Goal: Communication & Community: Answer question/provide support

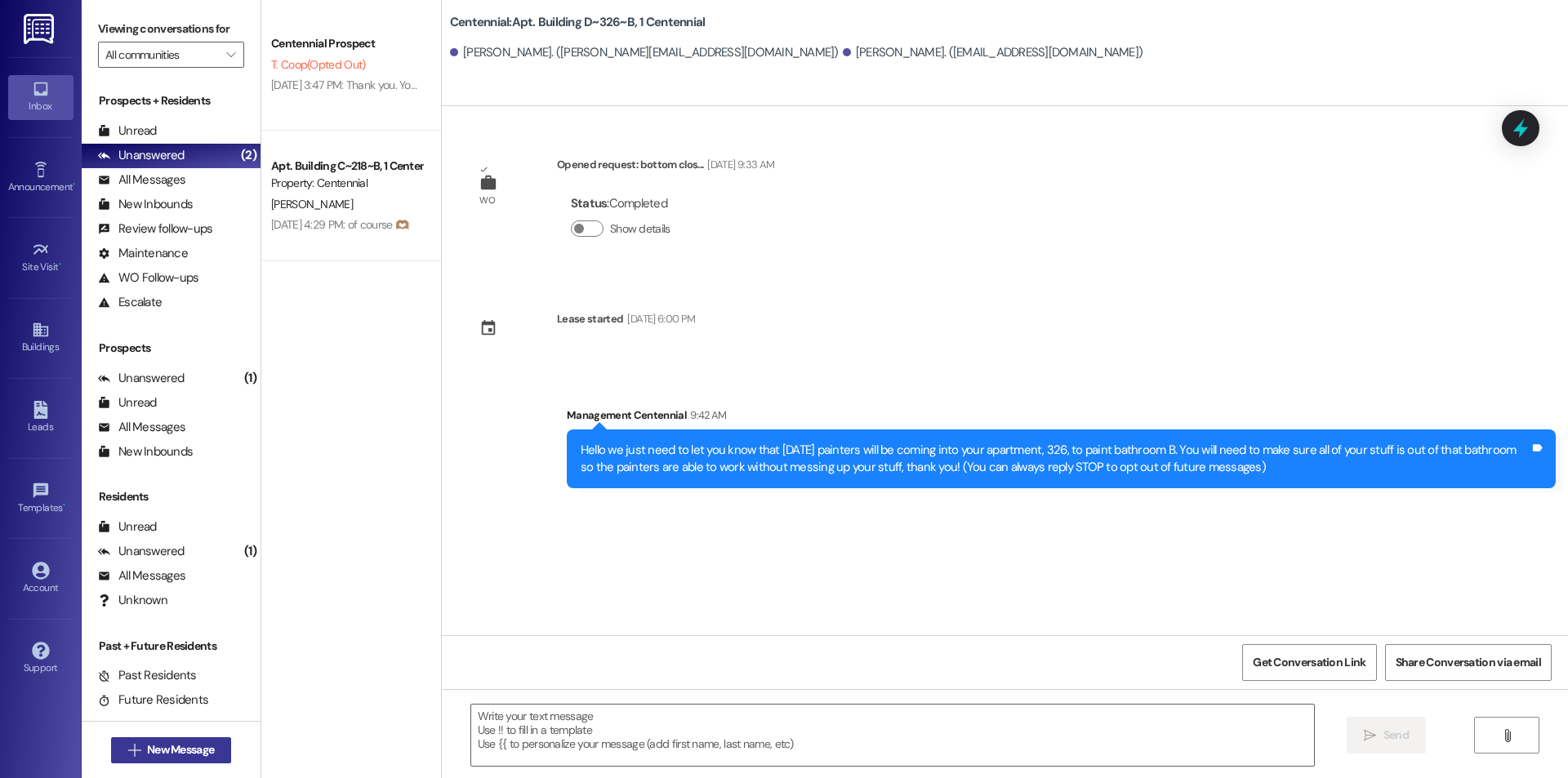
click at [174, 752] on span "New Message" at bounding box center [180, 749] width 67 height 17
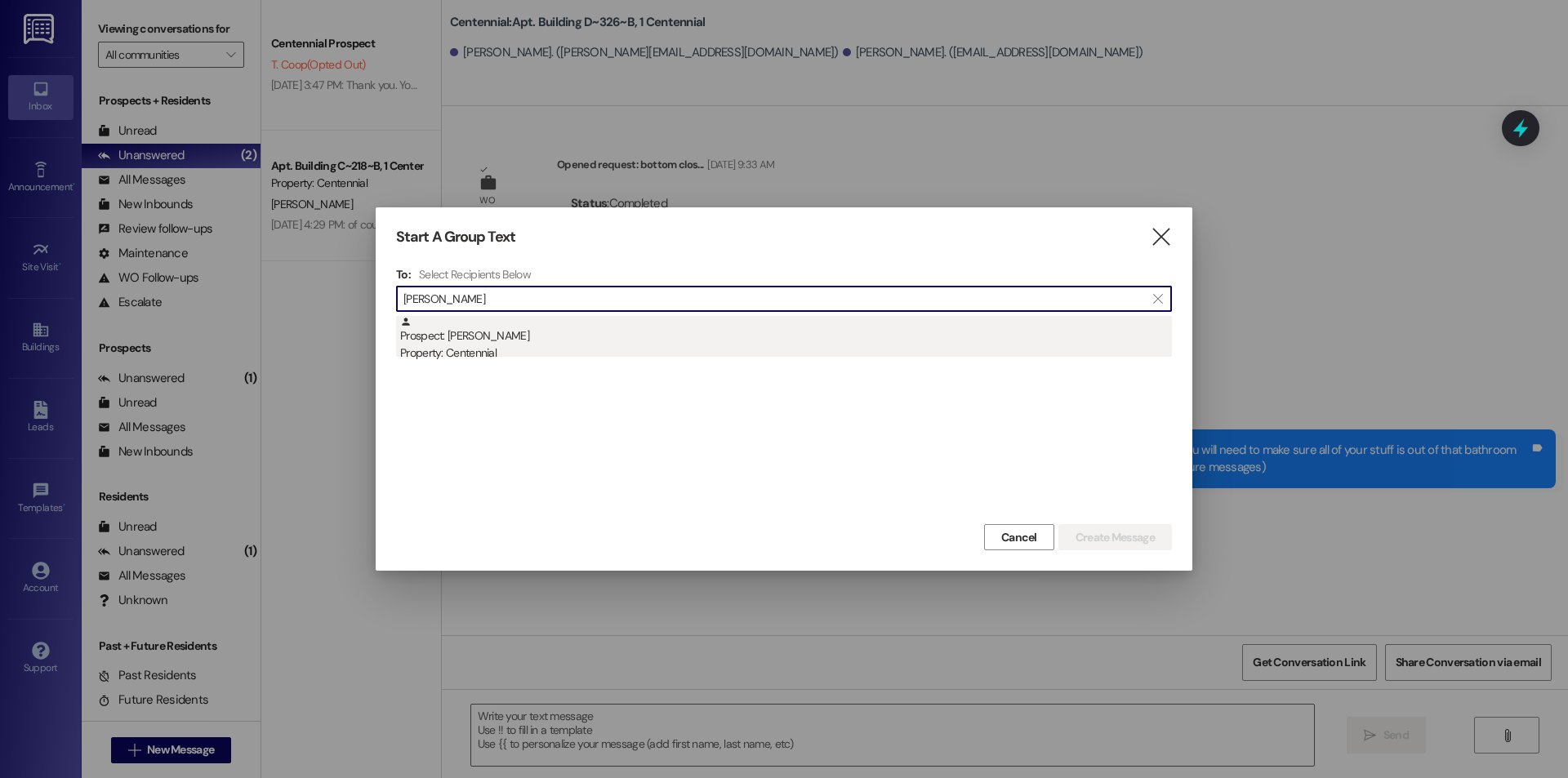
type input "[PERSON_NAME]"
click at [490, 341] on div "Prospect: [PERSON_NAME] Property: Centennial" at bounding box center [786, 339] width 772 height 46
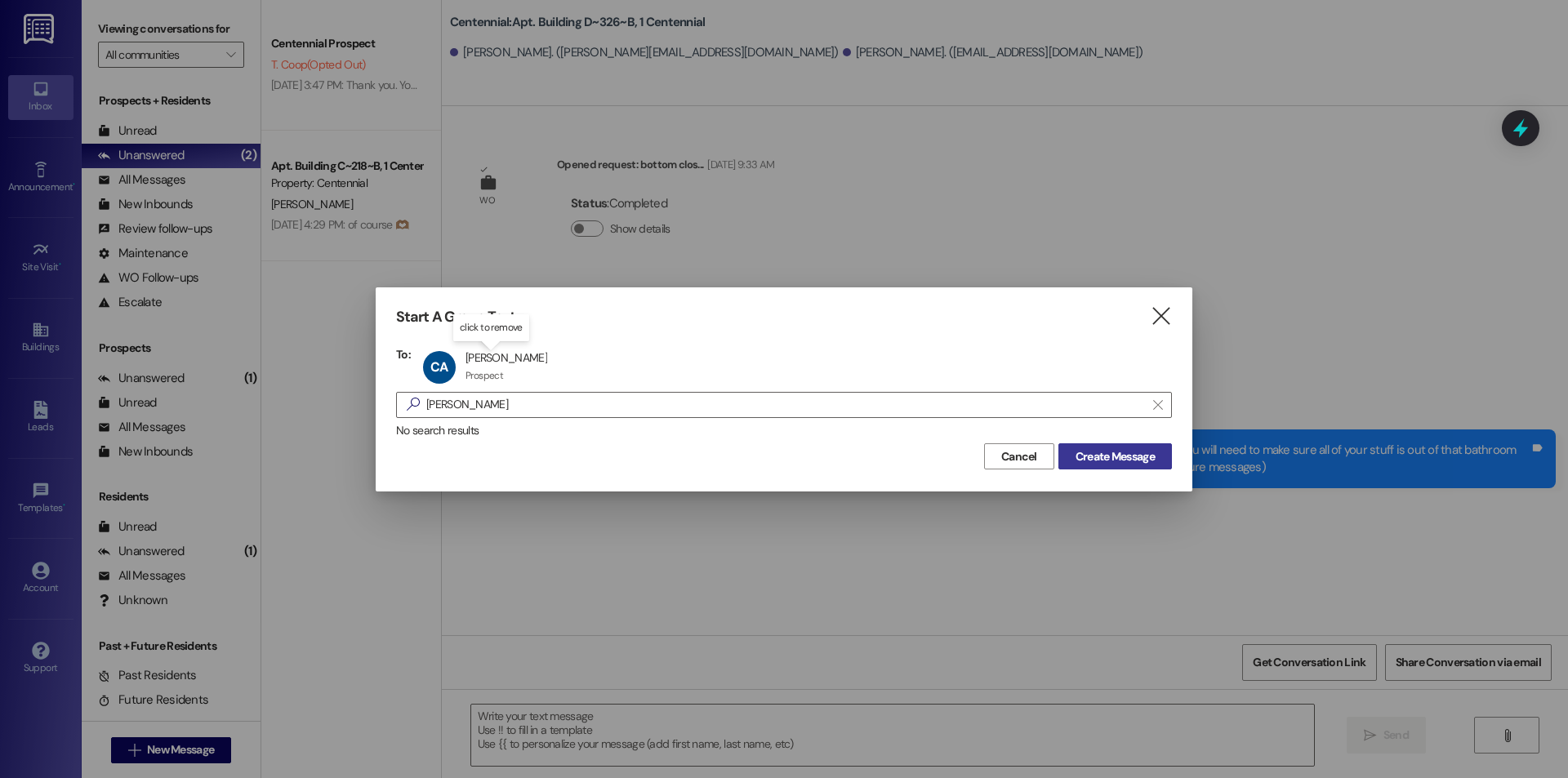
click at [1116, 459] on span "Create Message" at bounding box center [1115, 457] width 79 height 17
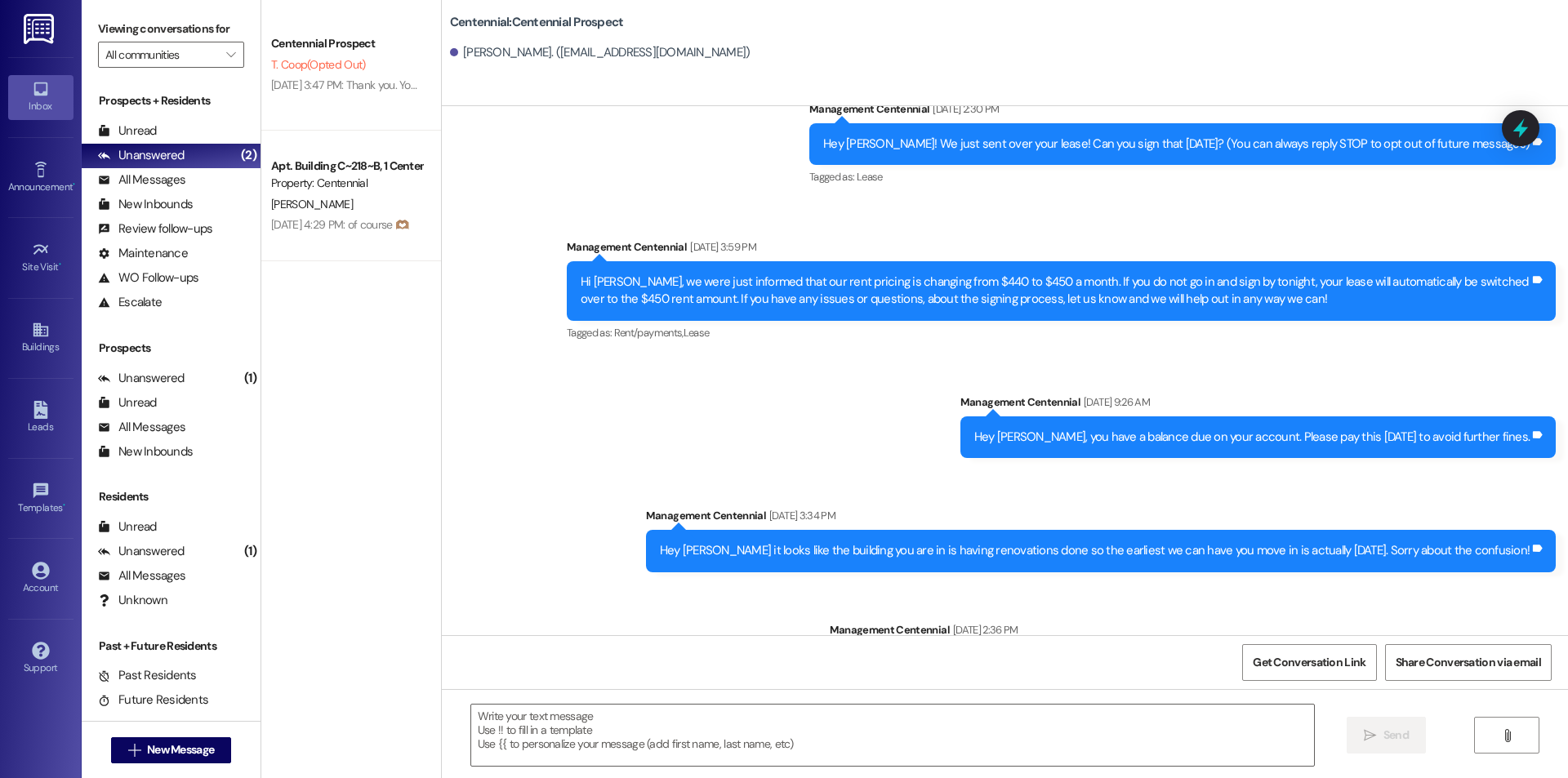
scroll to position [119, 0]
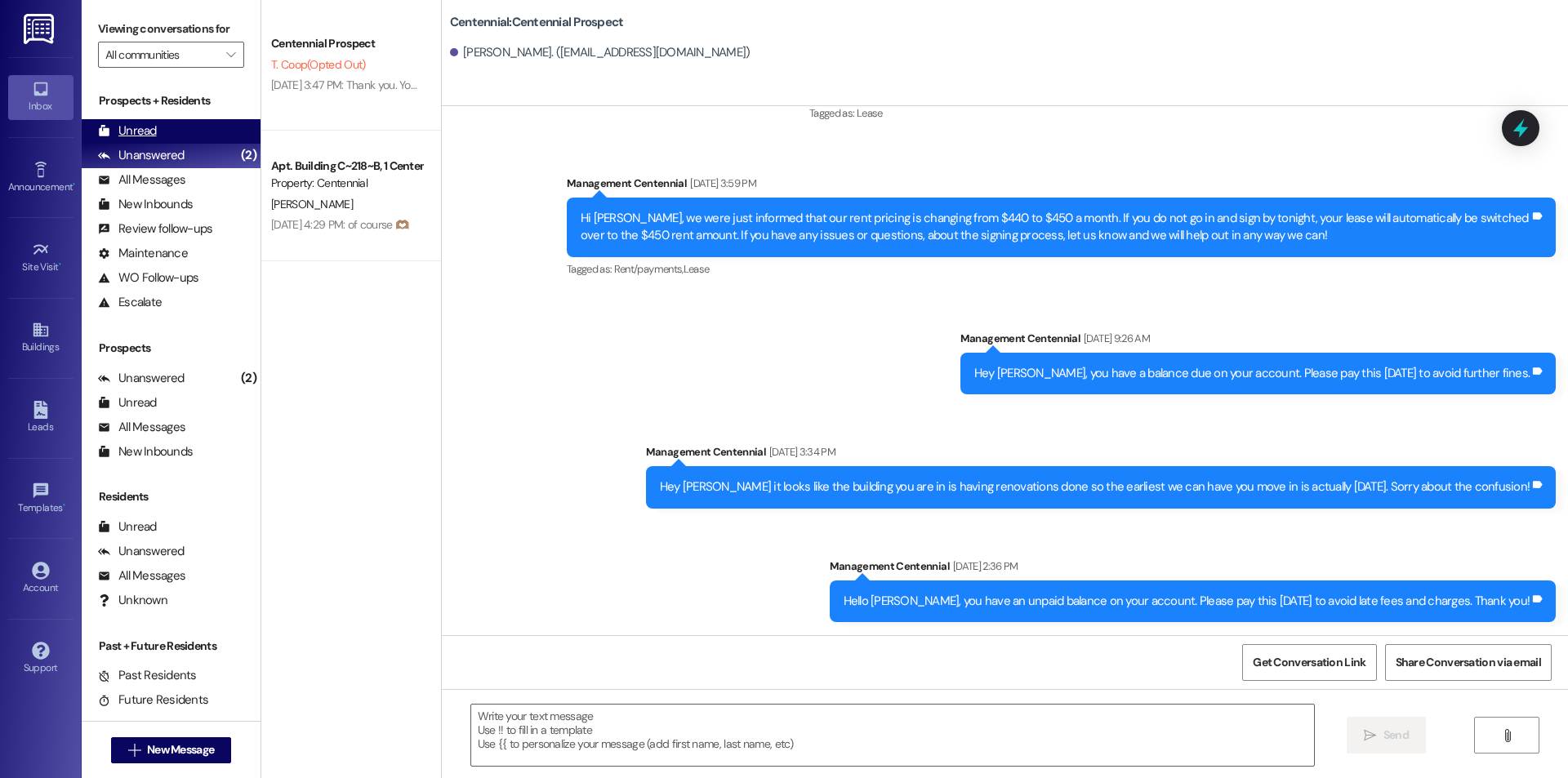
click at [179, 134] on div "Unread (0)" at bounding box center [171, 131] width 178 height 25
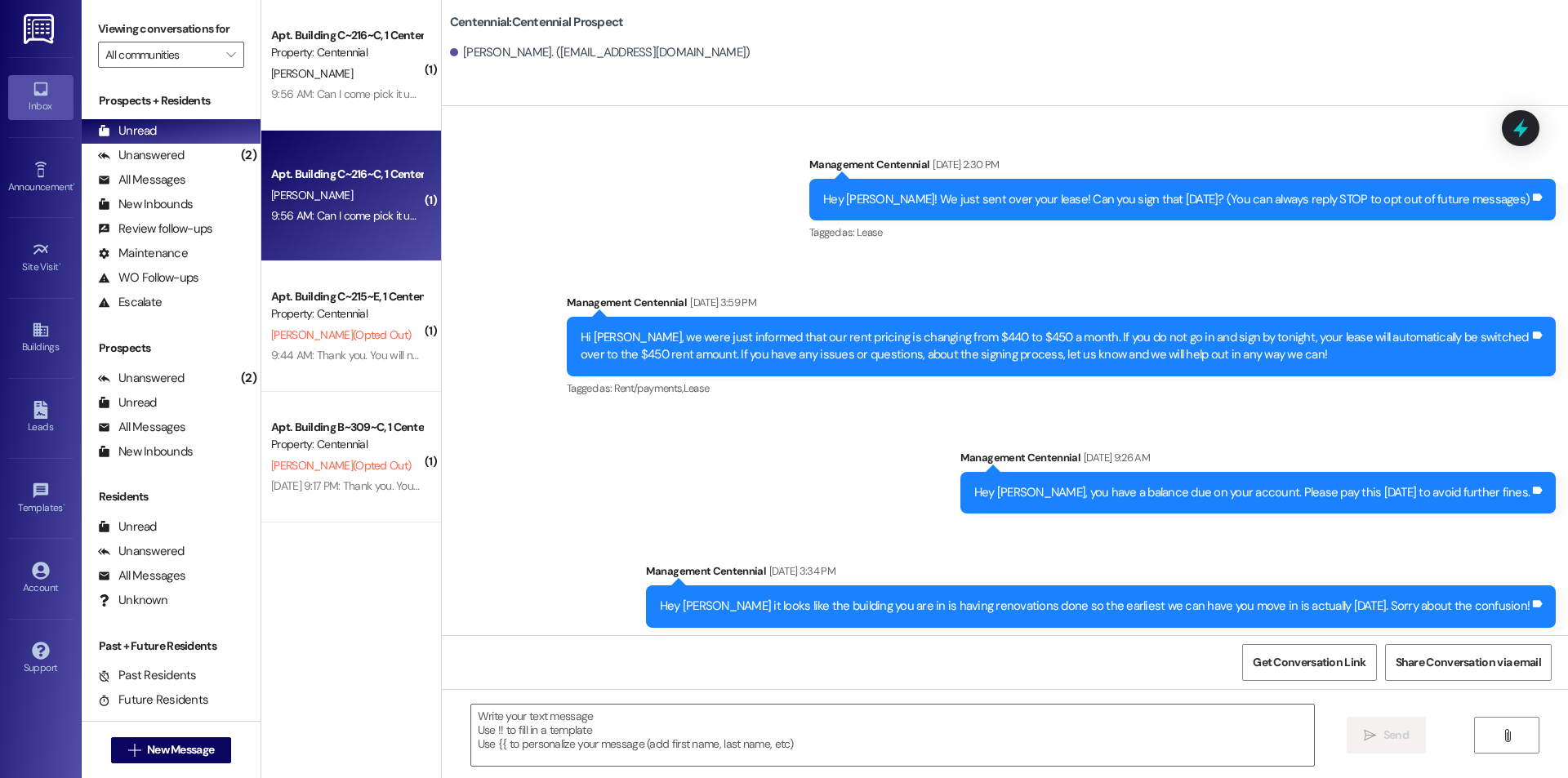
click at [317, 246] on div "Apt. Building C~216~C, 1 Centennial B. Cholodowski 9:56 AM: Can I come pick it …" at bounding box center [351, 196] width 179 height 131
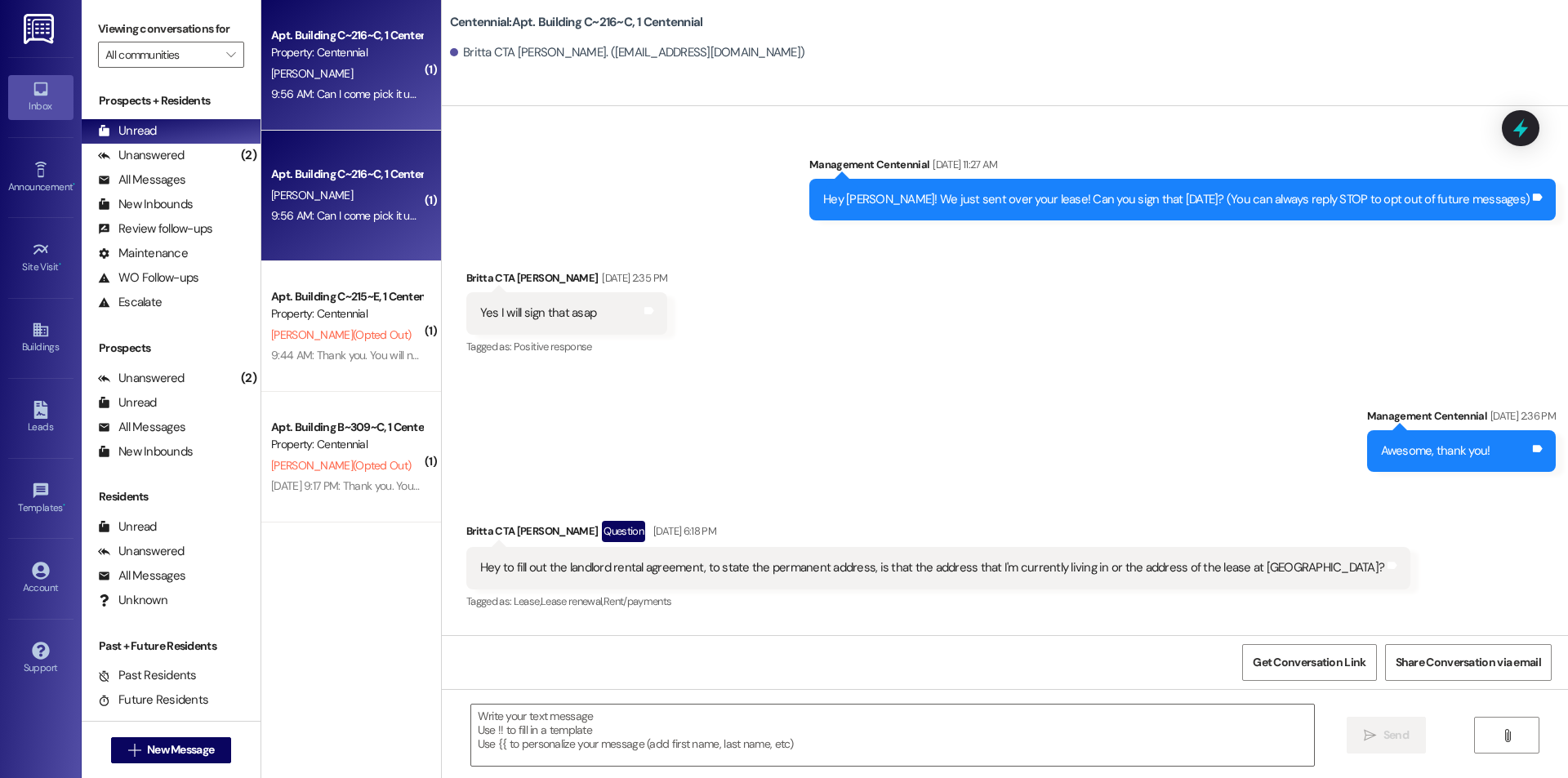
scroll to position [8072, 0]
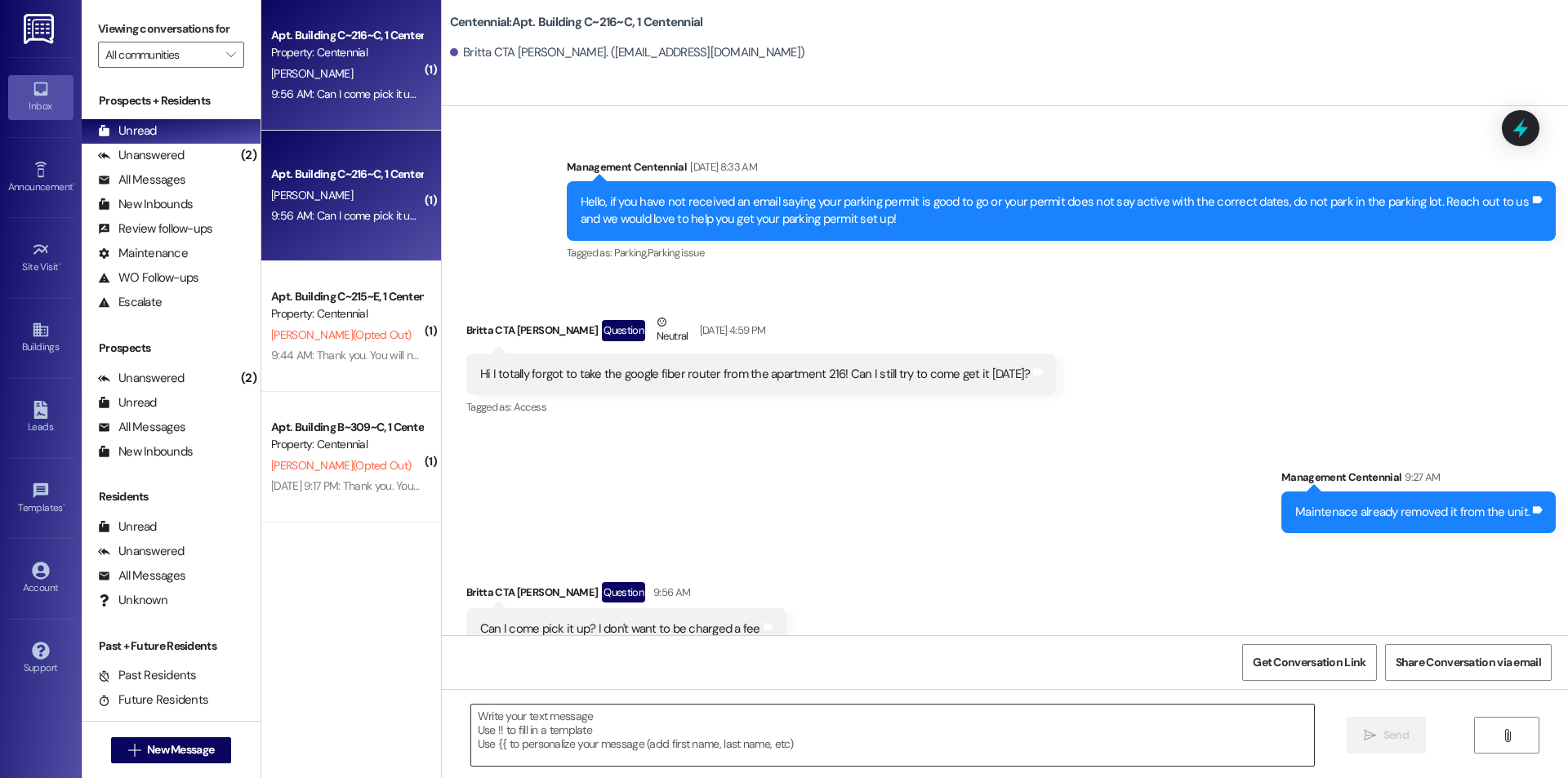
click at [602, 729] on textarea at bounding box center [892, 736] width 843 height 61
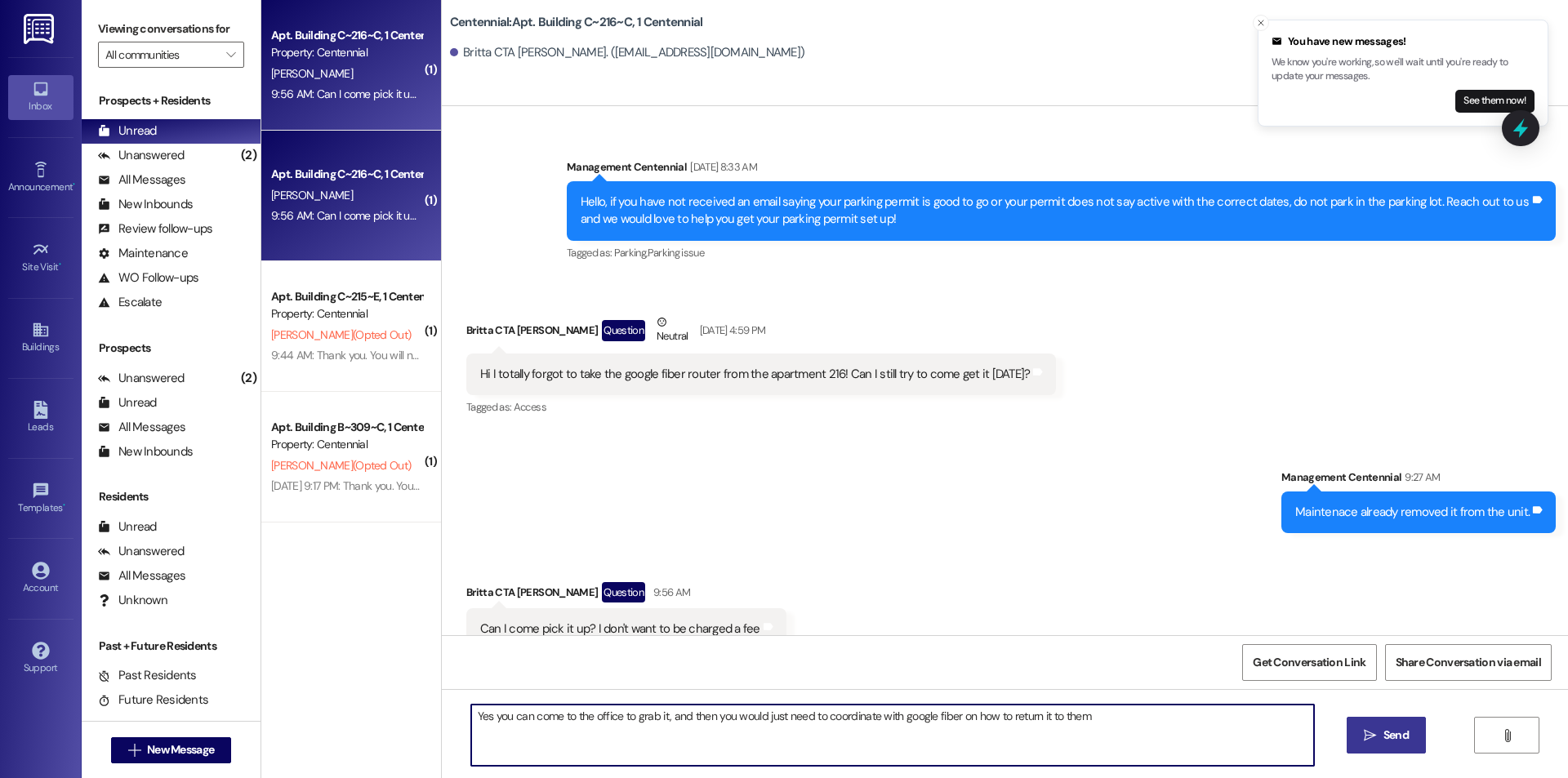
type textarea "Yes you can come to the office to grab it, and then you would just need to coor…"
click at [1398, 726] on button " Send" at bounding box center [1387, 735] width 79 height 36
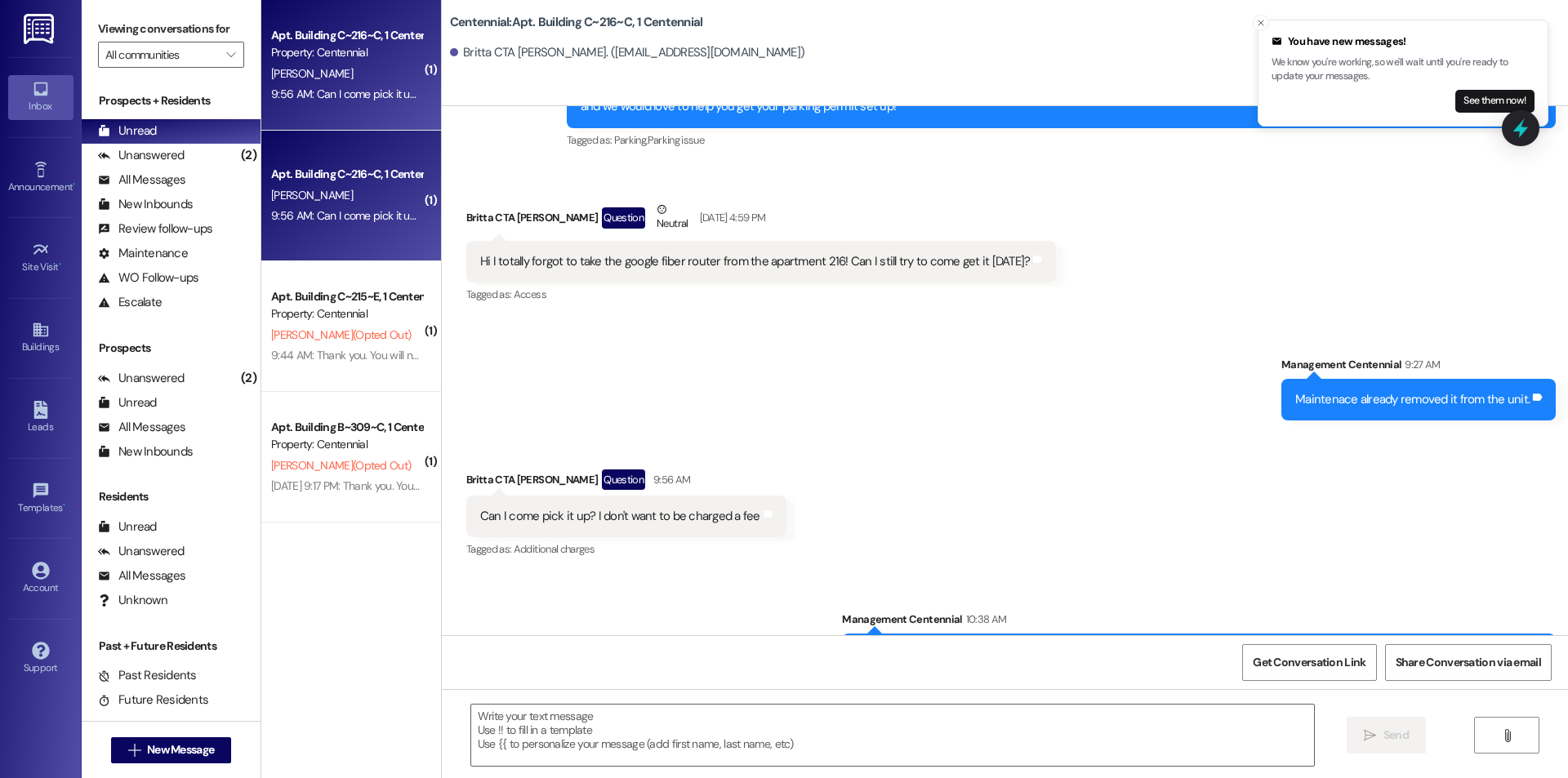
scroll to position [8185, 0]
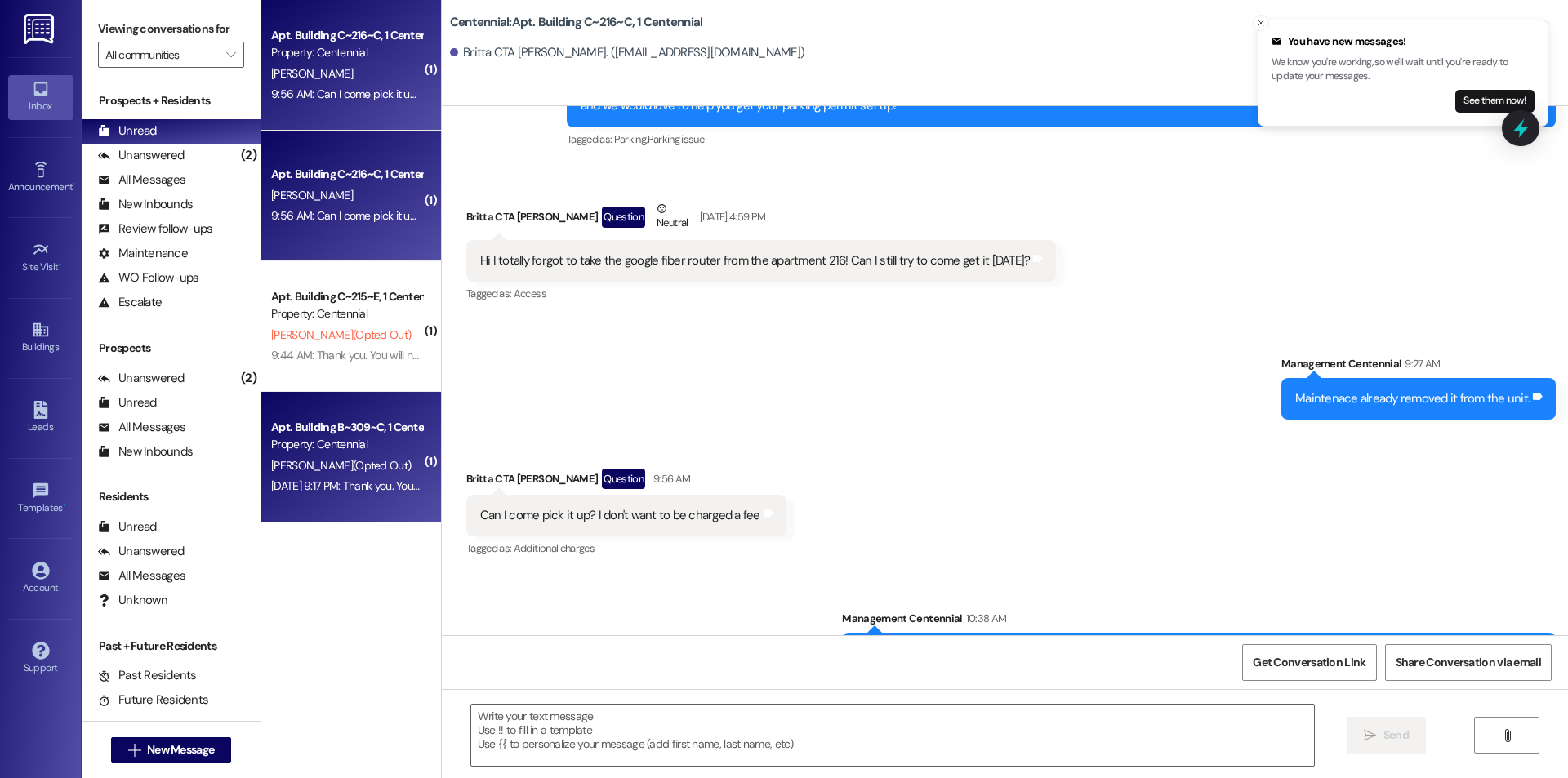
click at [295, 444] on div "Property: Centennial" at bounding box center [346, 444] width 151 height 17
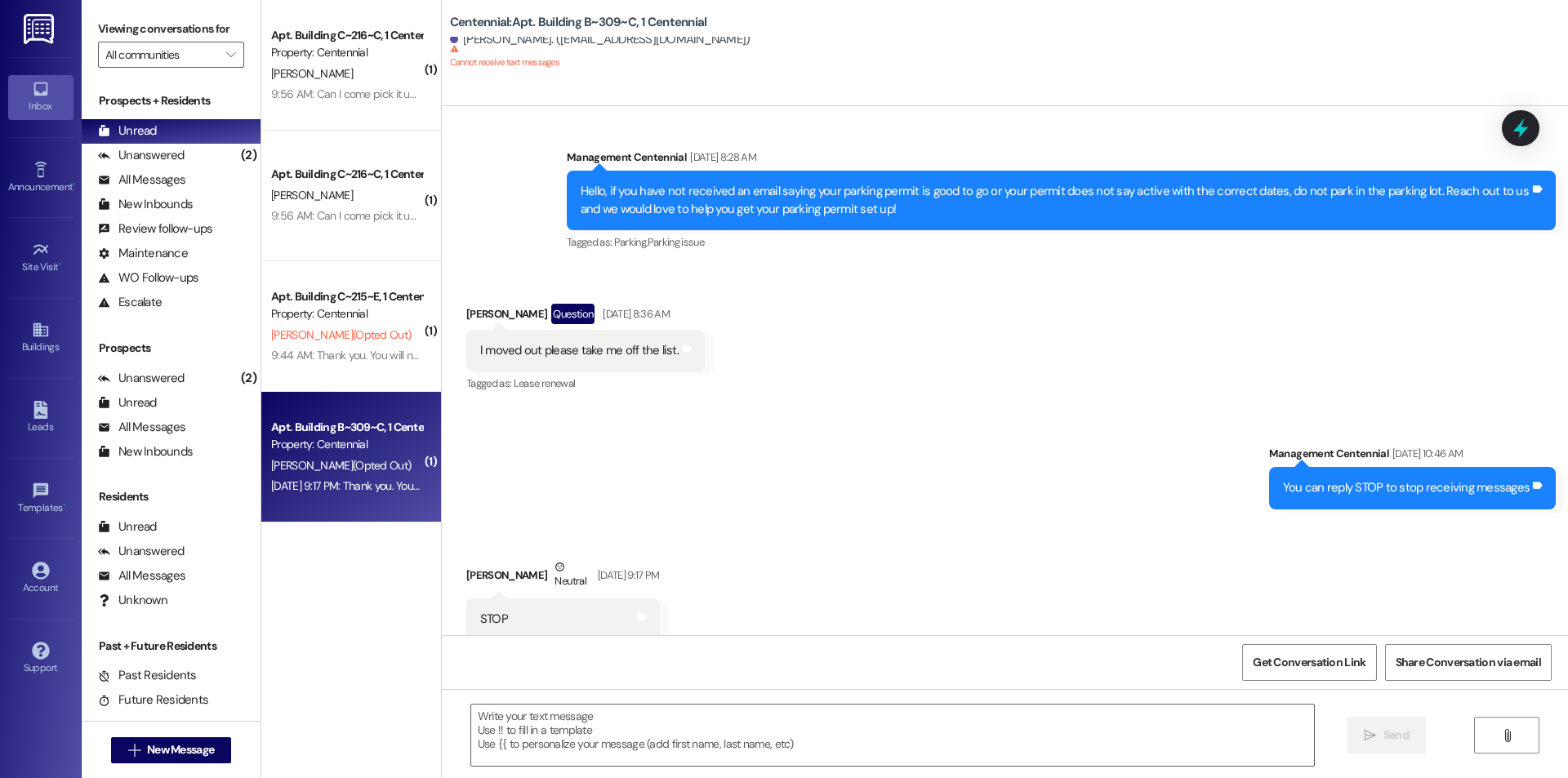
scroll to position [16479, 0]
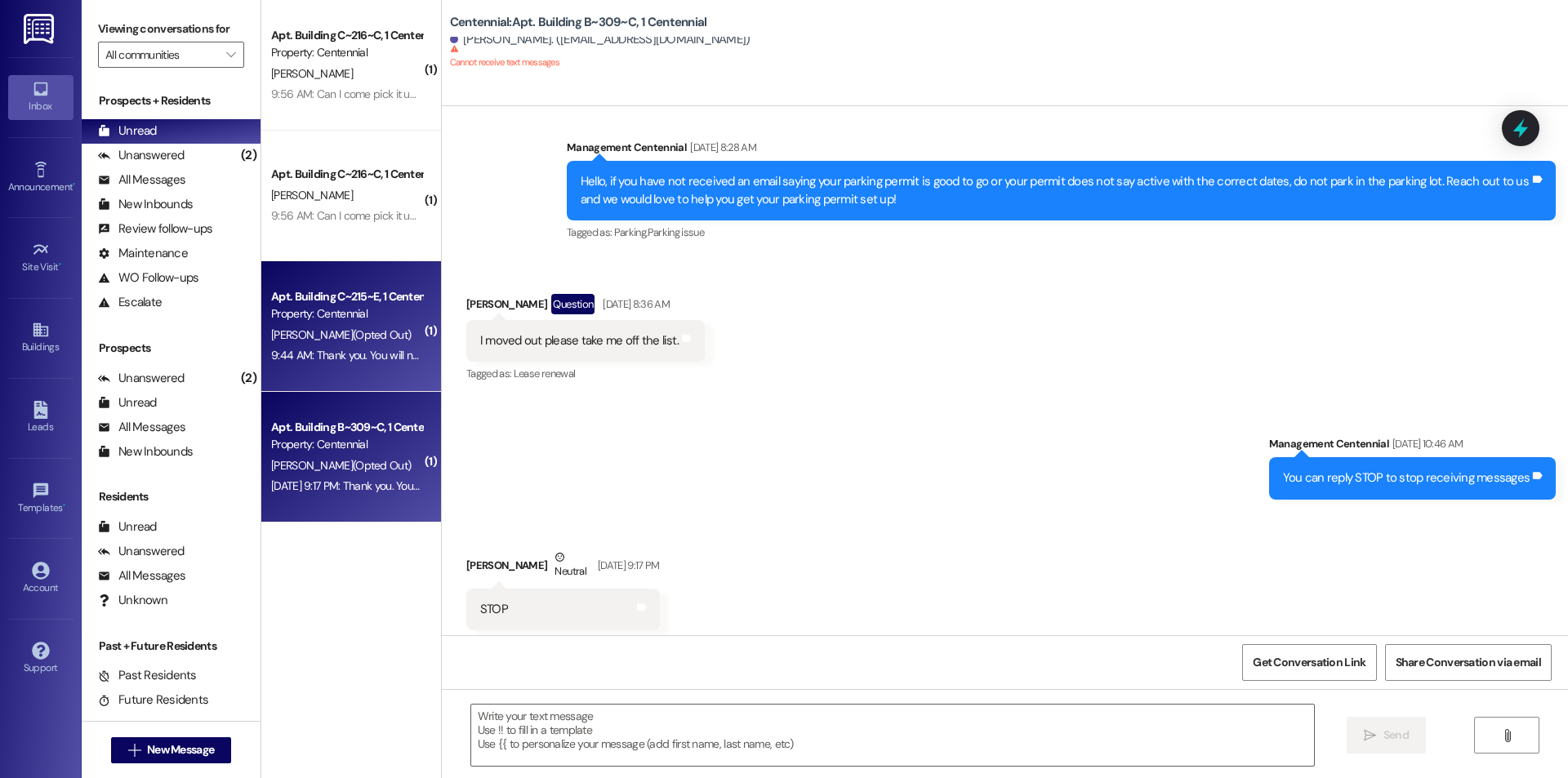
click at [356, 364] on div "9:44 AM: Thank you. You will no longer receive texts from this thread. Please r…" at bounding box center [346, 355] width 155 height 21
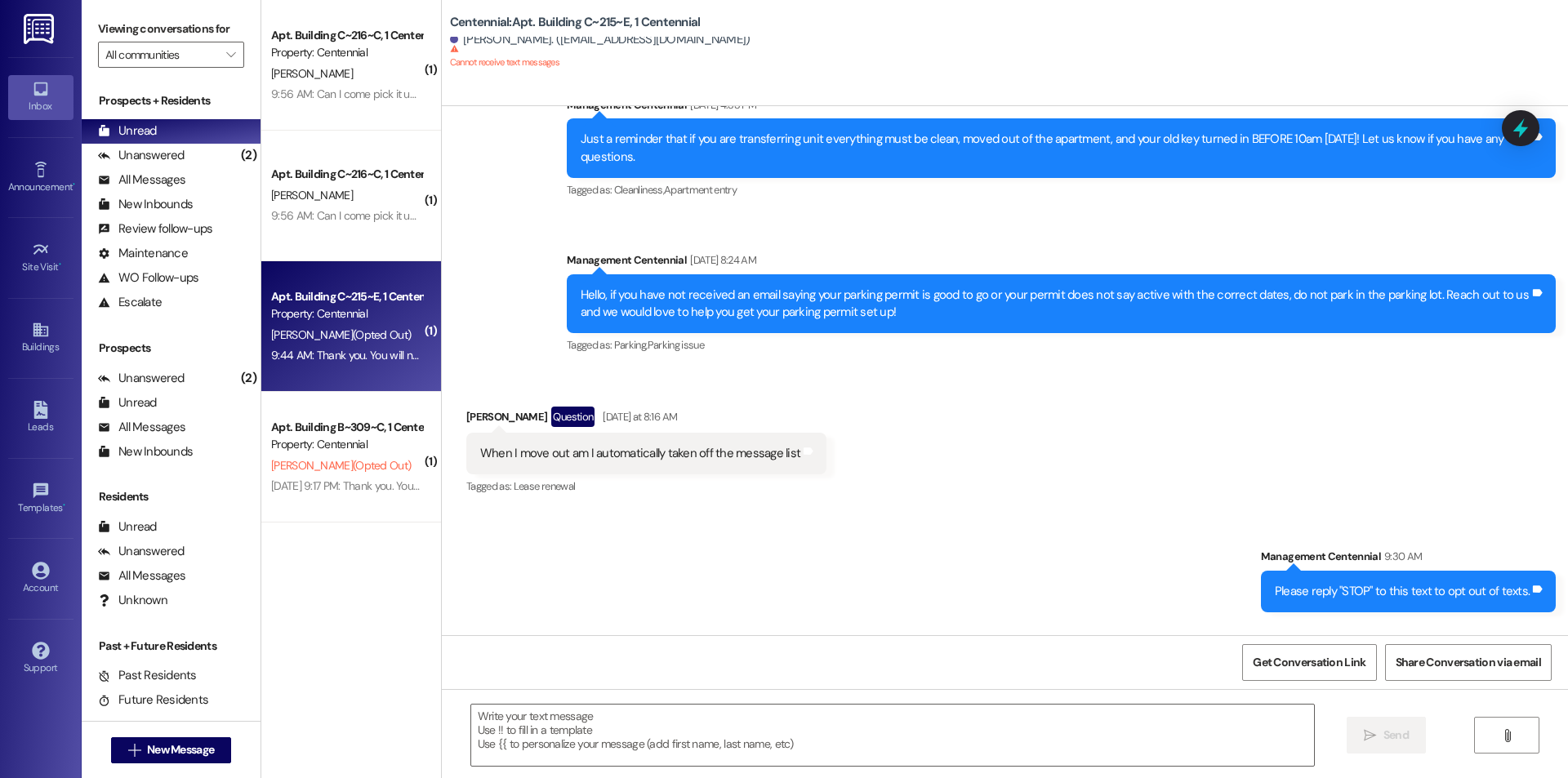
scroll to position [33290, 0]
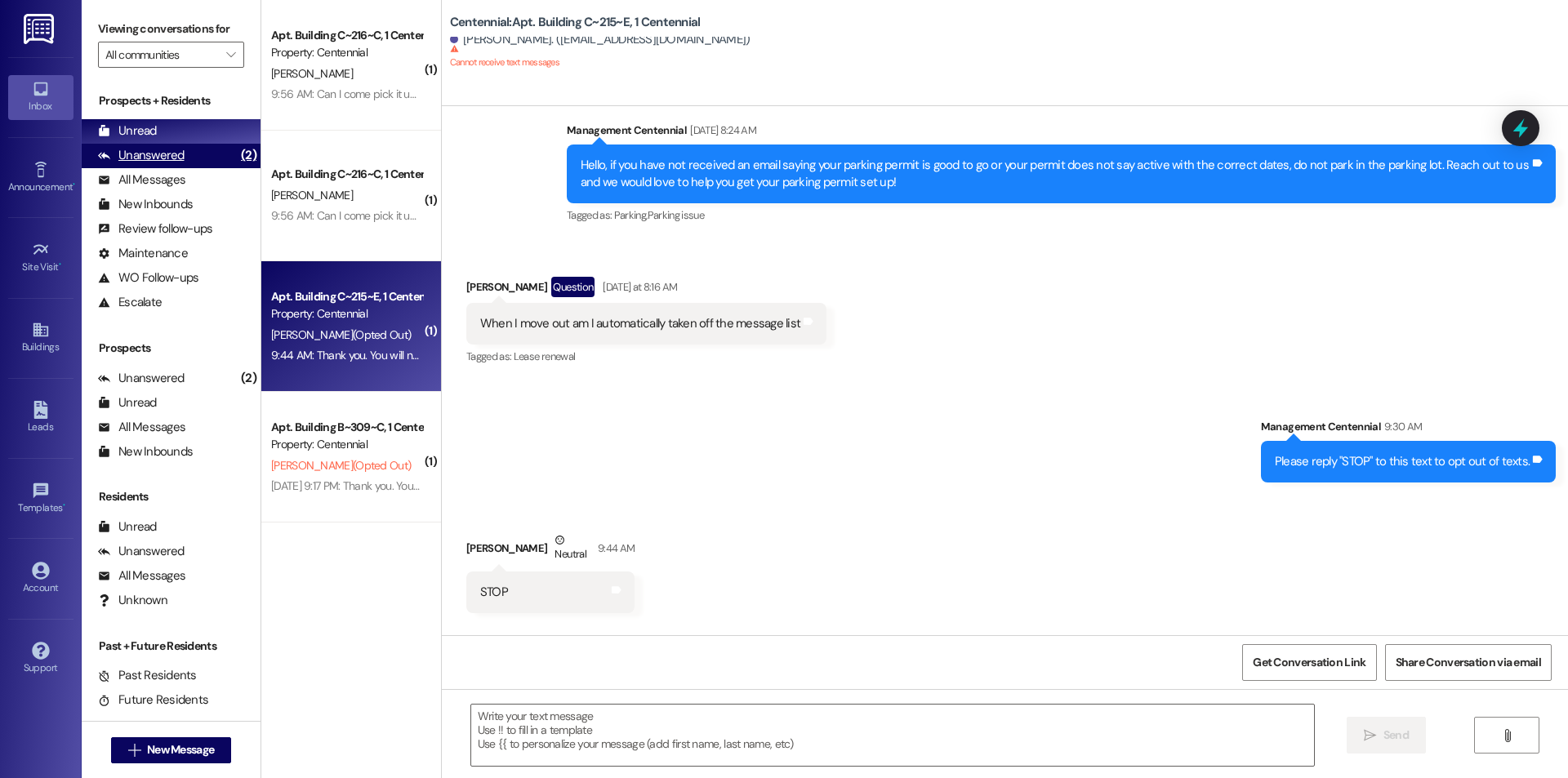
click at [175, 160] on div "Unanswered" at bounding box center [141, 155] width 87 height 17
click at [169, 135] on div "Unread (0)" at bounding box center [171, 131] width 178 height 25
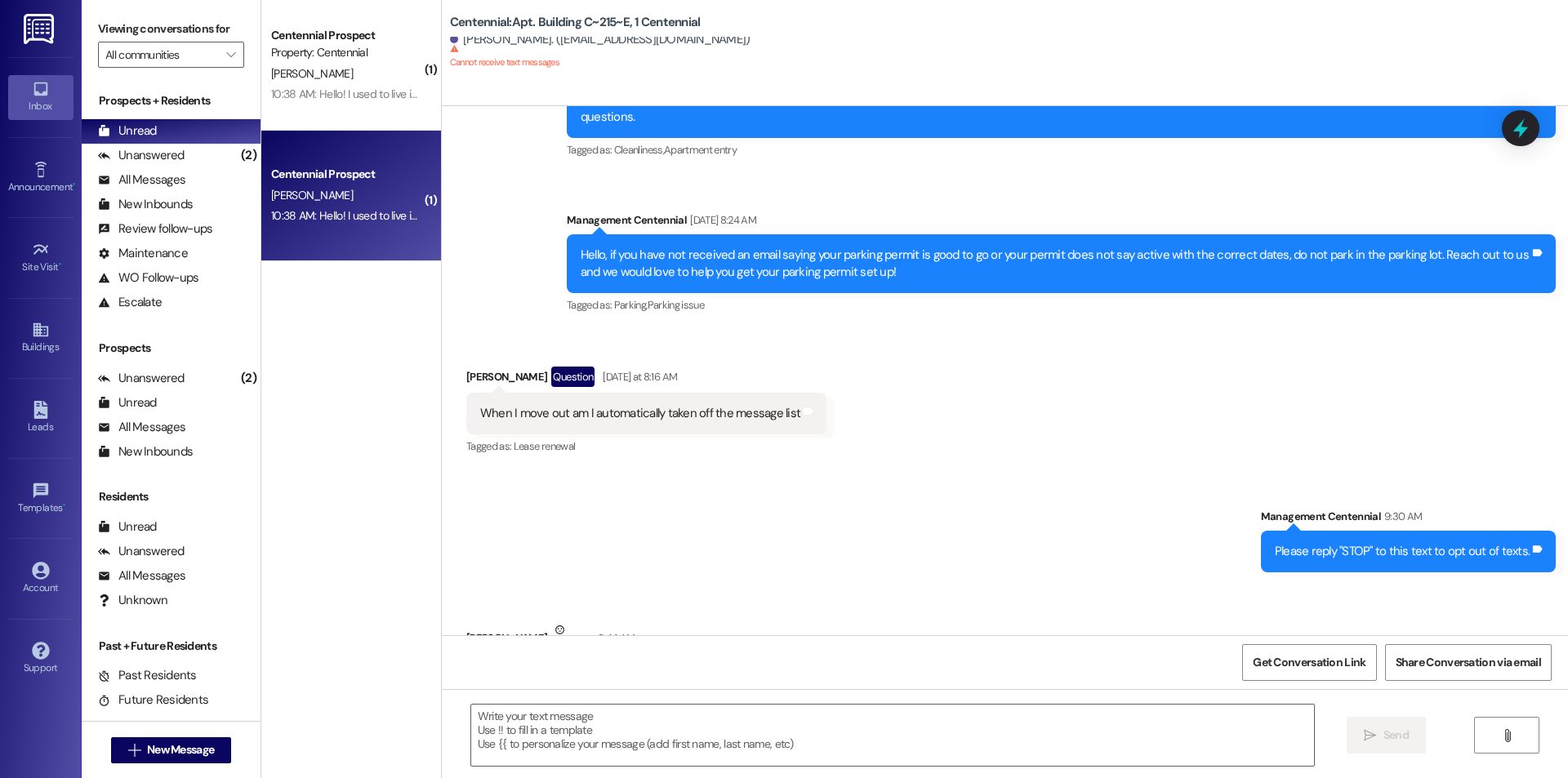
scroll to position [33176, 0]
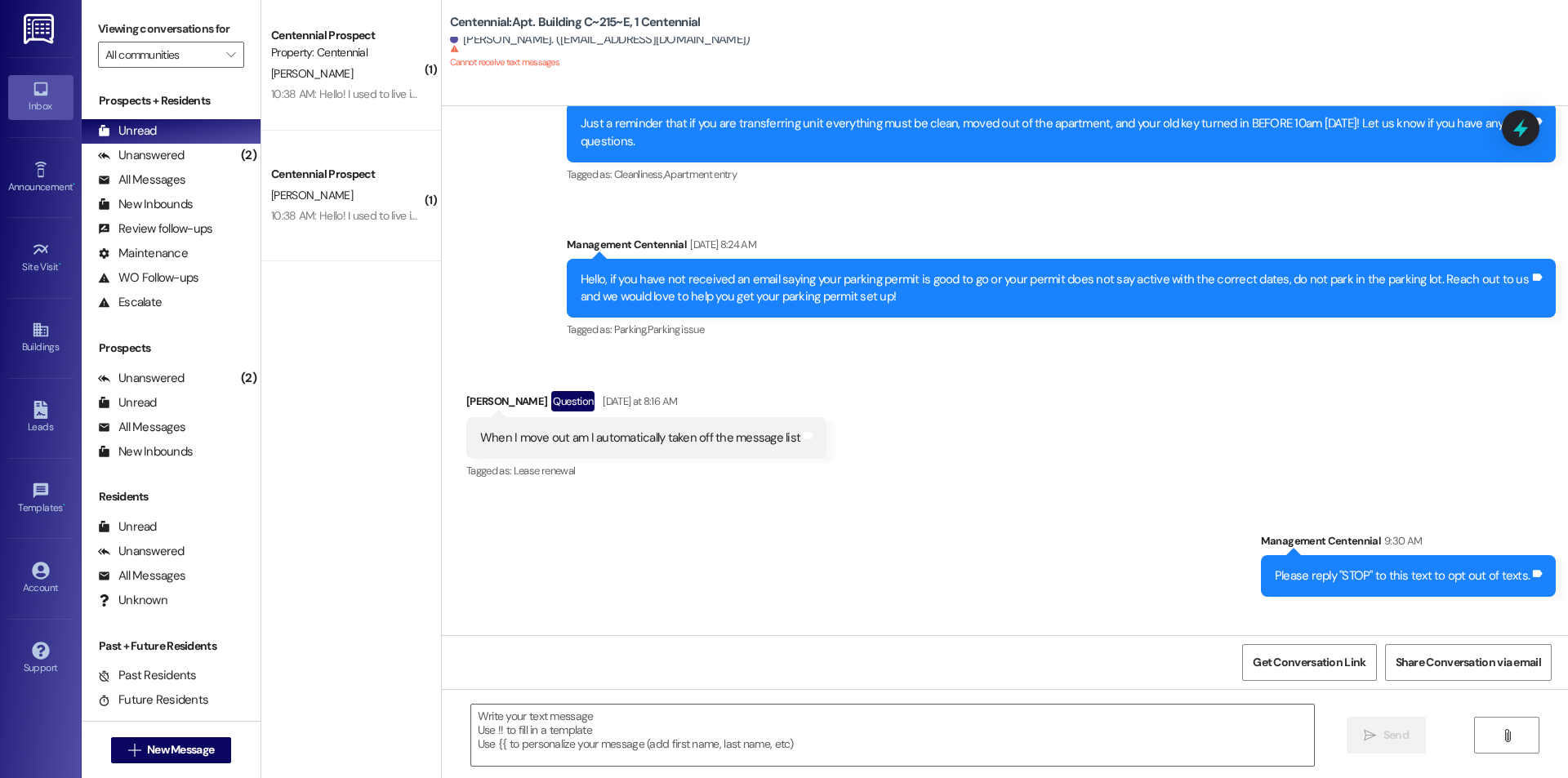
click at [351, 220] on div "10:38 AM: Hello! I used to live in [GEOGRAPHIC_DATA] and I've tried calling and…" at bounding box center [833, 215] width 1124 height 15
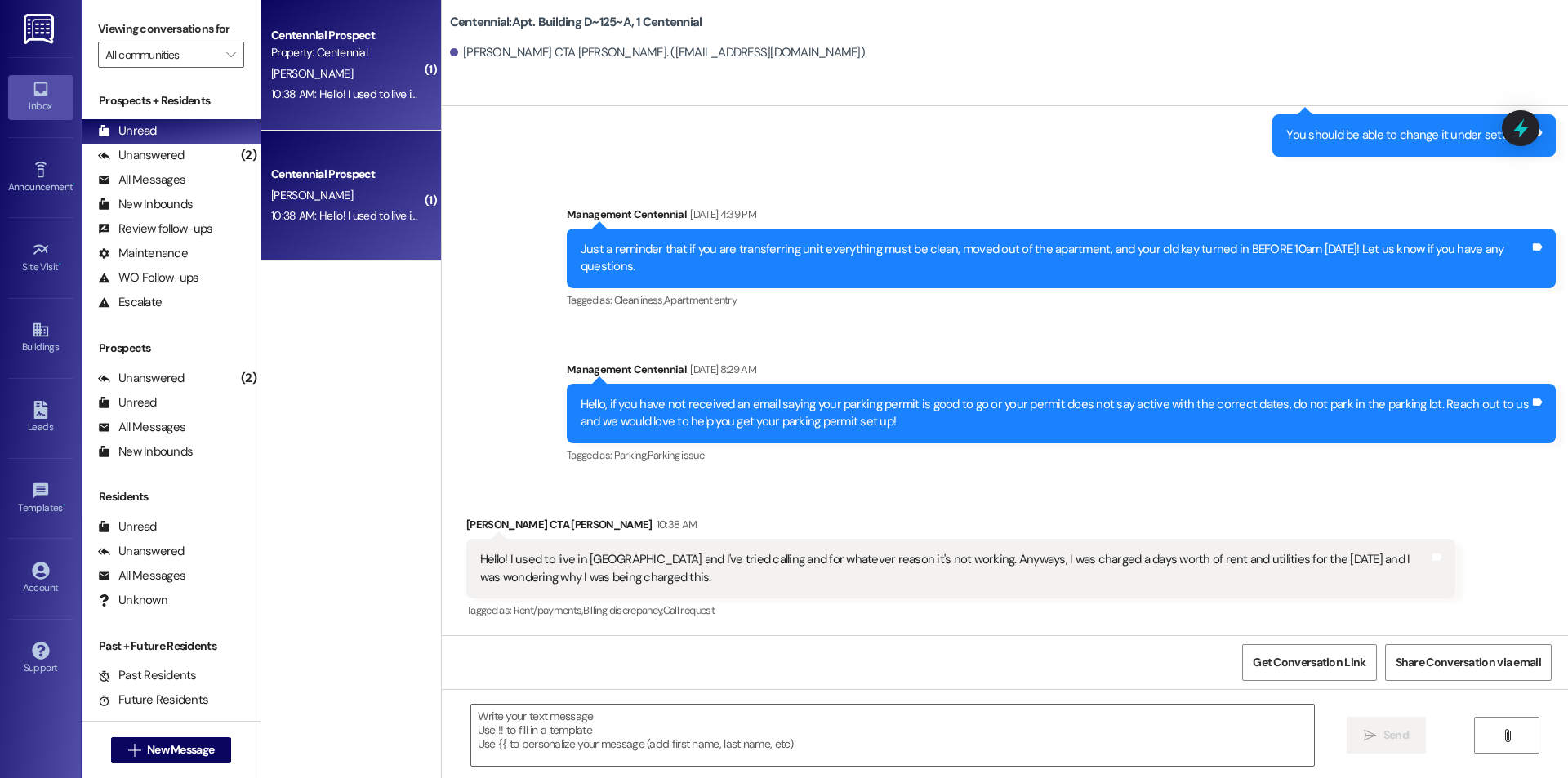
scroll to position [5818, 0]
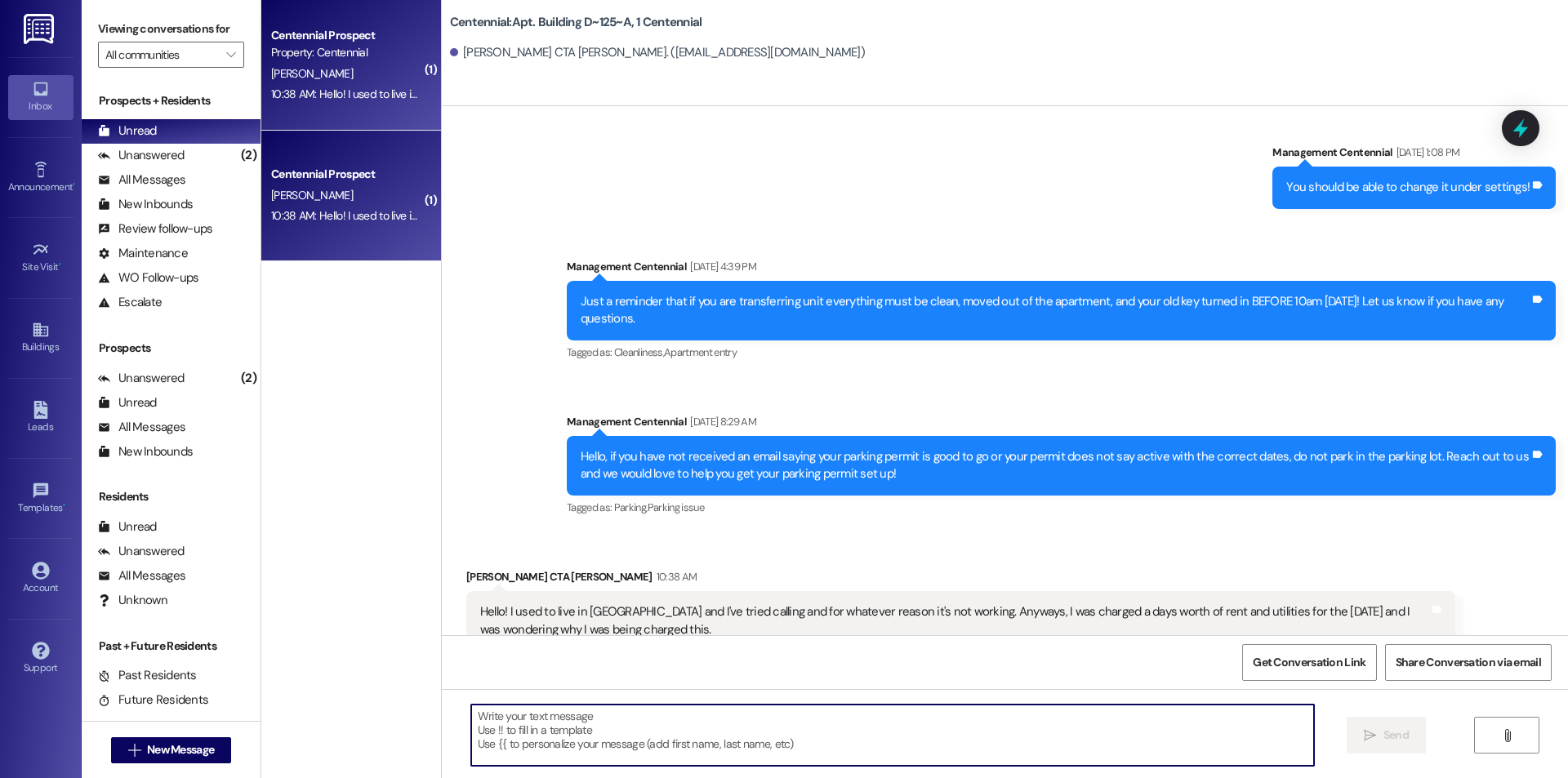
click at [506, 730] on textarea at bounding box center [892, 736] width 843 height 61
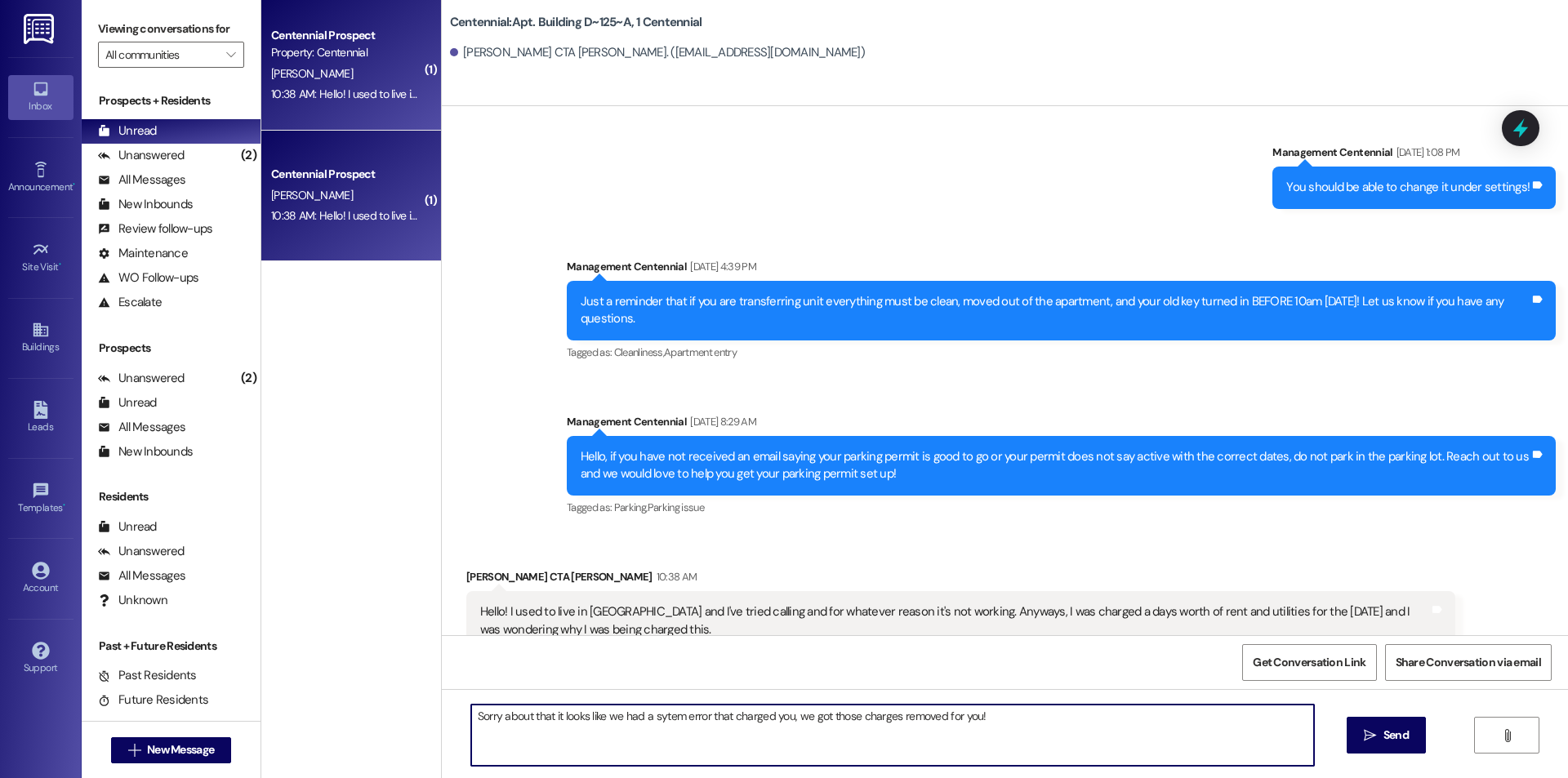
click at [647, 723] on textarea "Sorry about that it looks like we had a sytem error that charged you, we got th…" at bounding box center [892, 736] width 843 height 61
click at [1047, 725] on textarea "Sorry about that it looks like we had a system error that charged you, we got t…" at bounding box center [892, 736] width 843 height 61
click at [799, 718] on textarea "Sorry about that it looks like we had a system error that charged you, we got t…" at bounding box center [892, 736] width 843 height 61
click at [797, 718] on textarea "Sorry about that it looks like we had a system error that charged you, we got t…" at bounding box center [892, 736] width 843 height 61
click at [862, 716] on textarea "Sorry about that it looks like we had a system error that charged you, it looks…" at bounding box center [892, 736] width 843 height 61
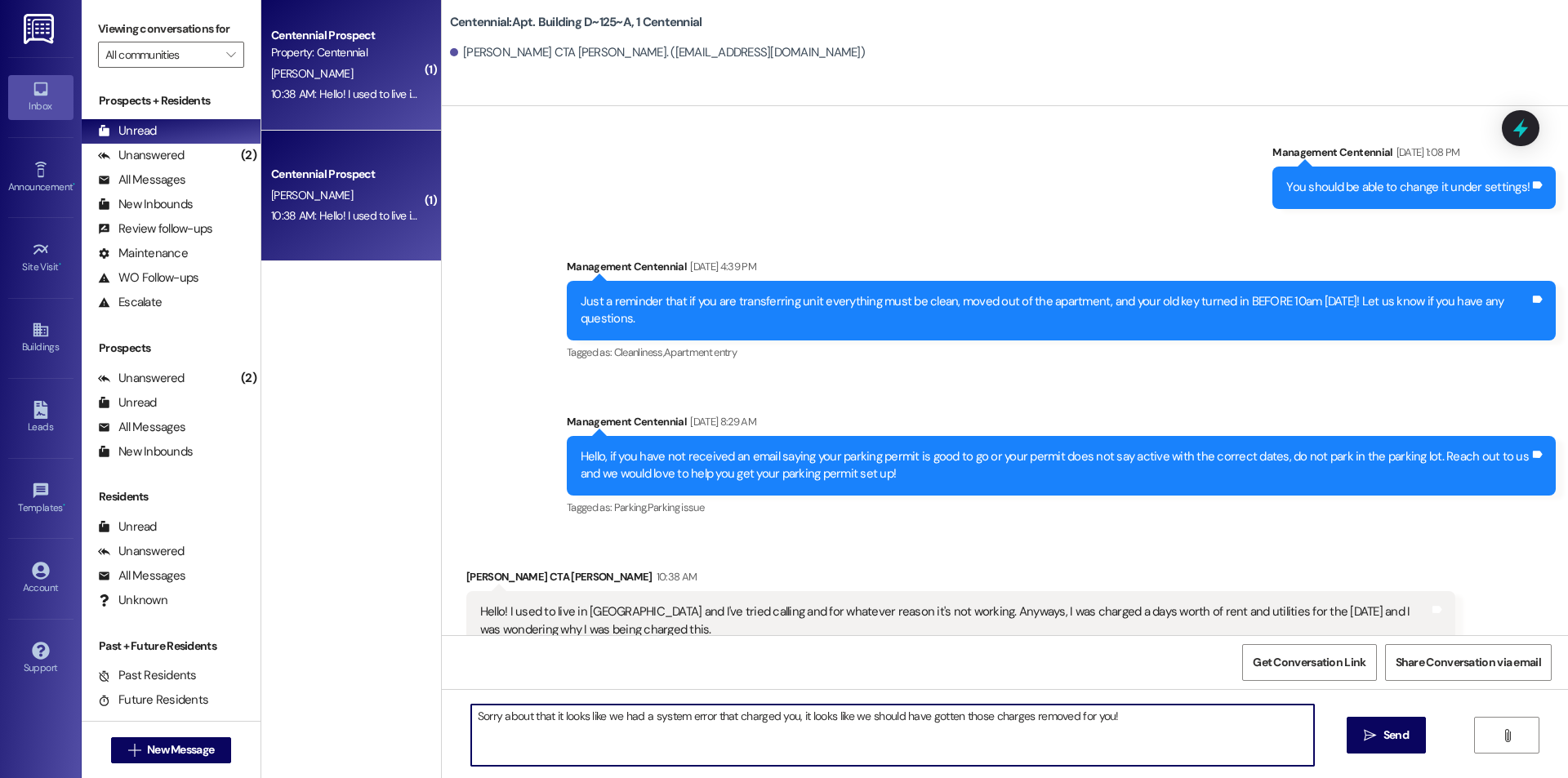
type textarea "Sorry about that it looks like we had a system error that charged you, it looks…"
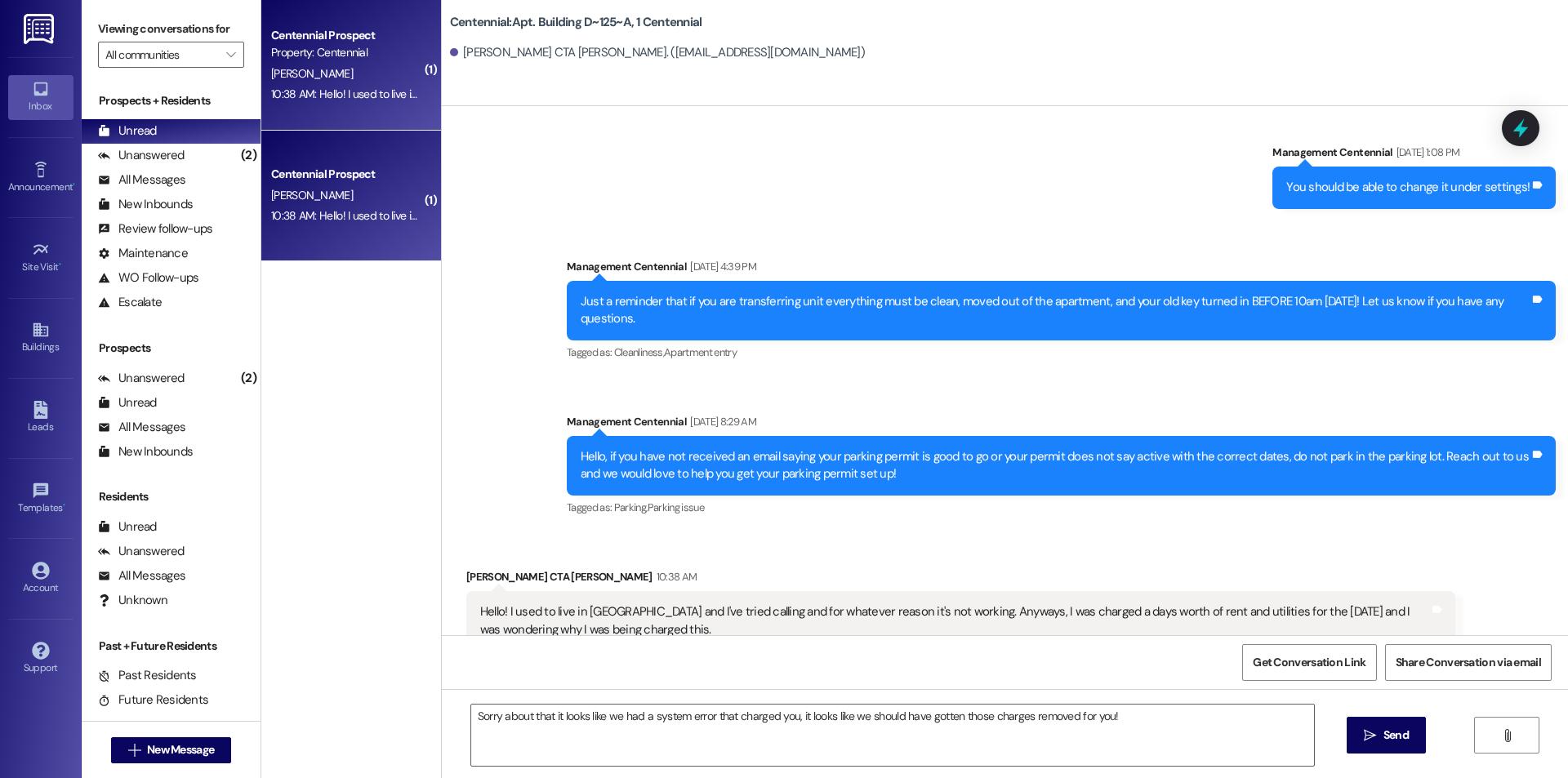
click at [1056, 768] on div "Sorry about that it looks like we had a system error that charged you, it looks…" at bounding box center [1005, 750] width 1126 height 122
click at [1419, 742] on button " Send" at bounding box center [1387, 735] width 79 height 36
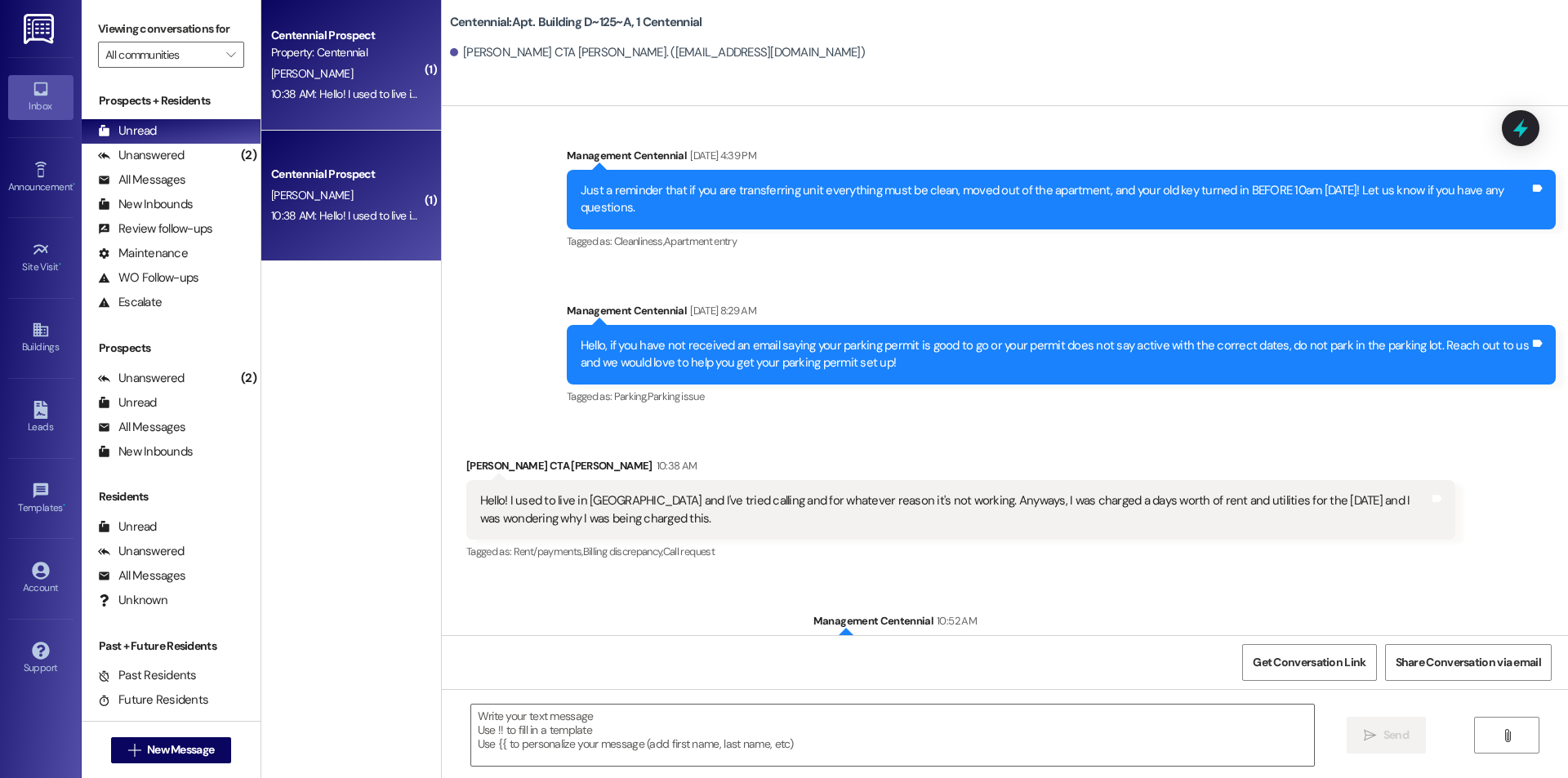
scroll to position [5931, 0]
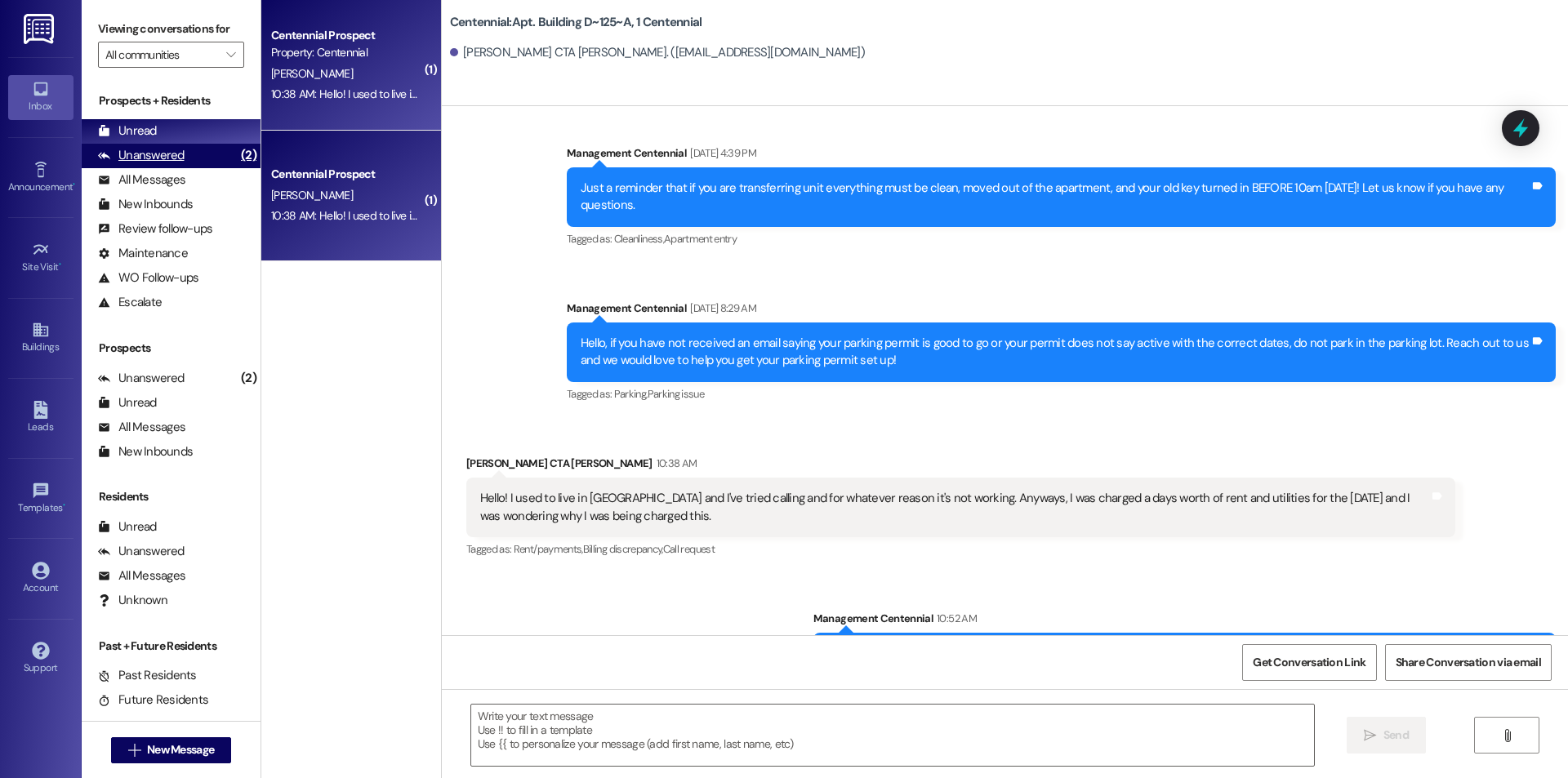
click at [156, 150] on div "Unanswered" at bounding box center [141, 155] width 87 height 17
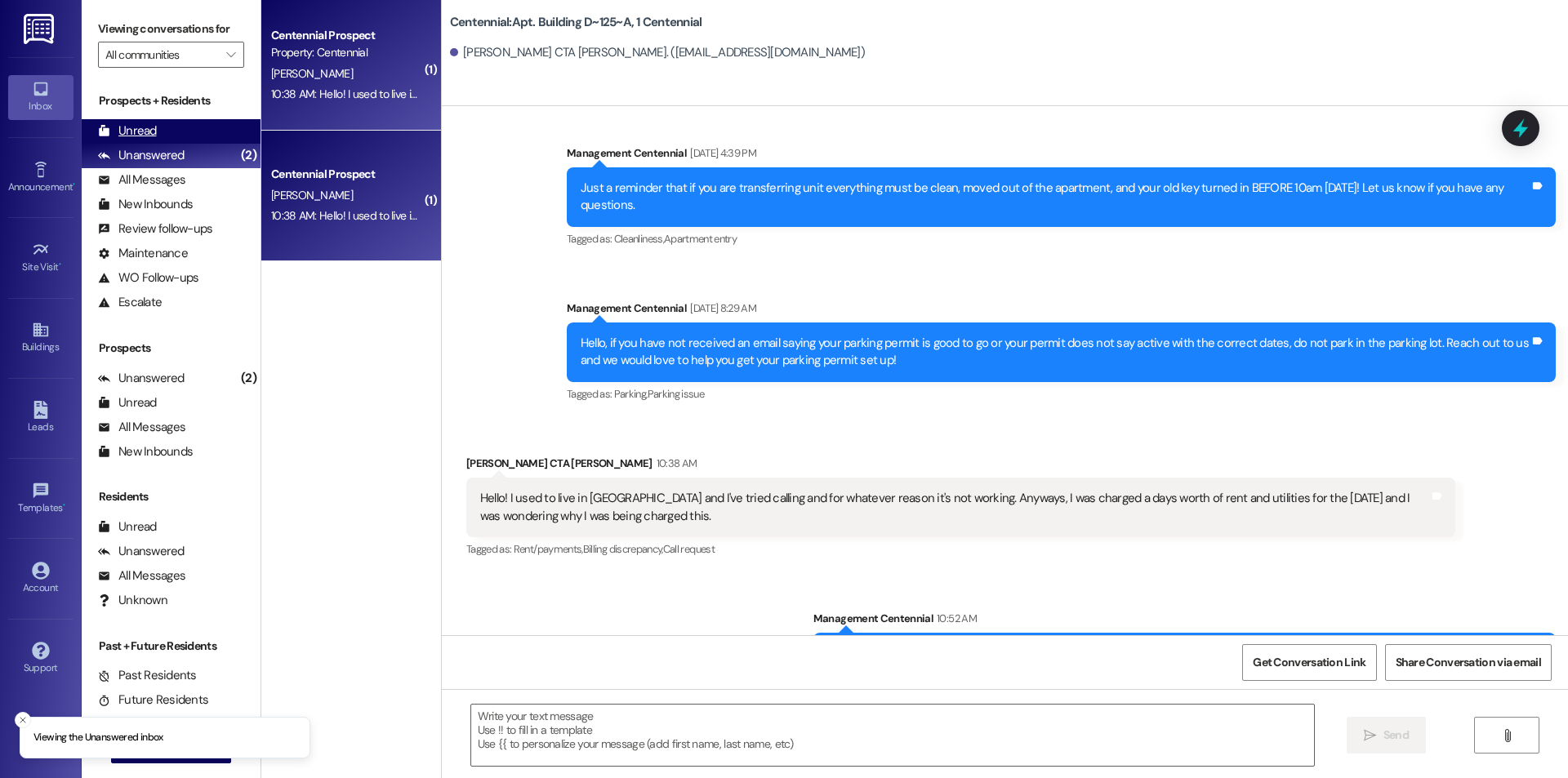
click at [175, 131] on div "Unread (0)" at bounding box center [171, 131] width 178 height 25
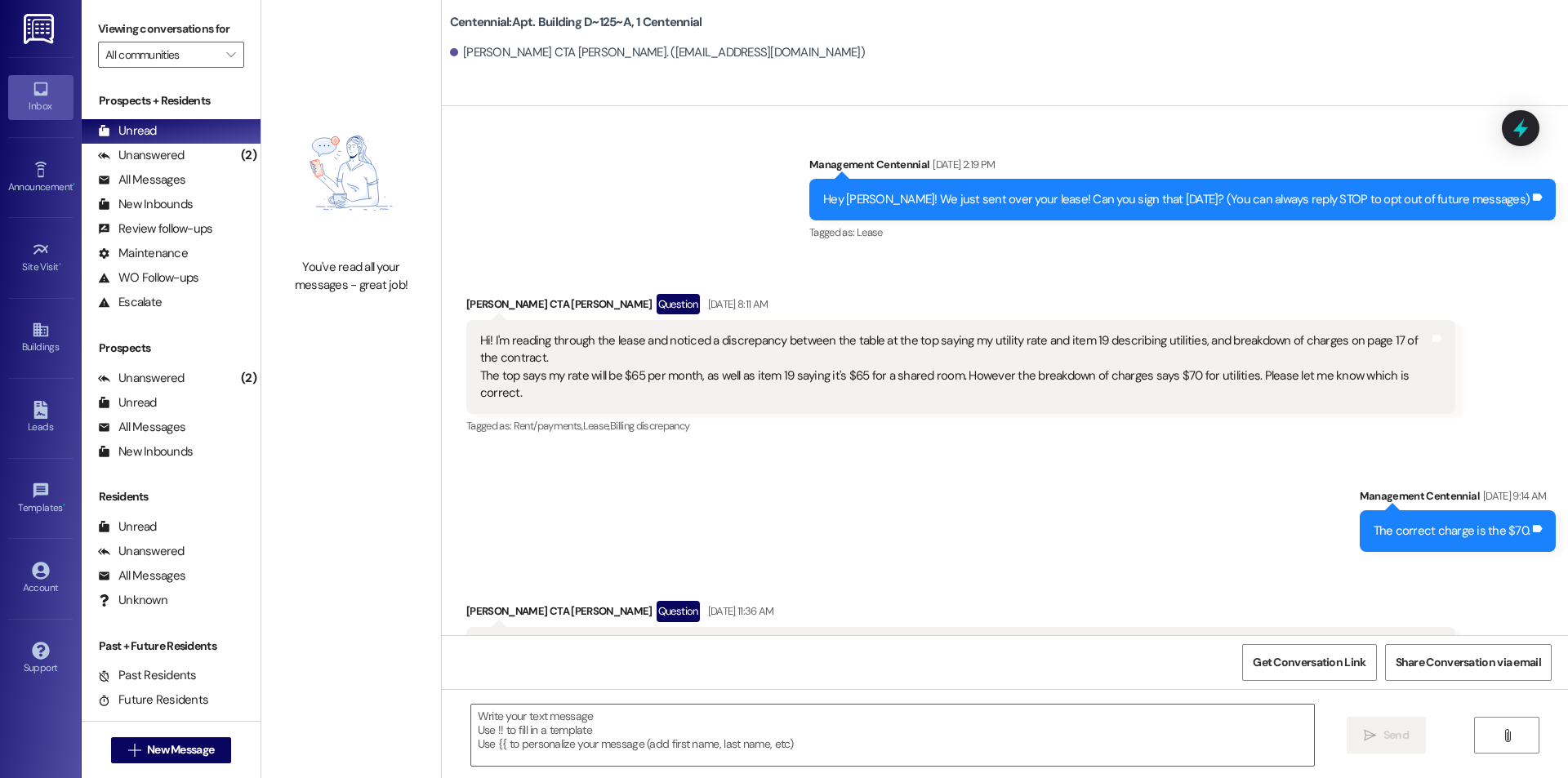
scroll to position [5817, 0]
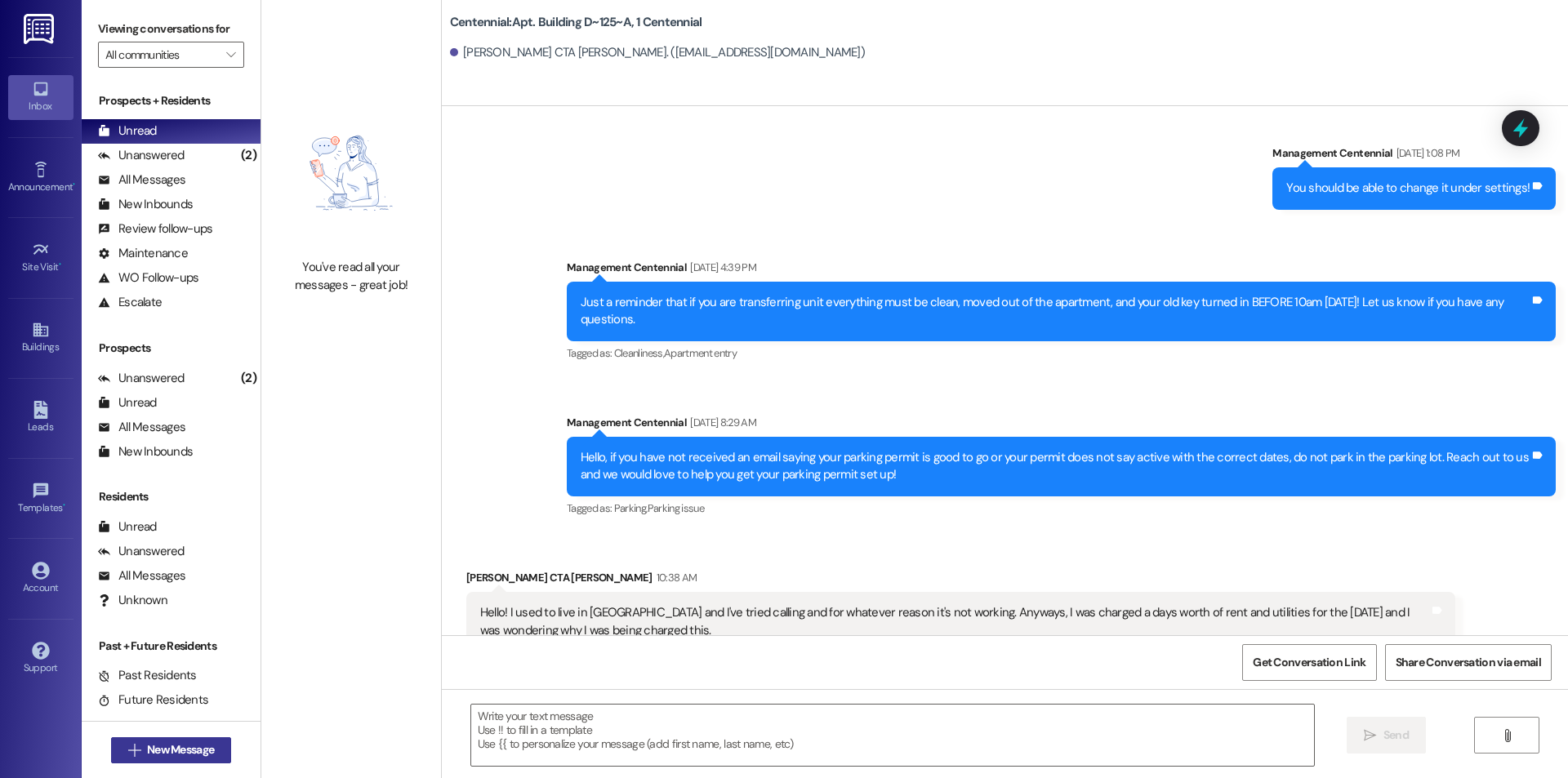
click at [164, 742] on span "New Message" at bounding box center [180, 749] width 67 height 17
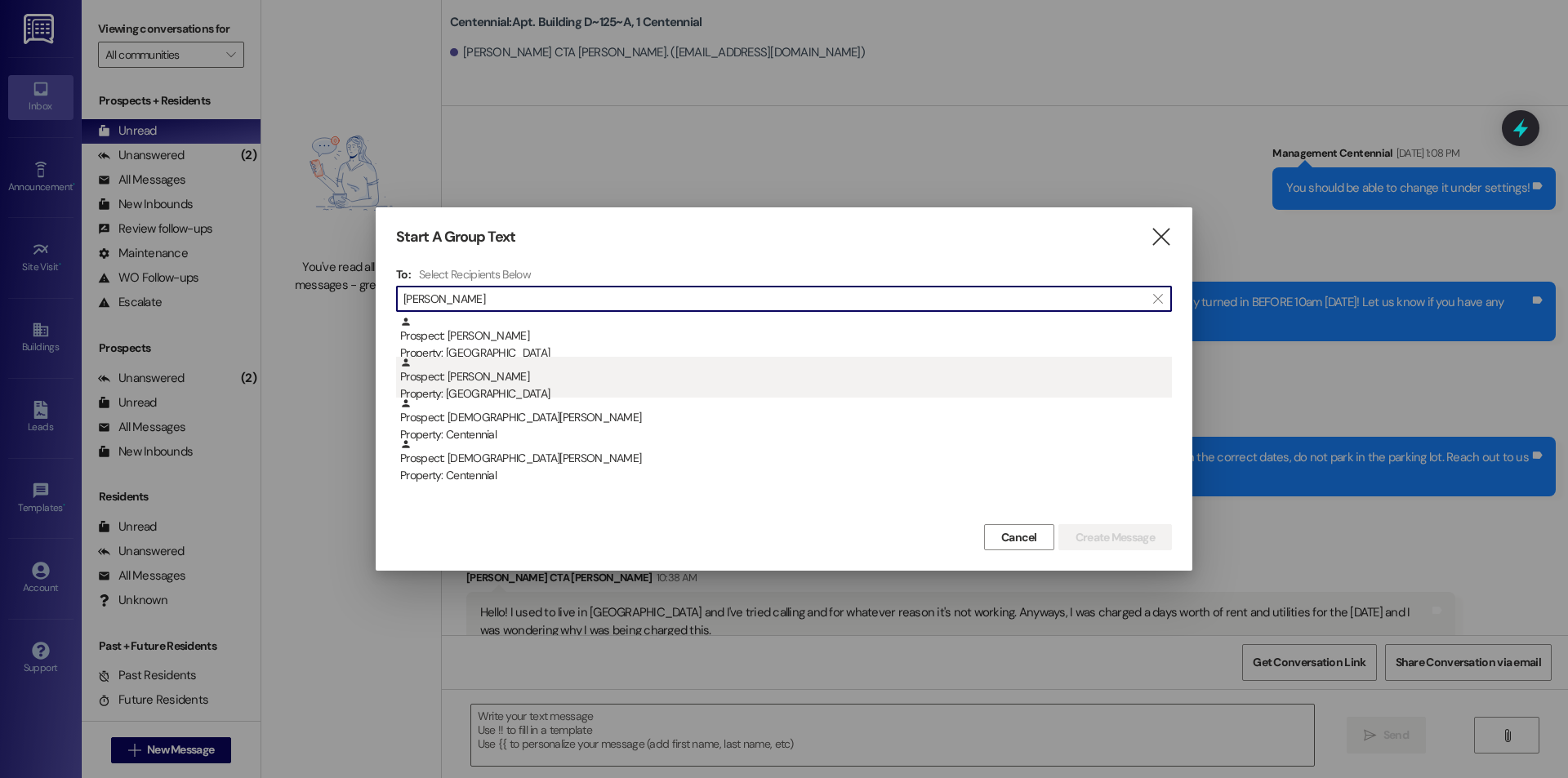
type input "[PERSON_NAME]"
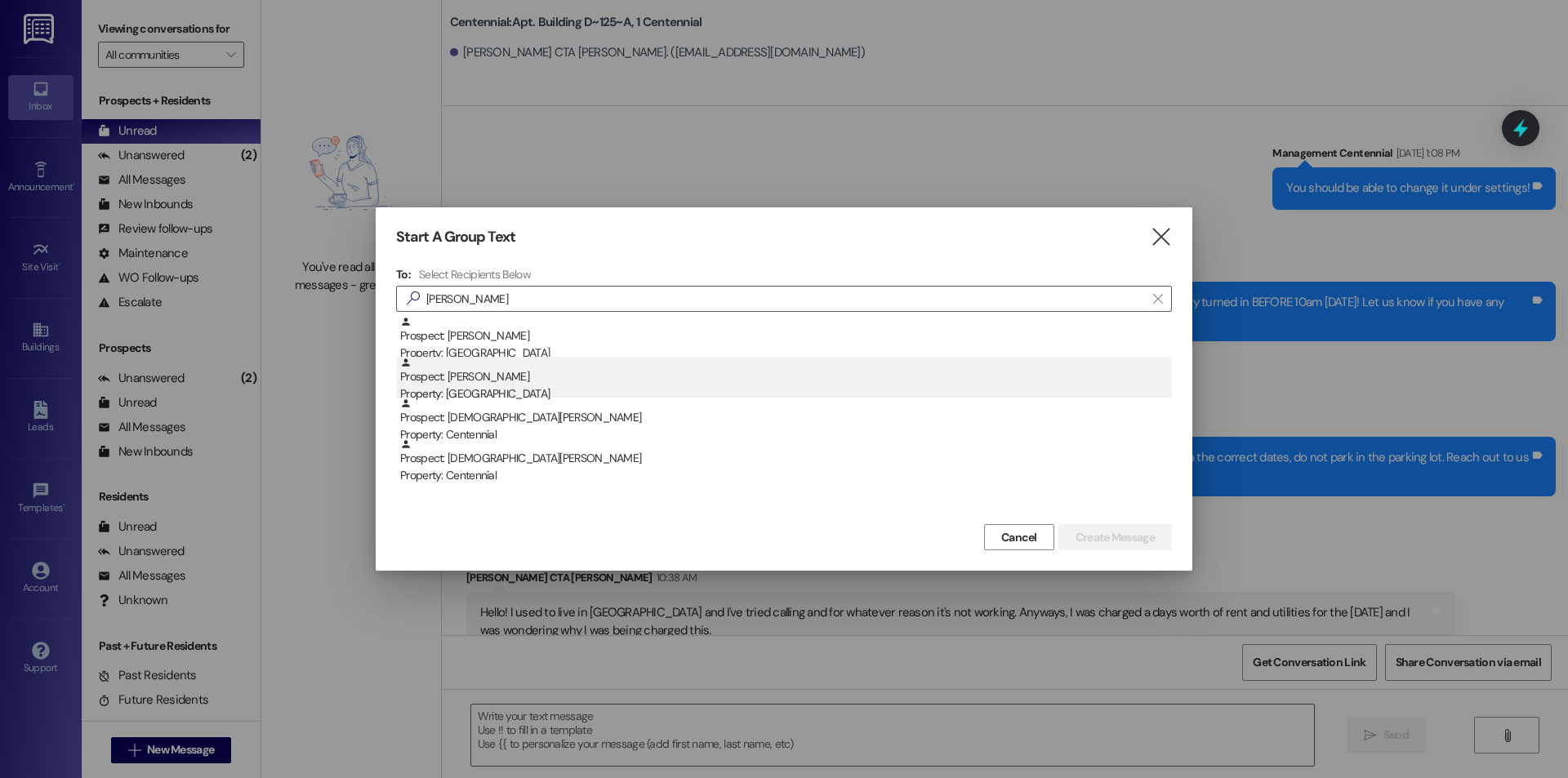
click at [498, 383] on div "Prospect: [PERSON_NAME] Property: [GEOGRAPHIC_DATA]" at bounding box center [786, 380] width 772 height 46
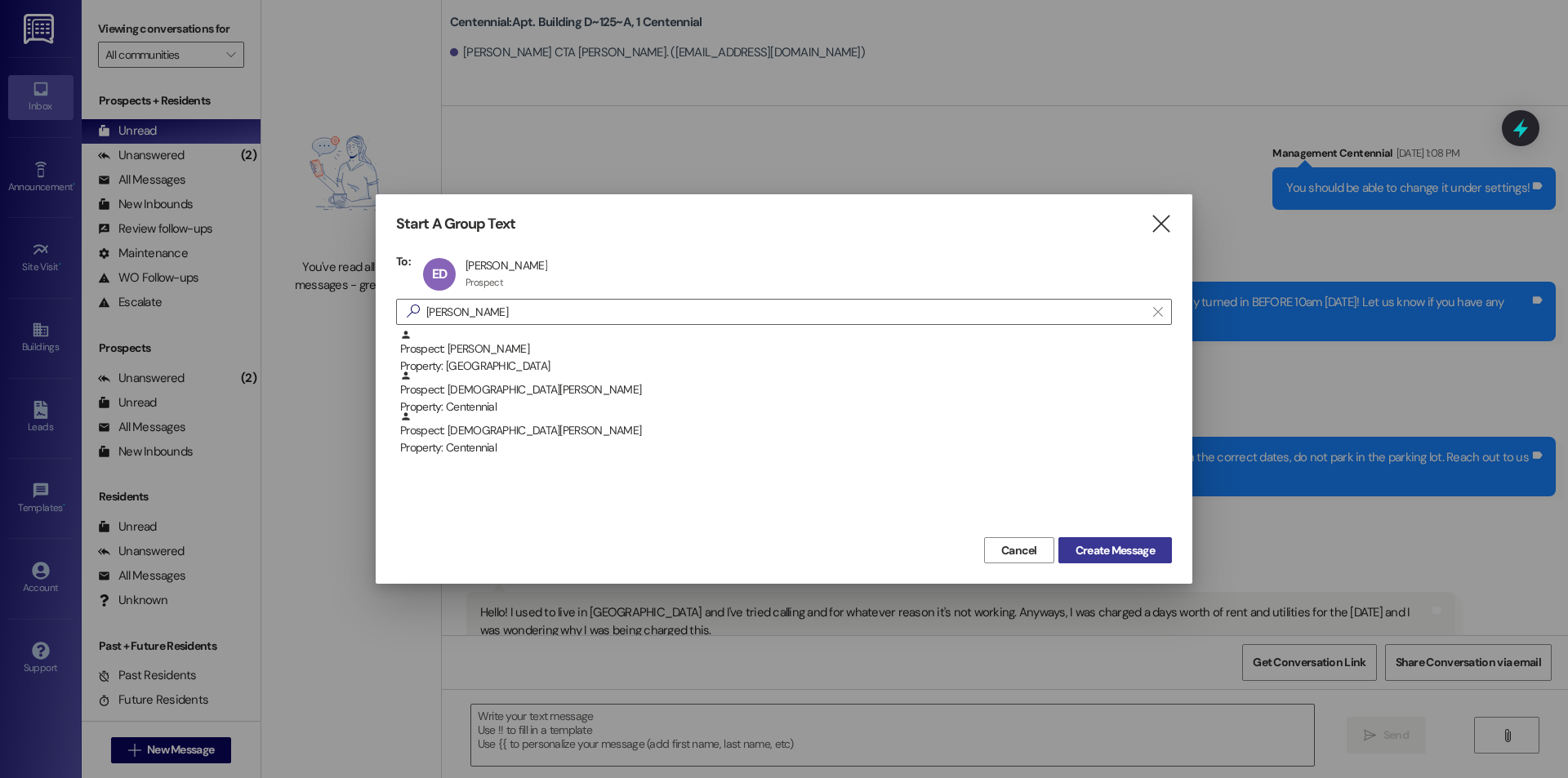
click at [1122, 552] on span "Create Message" at bounding box center [1115, 550] width 79 height 17
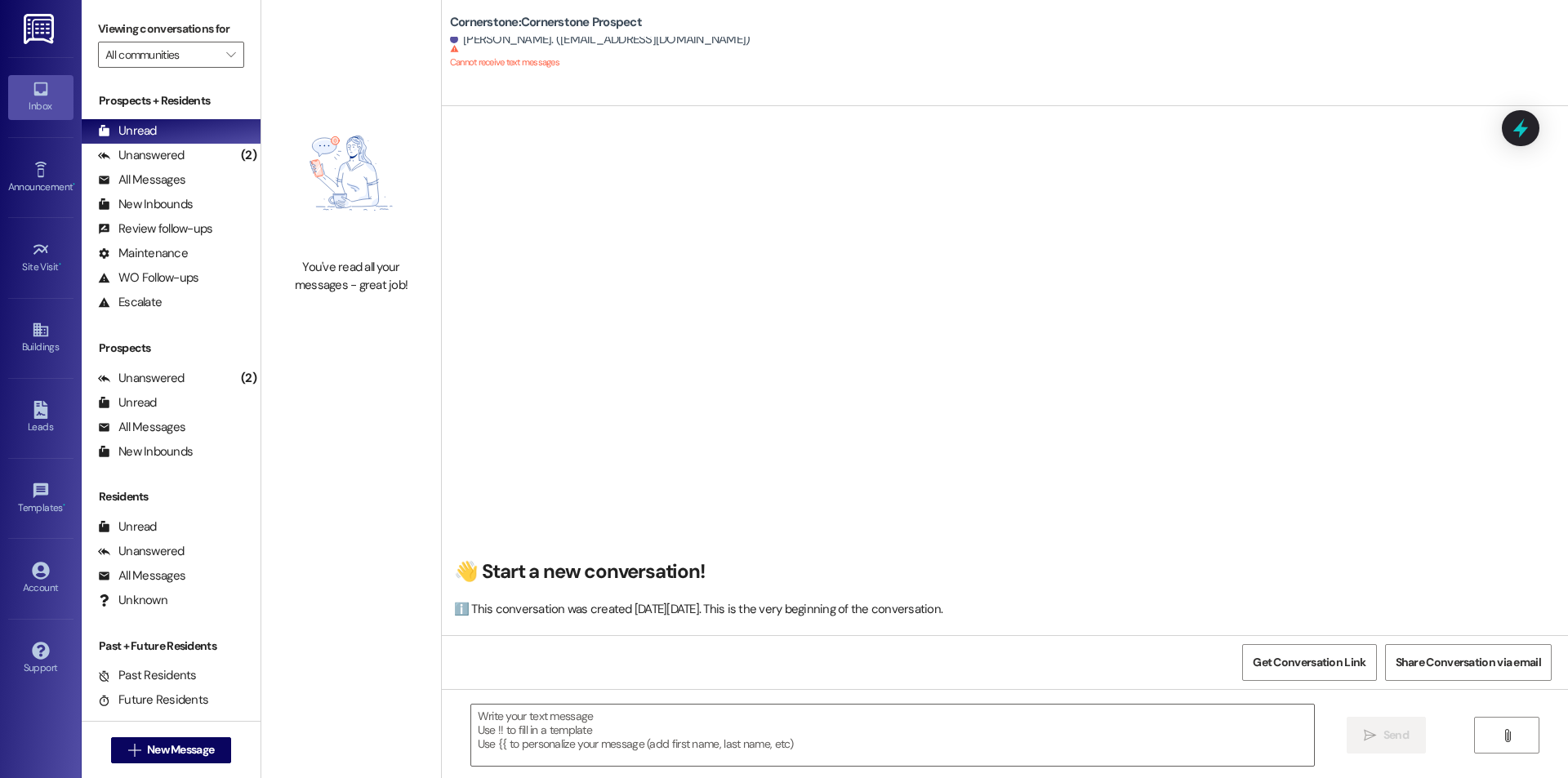
scroll to position [1, 0]
click at [147, 744] on span "New Message" at bounding box center [180, 749] width 67 height 17
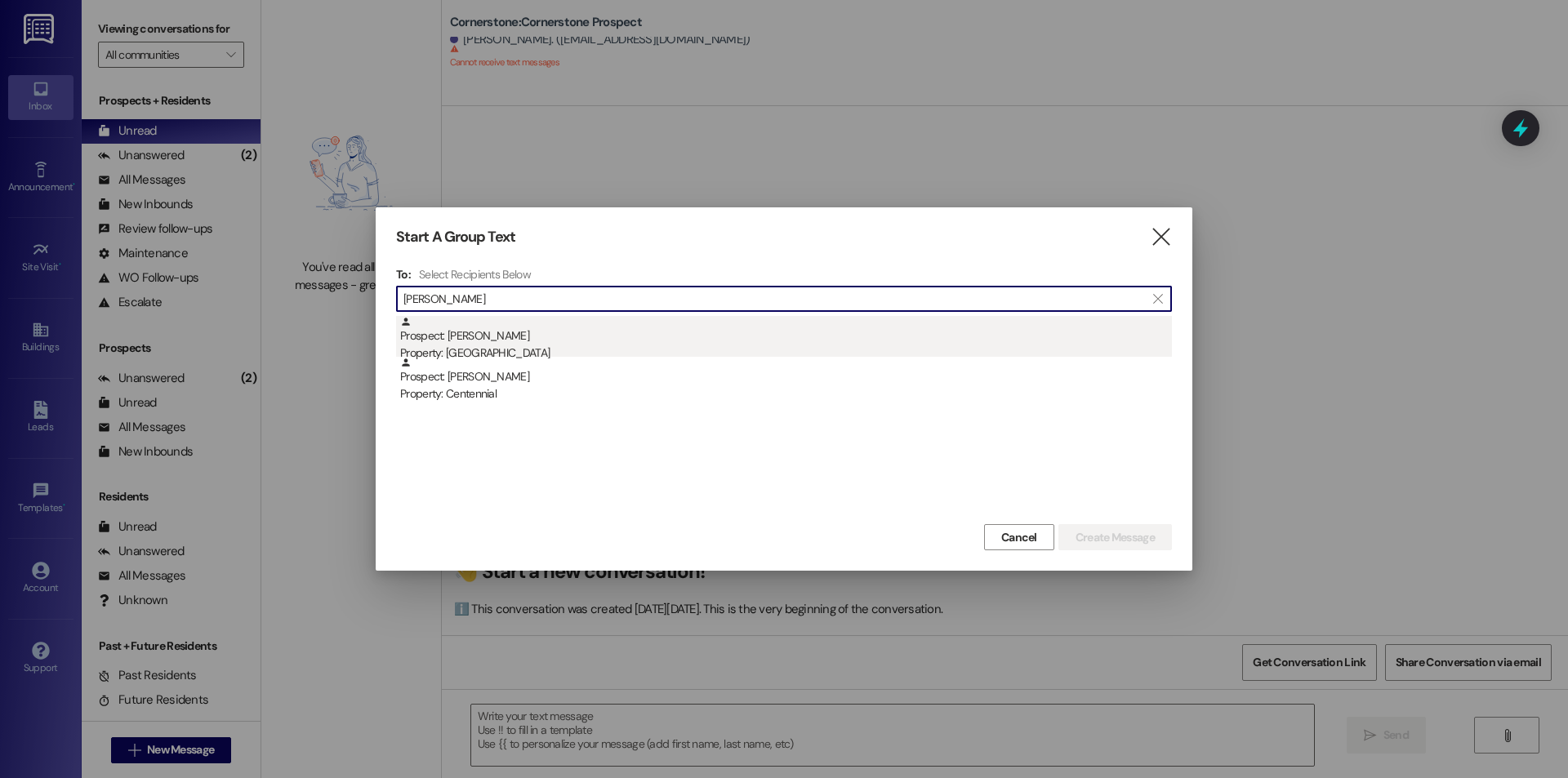
type input "[PERSON_NAME]"
click at [520, 348] on div "Property: [GEOGRAPHIC_DATA]" at bounding box center [786, 353] width 772 height 17
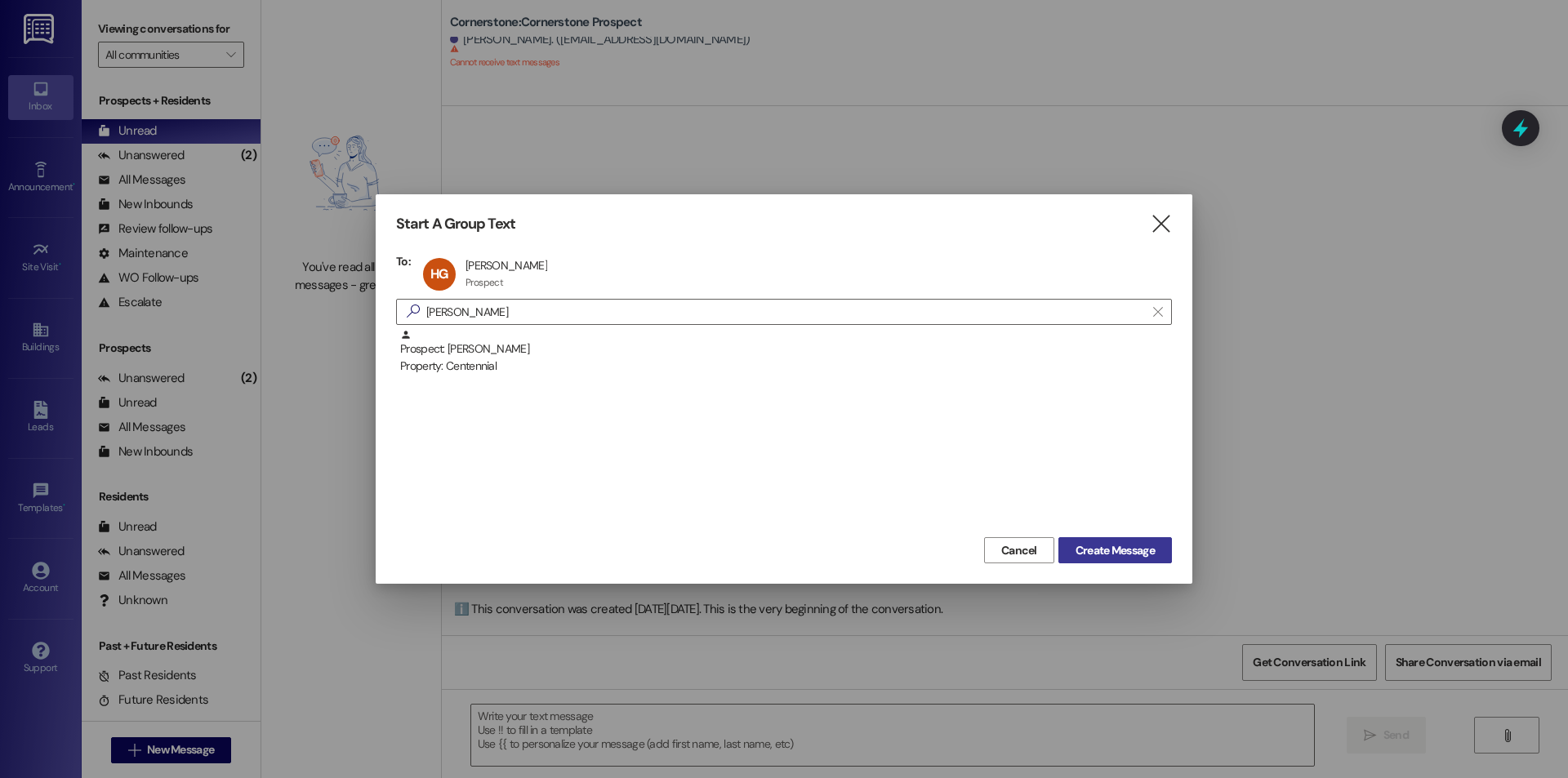
click at [1099, 552] on span "Create Message" at bounding box center [1115, 550] width 79 height 17
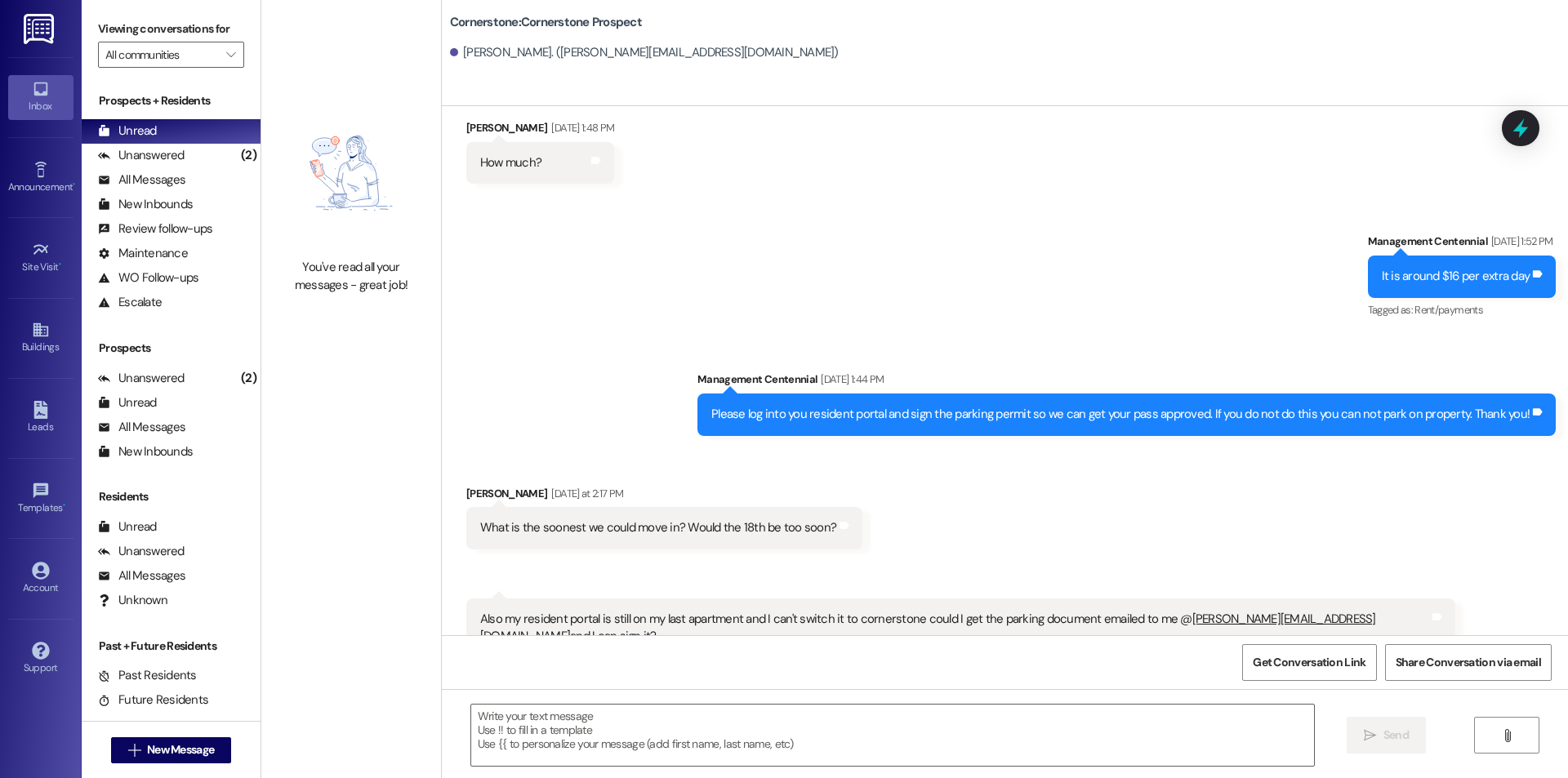
scroll to position [1535, 0]
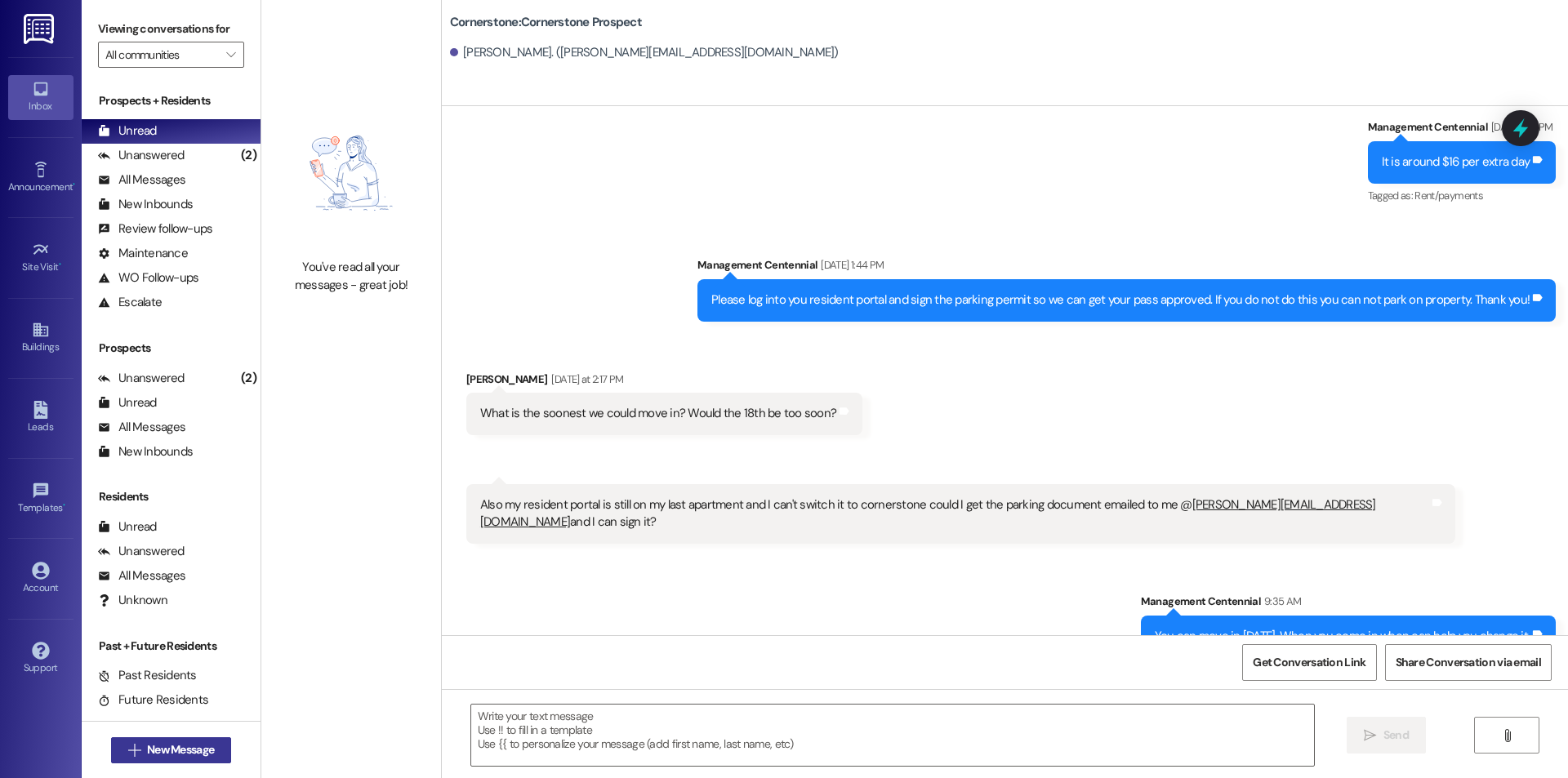
click at [179, 750] on span "New Message" at bounding box center [180, 749] width 67 height 17
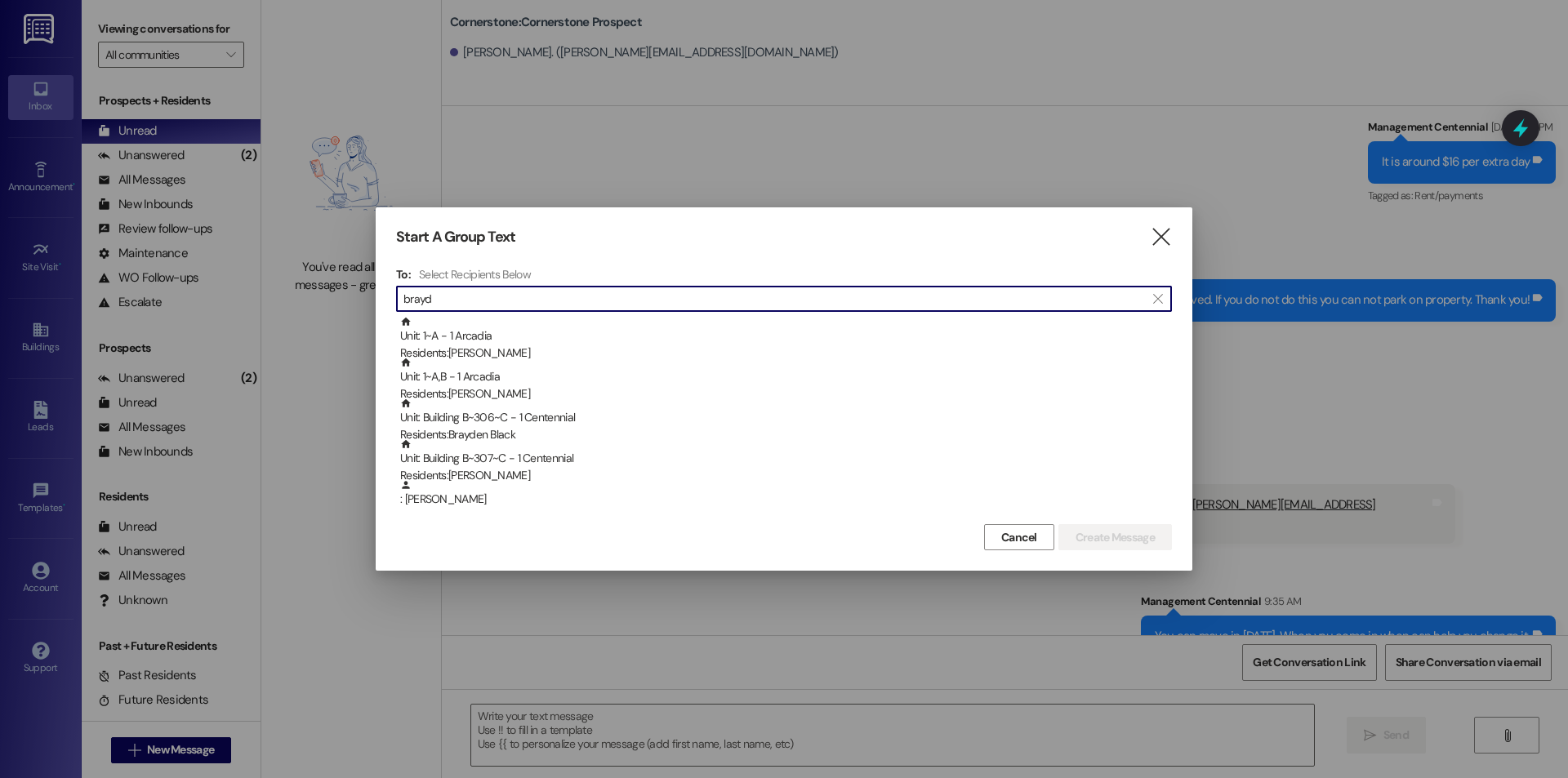
type input "brayd"
click at [563, 333] on div "Unit: 1~A - 1 Arcadia Residents: [PERSON_NAME]" at bounding box center [786, 339] width 772 height 46
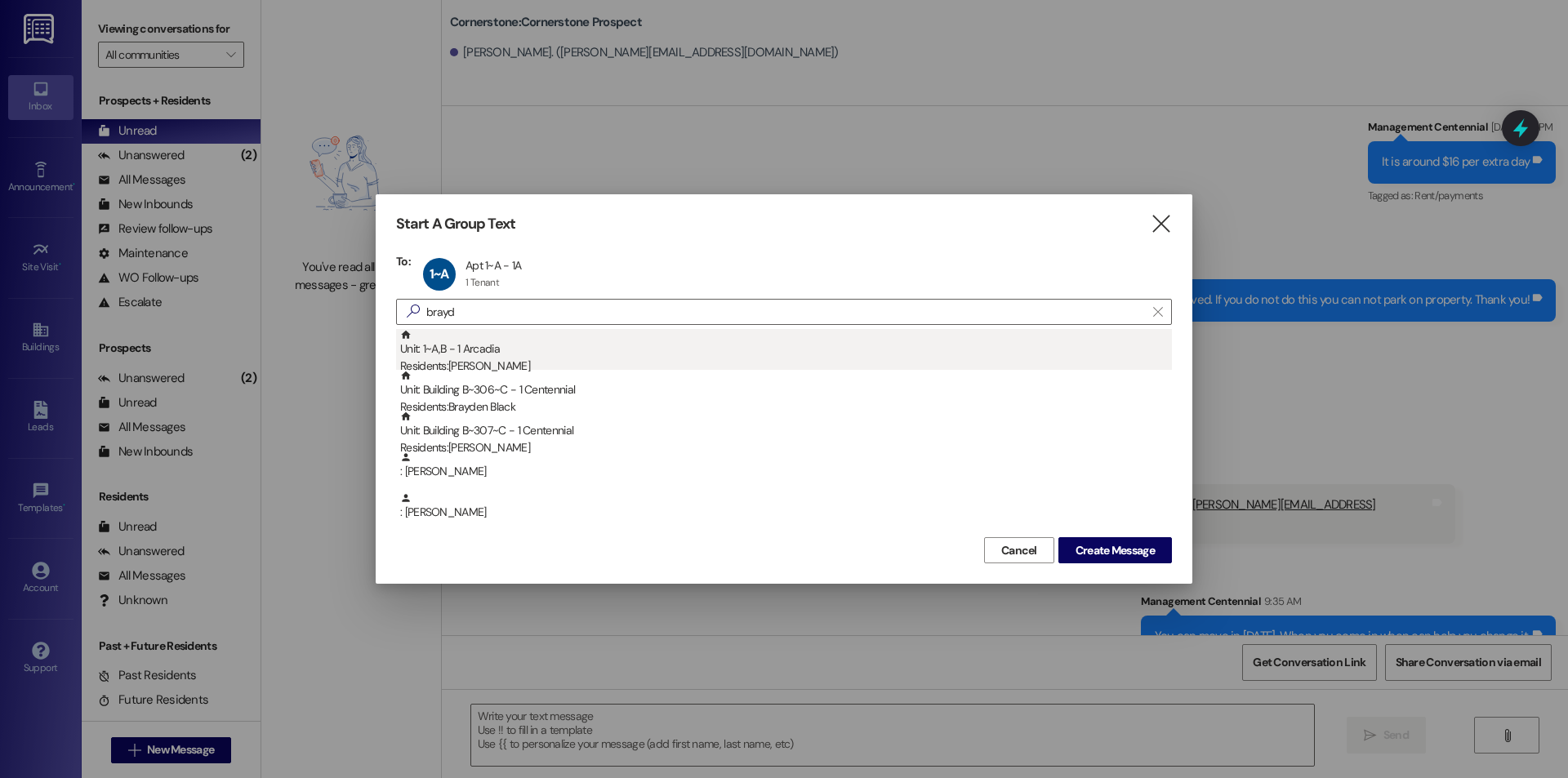
click at [526, 361] on div "Residents: [PERSON_NAME]" at bounding box center [786, 366] width 772 height 17
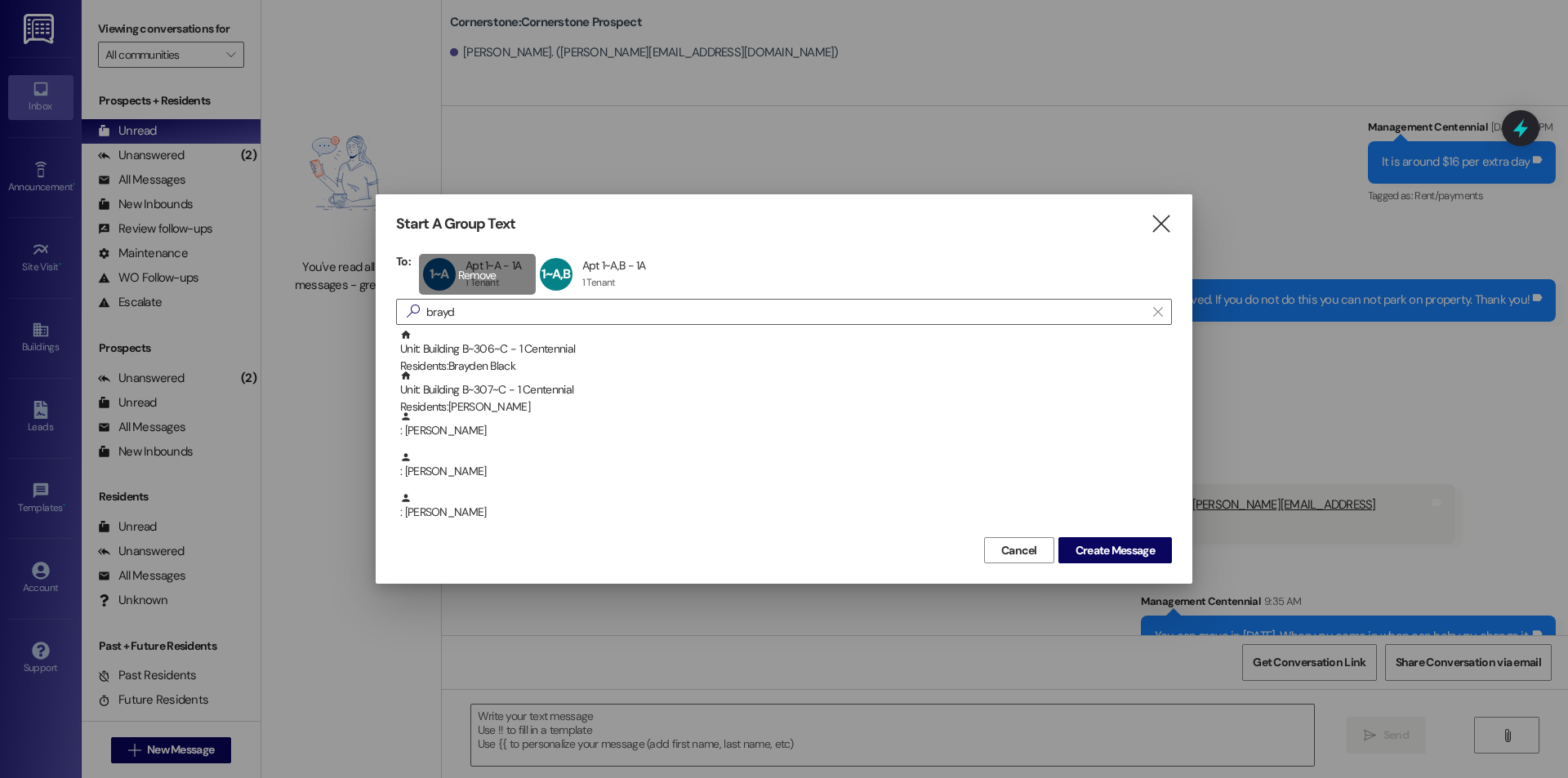
click at [490, 264] on div "1~A Apt 1~A - 1A Apt 1~A - 1A 1 Tenant 1 Tenant click to remove" at bounding box center [477, 274] width 116 height 40
click at [491, 266] on div "1~A,B Apt 1~A,B - 1A Apt 1~A,B - 1A 1 Tenant 1 Tenant click to remove" at bounding box center [481, 274] width 124 height 40
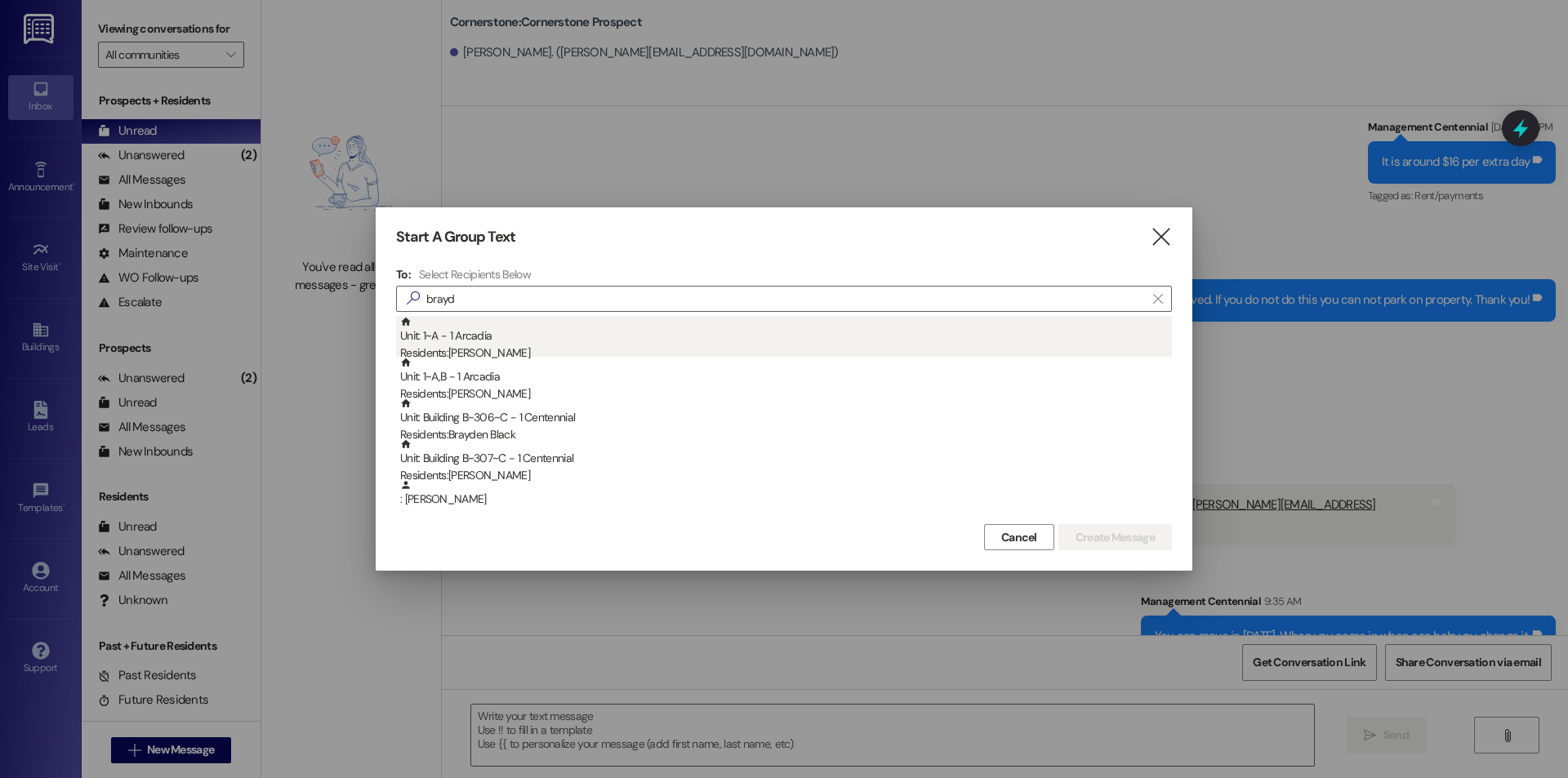
click at [502, 346] on div "Residents: [PERSON_NAME]" at bounding box center [786, 353] width 772 height 17
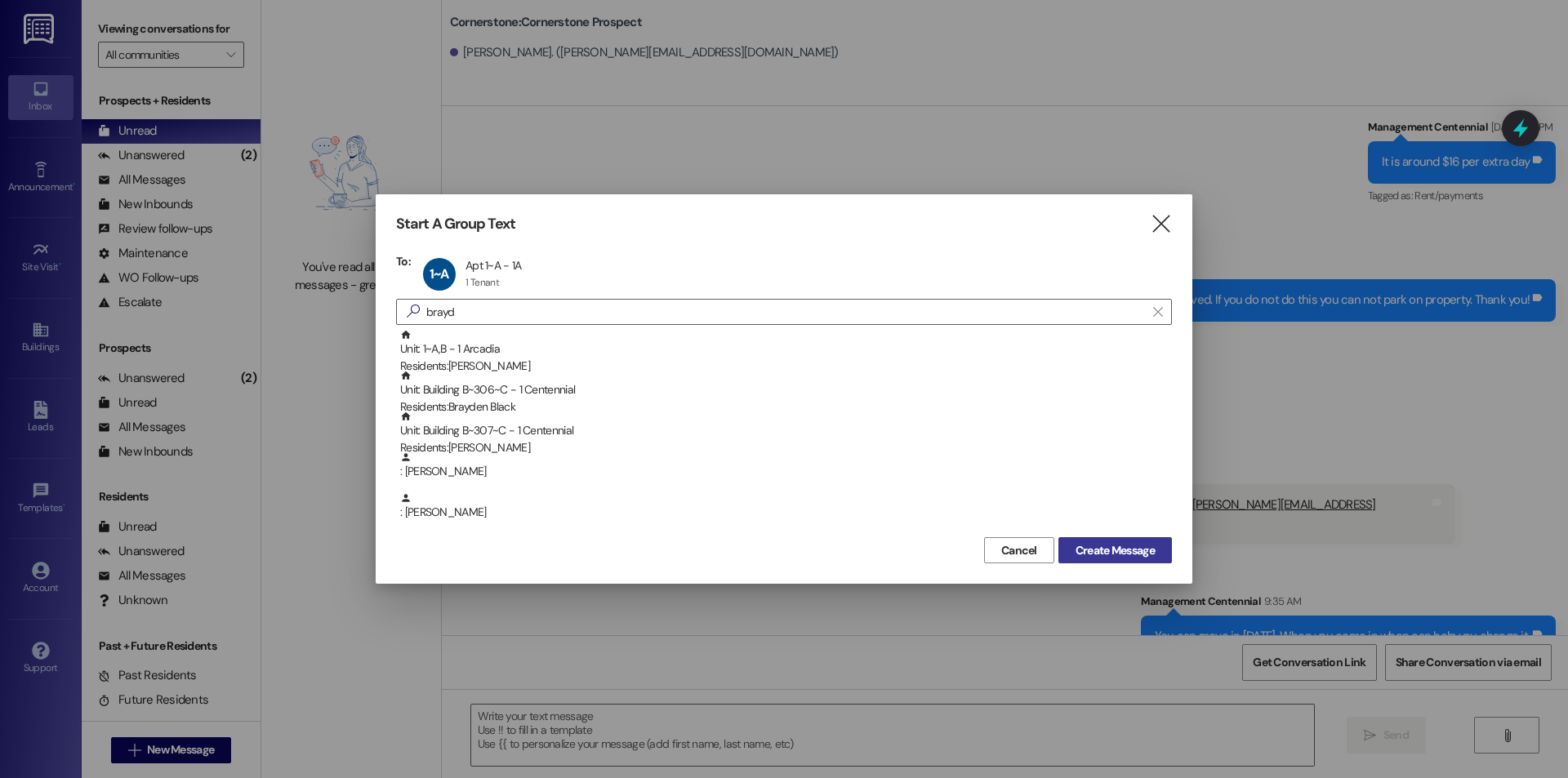
click at [1110, 555] on span "Create Message" at bounding box center [1115, 550] width 79 height 17
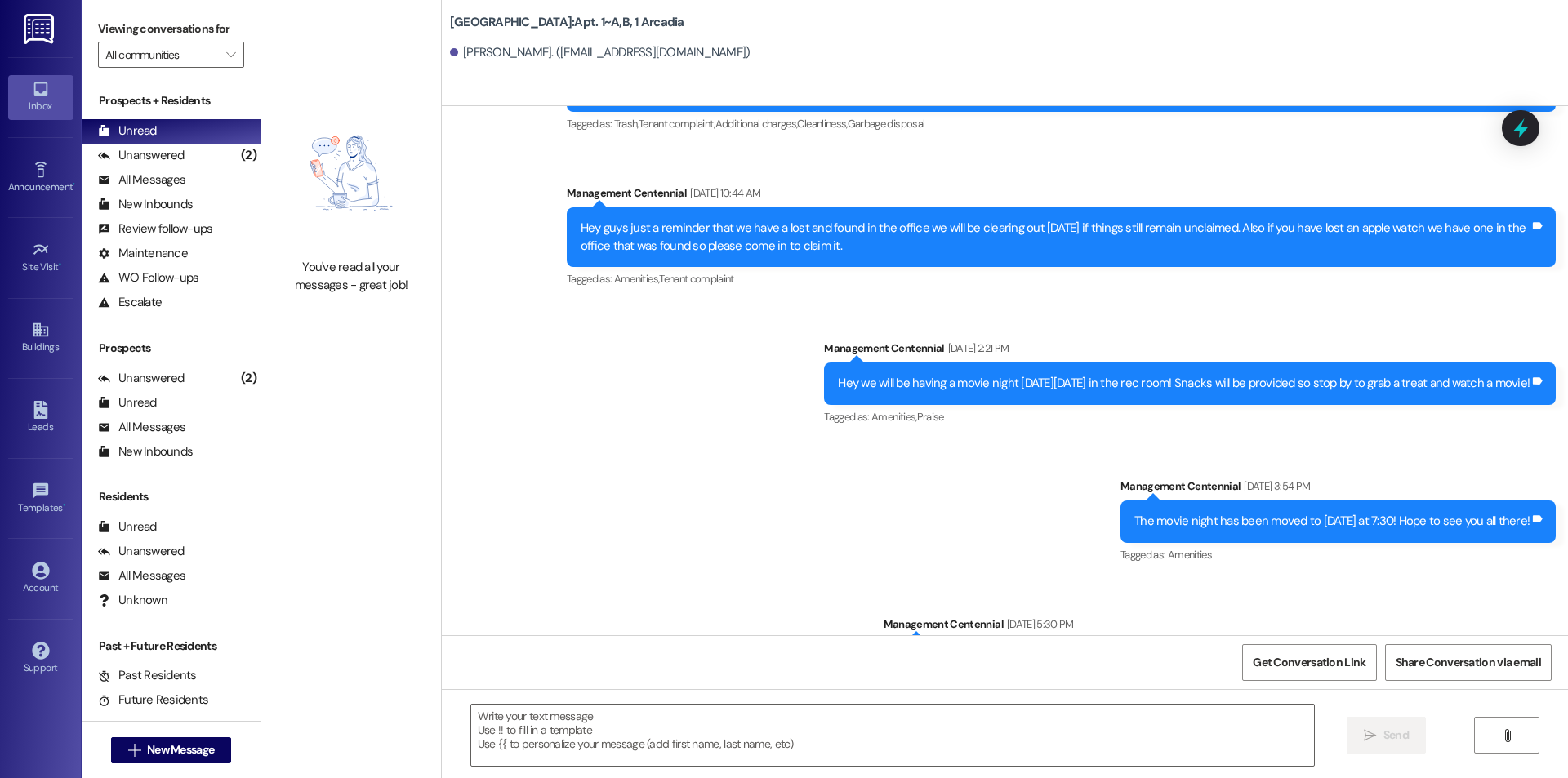
scroll to position [12323, 0]
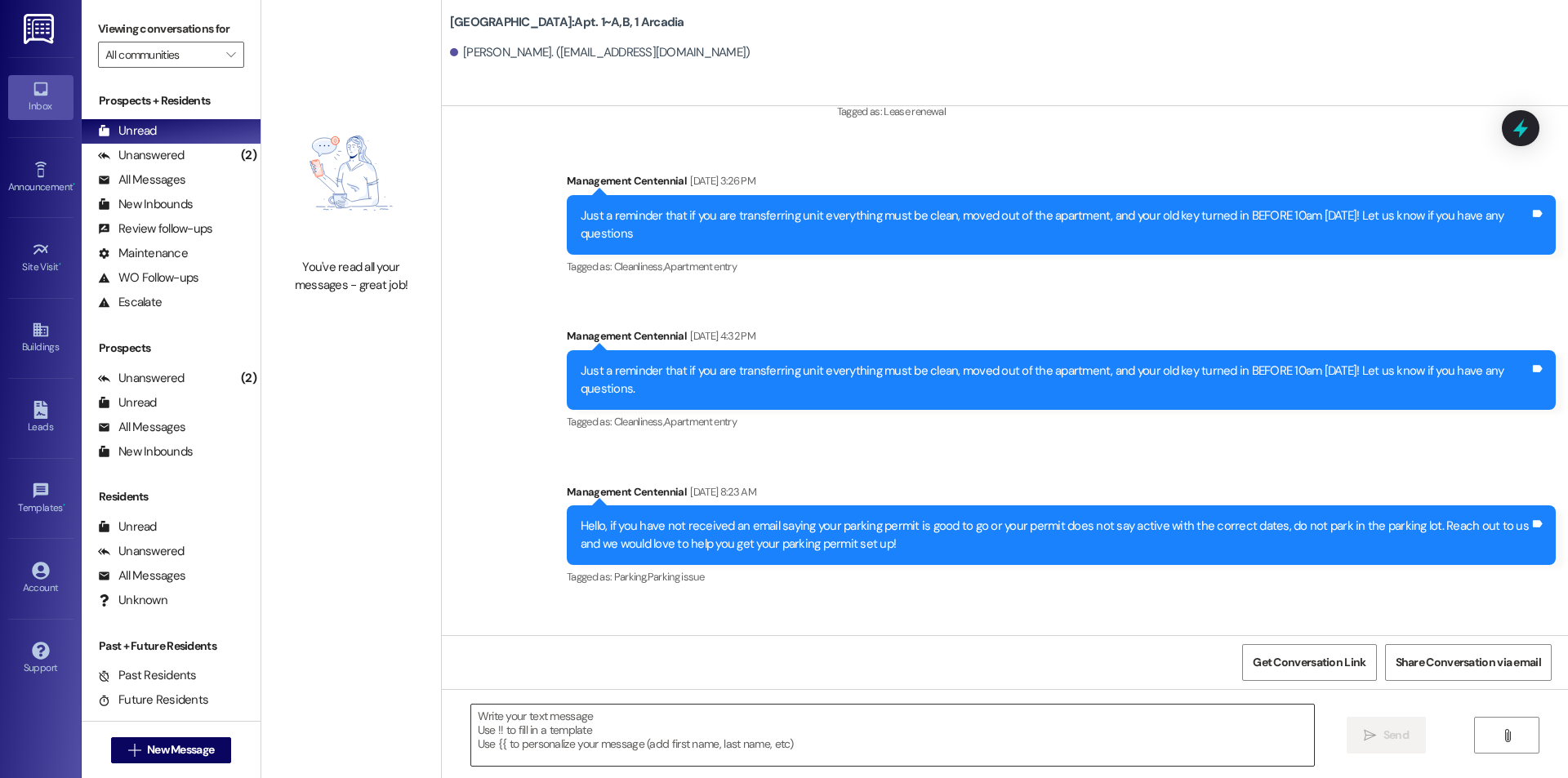
click at [550, 758] on textarea at bounding box center [892, 736] width 843 height 61
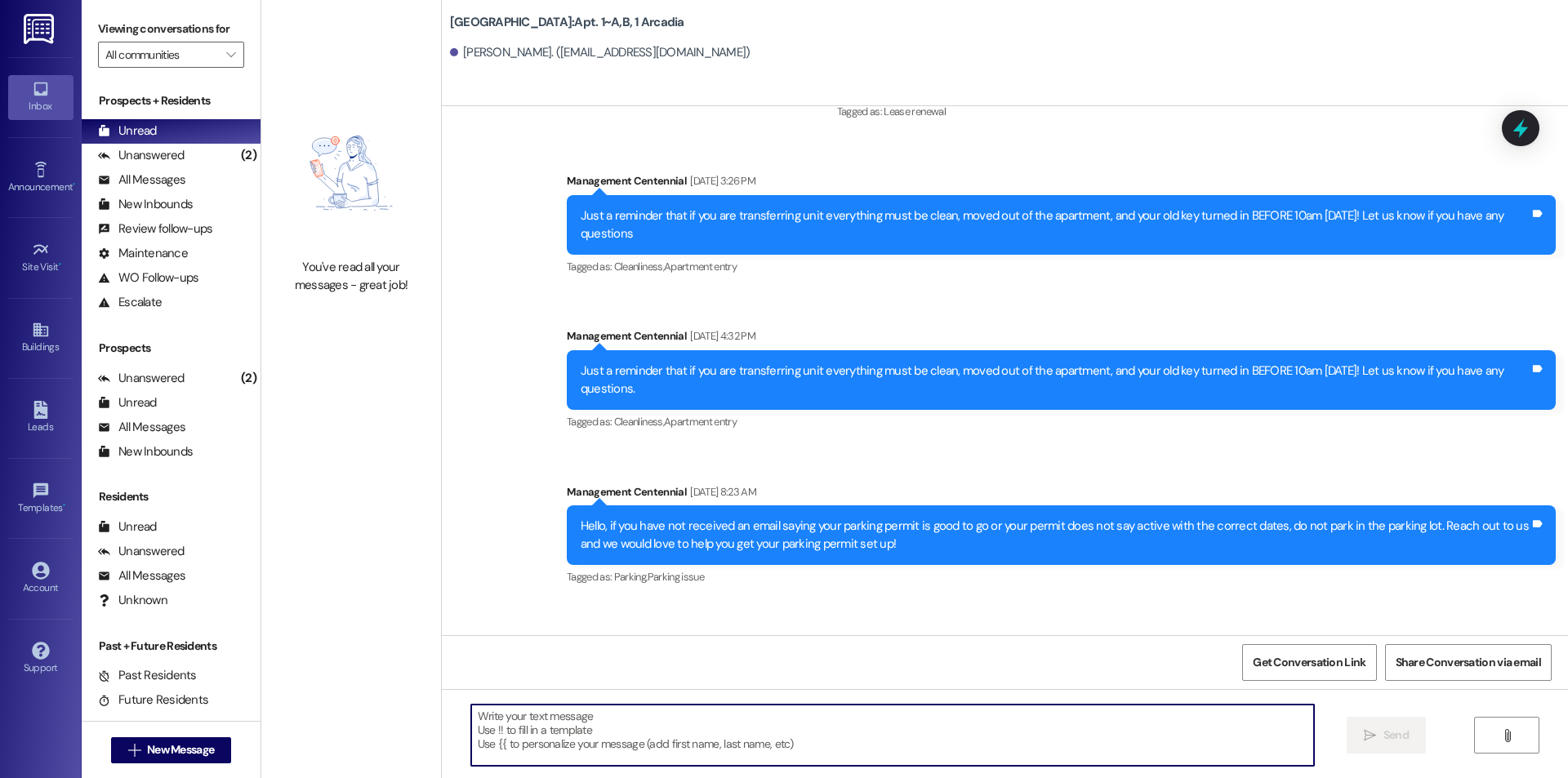
paste textarea "Hey [PERSON_NAME] it looks like you still haven't signed your parking agreement…"
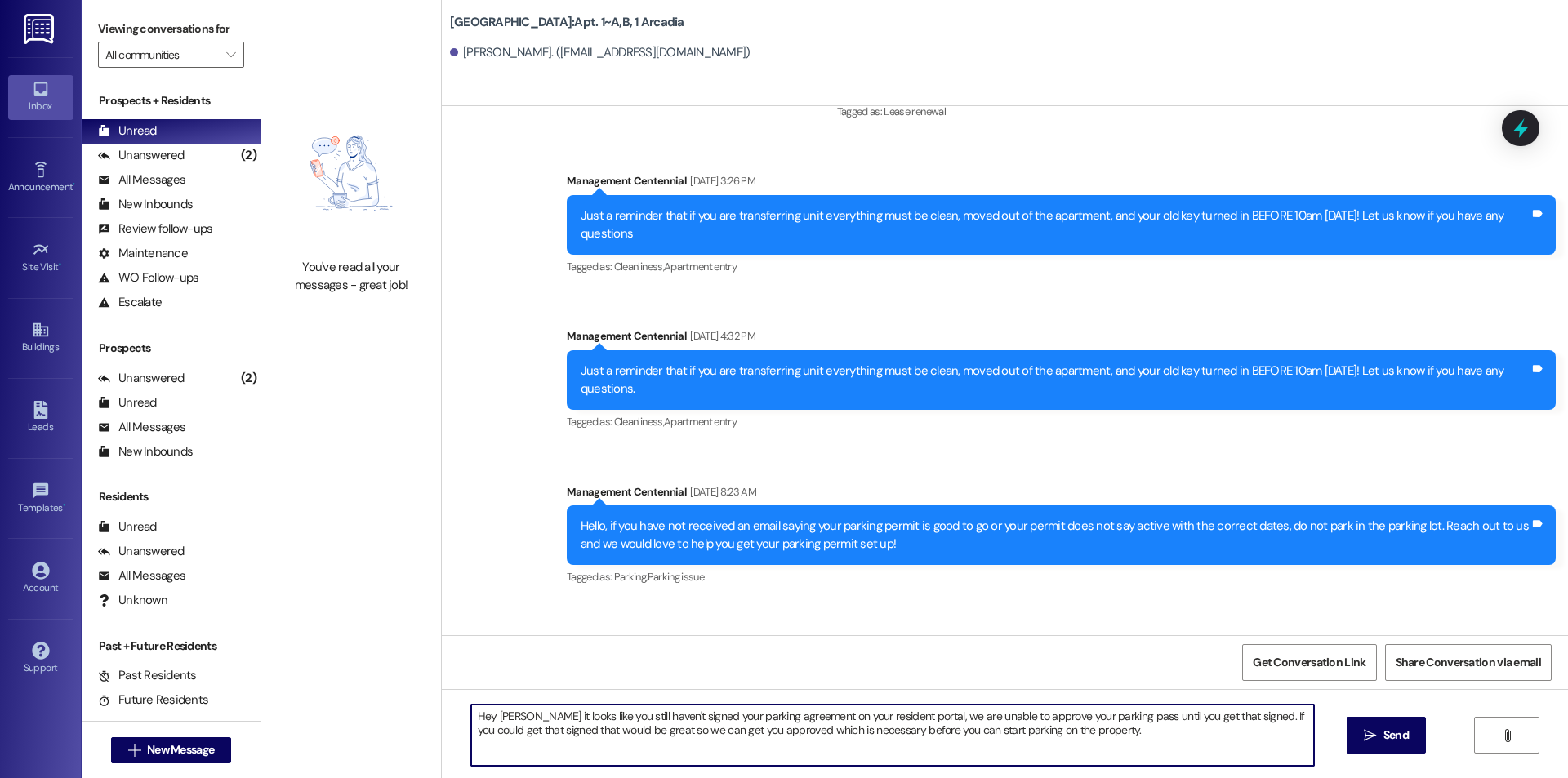
drag, startPoint x: 525, startPoint y: 717, endPoint x: 489, endPoint y: 721, distance: 36.2
click at [489, 721] on textarea "Hey [PERSON_NAME] it looks like you still haven't signed your parking agreement…" at bounding box center [892, 736] width 843 height 61
type textarea "Hey [PERSON_NAME] it looks like you still haven't signed your parking agreement…"
click at [1381, 737] on span "Send" at bounding box center [1396, 735] width 32 height 17
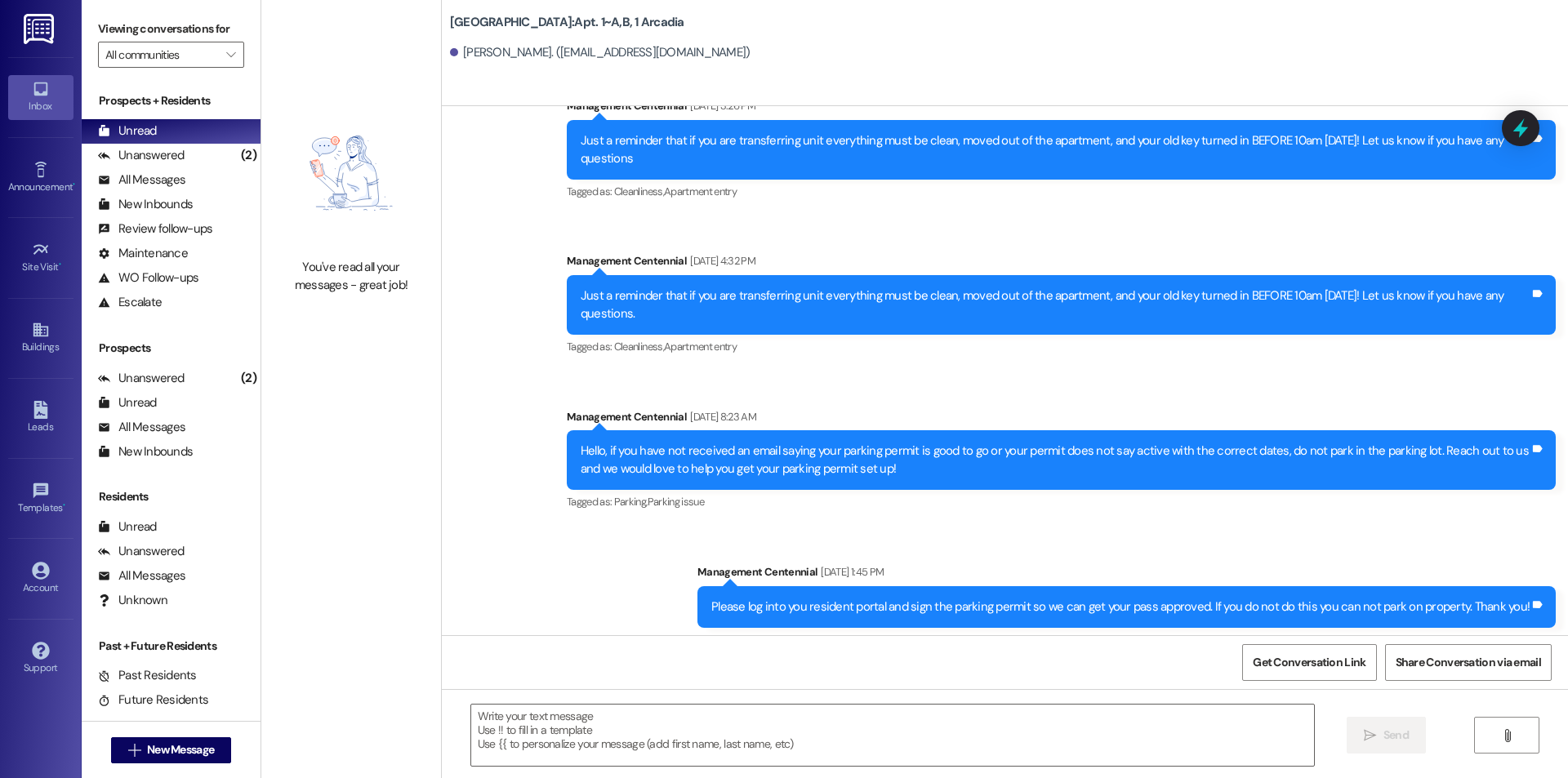
scroll to position [12454, 0]
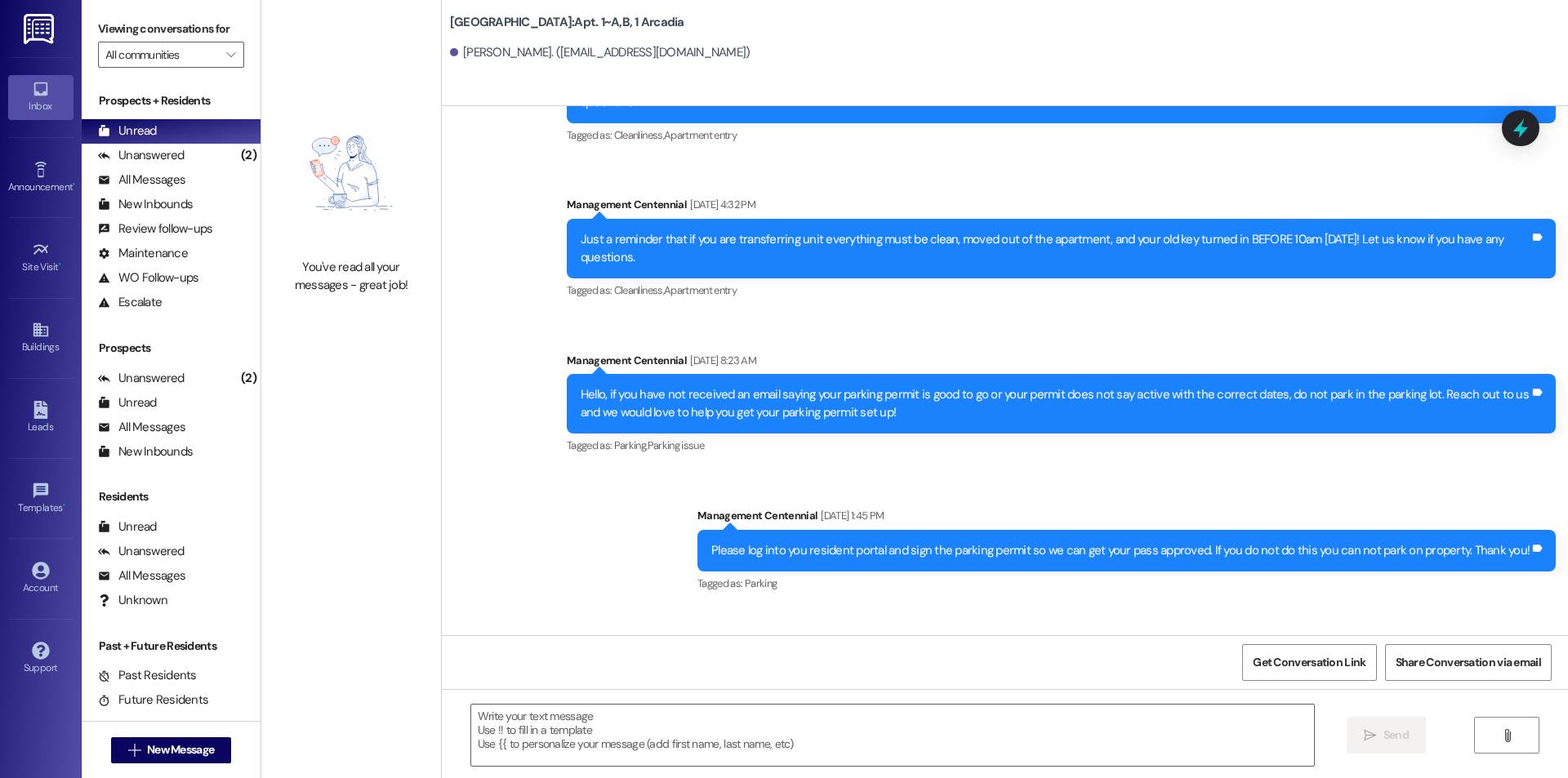
drag, startPoint x: 571, startPoint y: 582, endPoint x: 1194, endPoint y: 606, distance: 623.5
click at [1194, 679] on div "Hey [PERSON_NAME] it looks like you still haven't signed your parking agreement…" at bounding box center [1055, 697] width 950 height 35
copy div "Hey [PERSON_NAME] it looks like you still haven't signed your parking agreement…"
click at [170, 750] on span "New Message" at bounding box center [180, 749] width 67 height 17
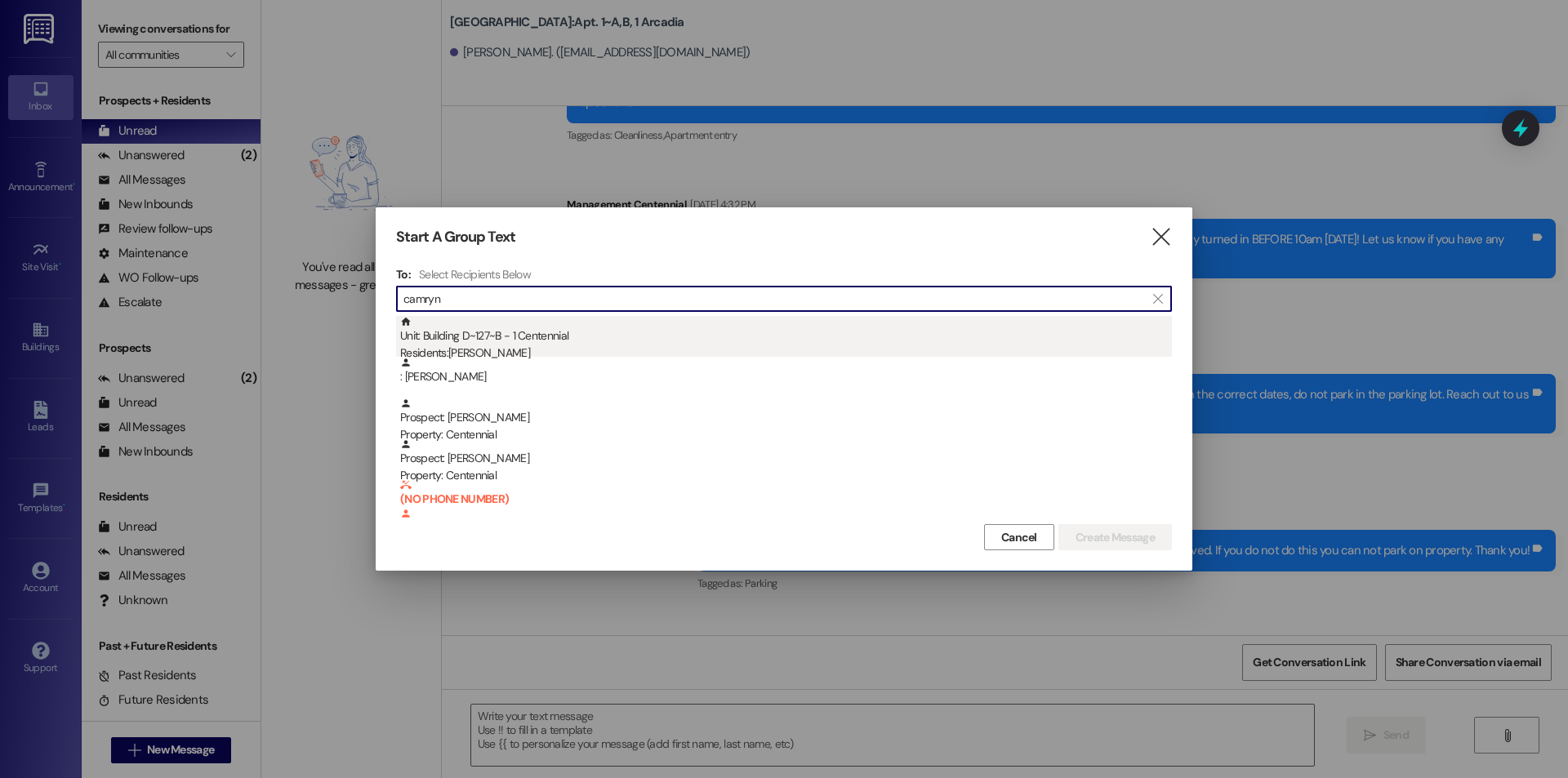
type input "camryn"
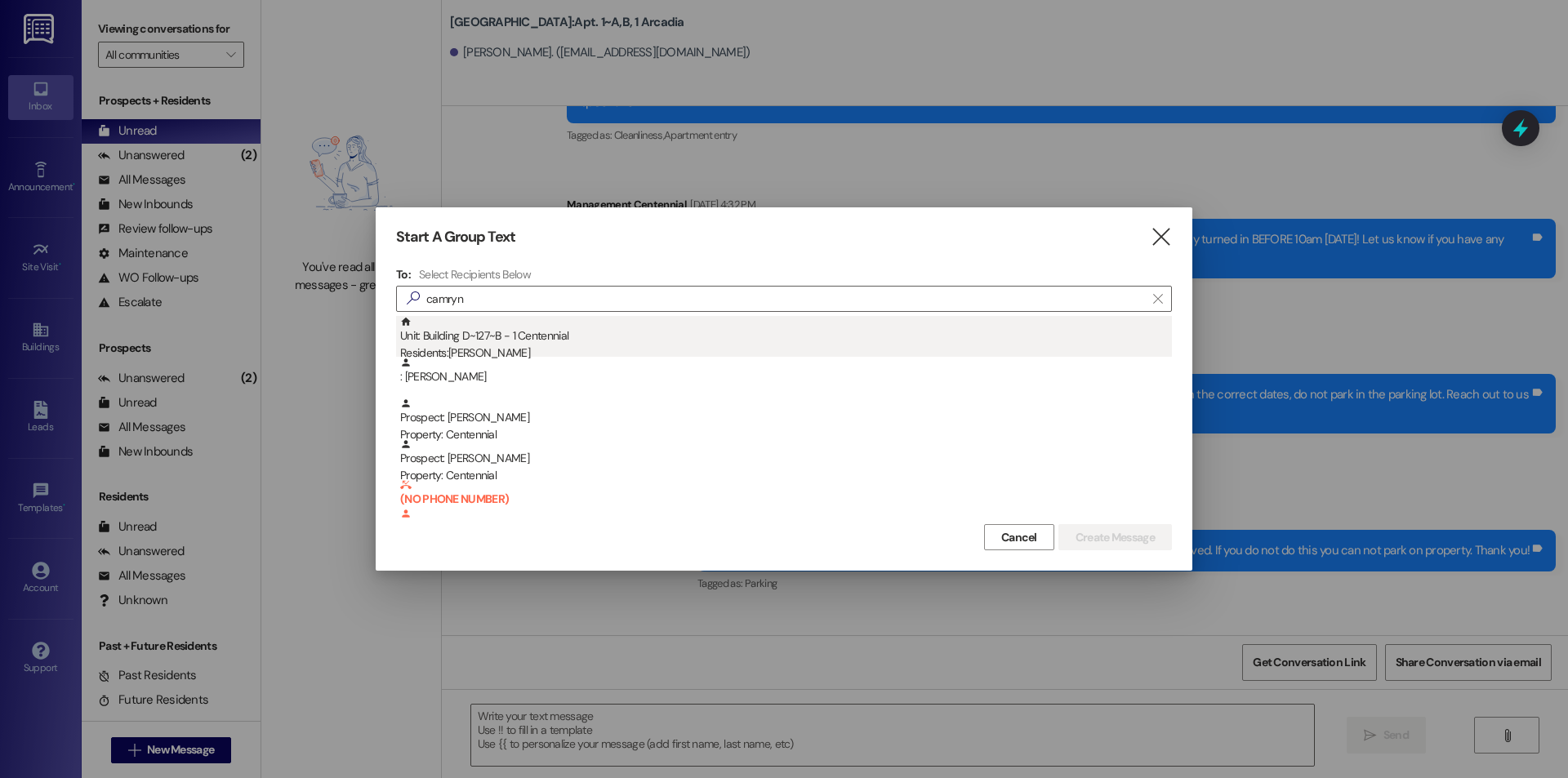
click at [555, 350] on div "Residents: [PERSON_NAME]" at bounding box center [786, 353] width 772 height 17
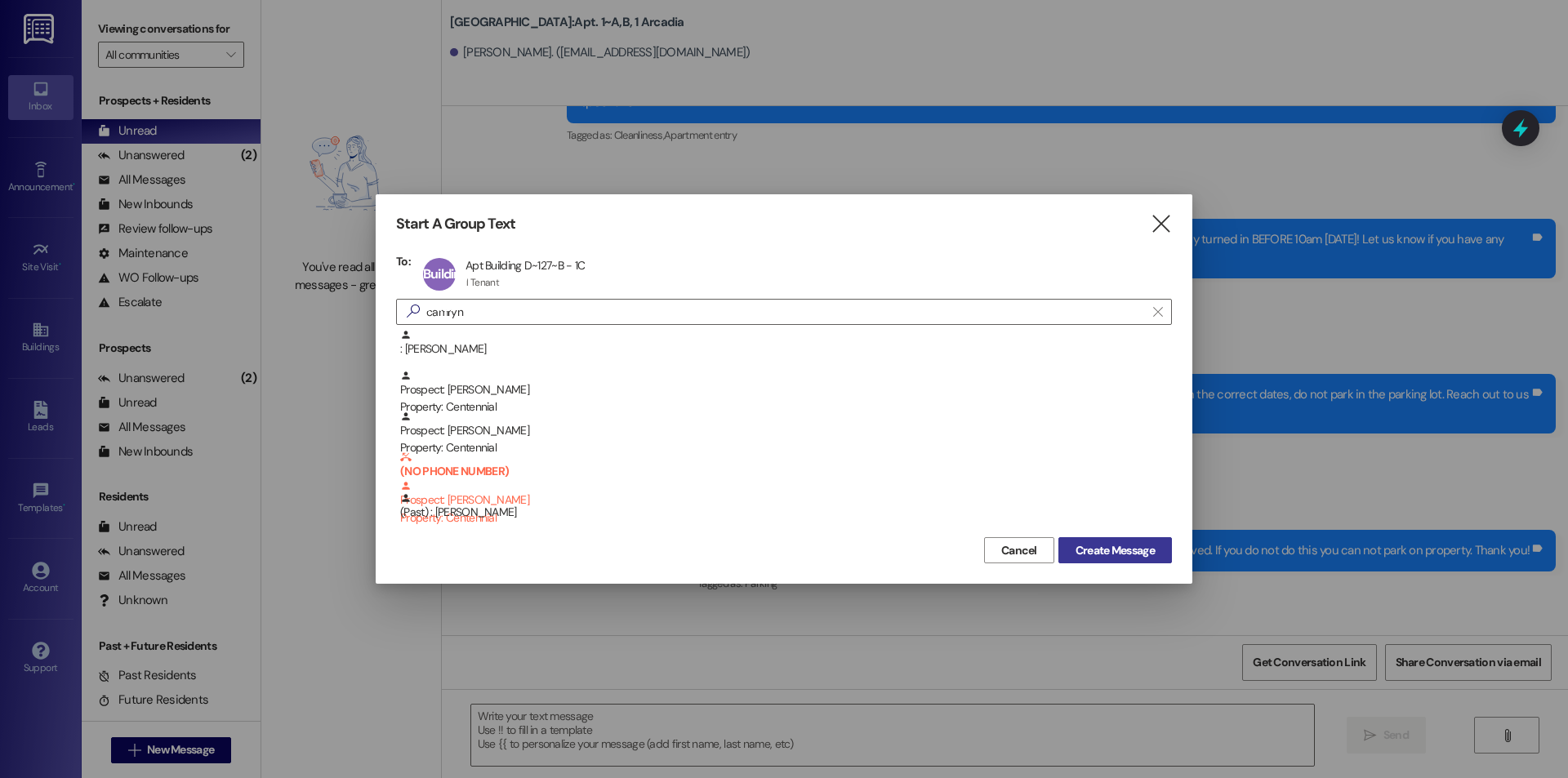
click at [1089, 549] on span "Create Message" at bounding box center [1115, 550] width 79 height 17
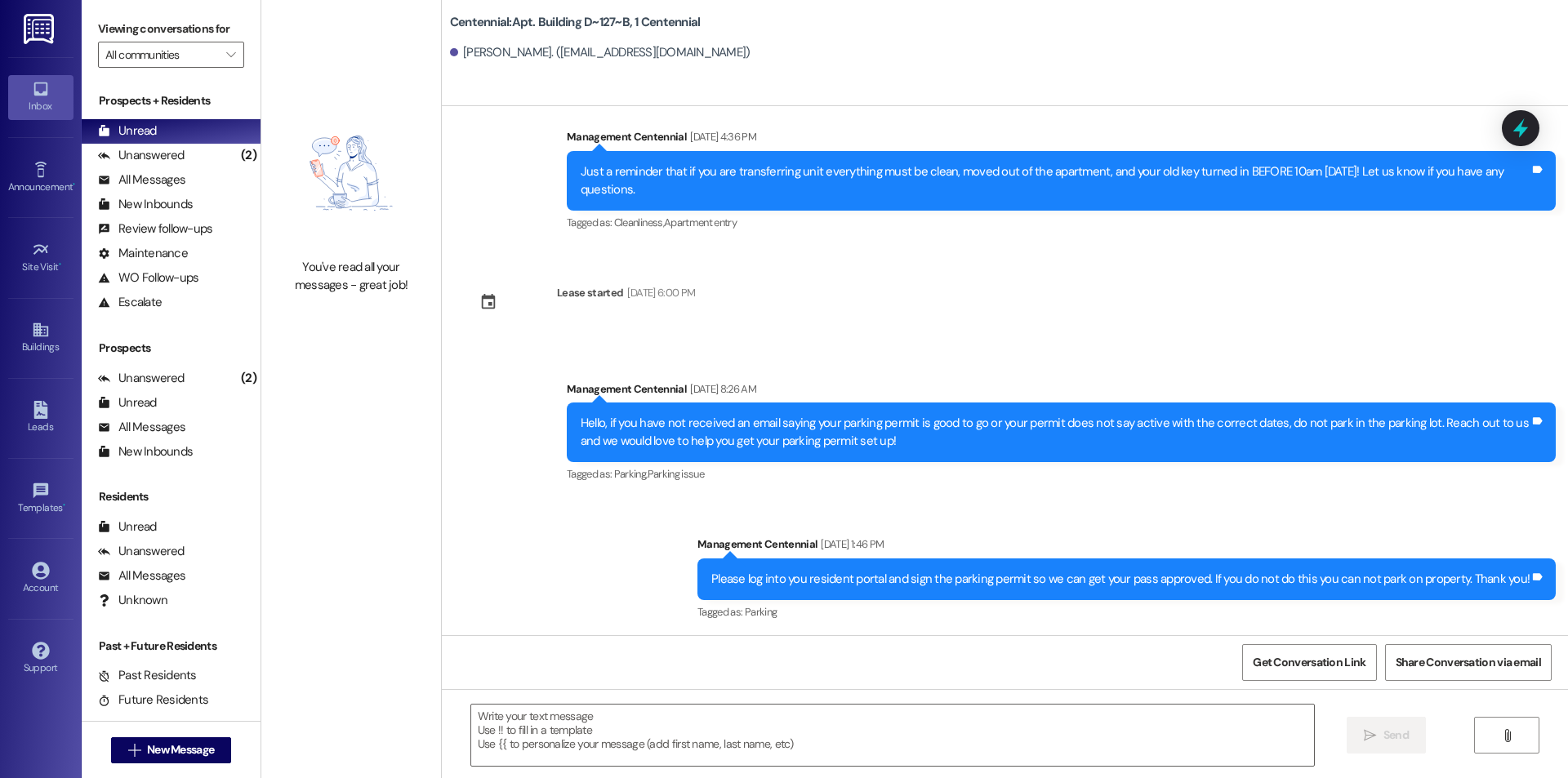
scroll to position [2142, 0]
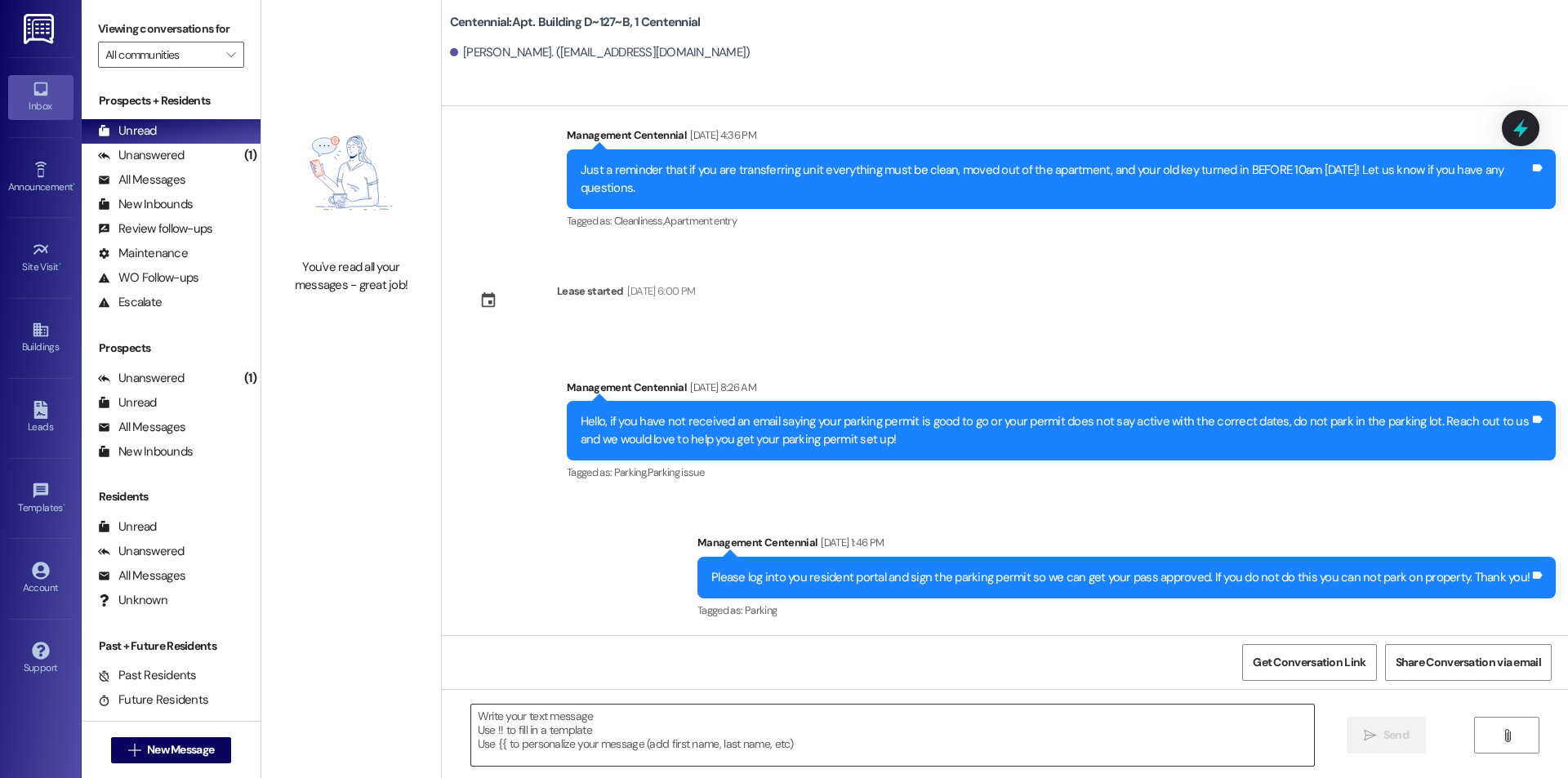
click at [554, 735] on textarea at bounding box center [892, 736] width 843 height 61
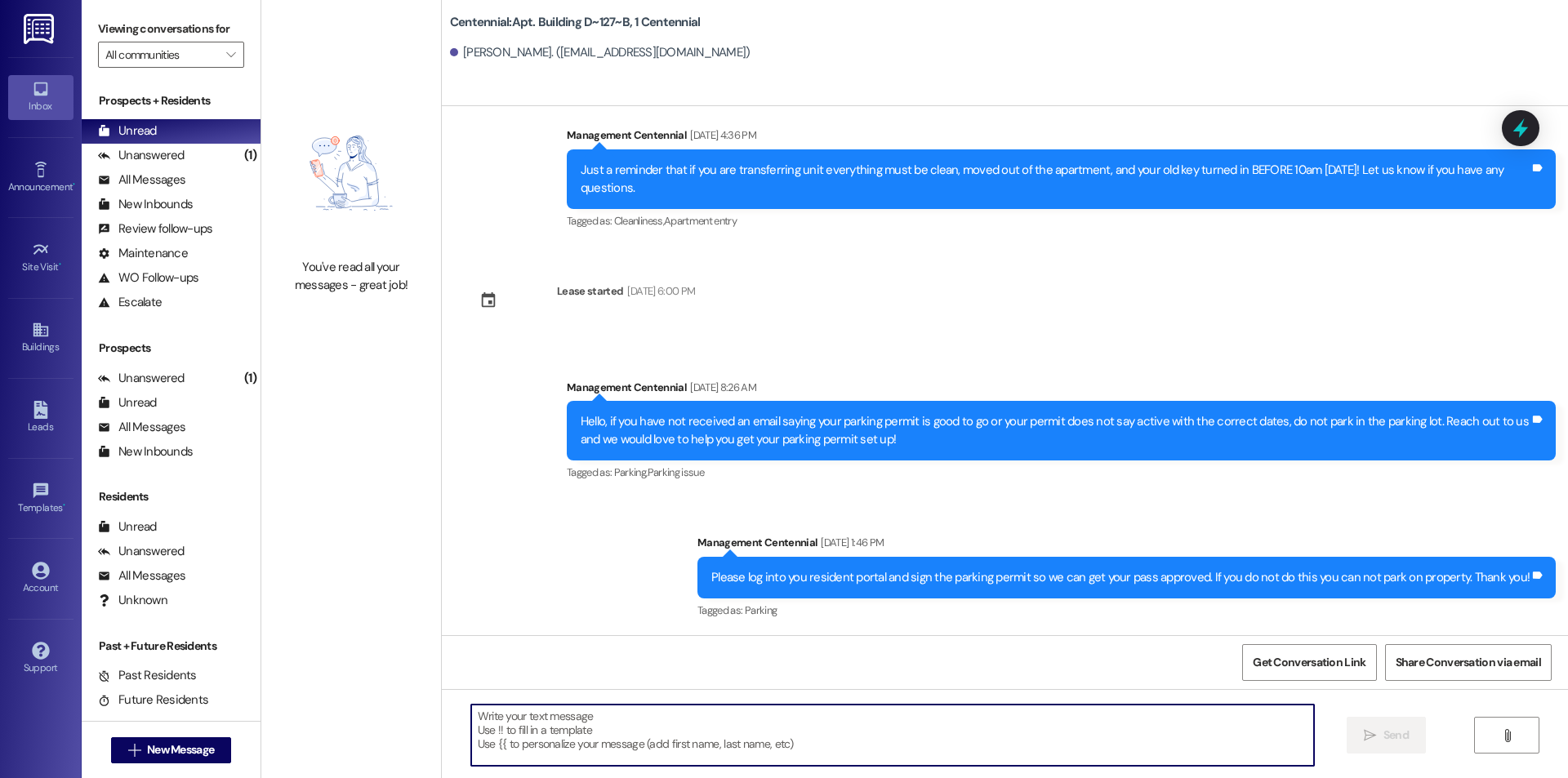
paste textarea "Hey [PERSON_NAME] it looks like you still haven't signed your parking agreement…"
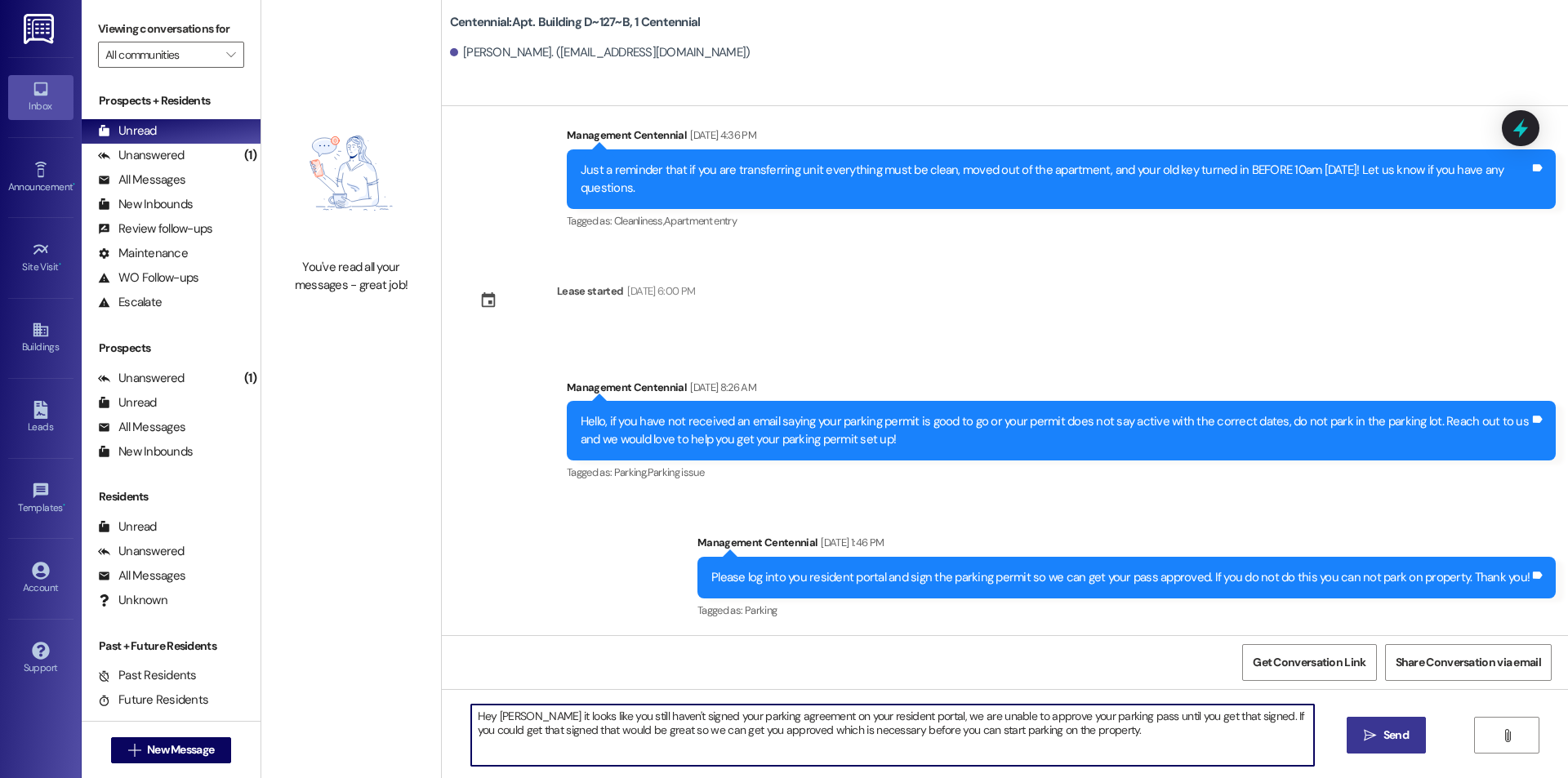
drag, startPoint x: 525, startPoint y: 718, endPoint x: 485, endPoint y: 716, distance: 40.0
click at [485, 716] on textarea "Hey [PERSON_NAME] it looks like you still haven't signed your parking agreement…" at bounding box center [892, 736] width 843 height 61
type textarea "Hey Camryn it looks like you still haven't signed your parking agreement on you…"
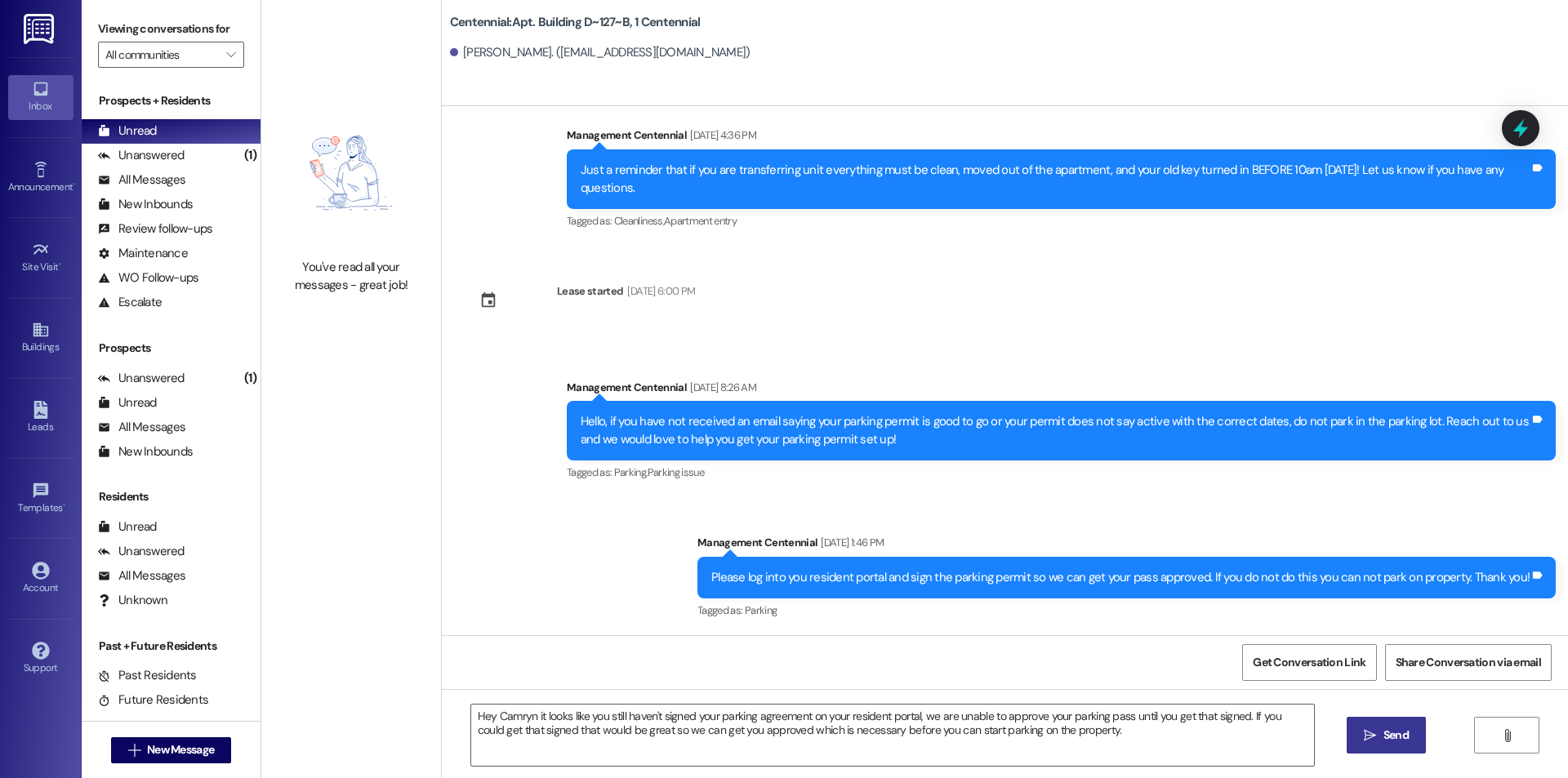
click at [1381, 738] on span "Send" at bounding box center [1396, 735] width 32 height 17
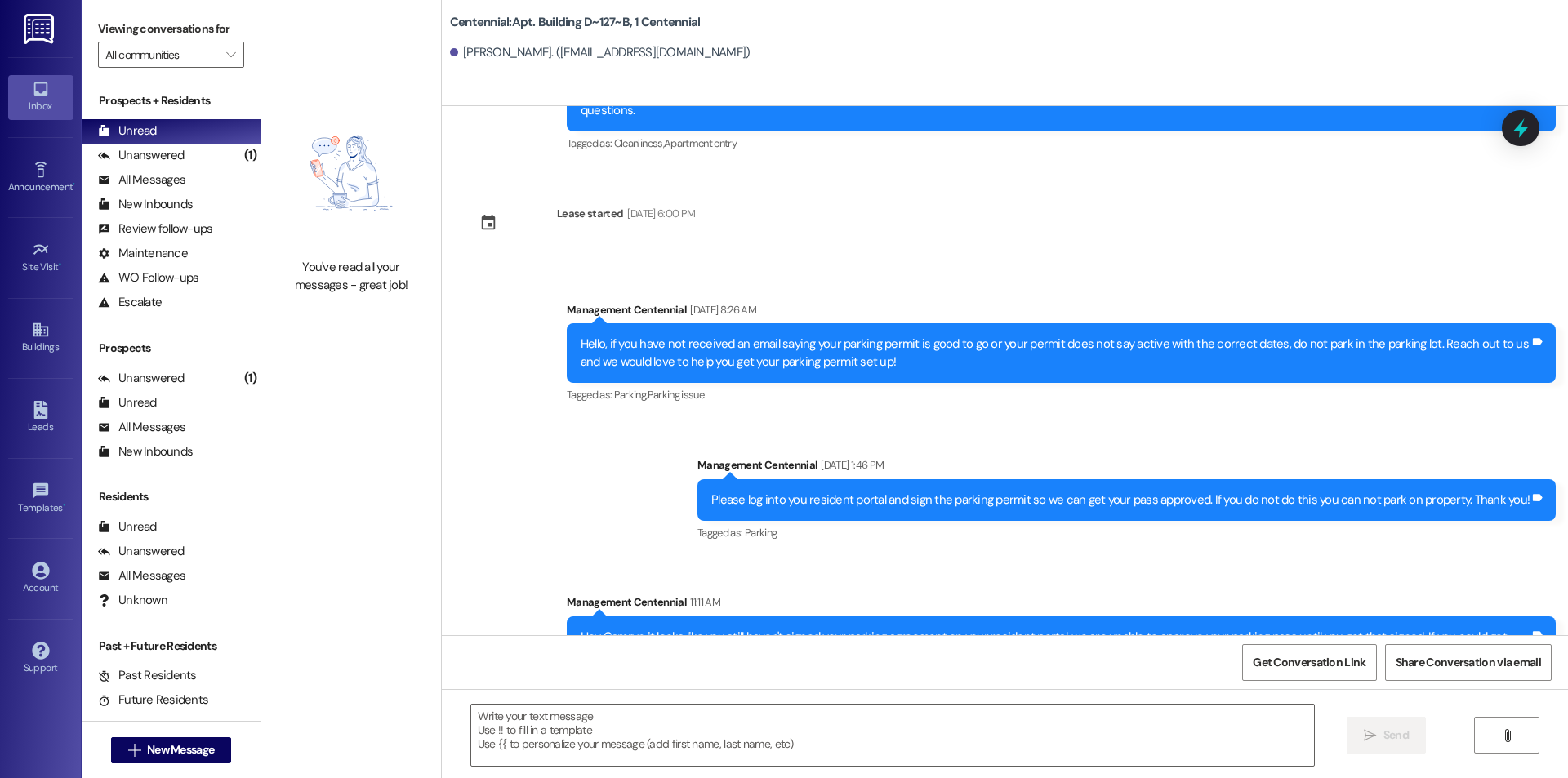
scroll to position [2273, 0]
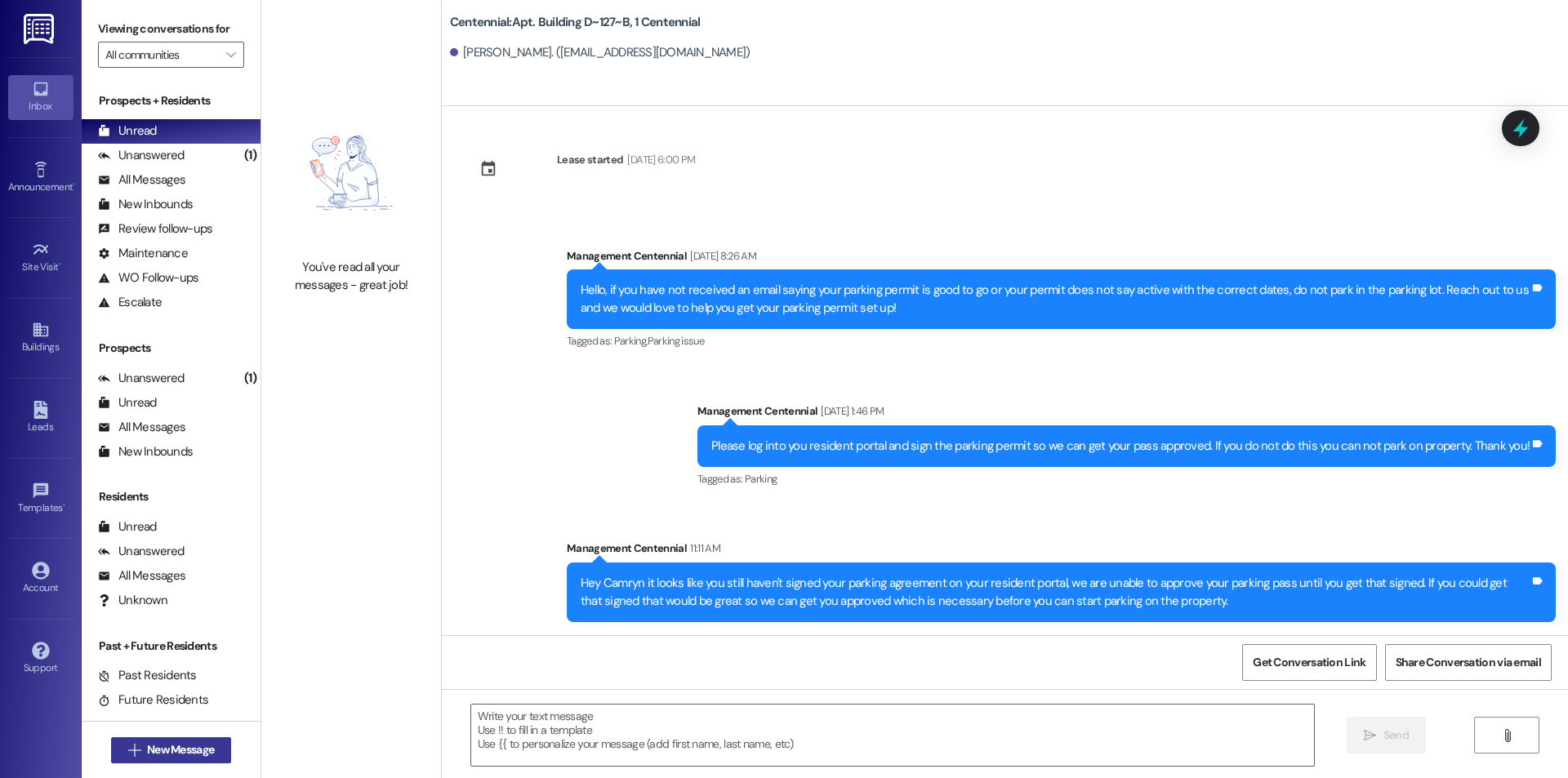
click at [189, 746] on span "New Message" at bounding box center [180, 749] width 67 height 17
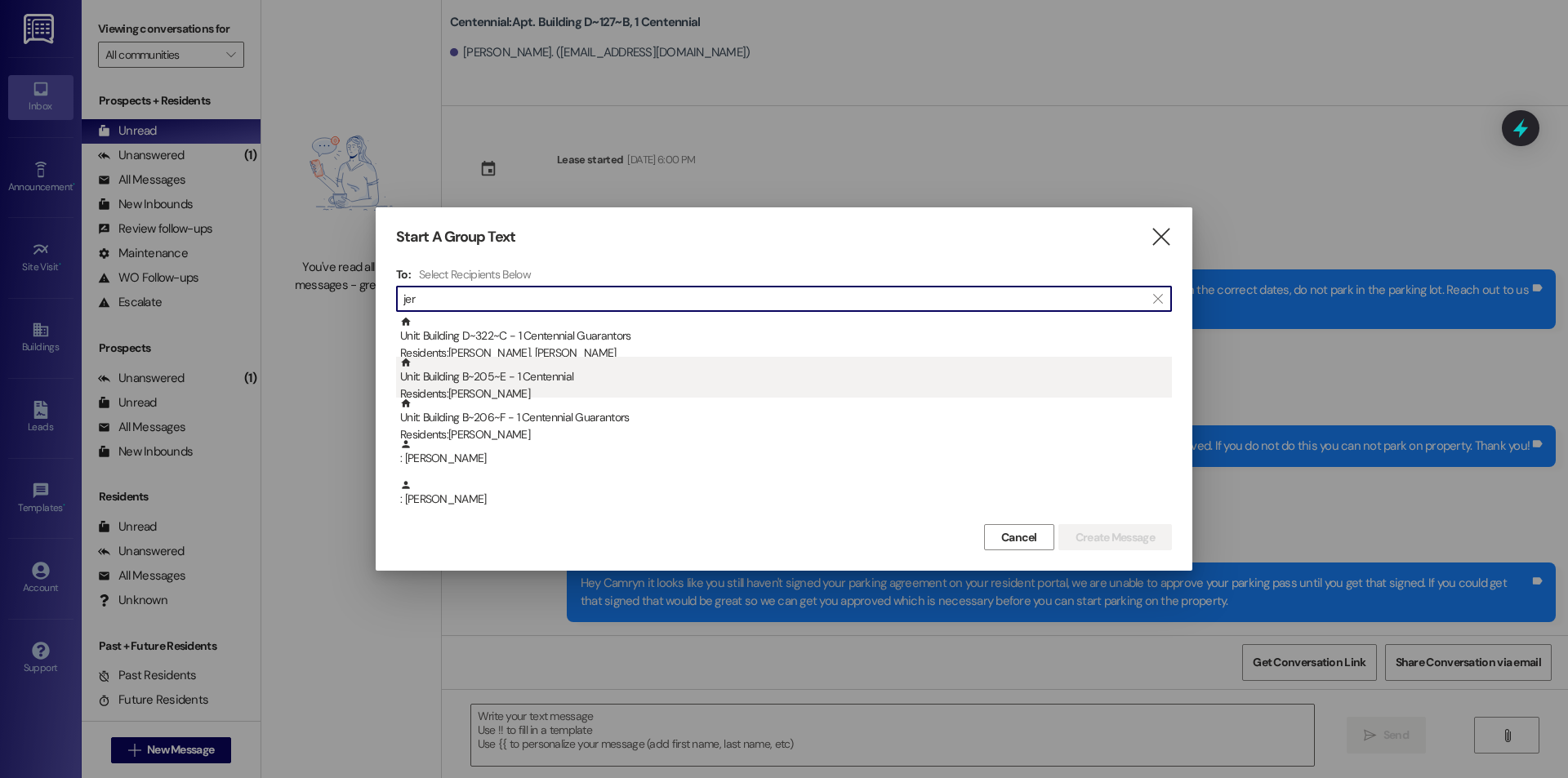
type input "jer"
click at [511, 390] on div "Residents: [PERSON_NAME]" at bounding box center [786, 393] width 772 height 17
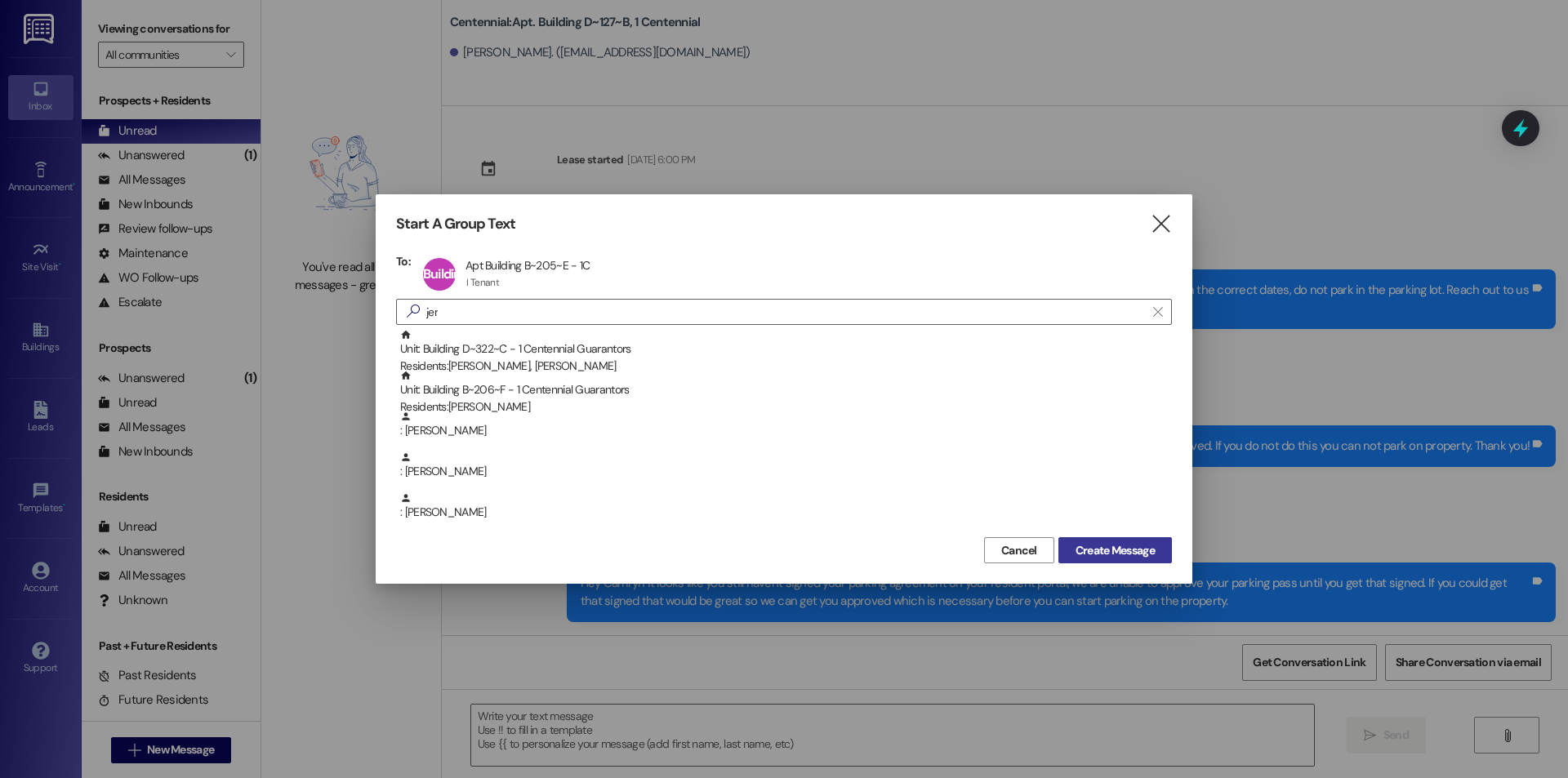
click at [1083, 551] on span "Create Message" at bounding box center [1115, 550] width 79 height 17
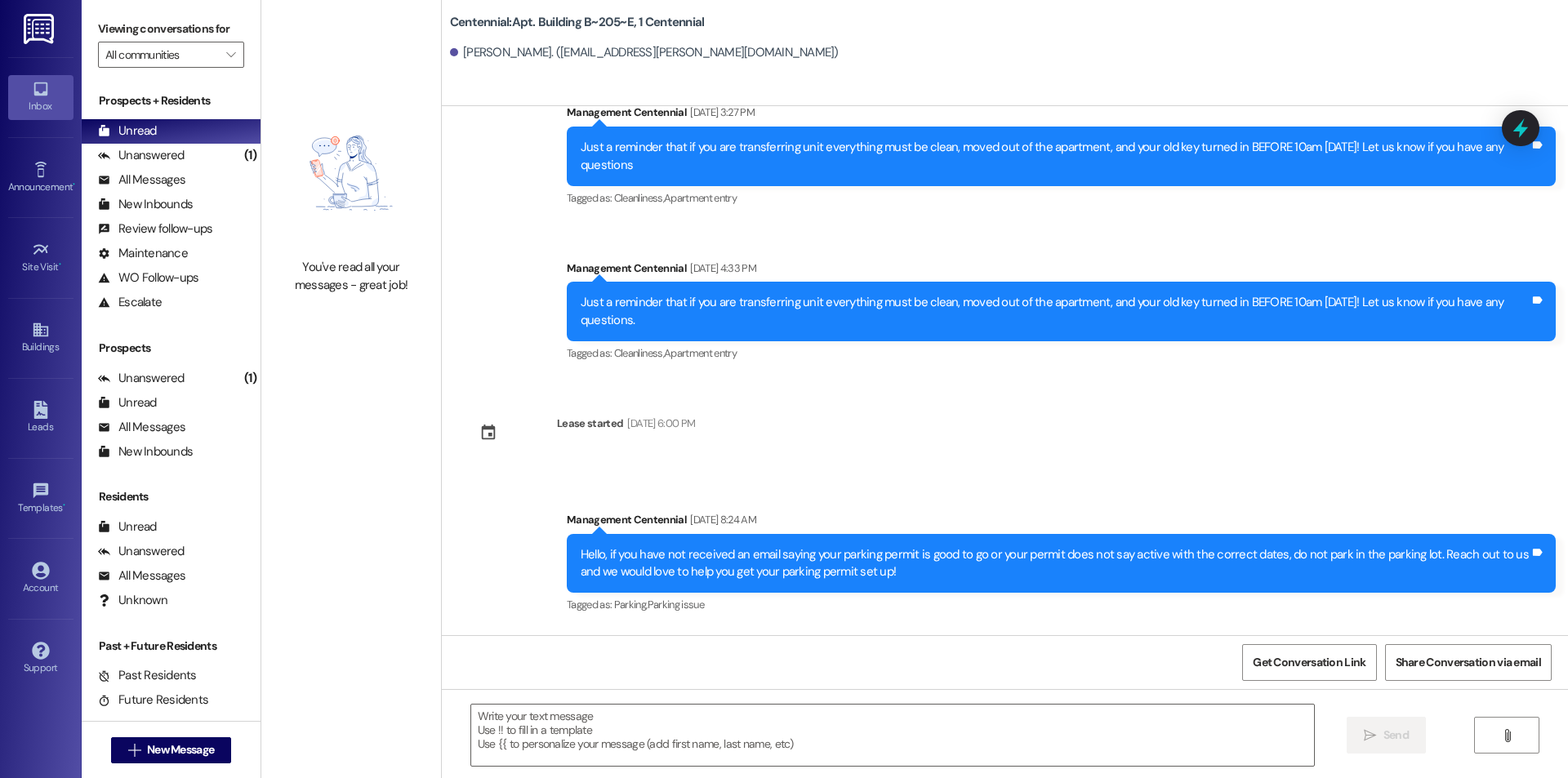
scroll to position [19310, 0]
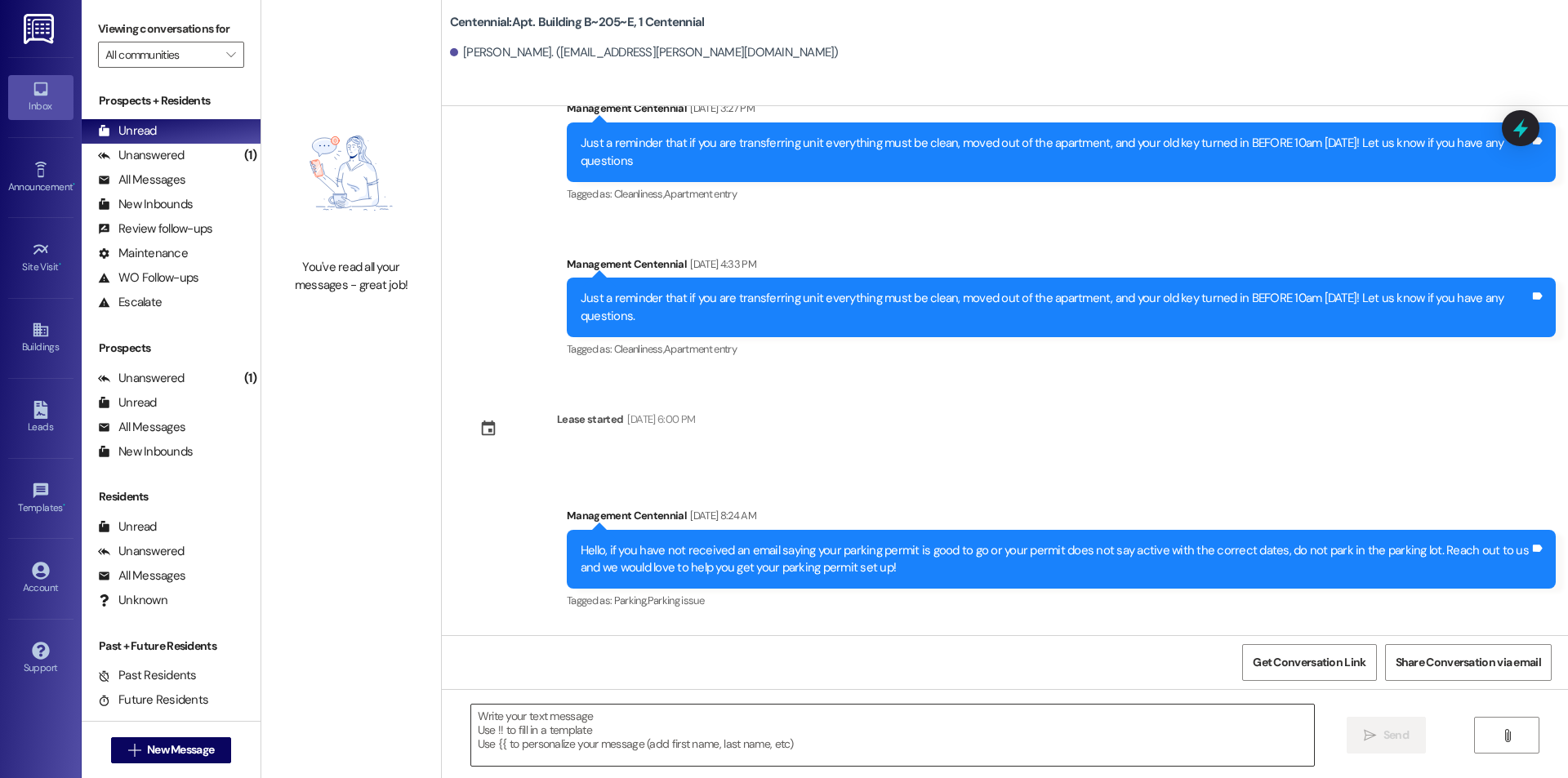
click at [626, 731] on textarea at bounding box center [892, 736] width 843 height 61
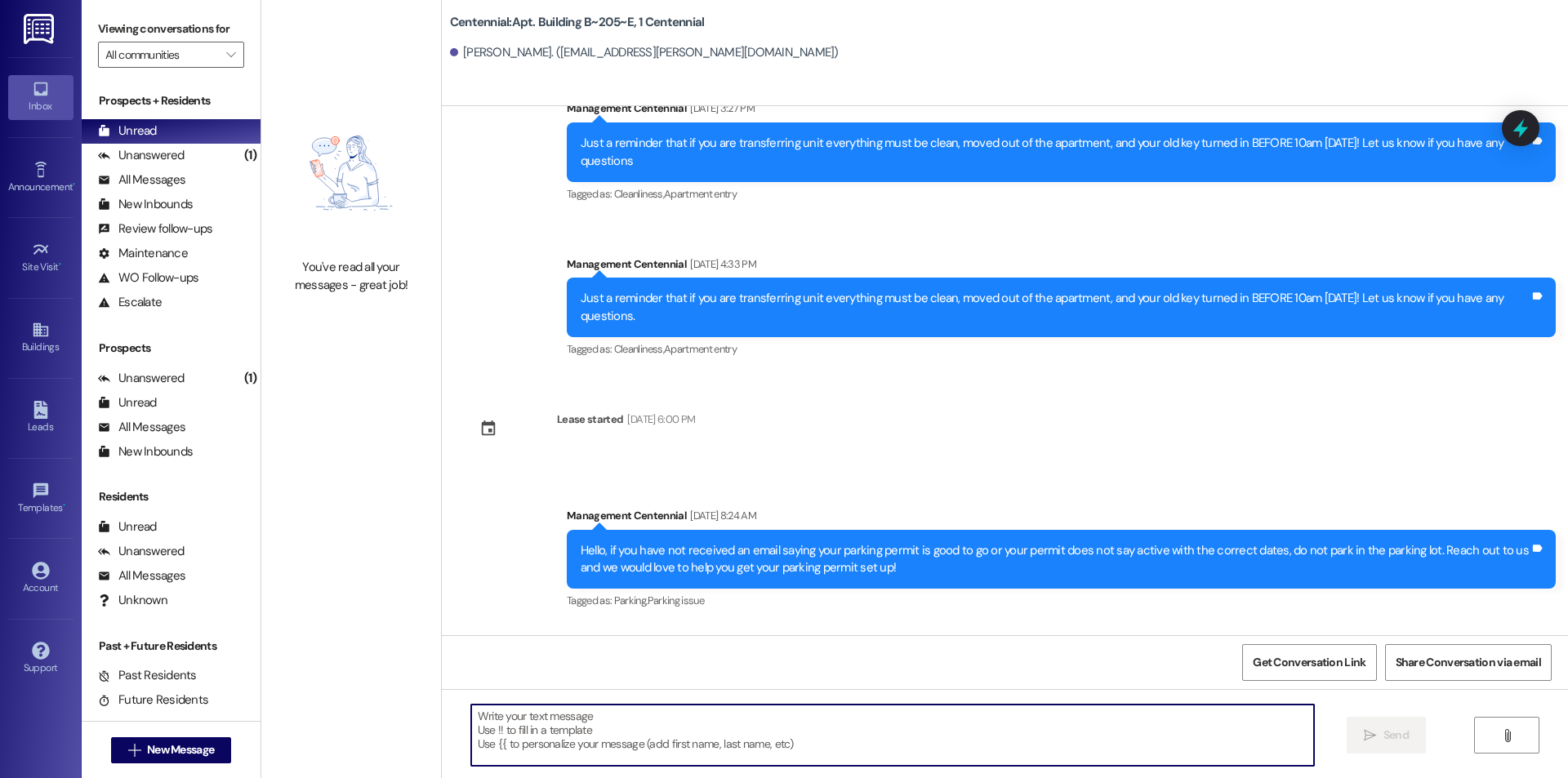
paste textarea "Hey [PERSON_NAME] it looks like you still haven't signed your parking agreement…"
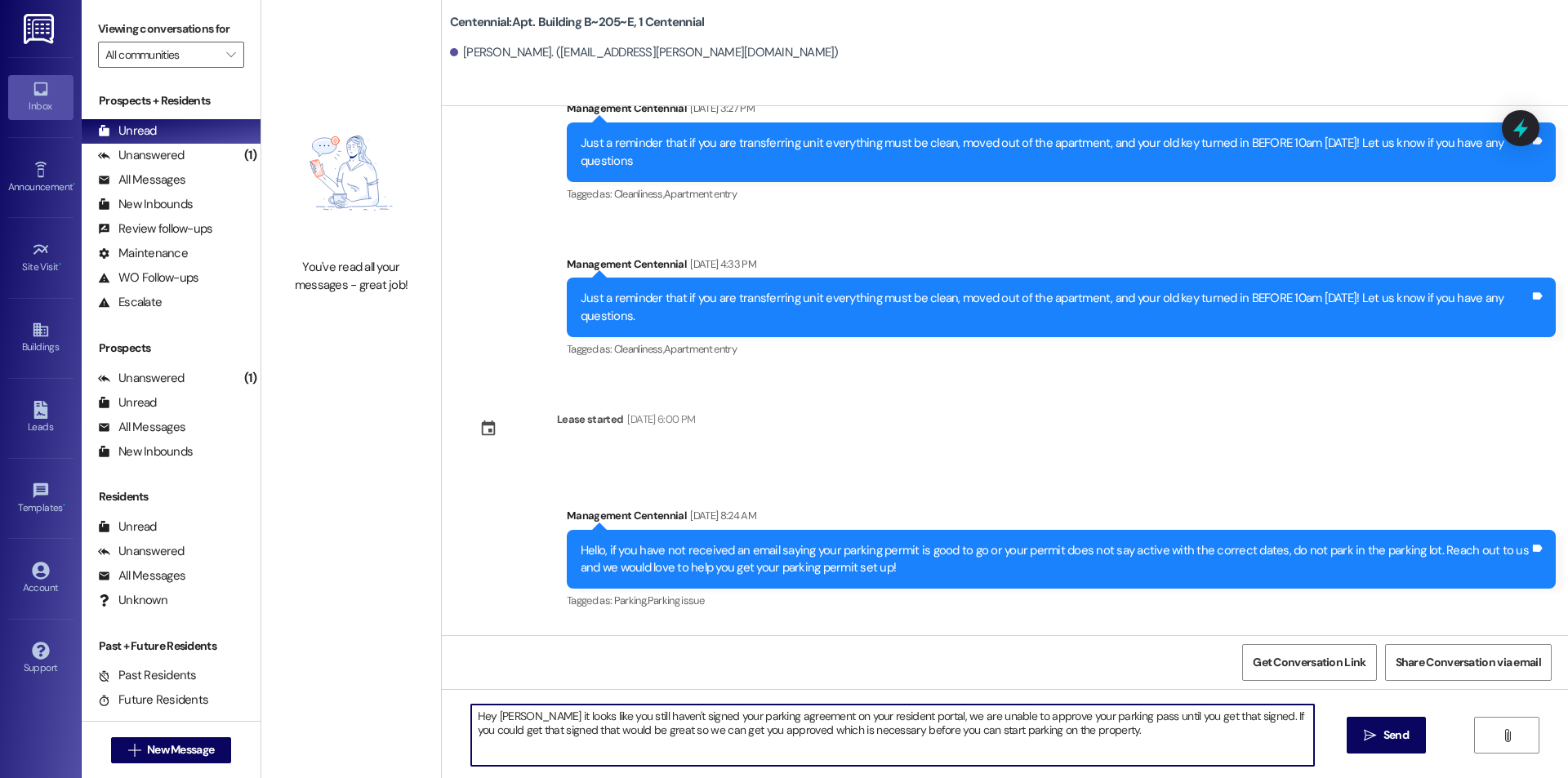
drag, startPoint x: 526, startPoint y: 712, endPoint x: 486, endPoint y: 714, distance: 40.0
click at [486, 714] on textarea "Hey [PERSON_NAME] it looks like you still haven't signed your parking agreement…" at bounding box center [892, 736] width 843 height 61
type textarea "Hey [PERSON_NAME] it looks like you still haven't signed your parking agreement…"
click at [1389, 726] on button " Send" at bounding box center [1387, 735] width 79 height 36
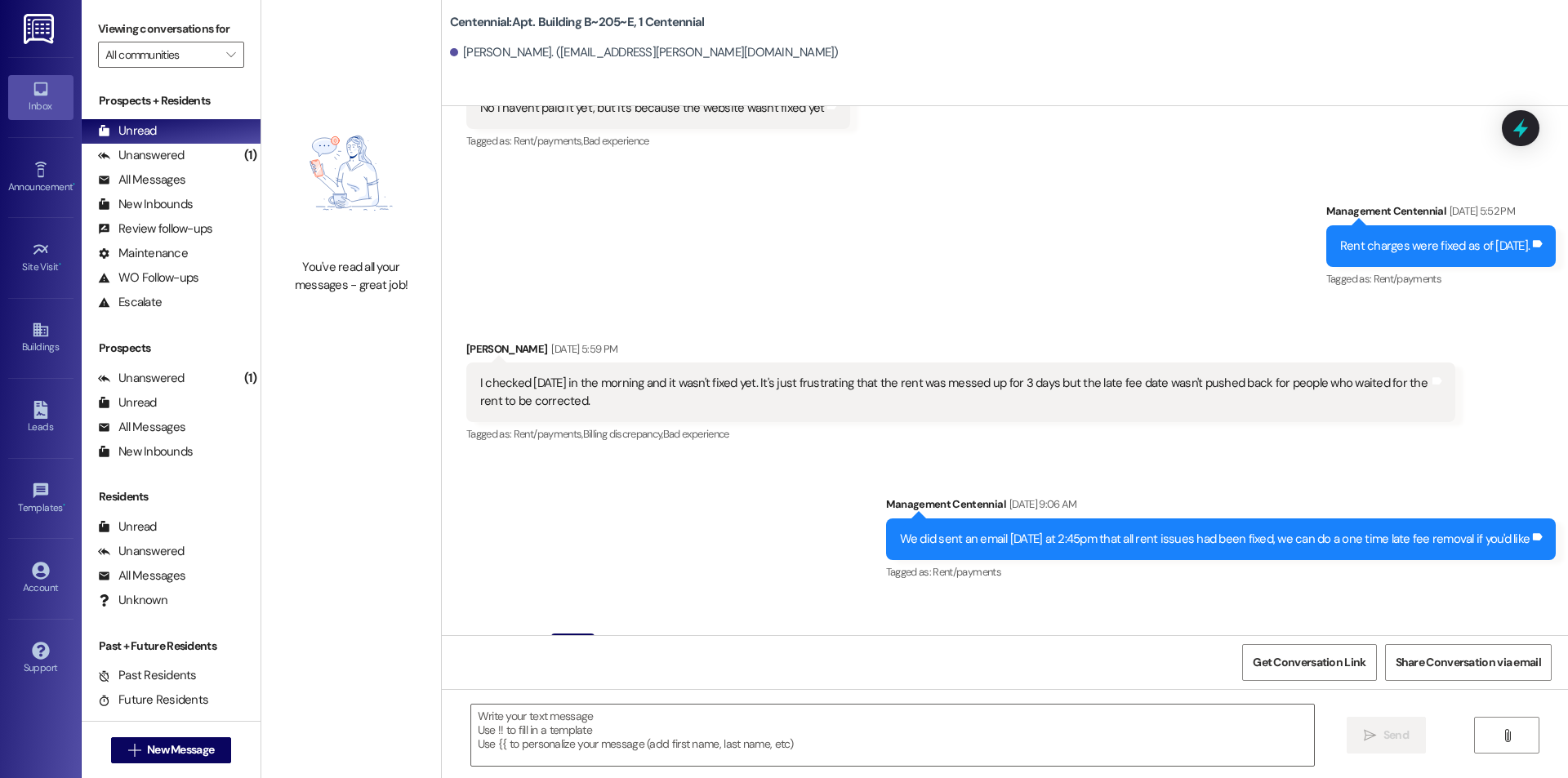
scroll to position [18381, 0]
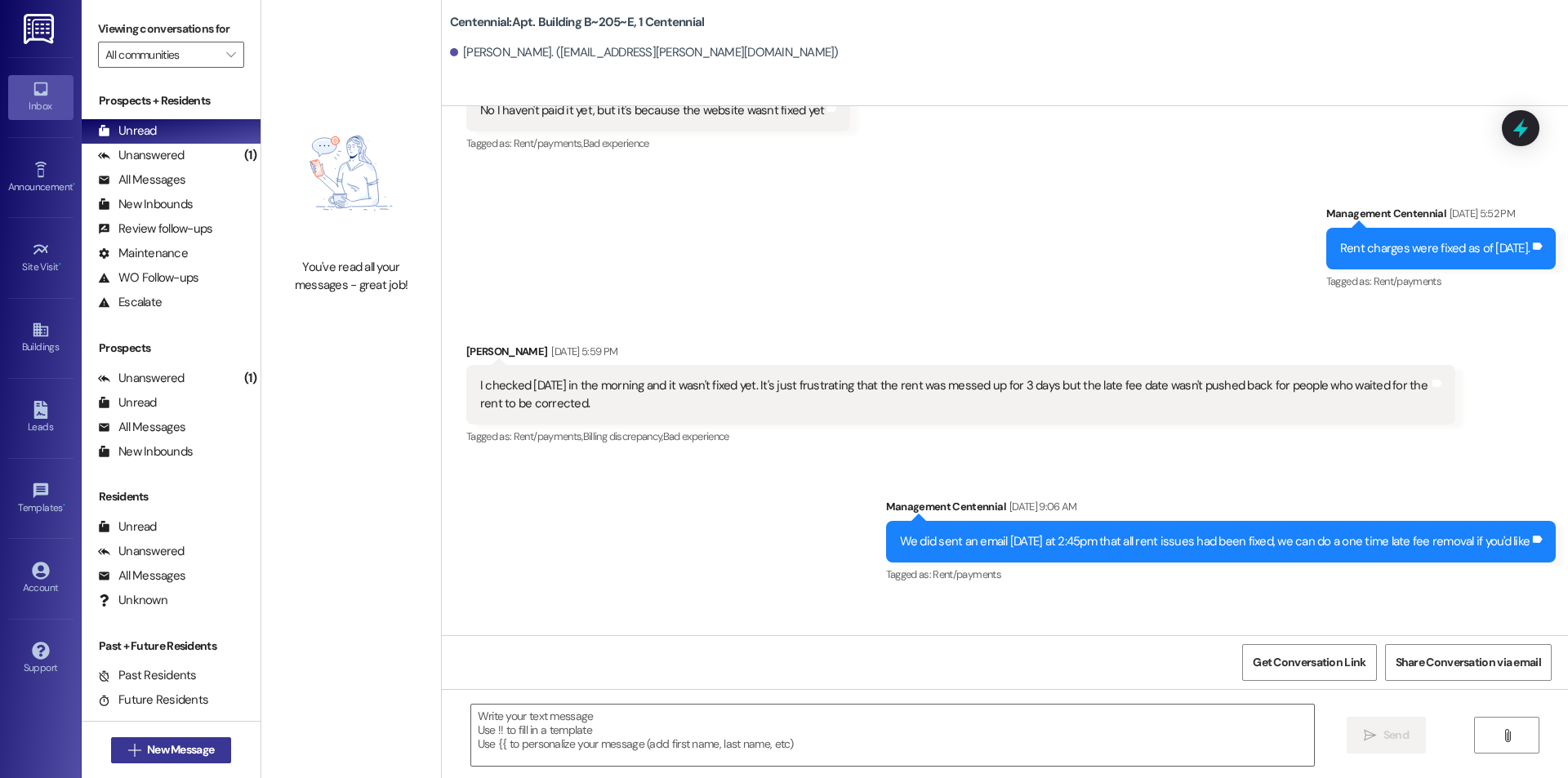
click at [199, 740] on button " New Message" at bounding box center [172, 750] width 121 height 27
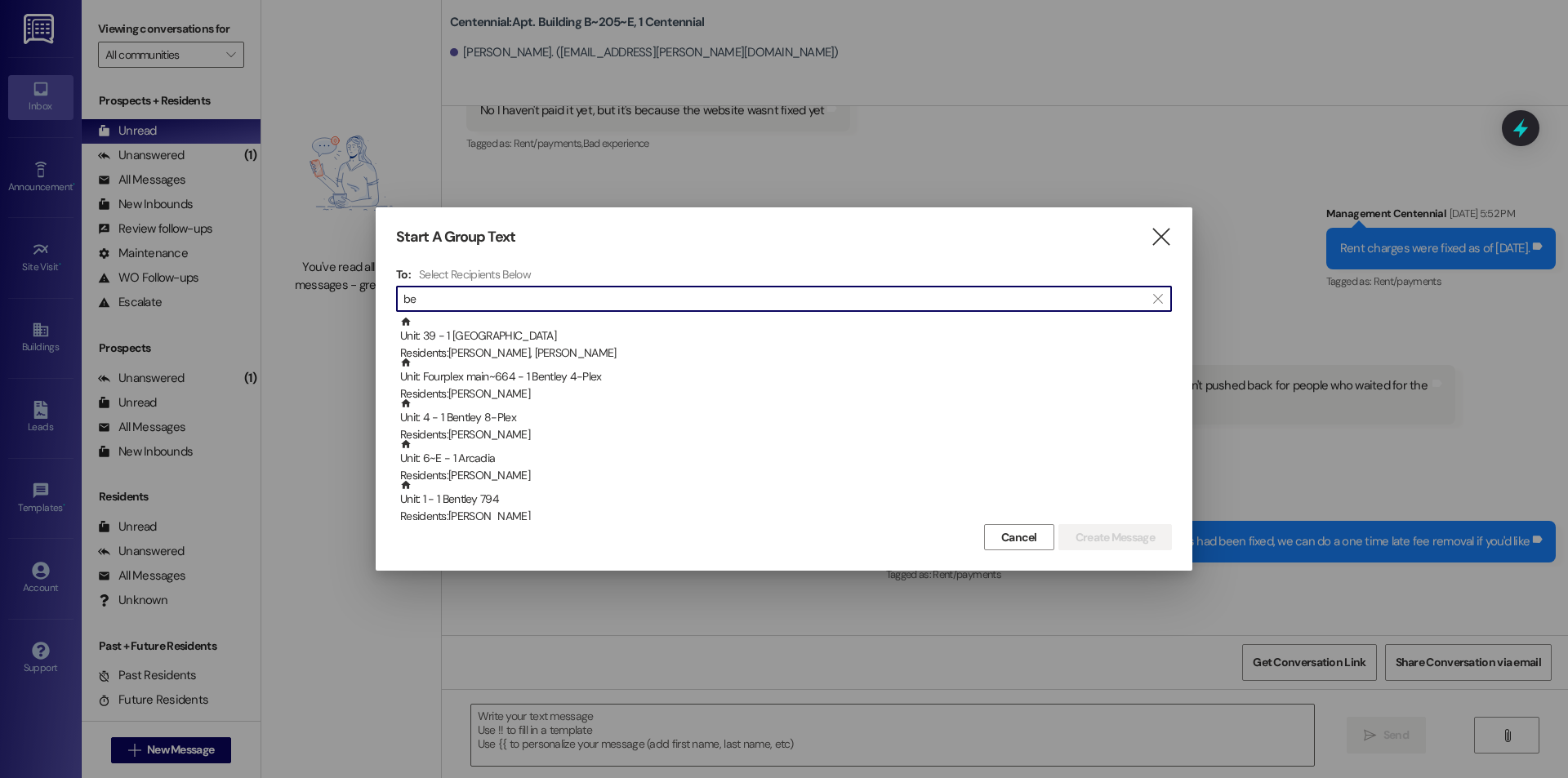
type input "b"
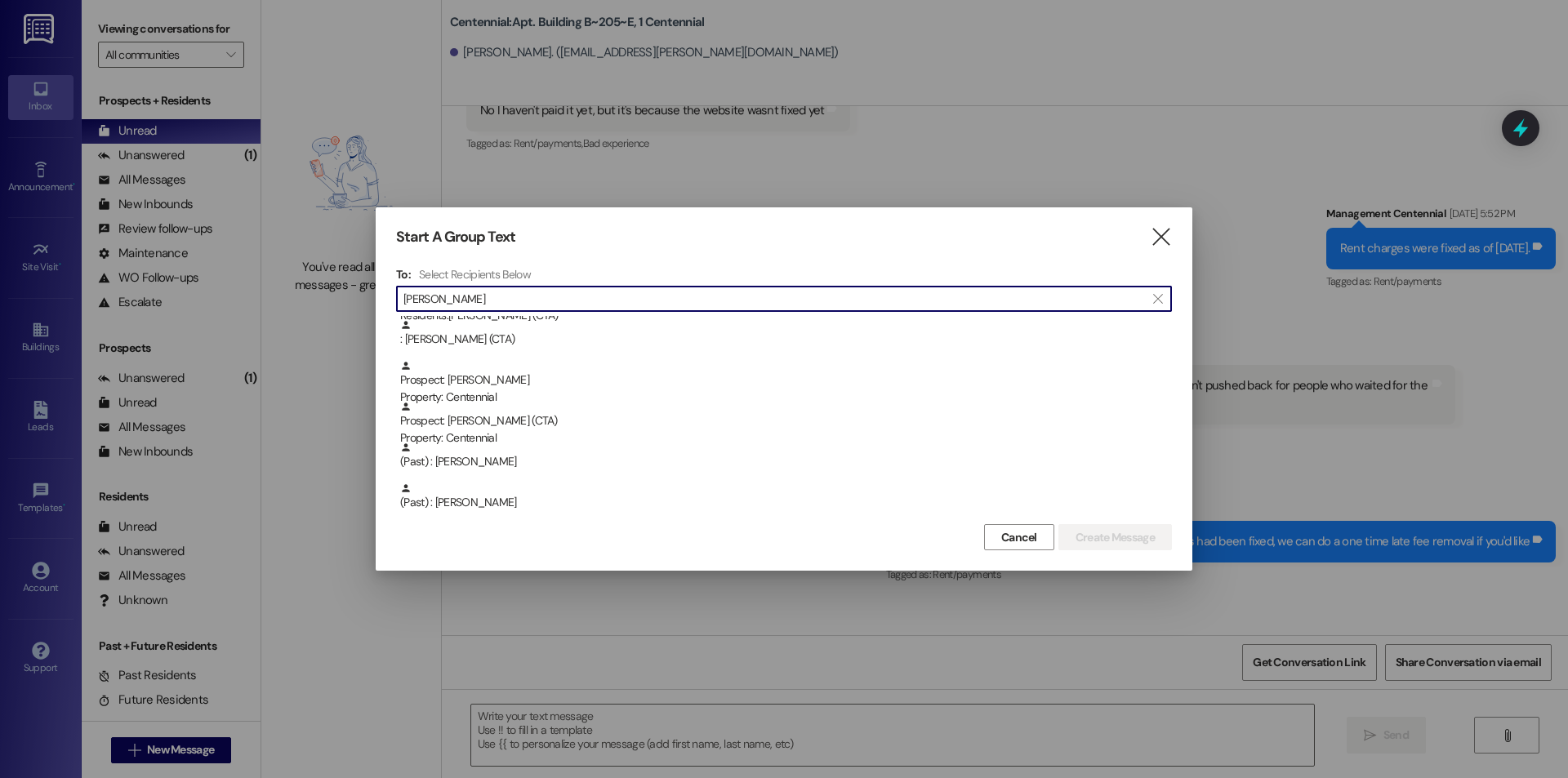
scroll to position [0, 0]
type input "[PERSON_NAME]"
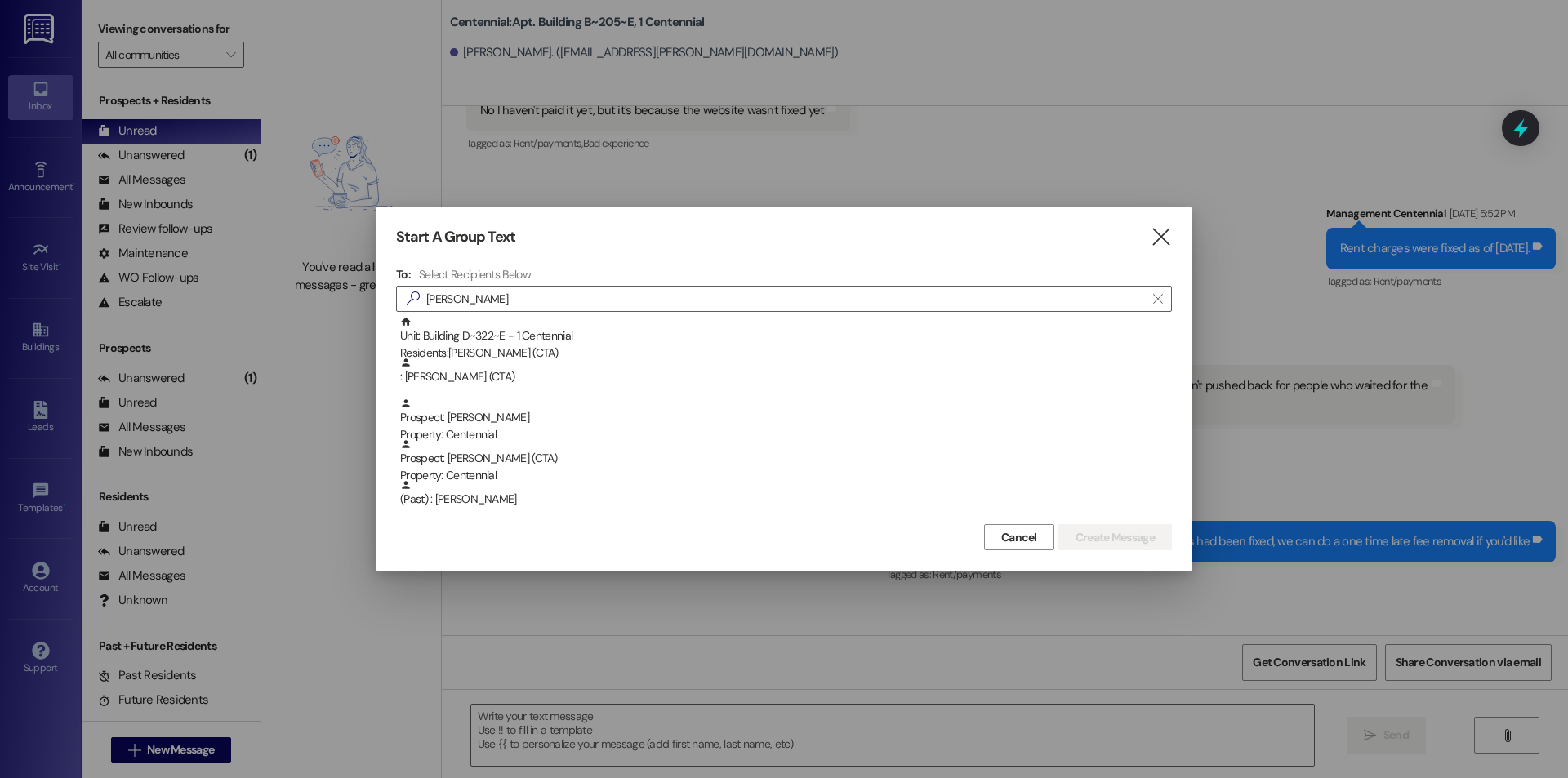
drag, startPoint x: 1160, startPoint y: 241, endPoint x: 988, endPoint y: 235, distance: 172.1
click at [1160, 241] on icon "" at bounding box center [1161, 237] width 22 height 17
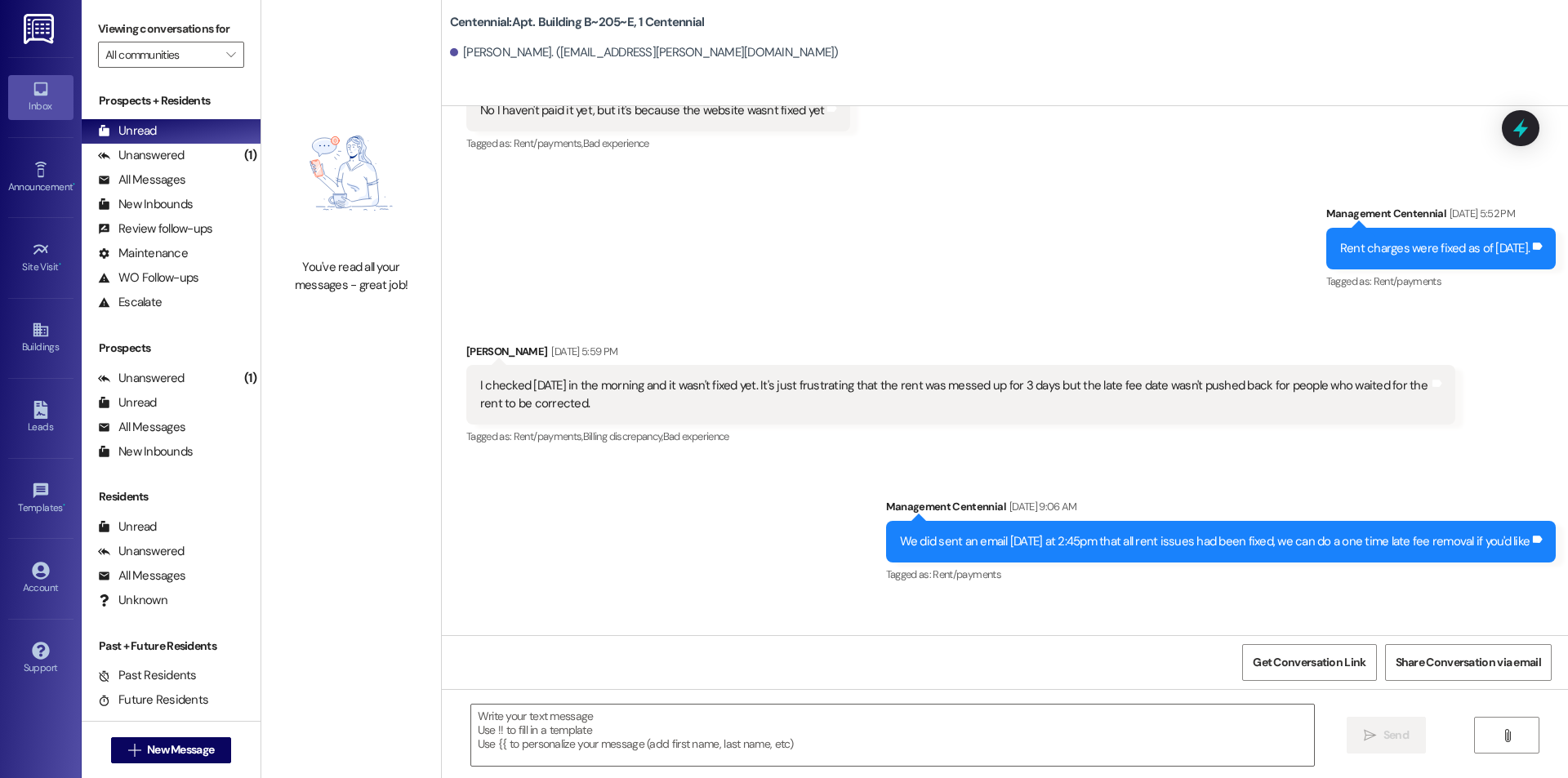
drag, startPoint x: 284, startPoint y: 661, endPoint x: 269, endPoint y: 702, distance: 43.7
click at [275, 698] on div "You've read all your messages - great job!" at bounding box center [351, 389] width 179 height 778
click at [188, 747] on span "New Message" at bounding box center [180, 749] width 67 height 17
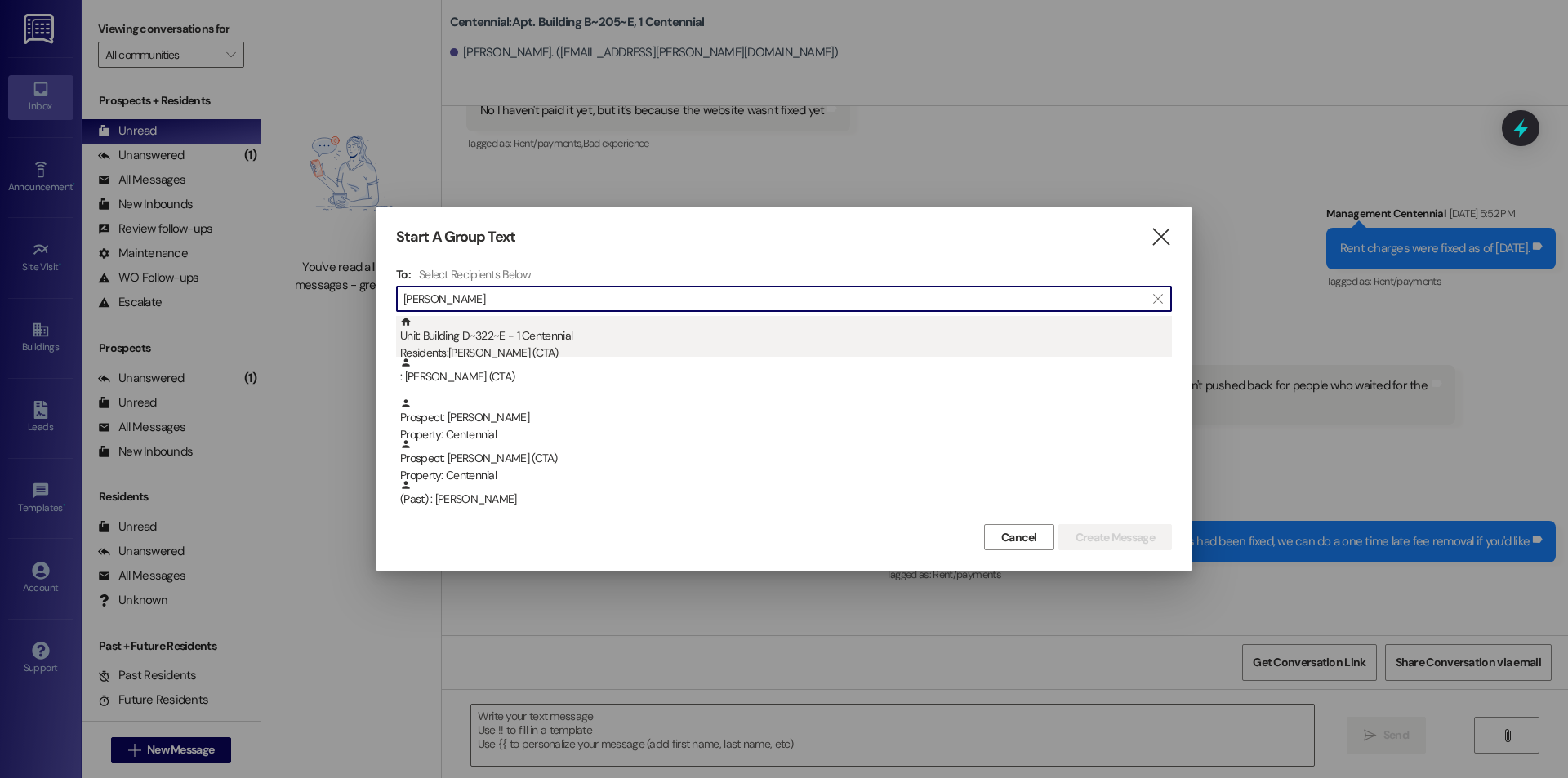
type input "[PERSON_NAME]"
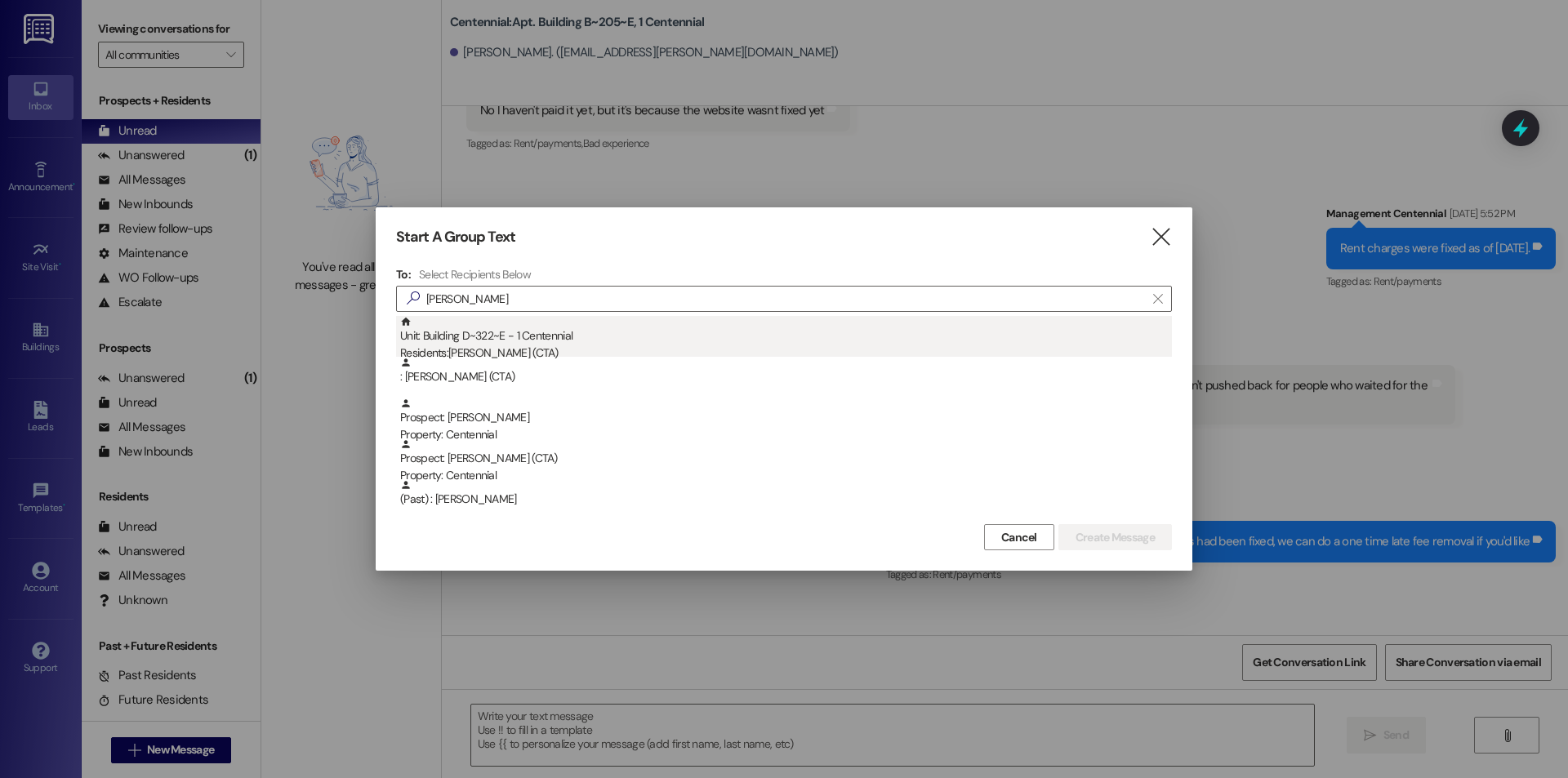
click at [497, 339] on div "Unit: Building D~322~E - 1 Centennial Residents: [PERSON_NAME] (CTA)" at bounding box center [786, 339] width 772 height 46
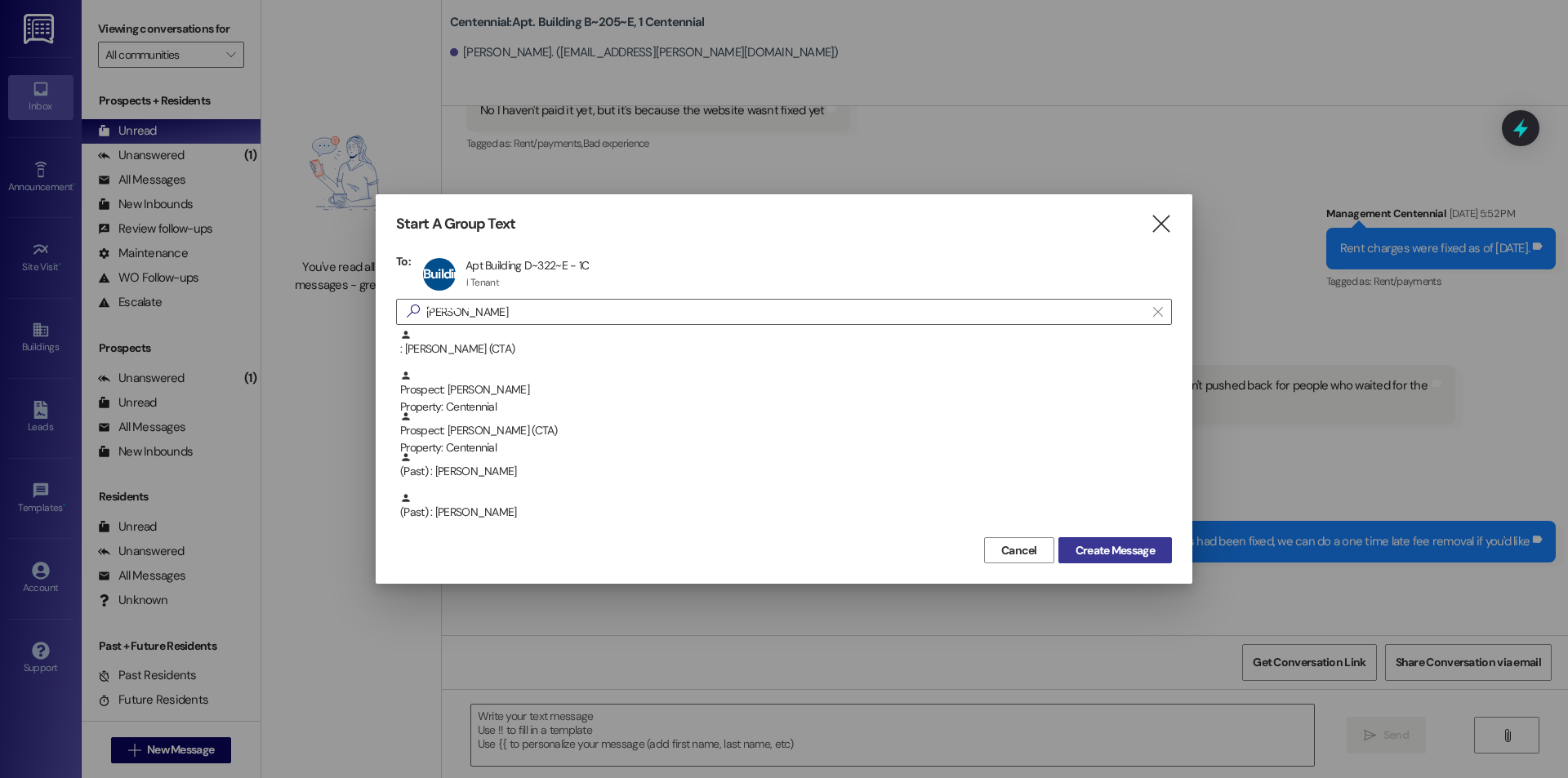
click at [1158, 554] on span "Create Message" at bounding box center [1115, 550] width 86 height 17
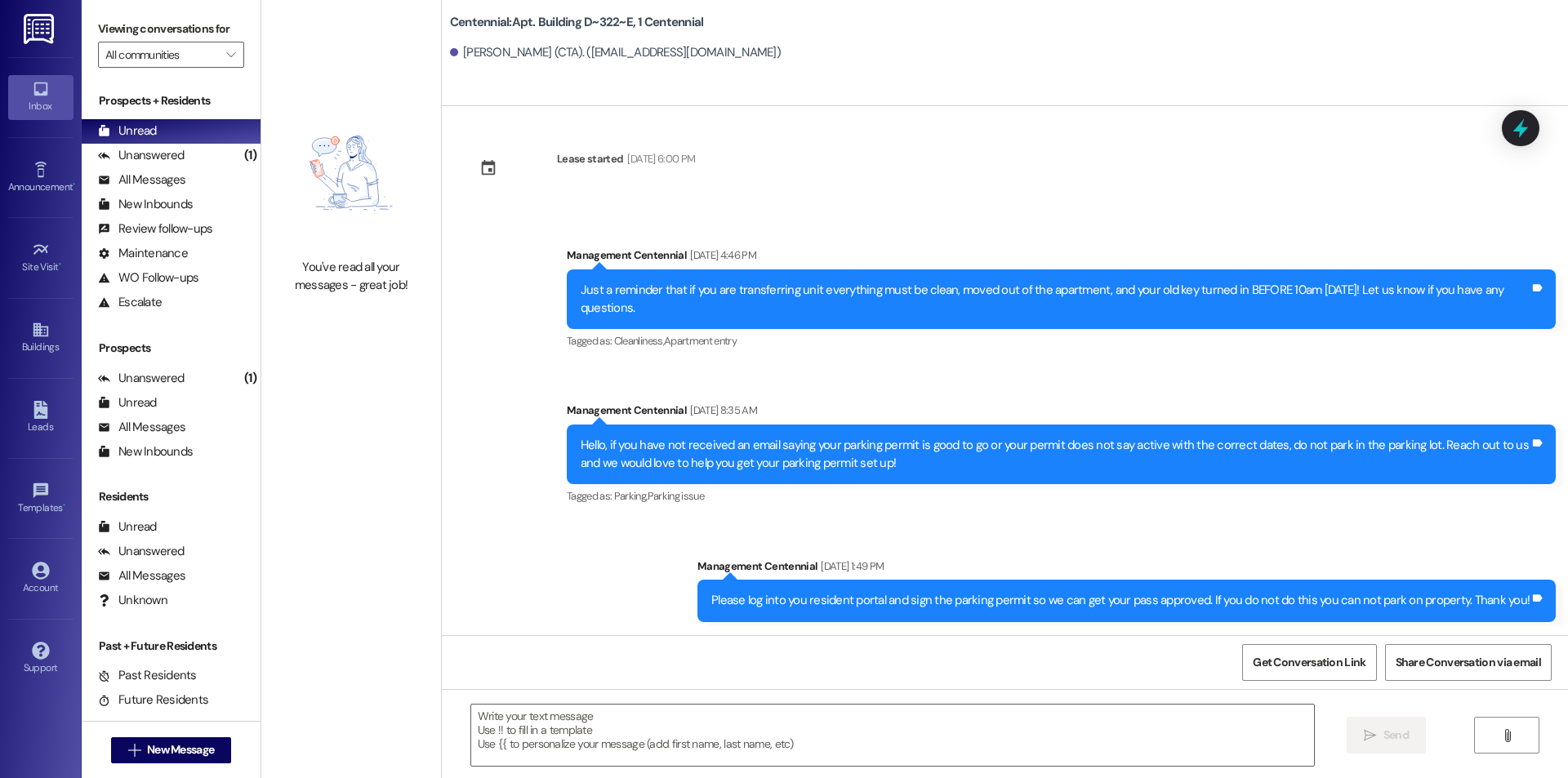
scroll to position [3834, 0]
click at [746, 725] on textarea at bounding box center [892, 736] width 843 height 61
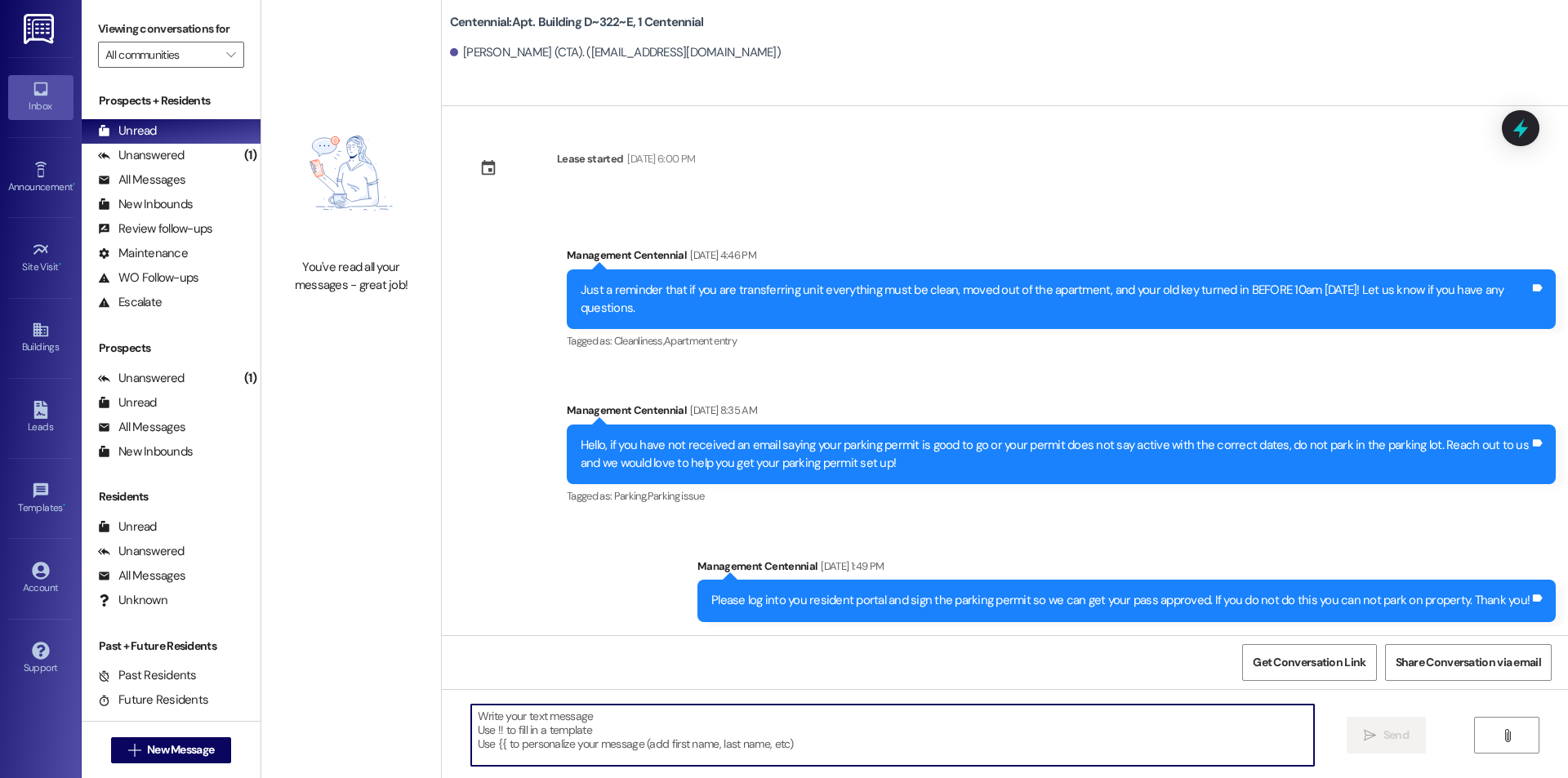
paste textarea "​Hey [PERSON_NAME] it looks like you still haven't signed your parking agreemen…"
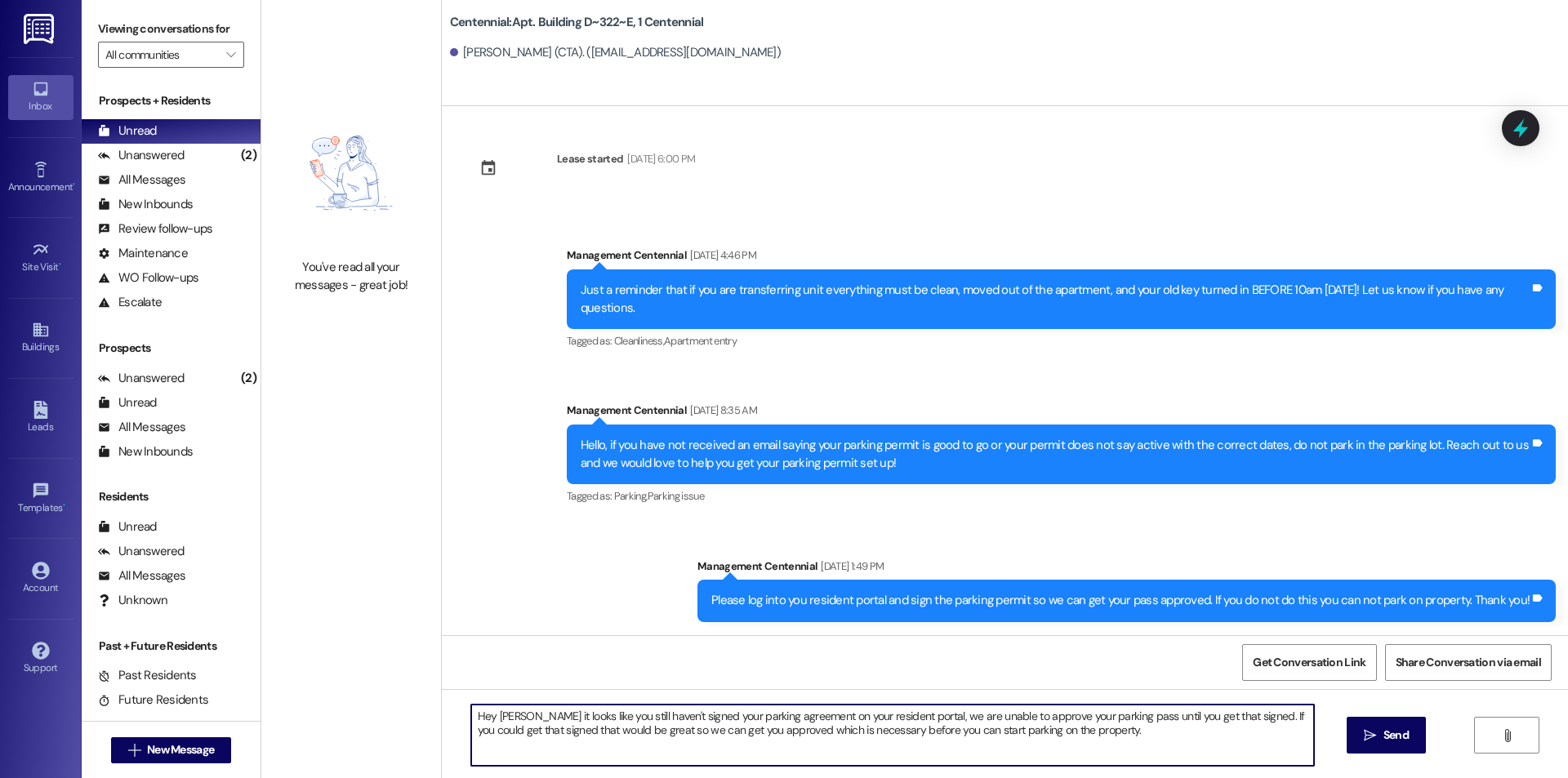
drag, startPoint x: 527, startPoint y: 716, endPoint x: 493, endPoint y: 721, distance: 34.4
click at [493, 721] on textarea "​Hey [PERSON_NAME] it looks like you still haven't signed your parking agreemen…" at bounding box center [892, 736] width 843 height 61
type textarea "​Hey [PERSON_NAME] it looks like you still haven't signed your parking agreemen…"
click at [1381, 731] on span "Send" at bounding box center [1396, 735] width 32 height 17
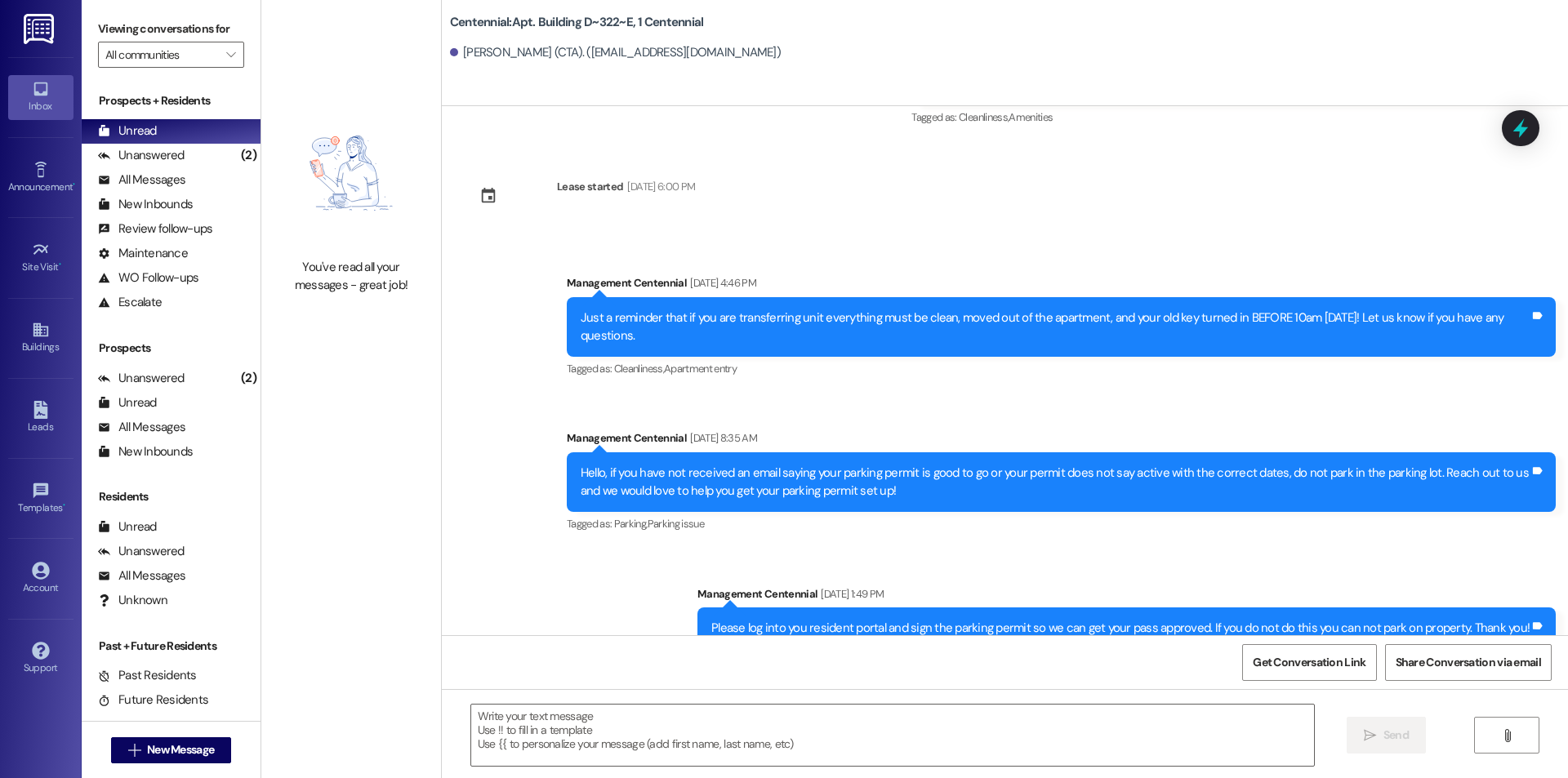
scroll to position [3966, 0]
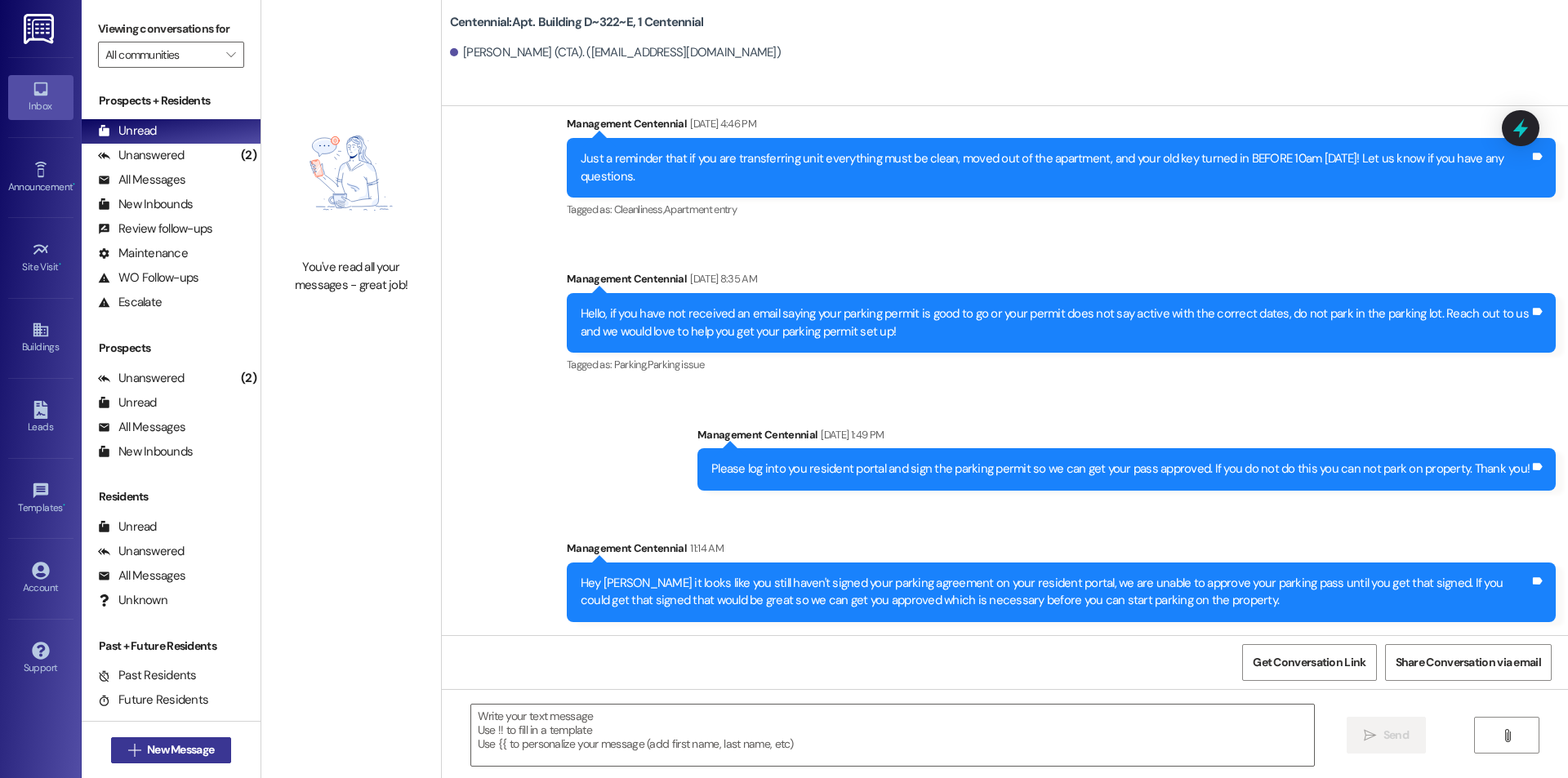
click at [183, 743] on span "New Message" at bounding box center [180, 749] width 67 height 17
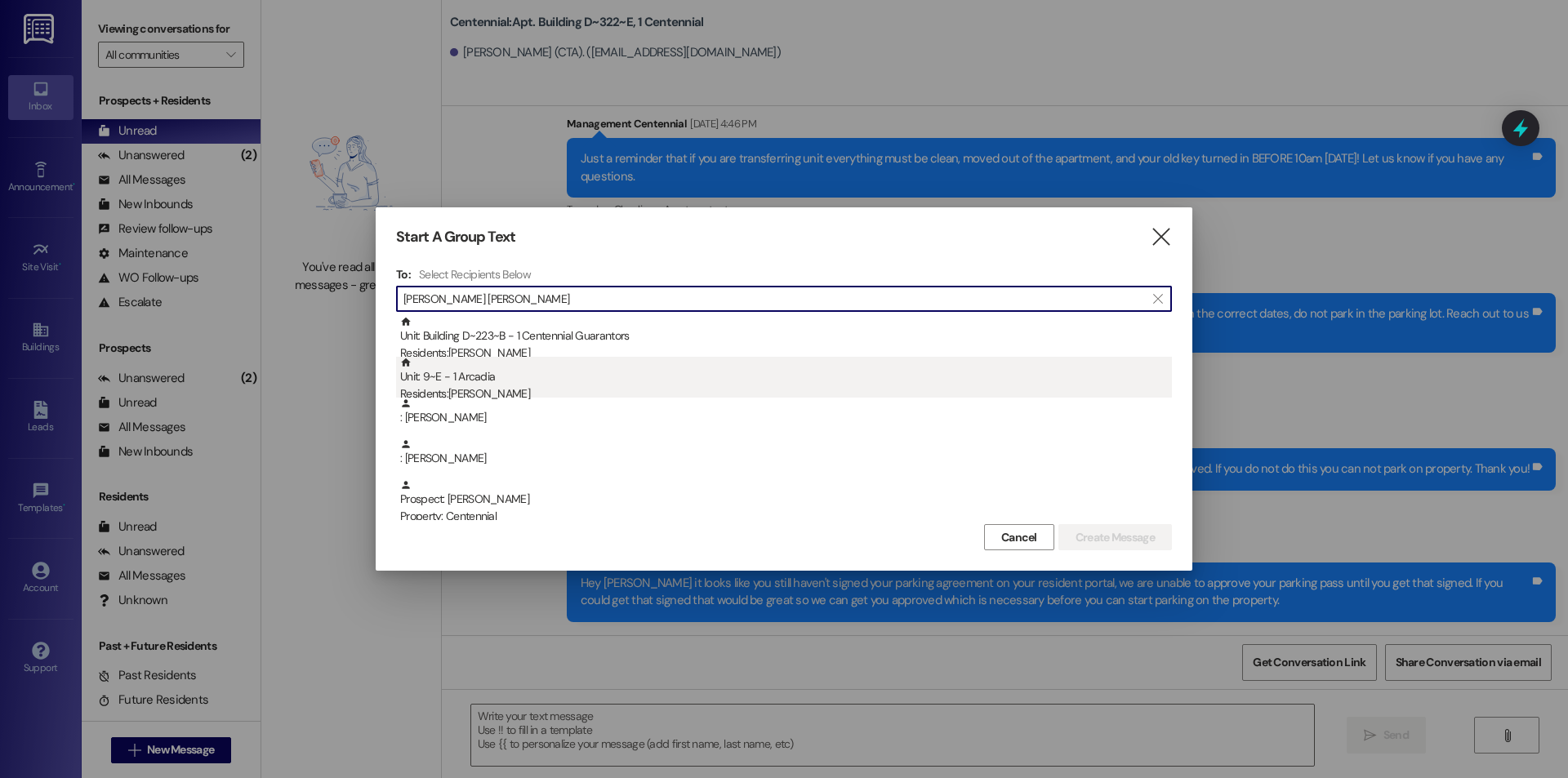
type input "[PERSON_NAME] [PERSON_NAME]"
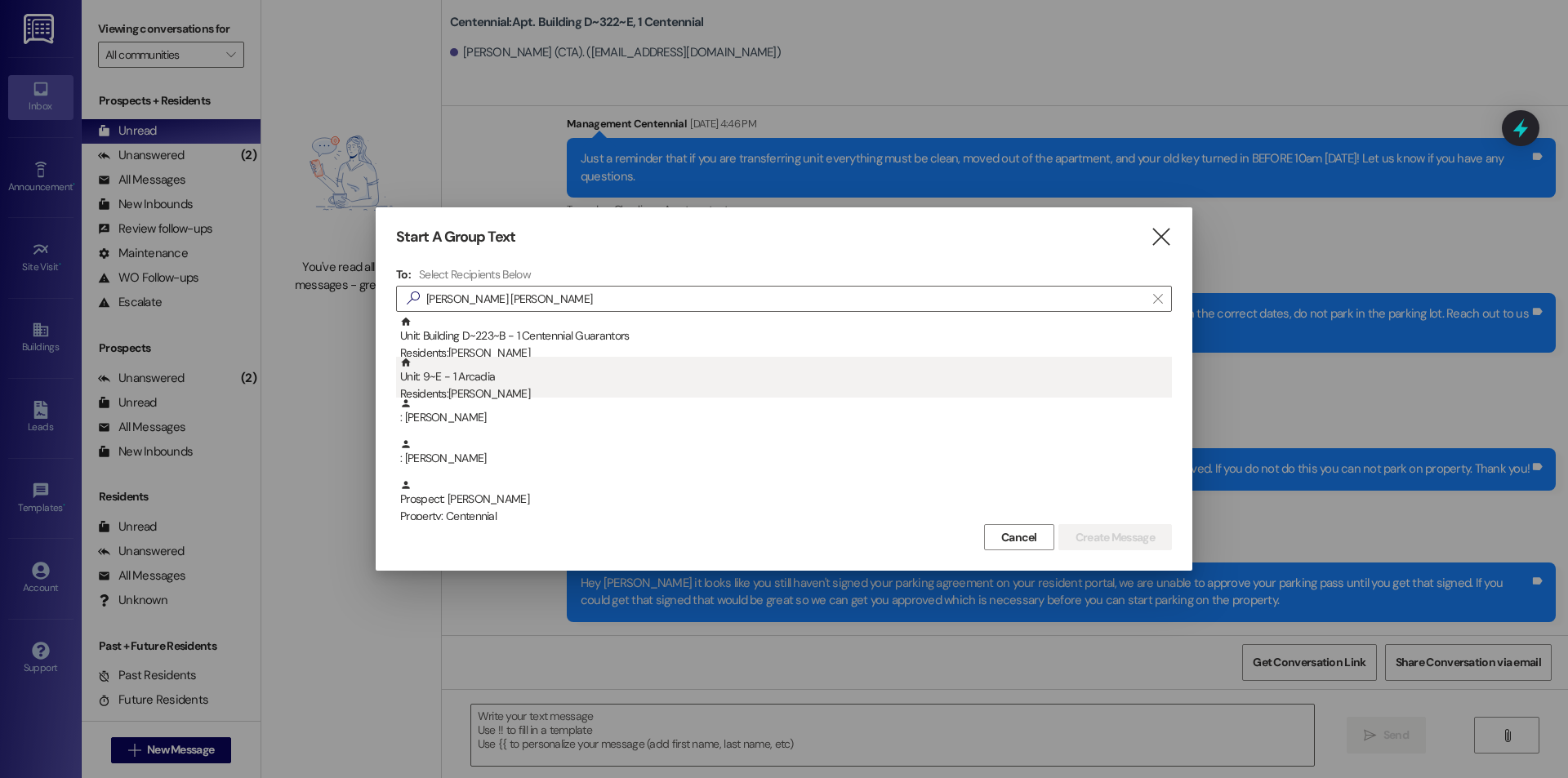
click at [529, 378] on div "Unit: 9~E - 1 Arcadia Residents: [PERSON_NAME]" at bounding box center [786, 380] width 772 height 46
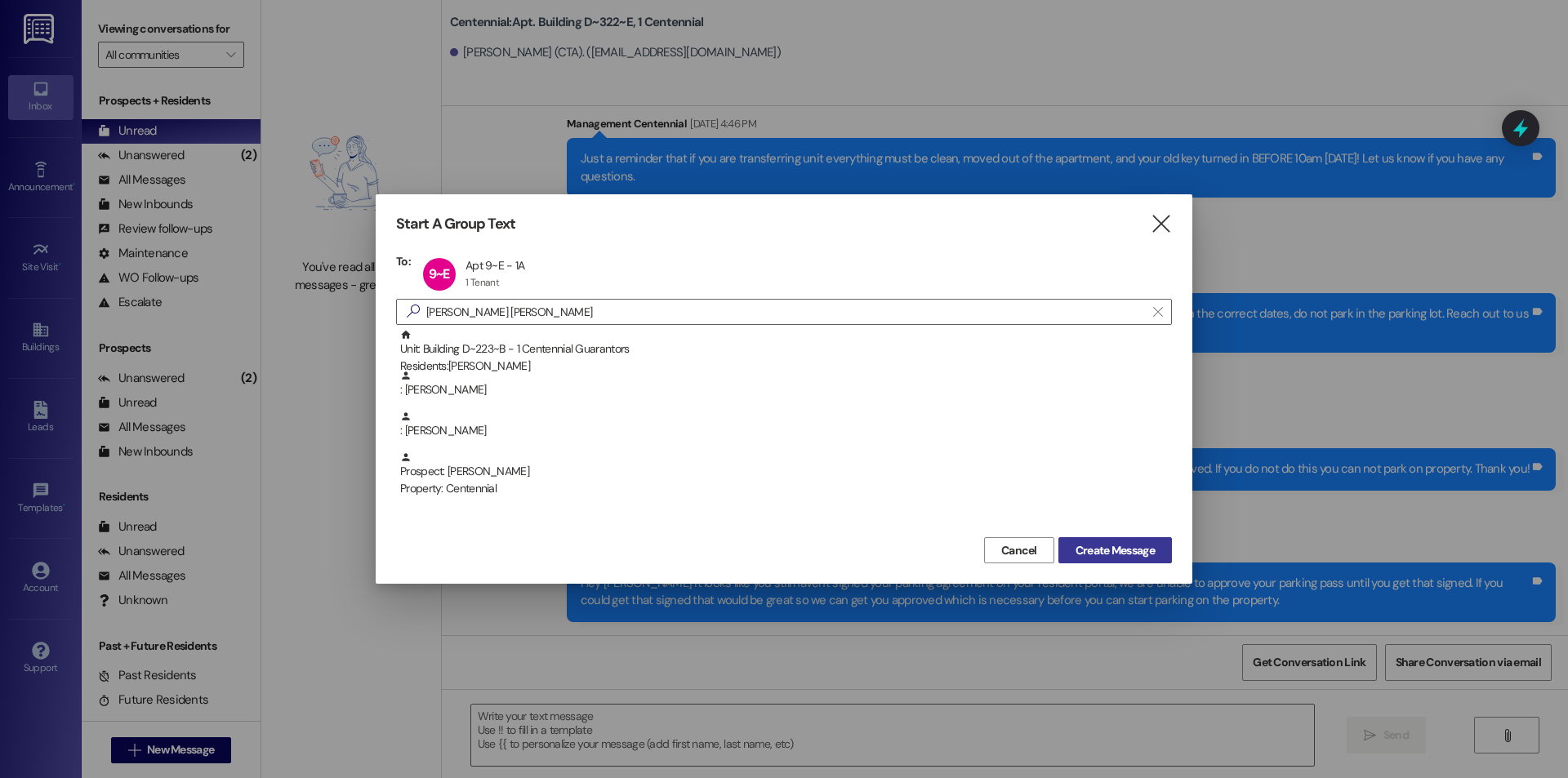
click at [1097, 548] on span "Create Message" at bounding box center [1115, 550] width 79 height 17
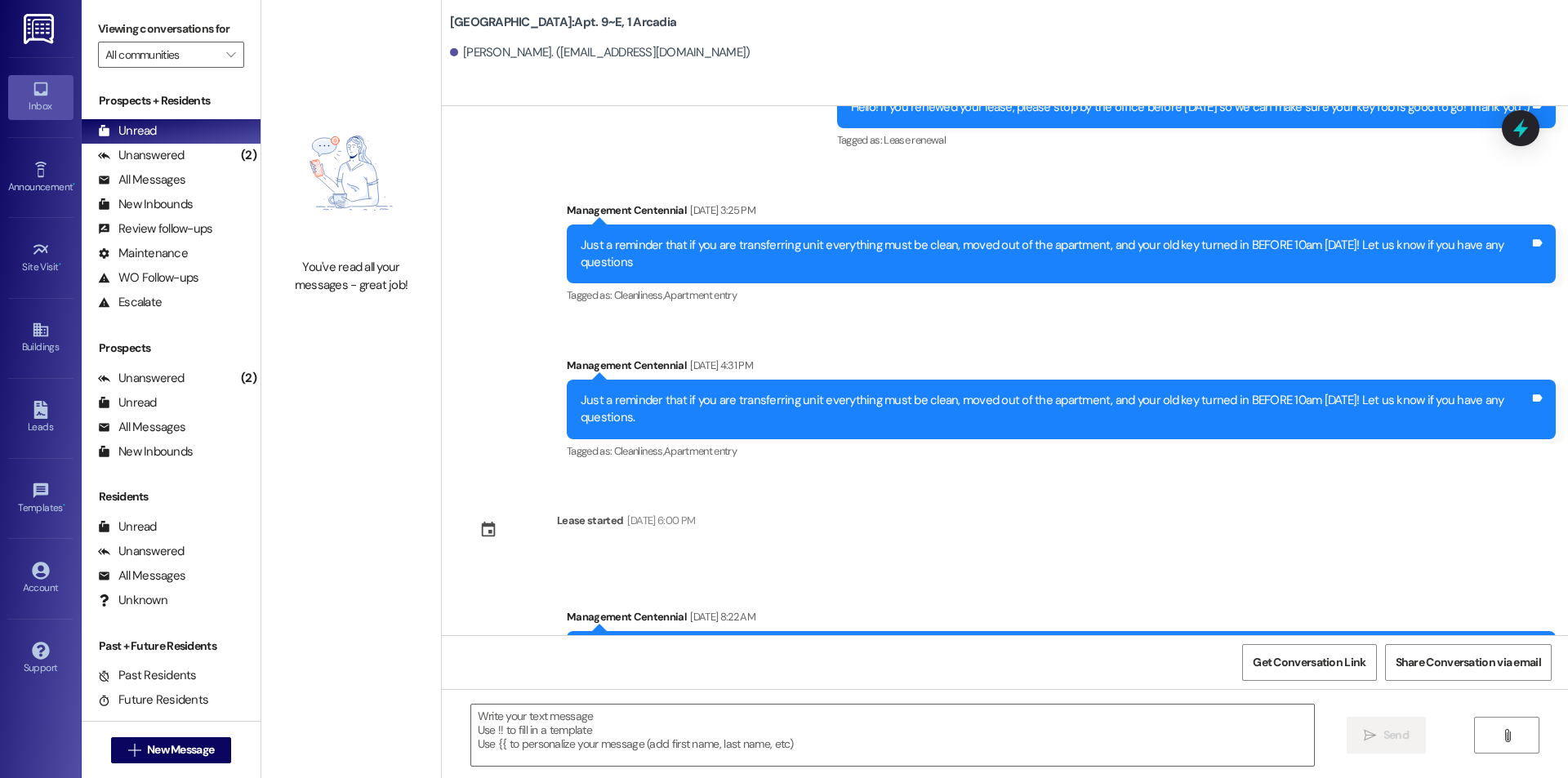
scroll to position [25697, 0]
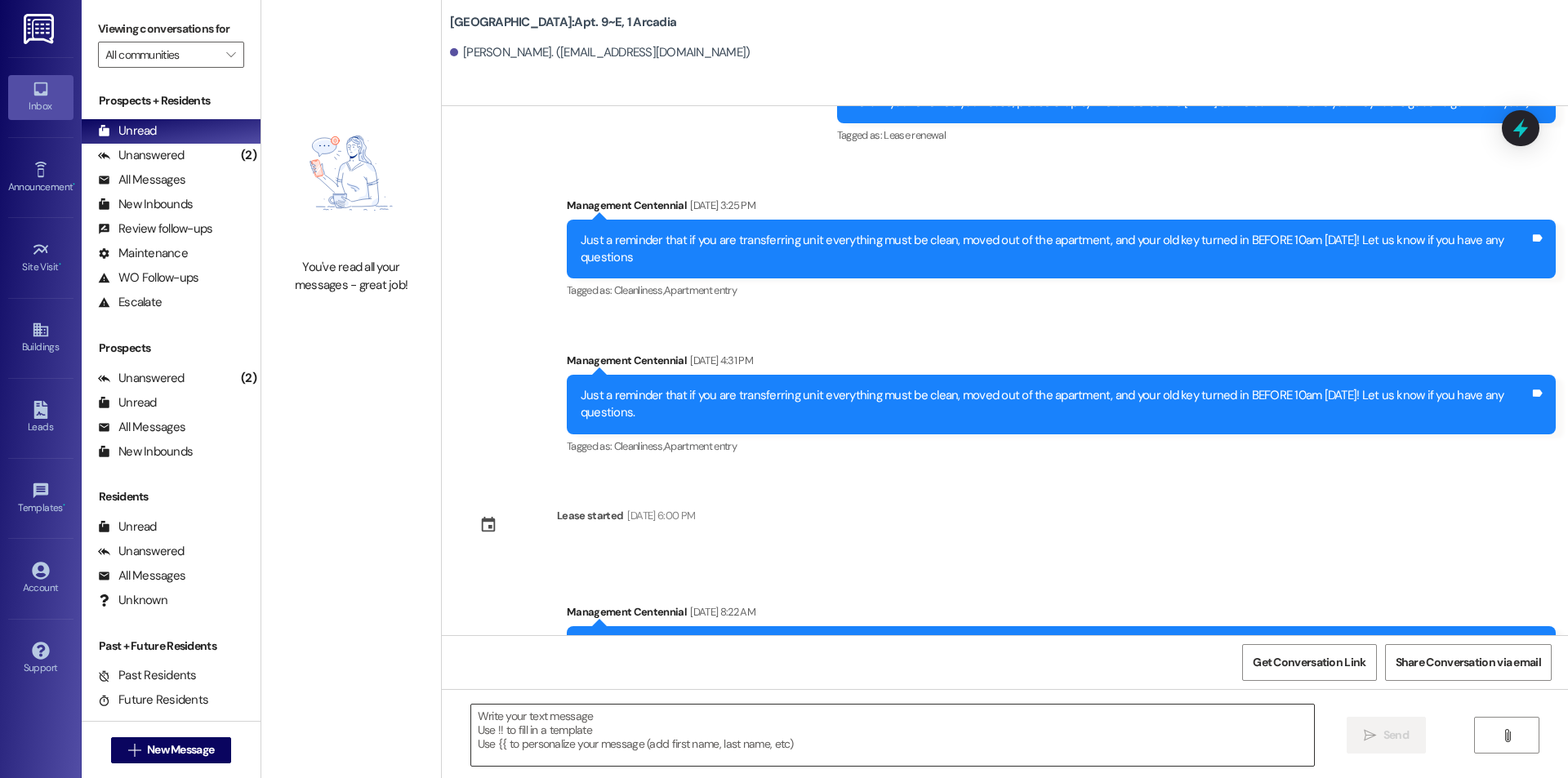
click at [512, 723] on textarea at bounding box center [892, 736] width 843 height 61
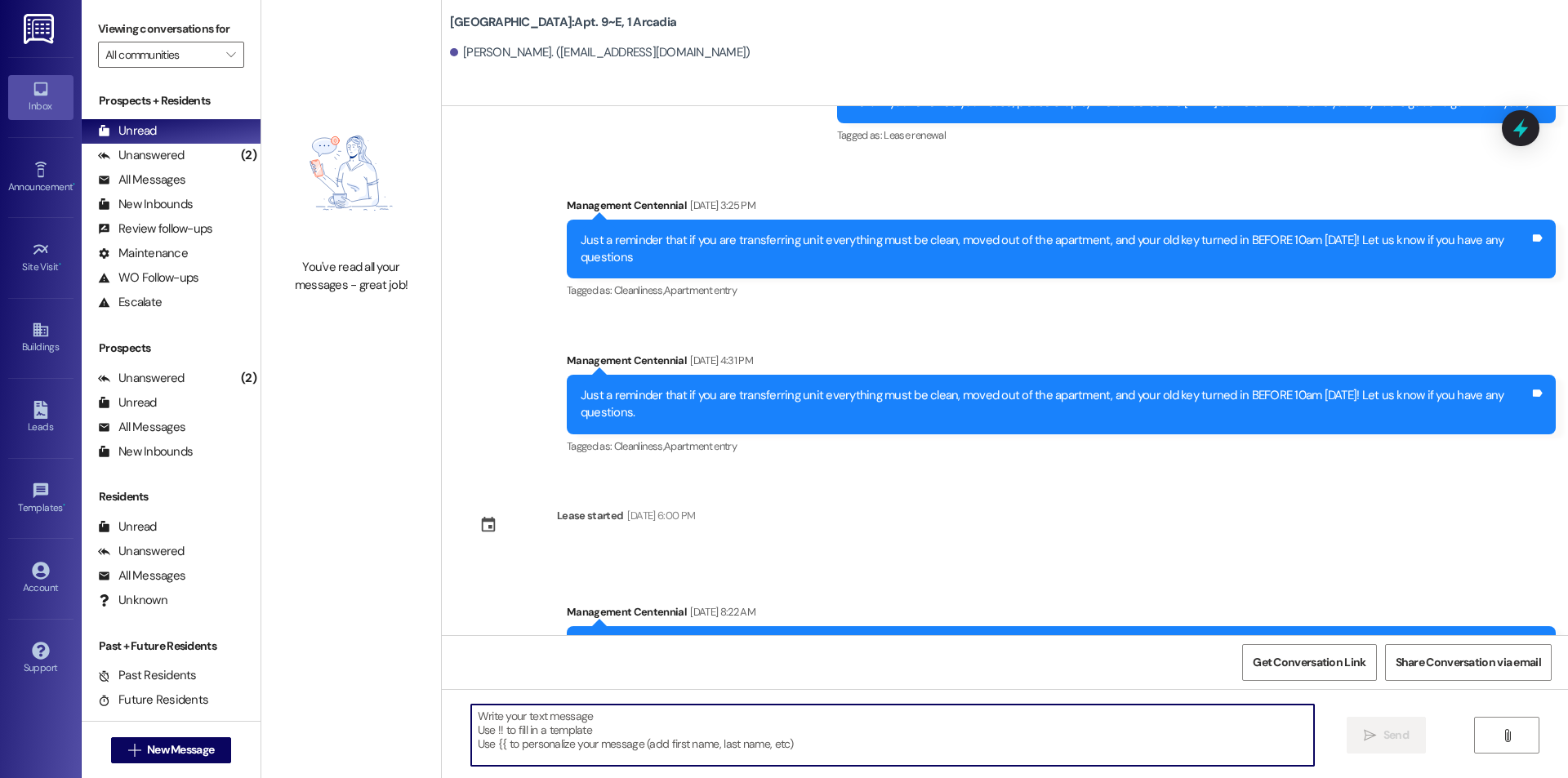
paste textarea "​Hey [PERSON_NAME] it looks like you still haven't signed your parking agreemen…"
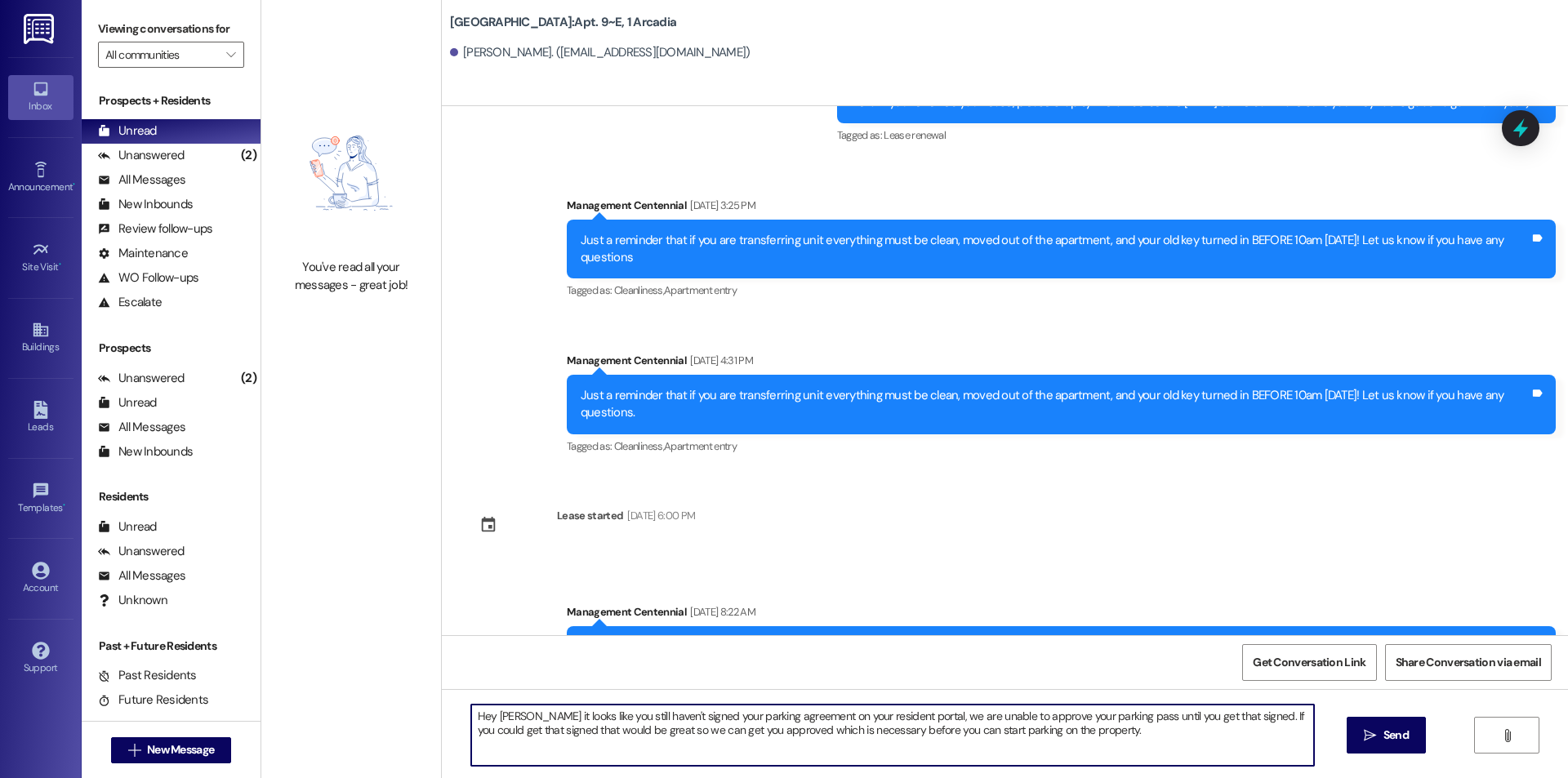
drag, startPoint x: 525, startPoint y: 713, endPoint x: 480, endPoint y: 712, distance: 45.0
click at [480, 712] on textarea "​Hey [PERSON_NAME] it looks like you still haven't signed your parking agreemen…" at bounding box center [892, 736] width 843 height 61
click at [485, 718] on textarea "​Hey [PERSON_NAME] it looks like you still haven't signed your parking agreemen…" at bounding box center [892, 736] width 843 height 61
type textarea "​Hey [PERSON_NAME] it looks like you still haven't signed your parking agreemen…"
click at [1384, 731] on span "Send" at bounding box center [1396, 735] width 26 height 17
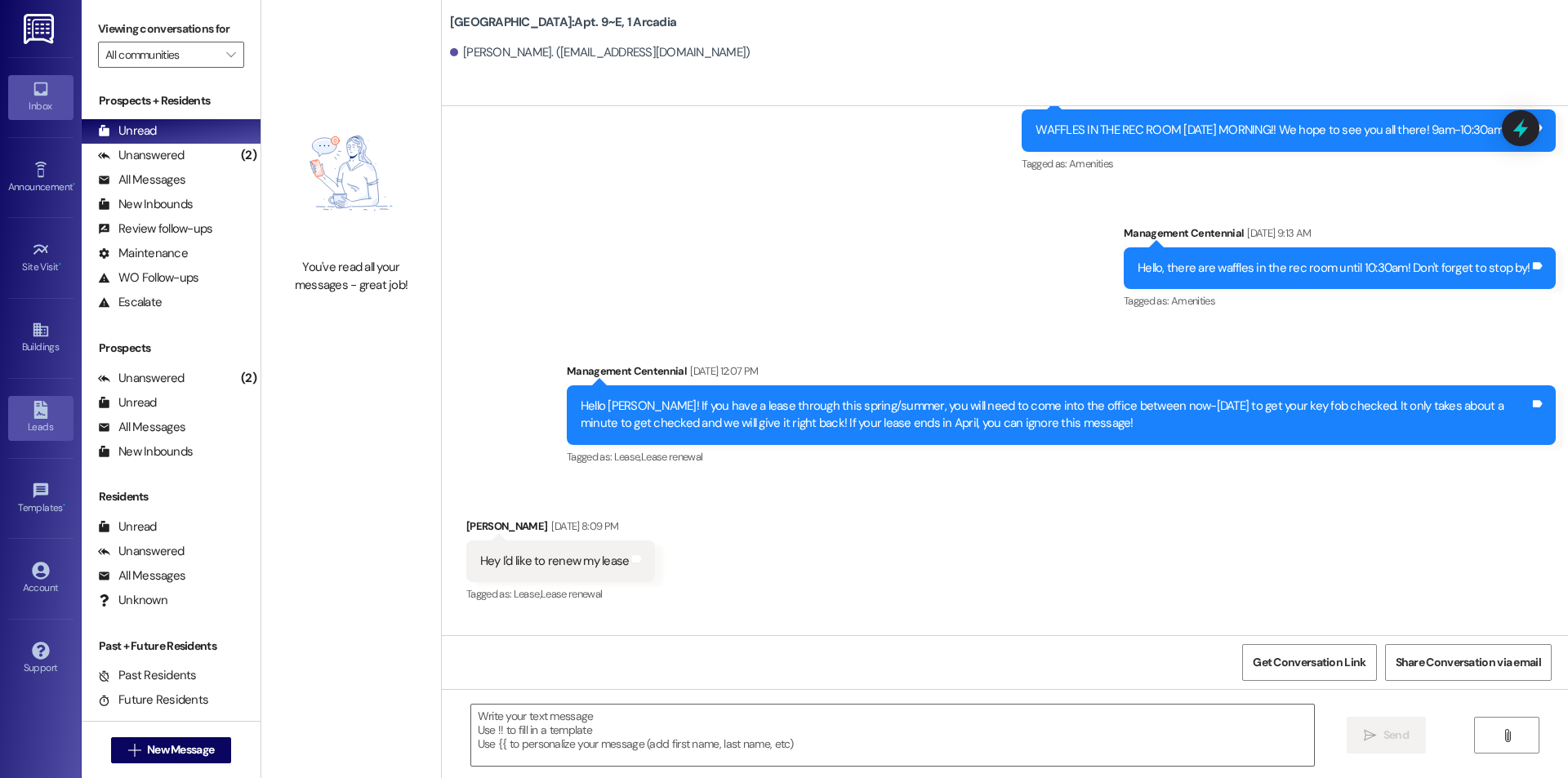
scroll to position [20617, 0]
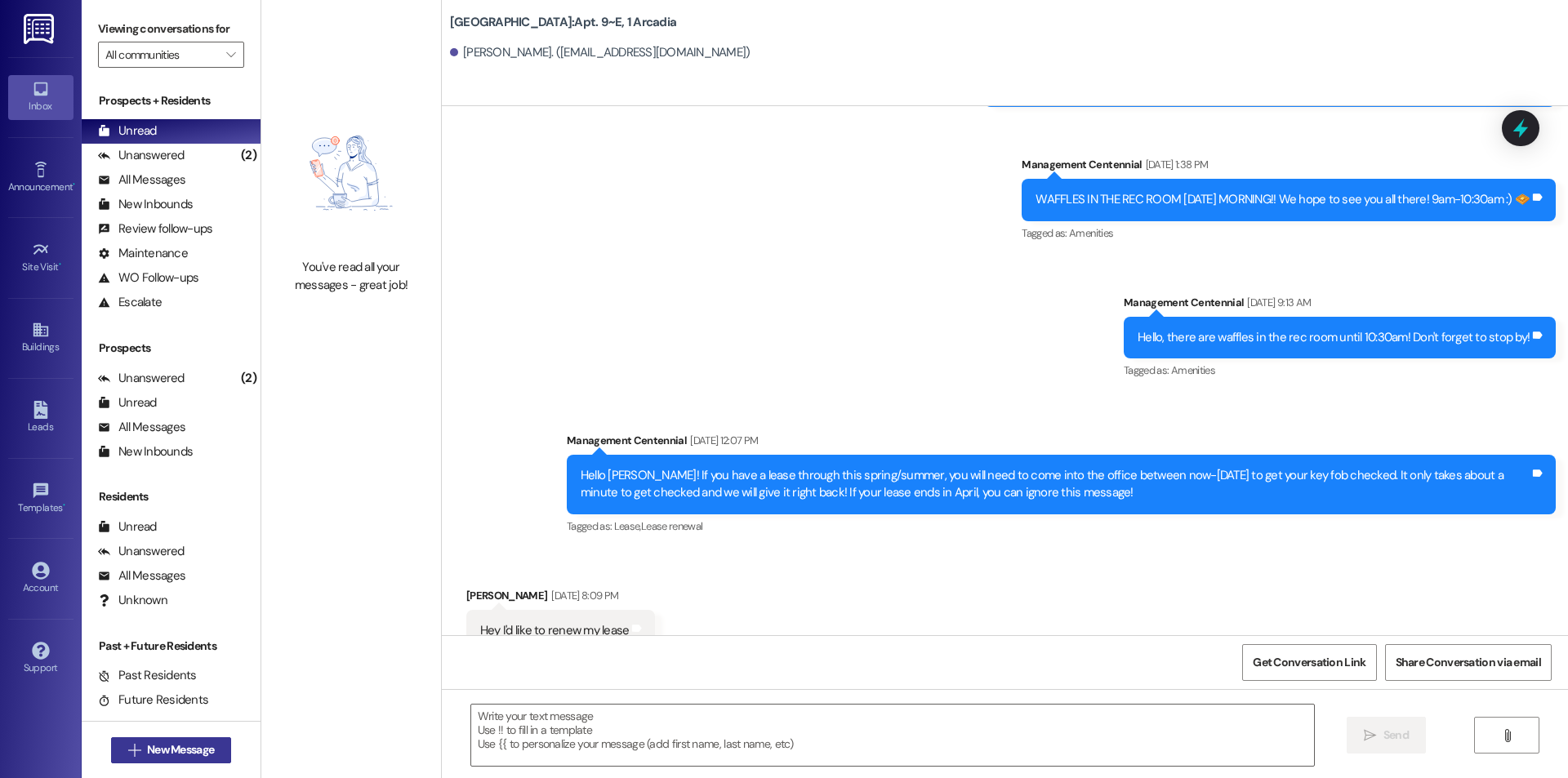
click at [184, 741] on button " New Message" at bounding box center [172, 750] width 121 height 27
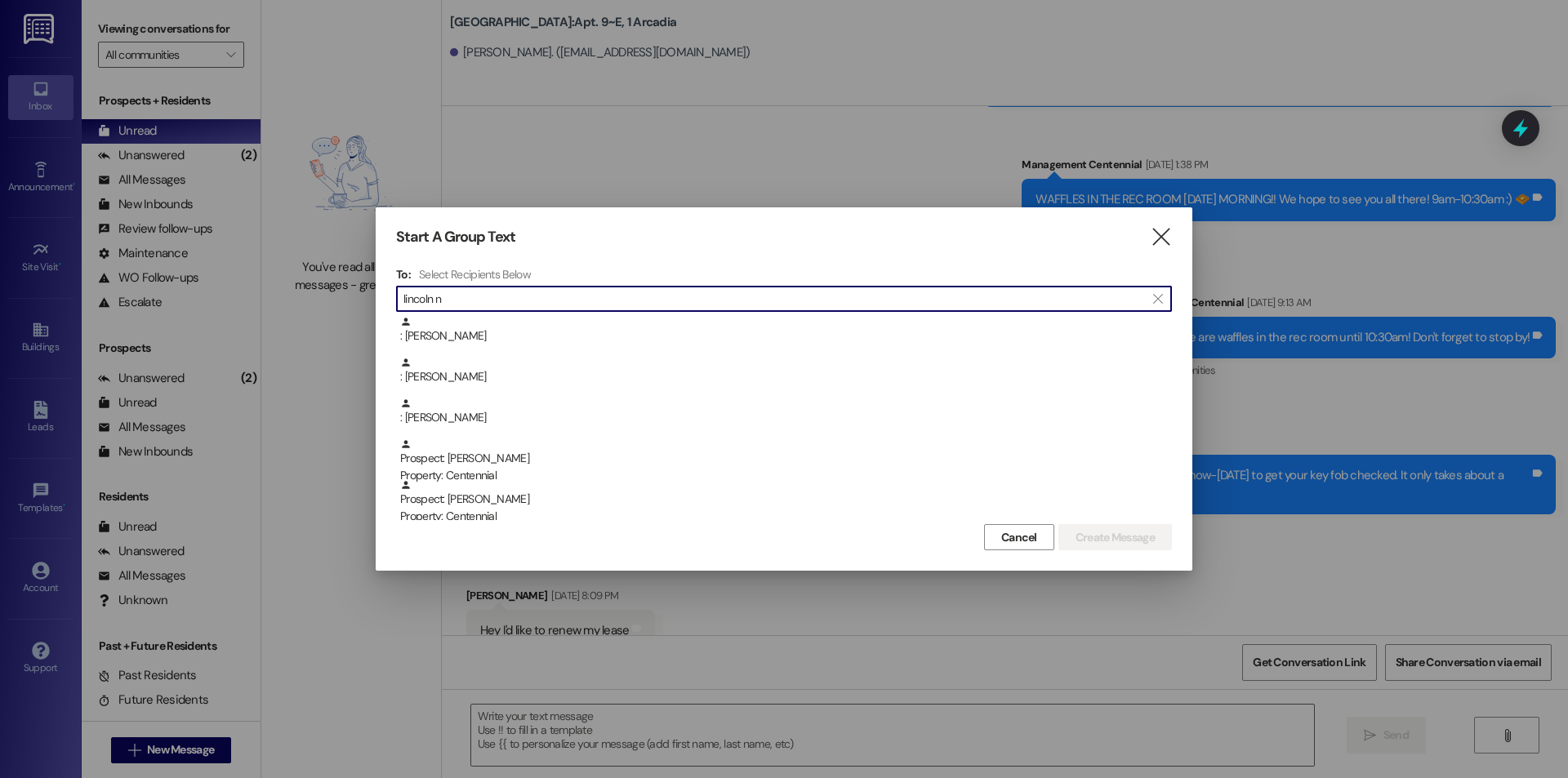
type input "[PERSON_NAME] ne"
drag, startPoint x: 447, startPoint y: 300, endPoint x: 364, endPoint y: 292, distance: 83.4
click at [364, 292] on div "Start A Group Text  To: Select Recipients Below  [PERSON_NAME] ne  : [PERSON…" at bounding box center [784, 389] width 1568 height 778
type input "l"
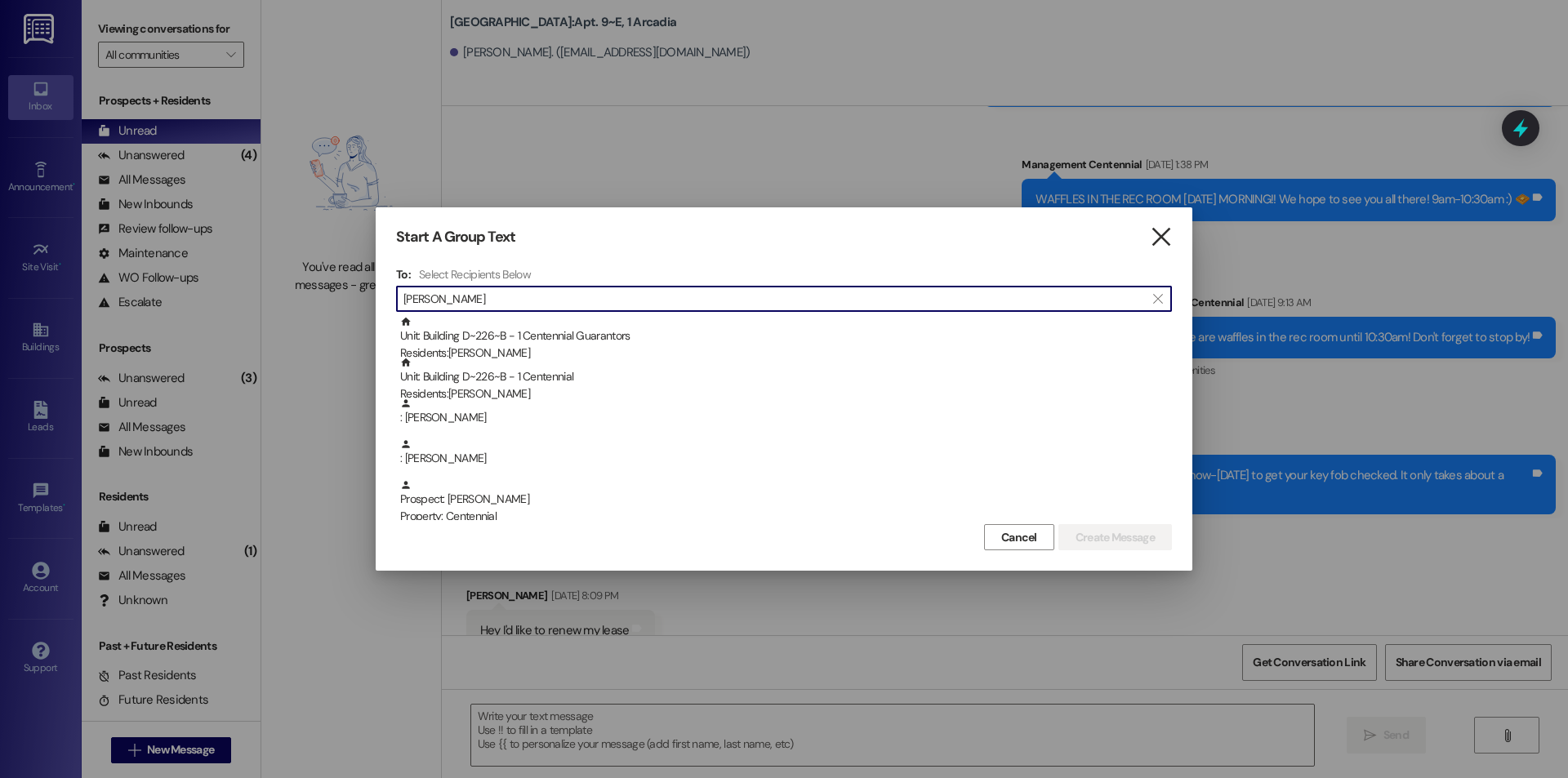
type input "[PERSON_NAME]"
click at [1166, 238] on icon "" at bounding box center [1161, 237] width 22 height 17
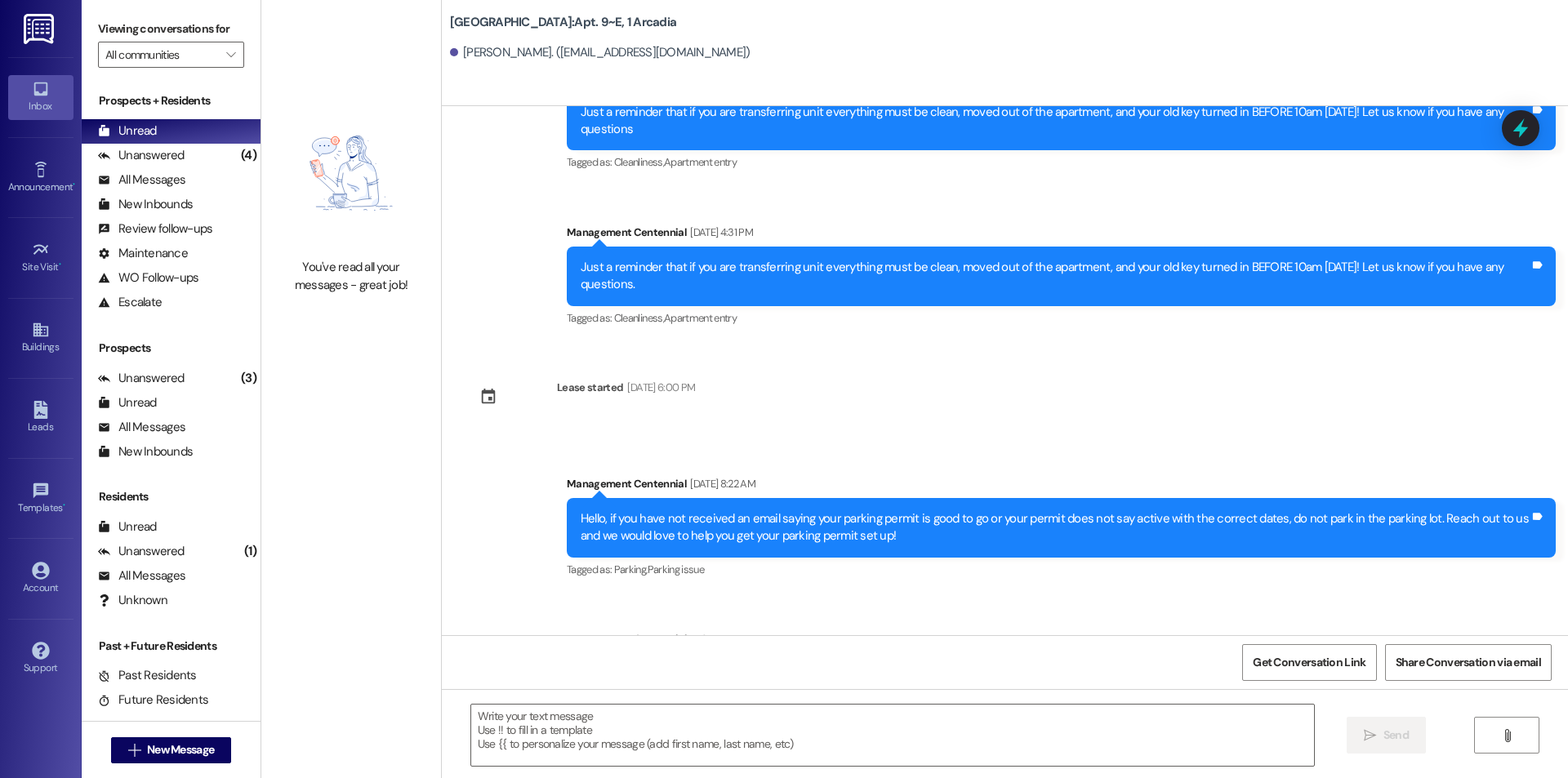
scroll to position [25829, 0]
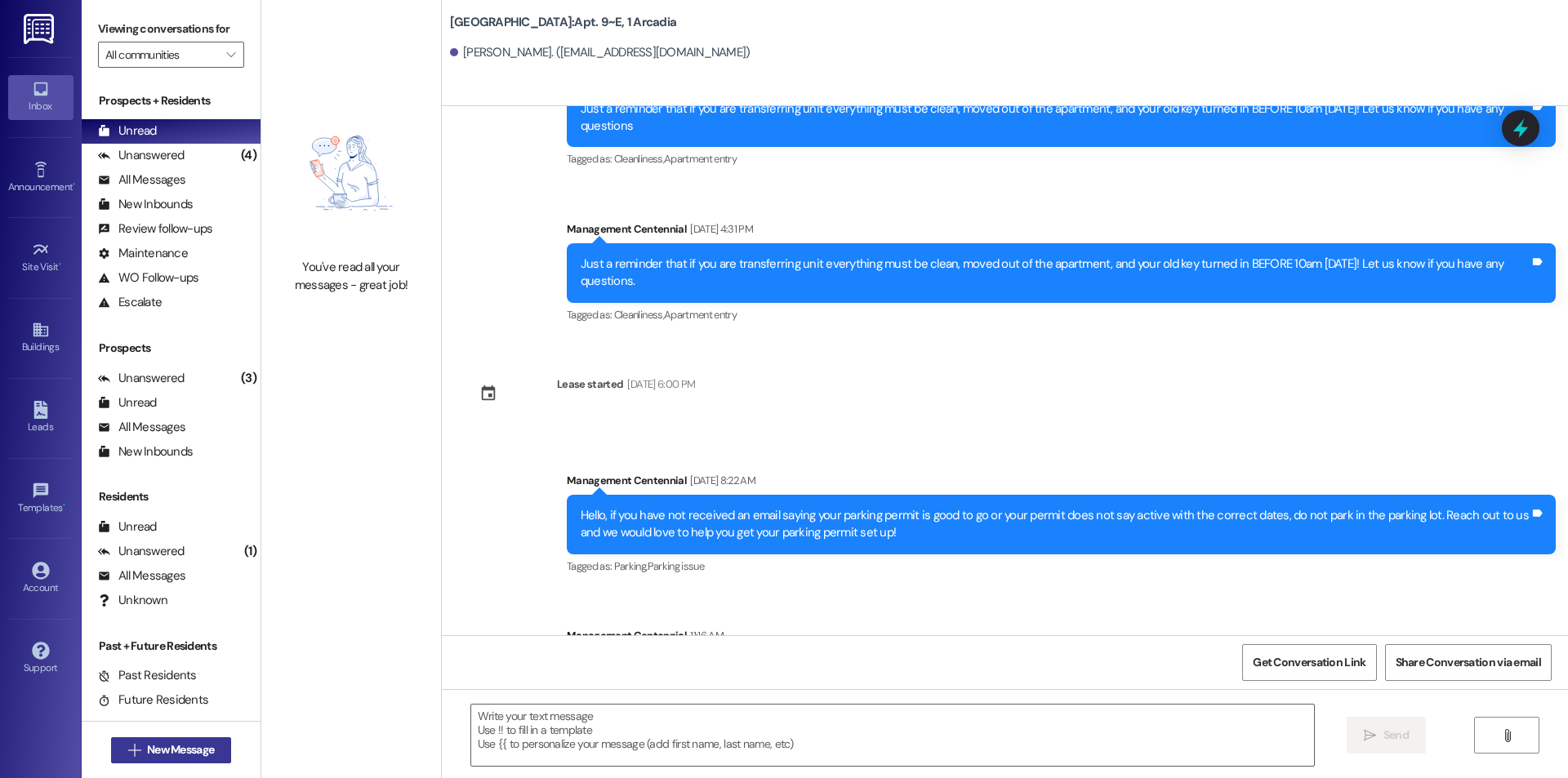
click at [206, 742] on span "New Message" at bounding box center [180, 749] width 67 height 17
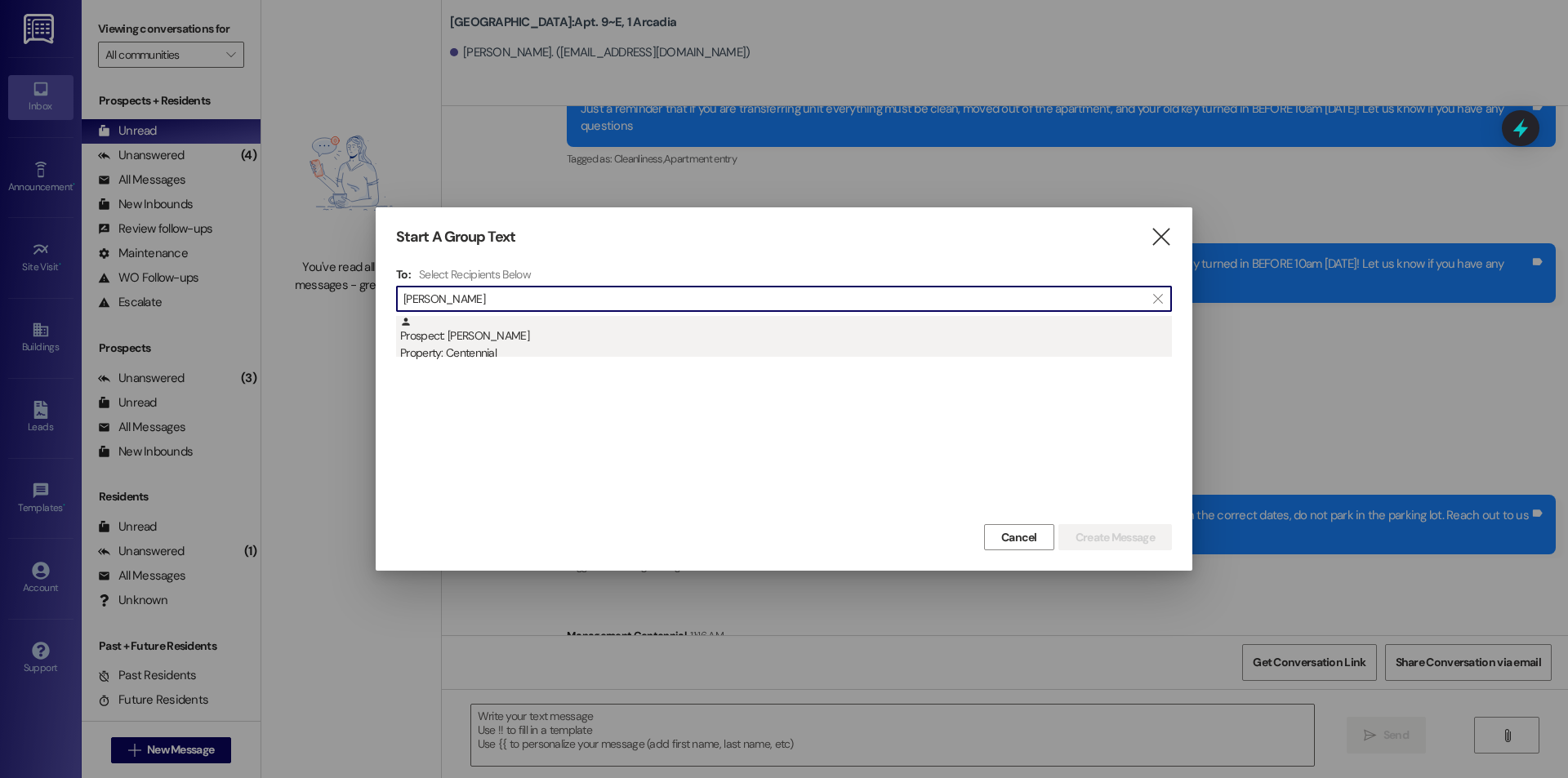
type input "[PERSON_NAME]"
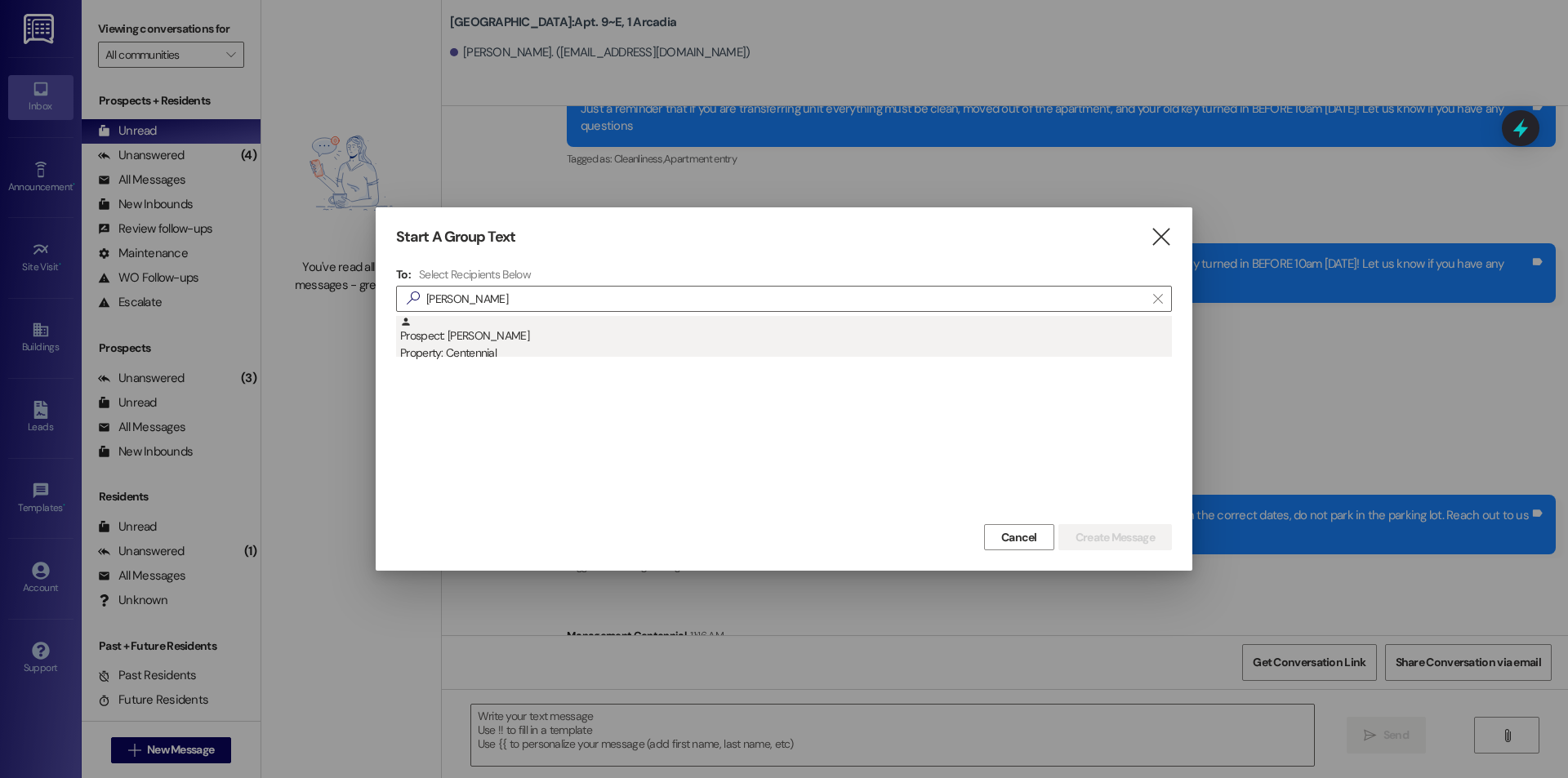
drag, startPoint x: 459, startPoint y: 337, endPoint x: 682, endPoint y: 374, distance: 226.0
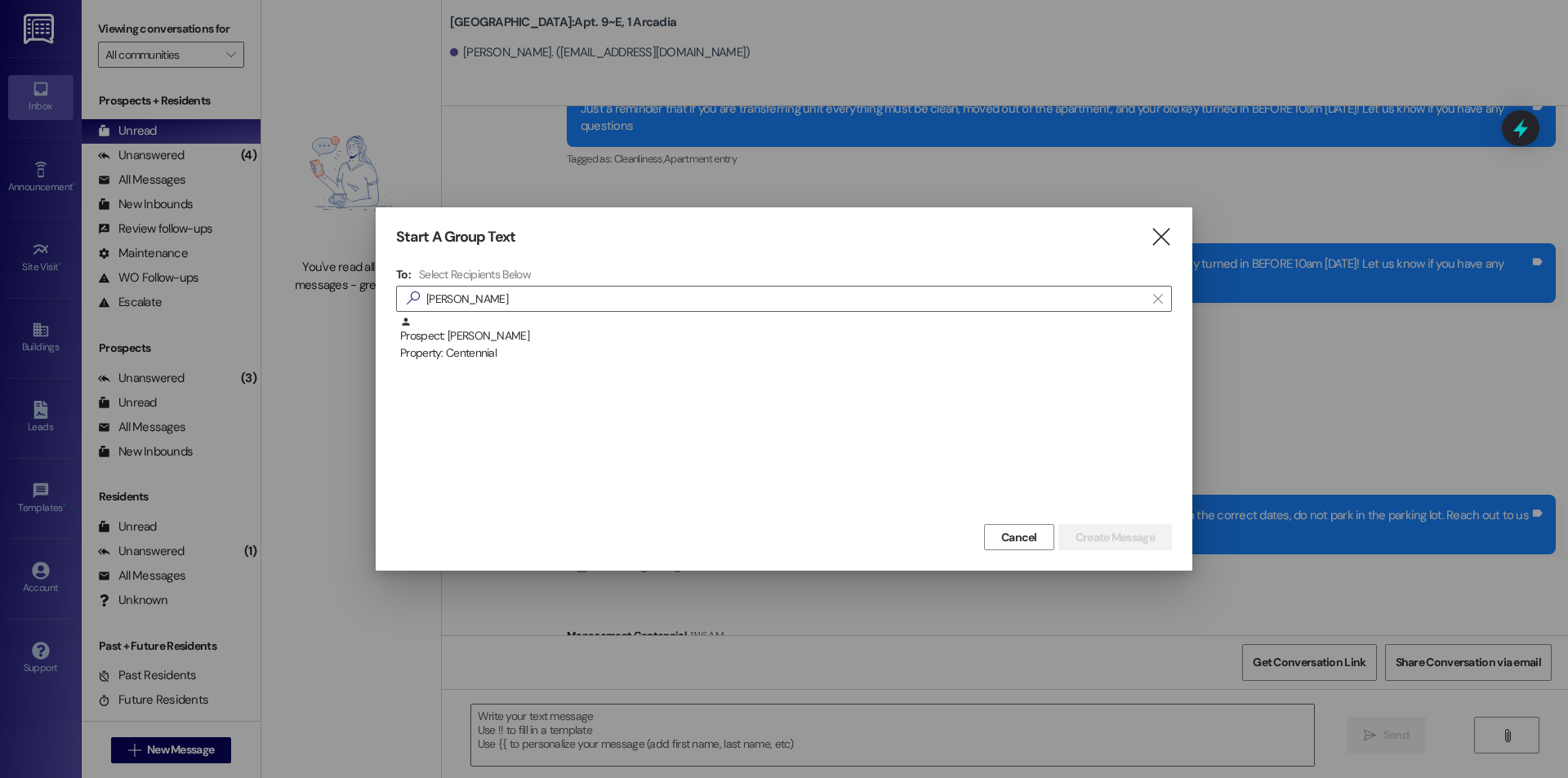
click at [460, 335] on div "Prospect: [PERSON_NAME] Property: Centennial" at bounding box center [786, 339] width 772 height 46
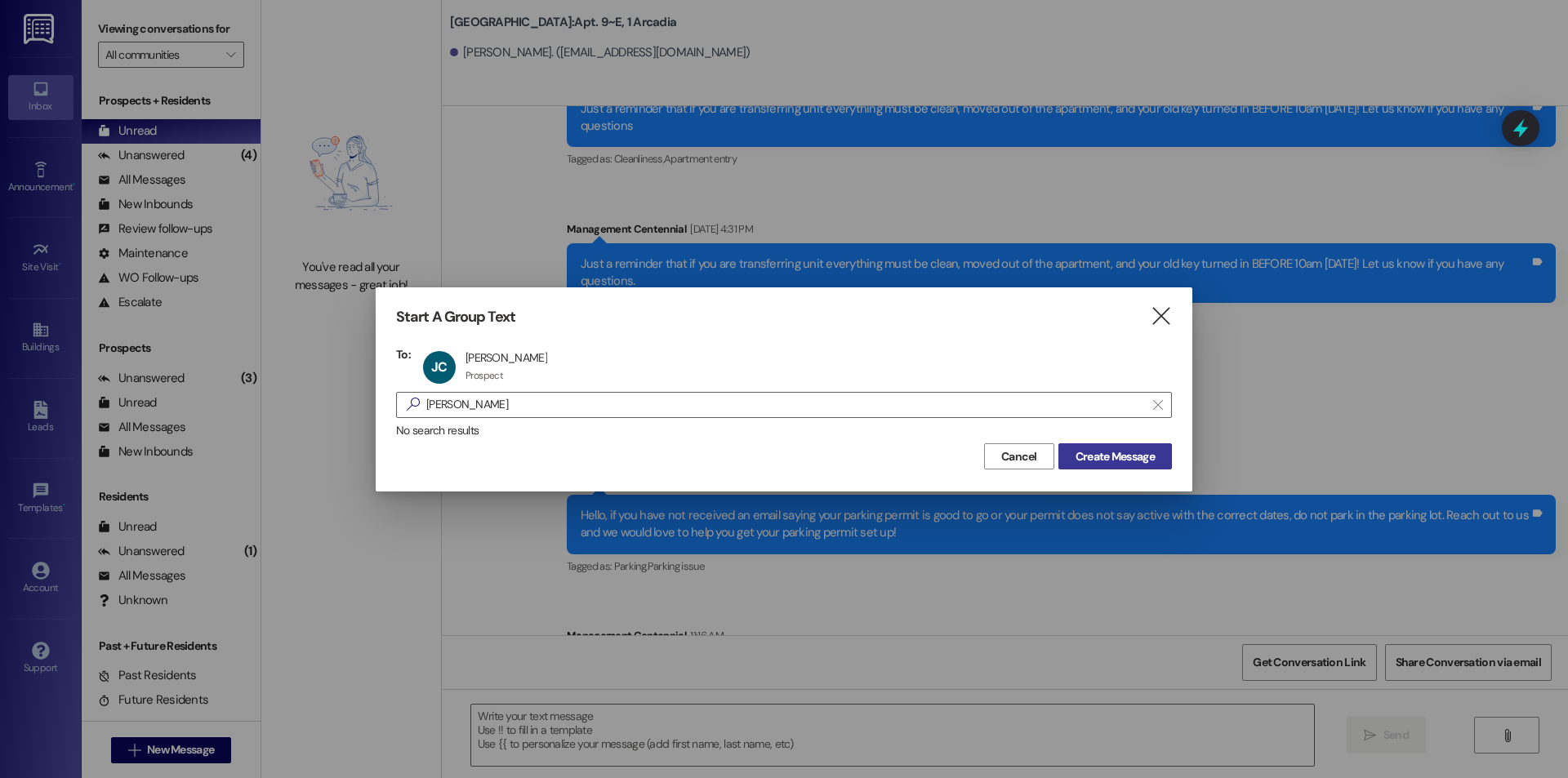
click at [1120, 450] on span "Create Message" at bounding box center [1115, 457] width 79 height 17
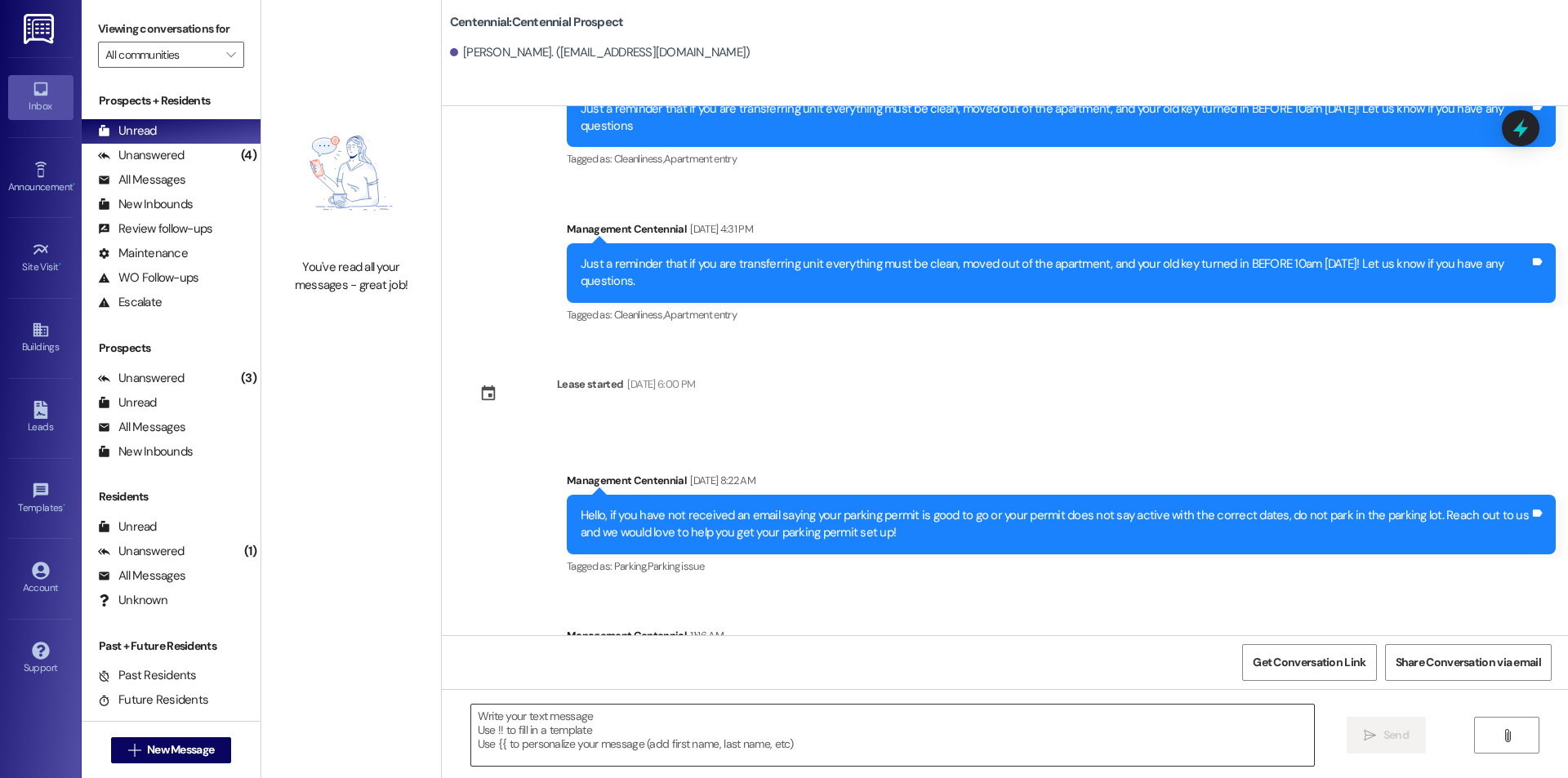
scroll to position [1, 0]
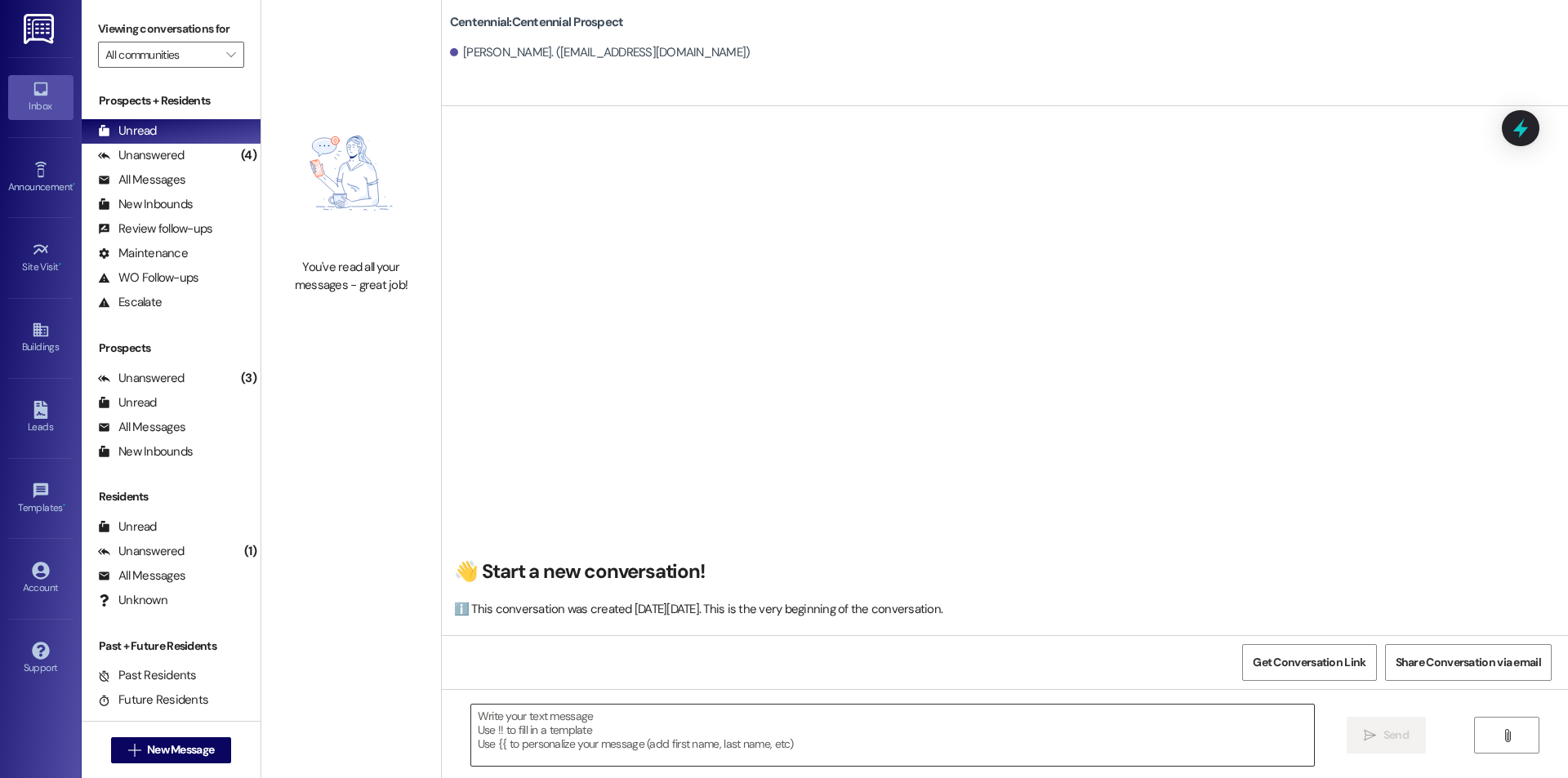
click at [658, 736] on textarea at bounding box center [892, 736] width 843 height 61
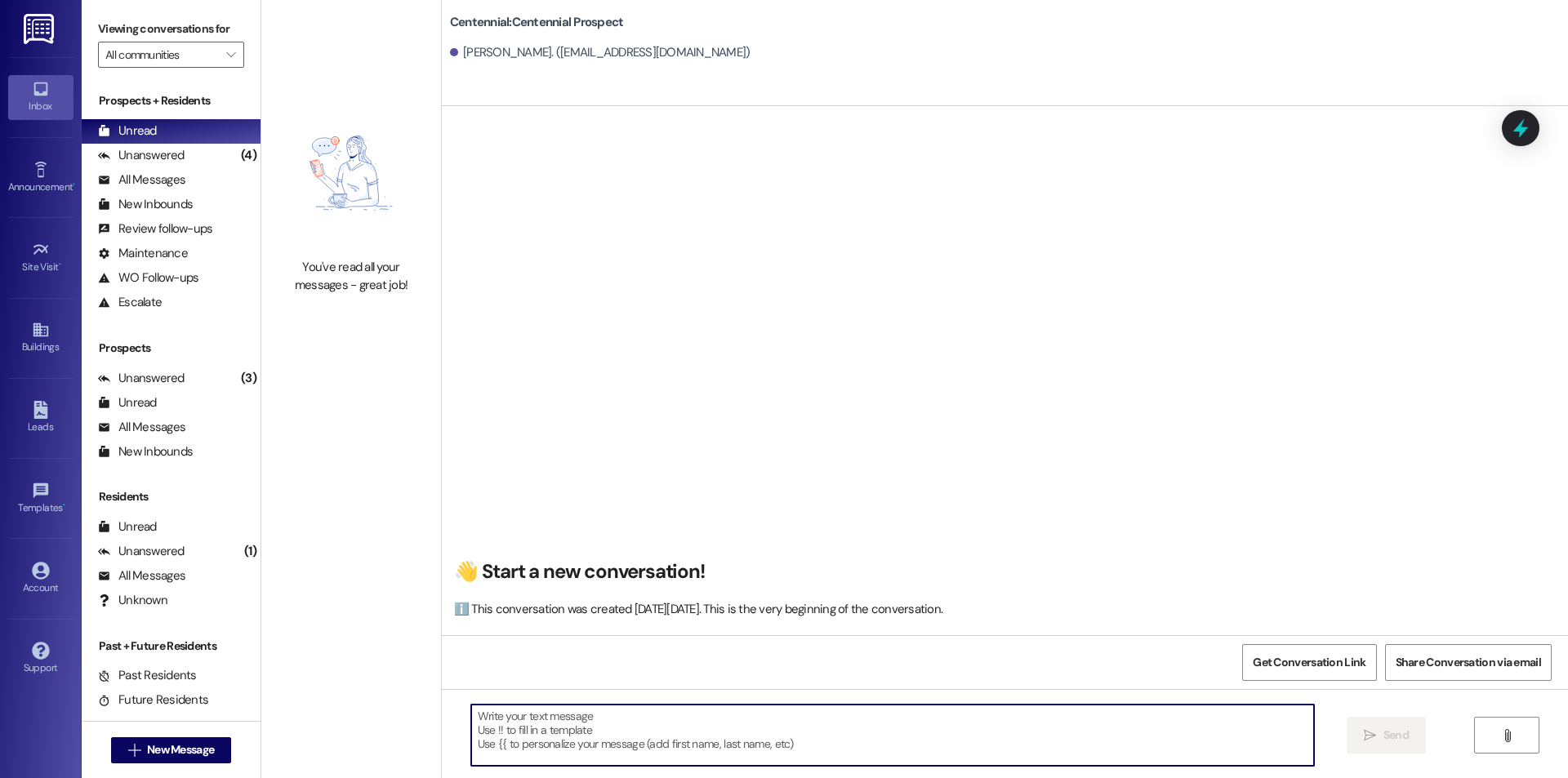
paste textarea "​Hey [PERSON_NAME] it looks like you still haven't signed your parking agreemen…"
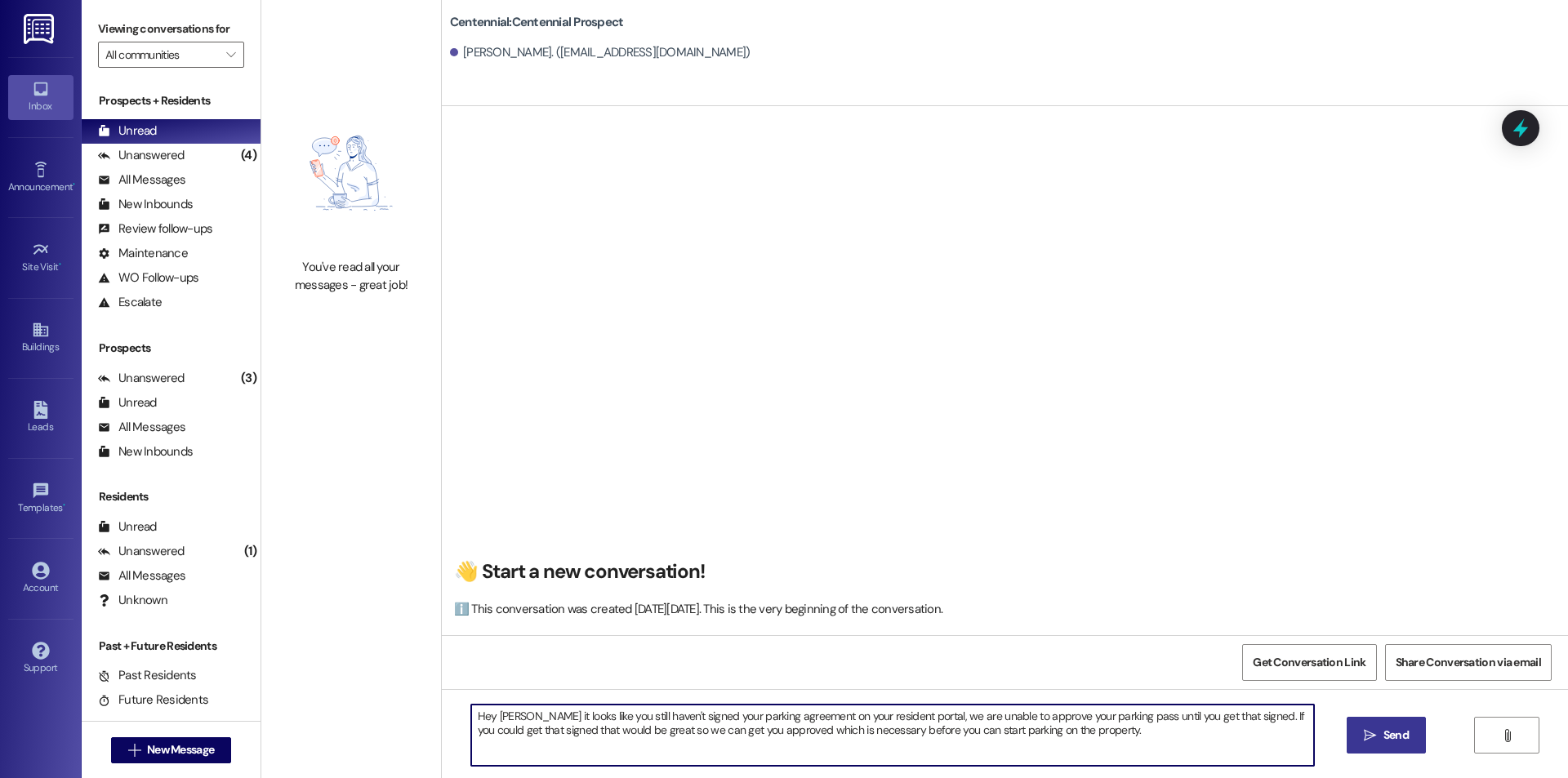
drag, startPoint x: 524, startPoint y: 711, endPoint x: 487, endPoint y: 717, distance: 37.5
click at [487, 717] on textarea "​Hey [PERSON_NAME] it looks like you still haven't signed your parking agreemen…" at bounding box center [892, 736] width 843 height 61
type textarea "​Hey [PERSON_NAME] it looks like you still haven't signed your parking agreemen…"
click at [1368, 736] on icon "" at bounding box center [1370, 736] width 12 height 13
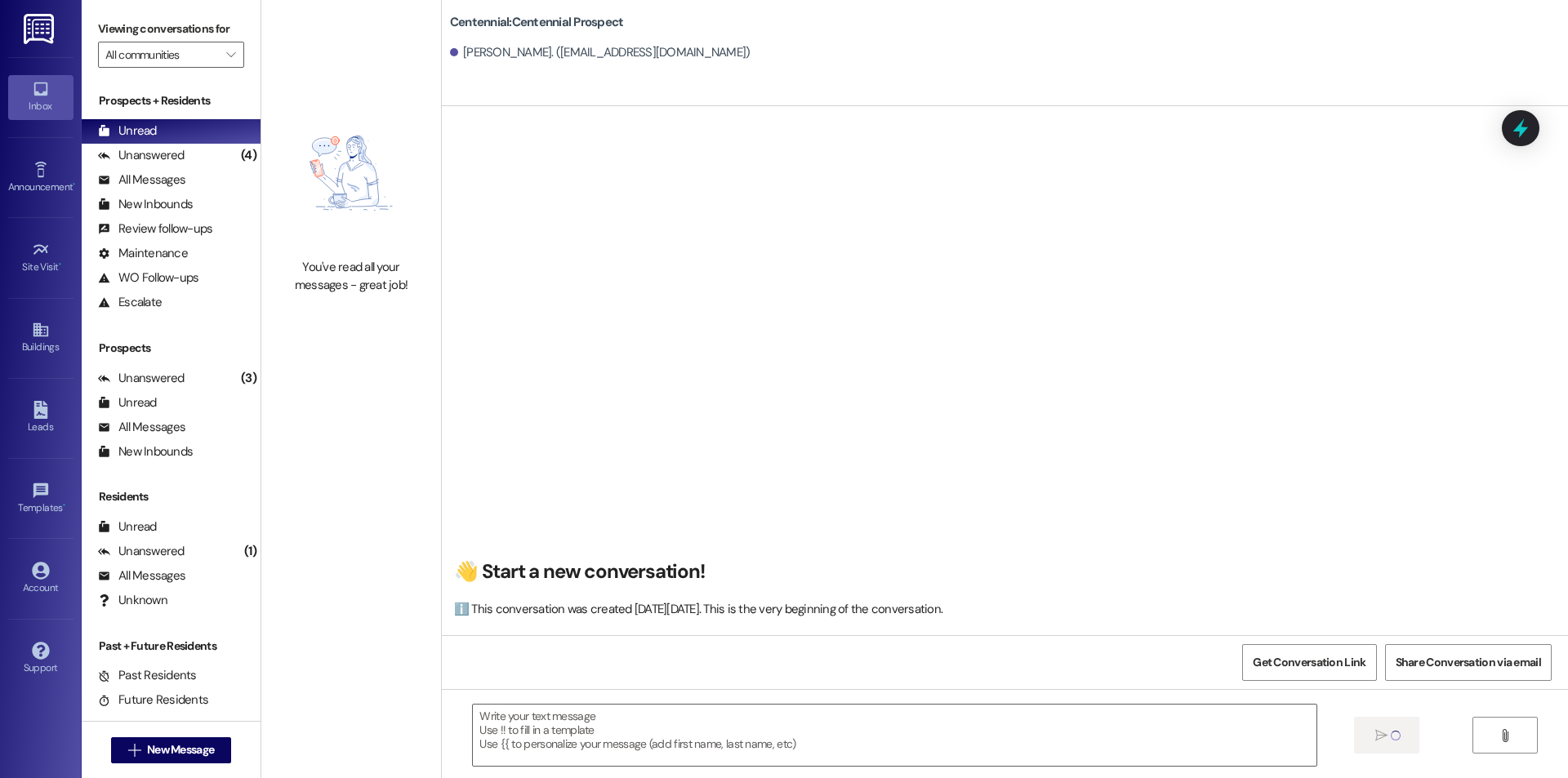
scroll to position [0, 0]
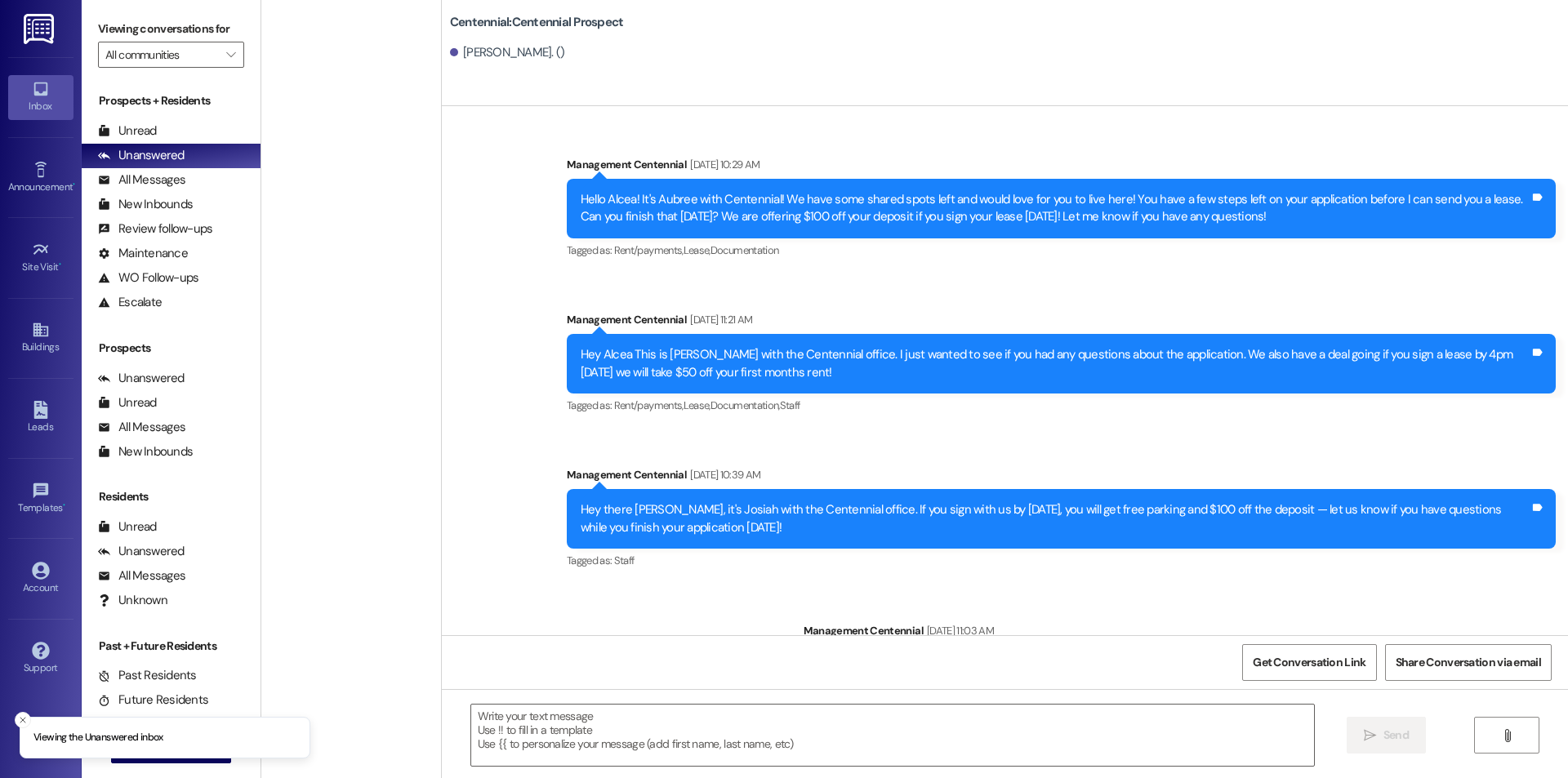
scroll to position [2758, 0]
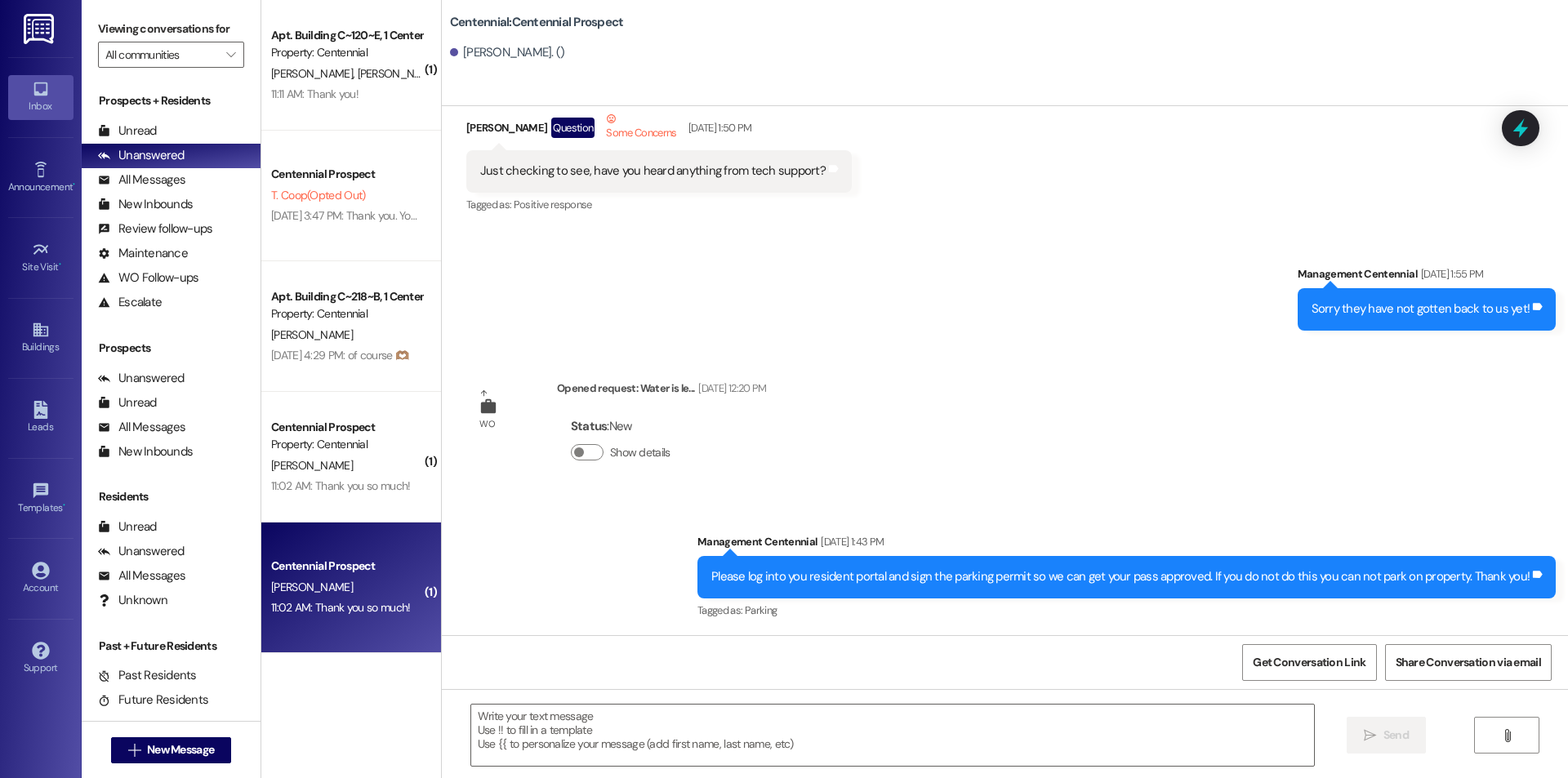
click at [320, 591] on div "[PERSON_NAME]" at bounding box center [346, 588] width 155 height 21
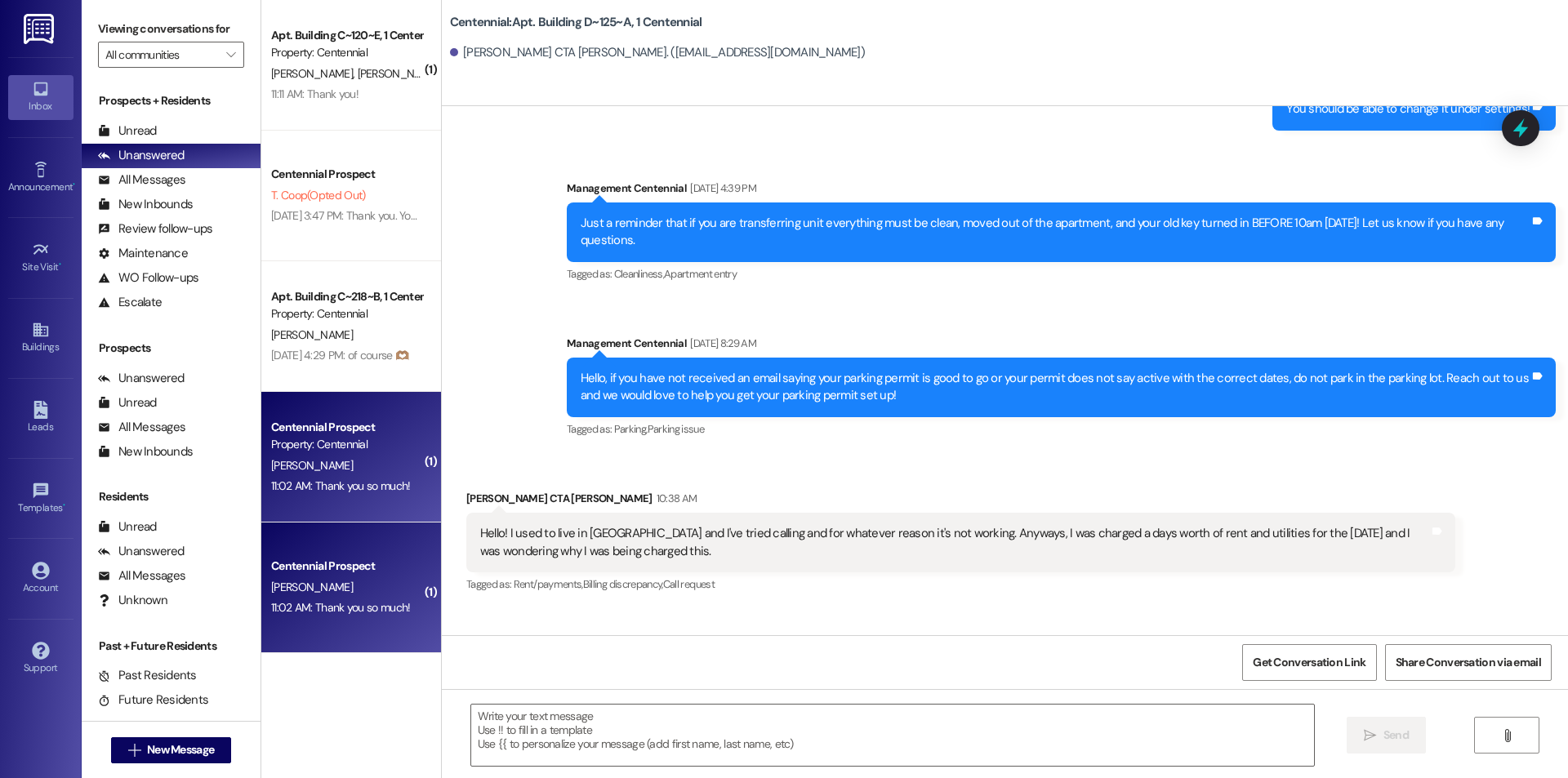
scroll to position [6069, 0]
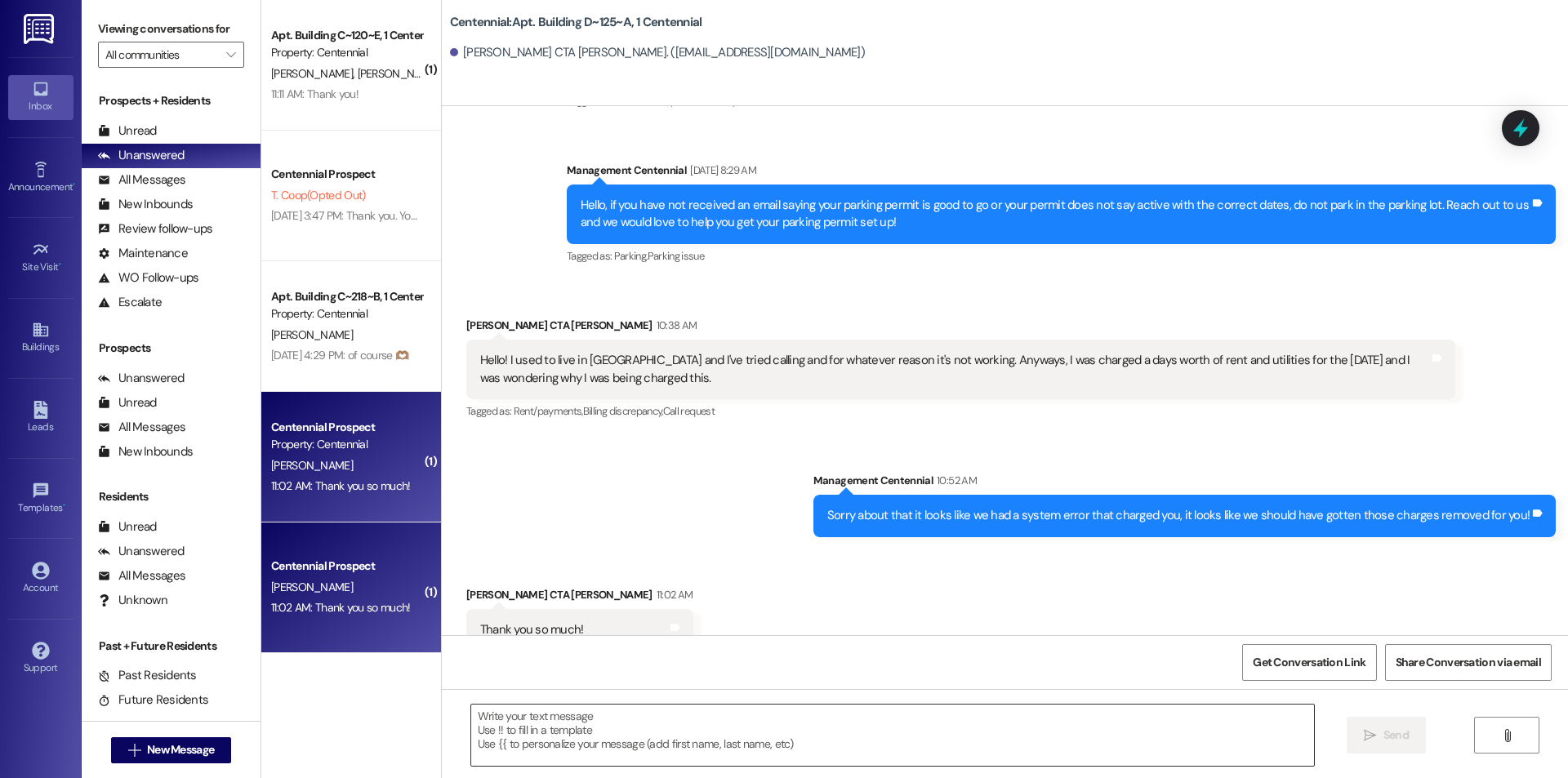
click at [742, 707] on textarea at bounding box center [892, 736] width 843 height 61
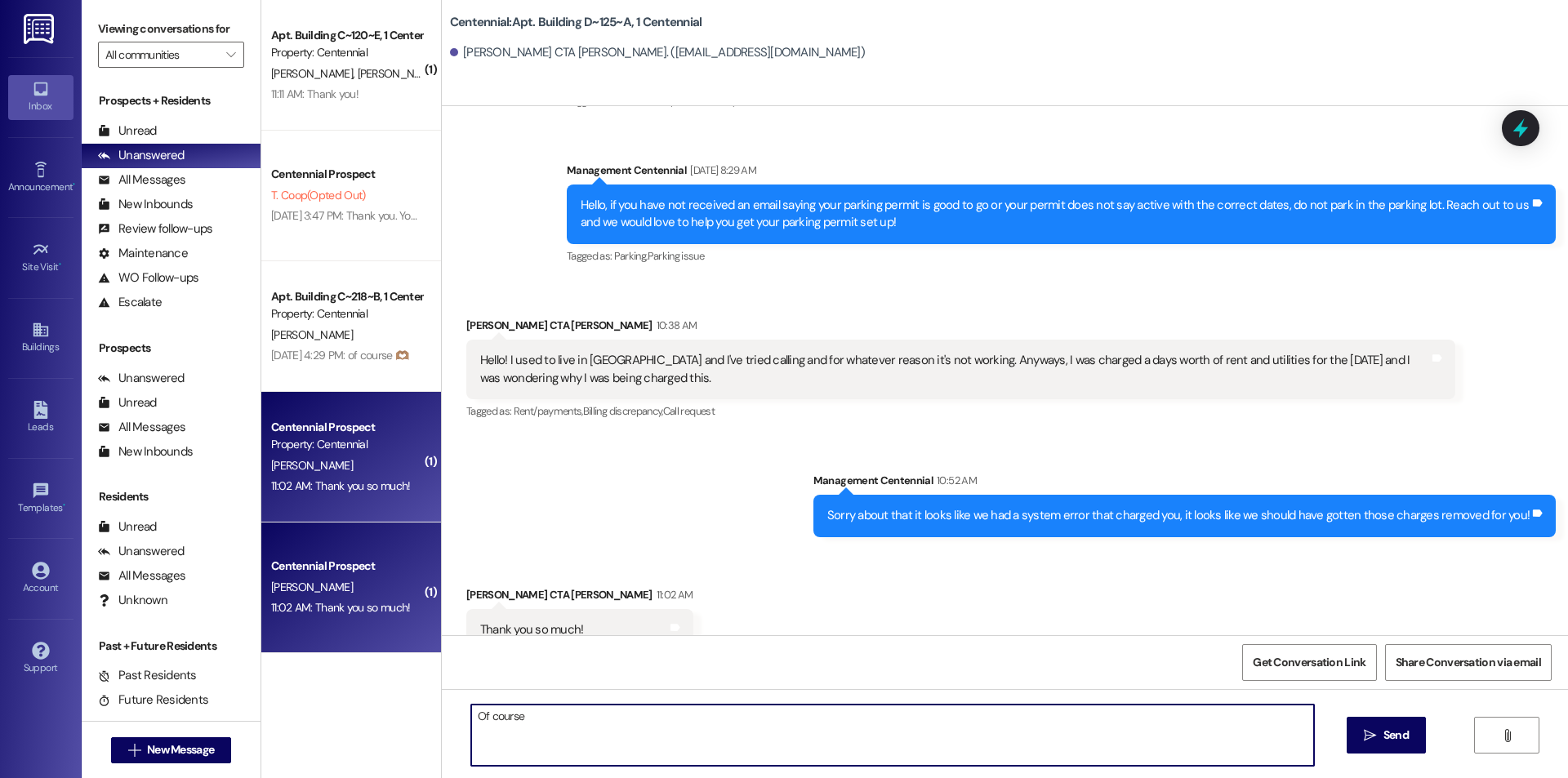
type textarea "Of course!"
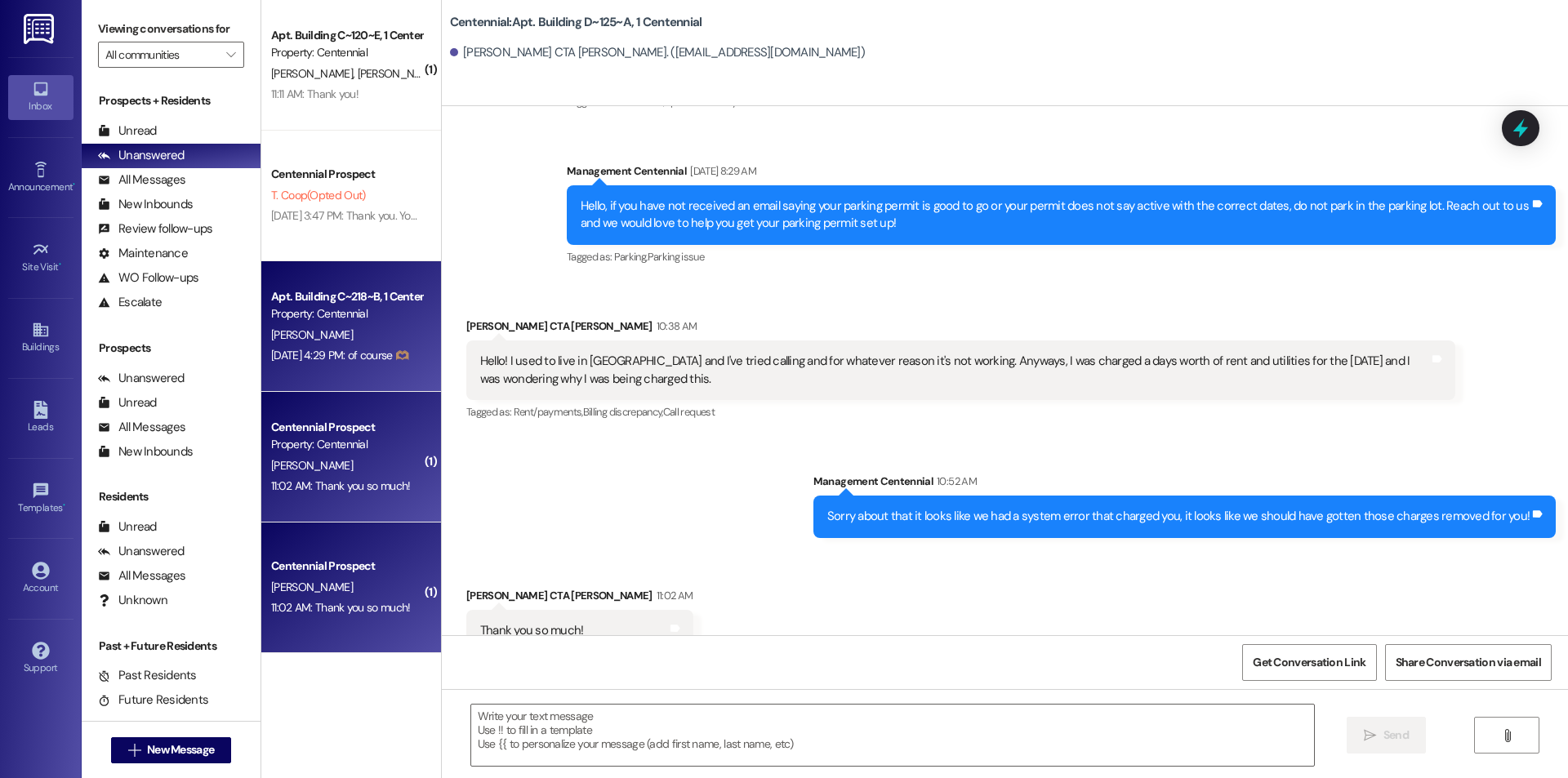
click at [341, 369] on div "Apt. Building C~218~B, 1 Centennial Property: Centennial E. Peterson Aug 16, 20…" at bounding box center [351, 326] width 179 height 131
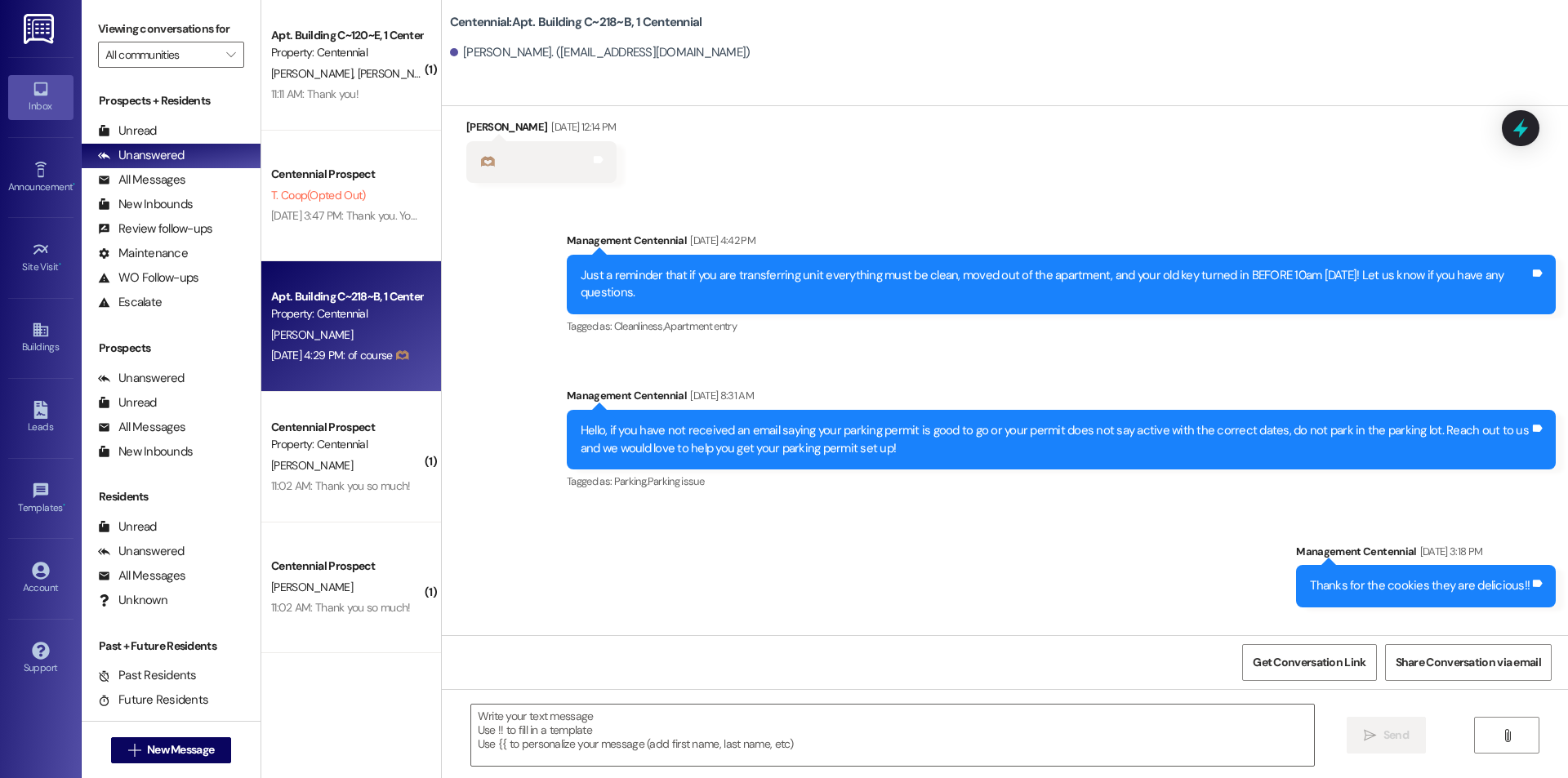
scroll to position [49748, 0]
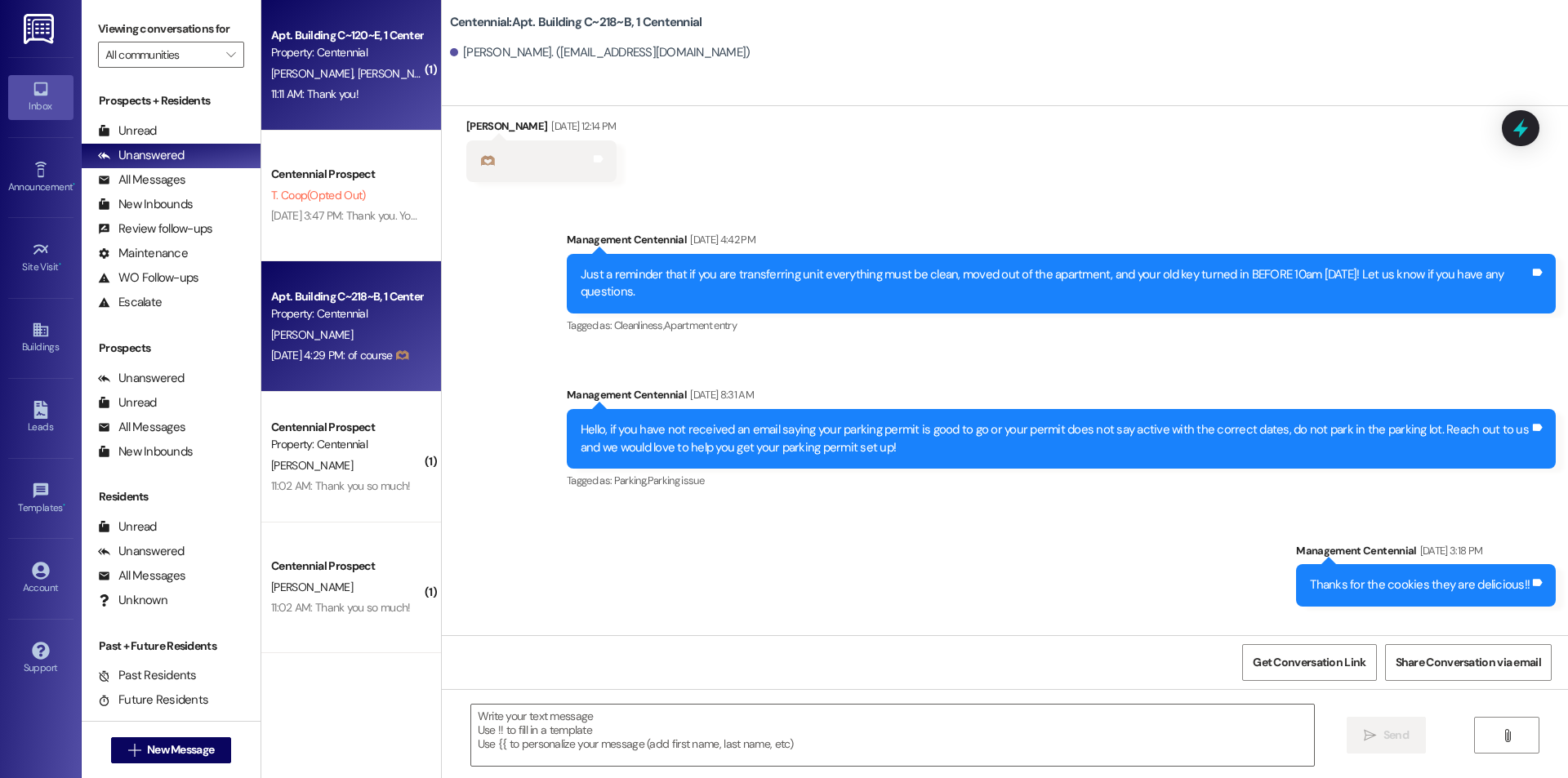
click at [444, 80] on span "L. Meredith" at bounding box center [487, 73] width 87 height 15
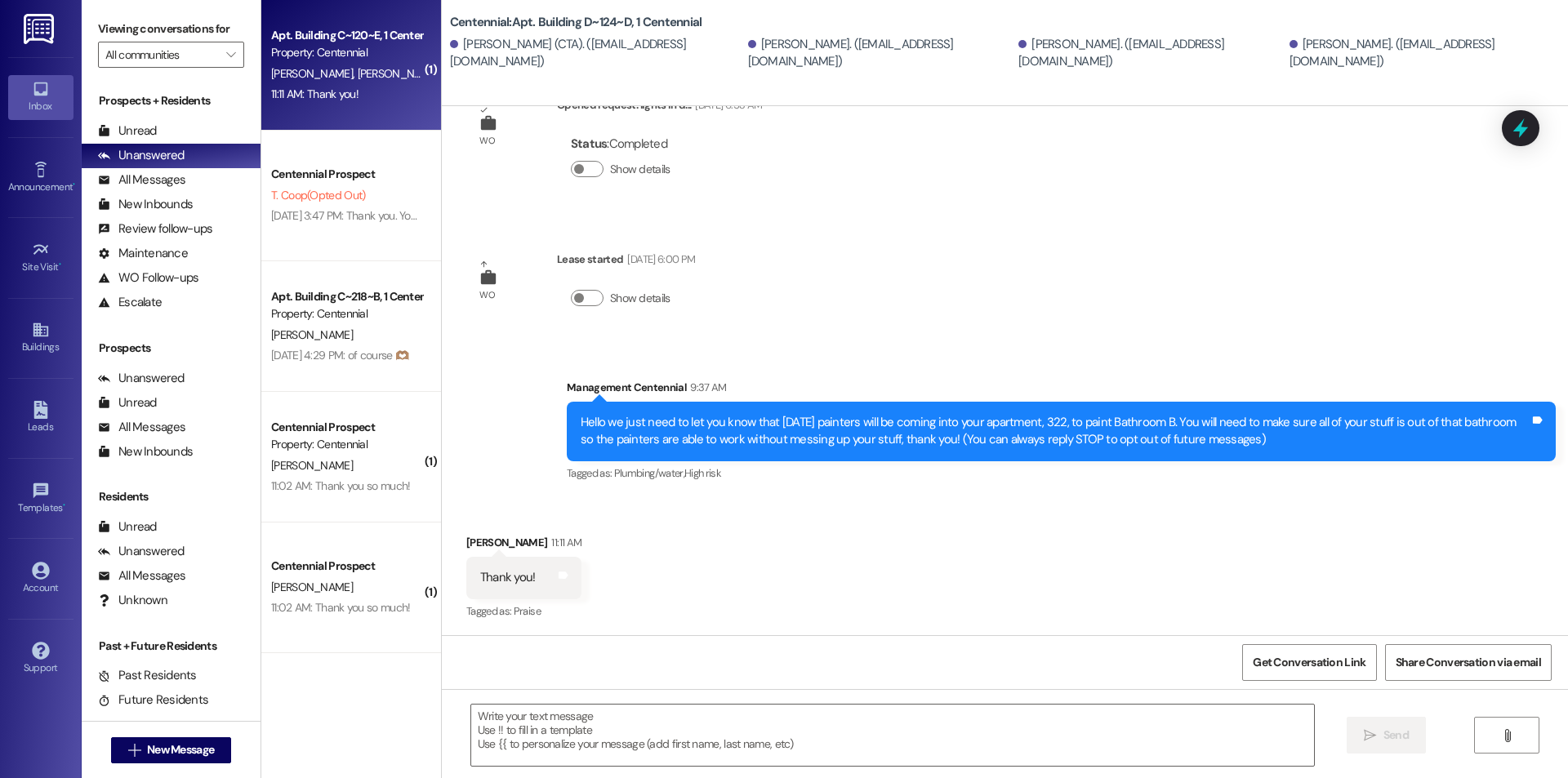
scroll to position [60, 0]
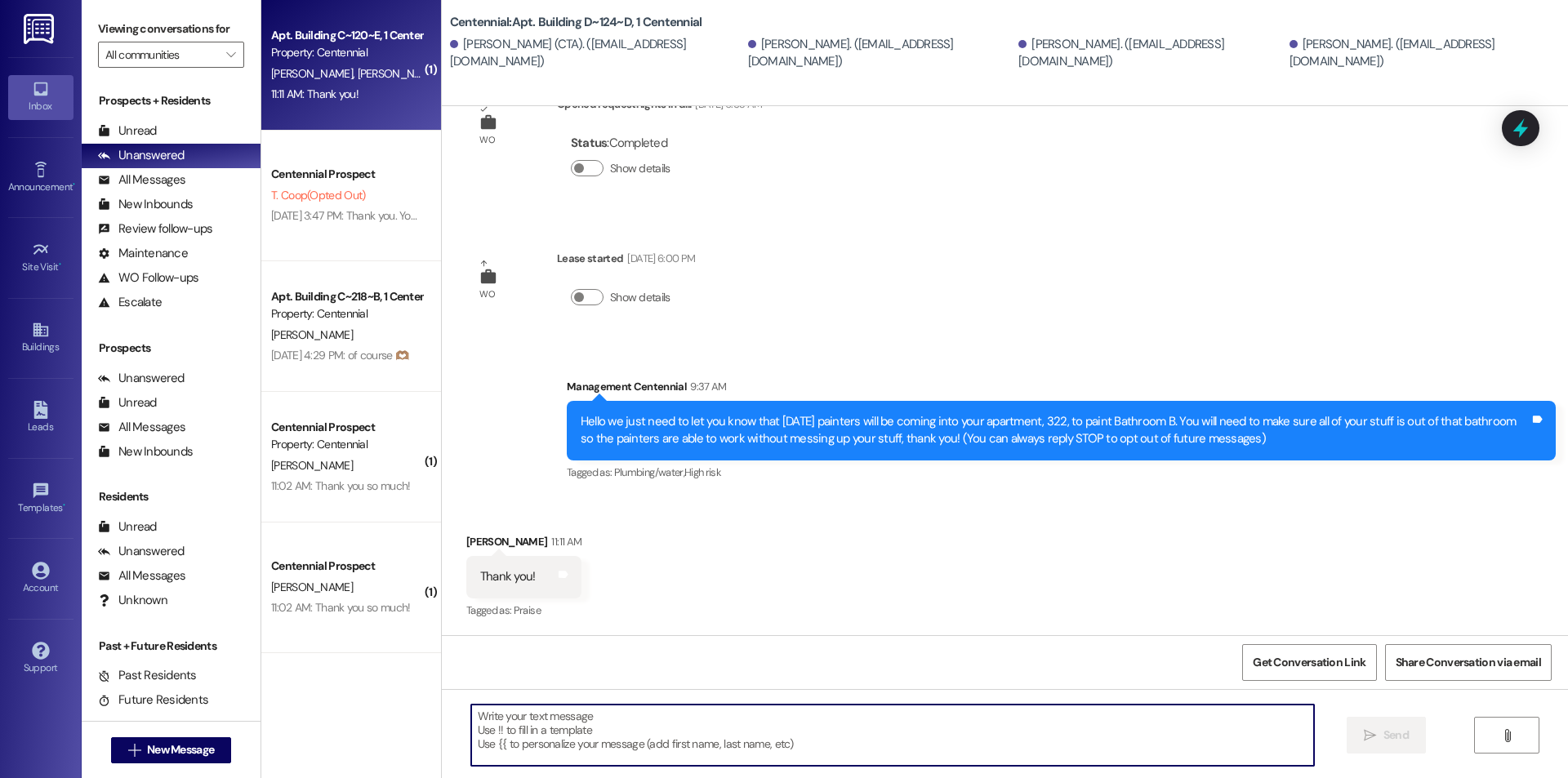
click at [634, 755] on textarea at bounding box center [892, 736] width 843 height 61
type textarea "Of course!"
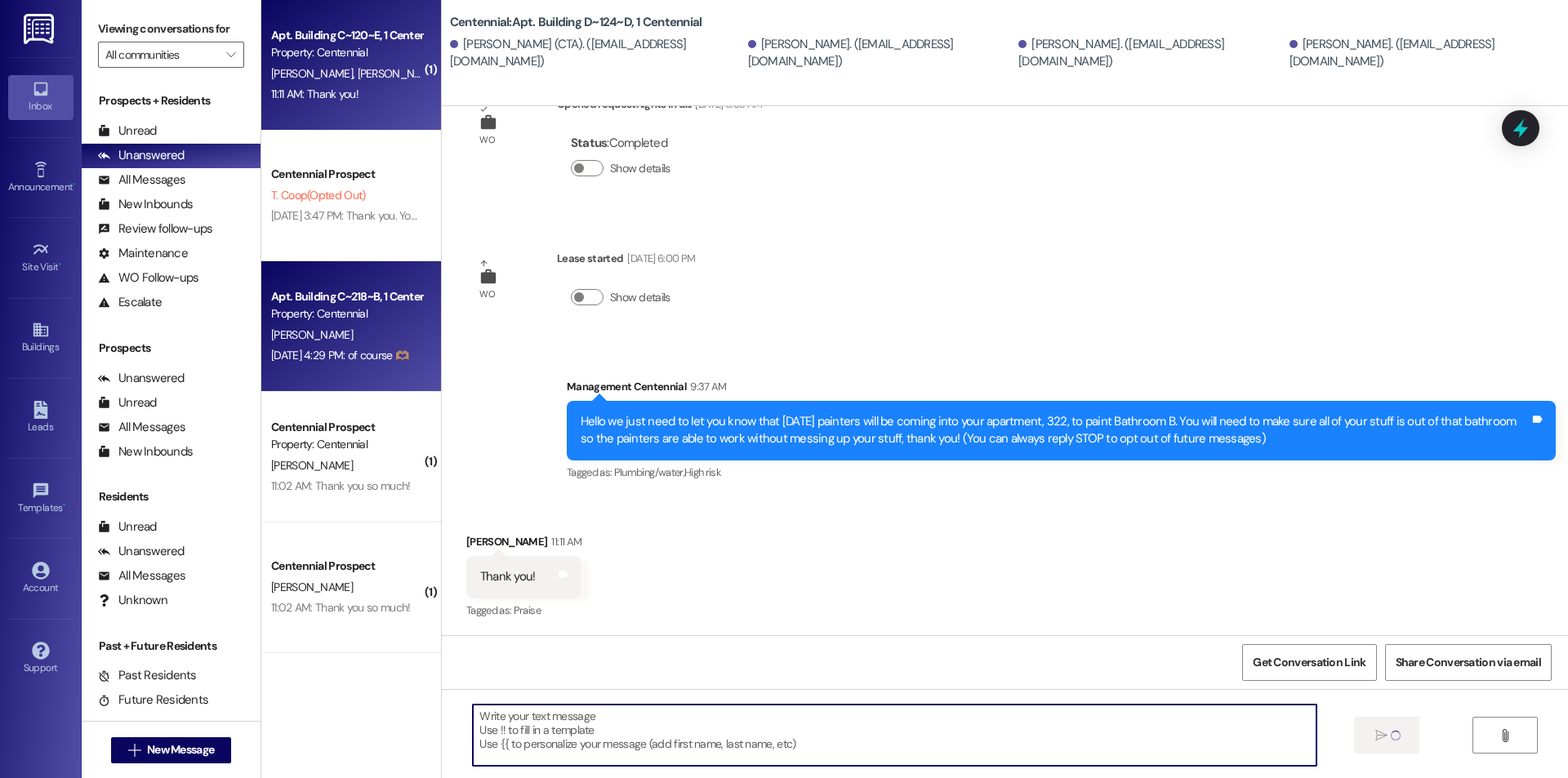
scroll to position [59, 0]
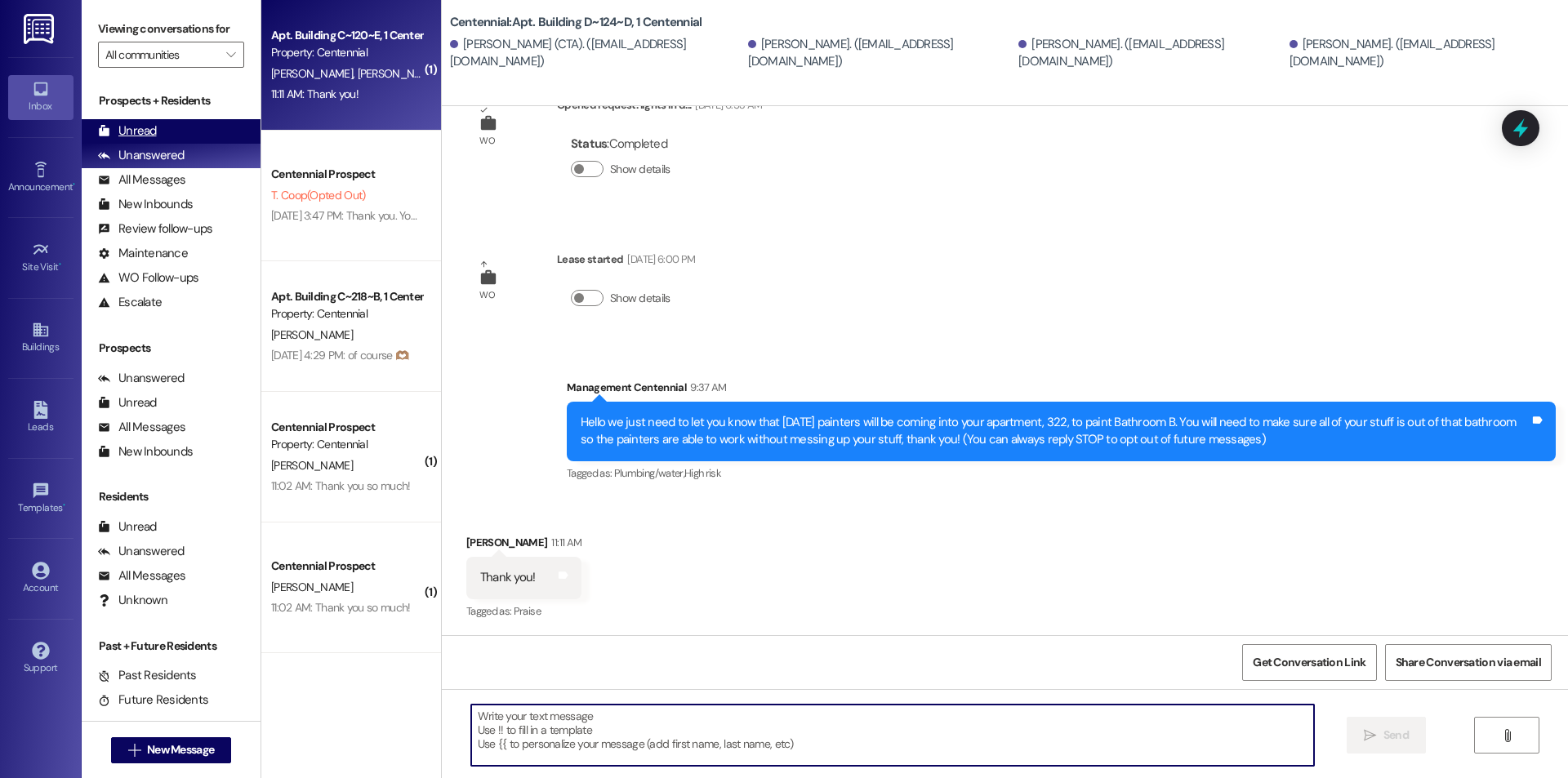
click at [167, 136] on div "Unread (0)" at bounding box center [171, 131] width 178 height 25
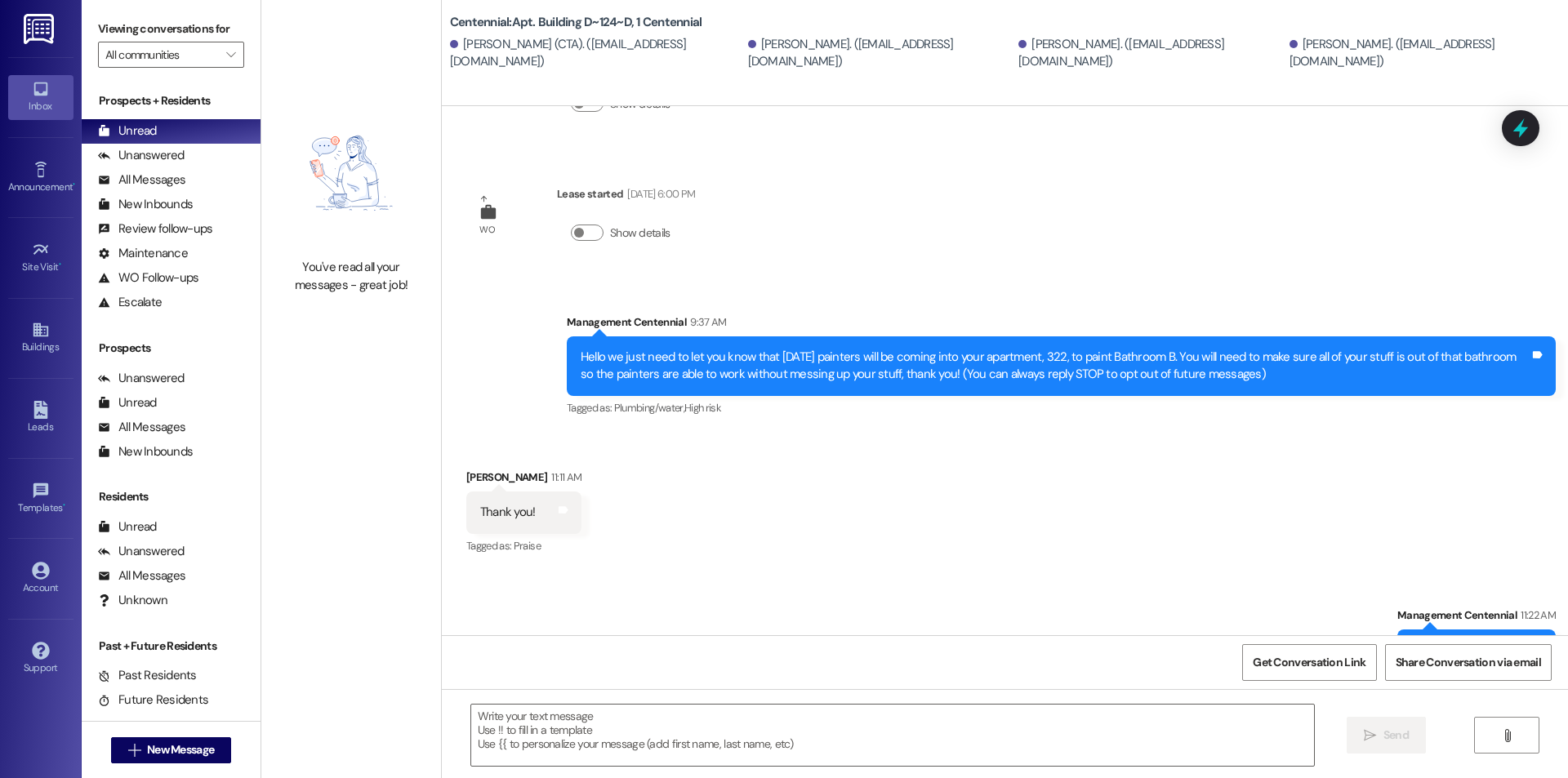
scroll to position [174, 0]
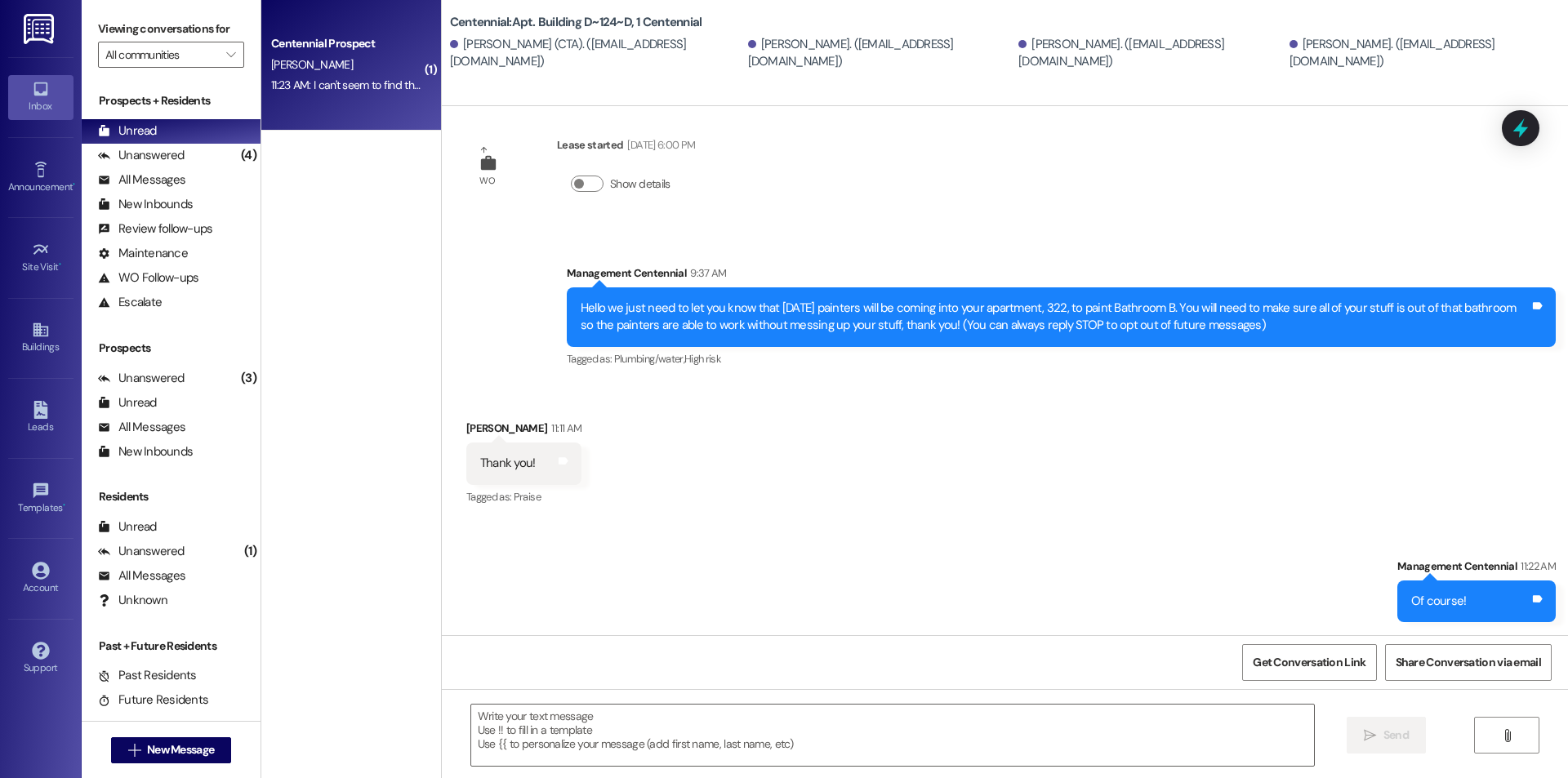
click at [364, 98] on div "Centennial Prospect J. Christopherson 11:23 AM: I can't seem to find the parkin…" at bounding box center [351, 65] width 179 height 131
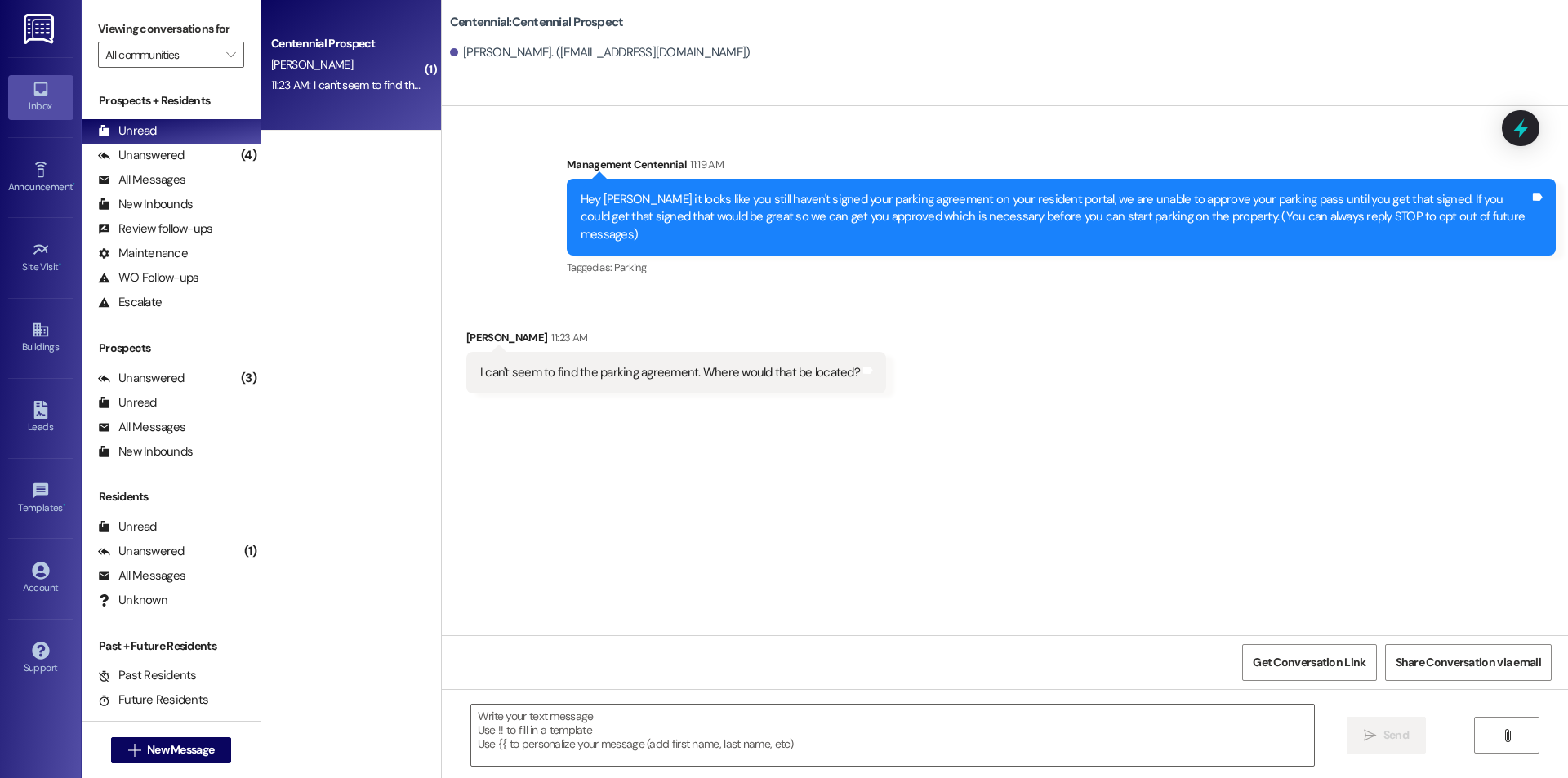
scroll to position [0, 0]
click at [700, 753] on textarea at bounding box center [892, 736] width 843 height 61
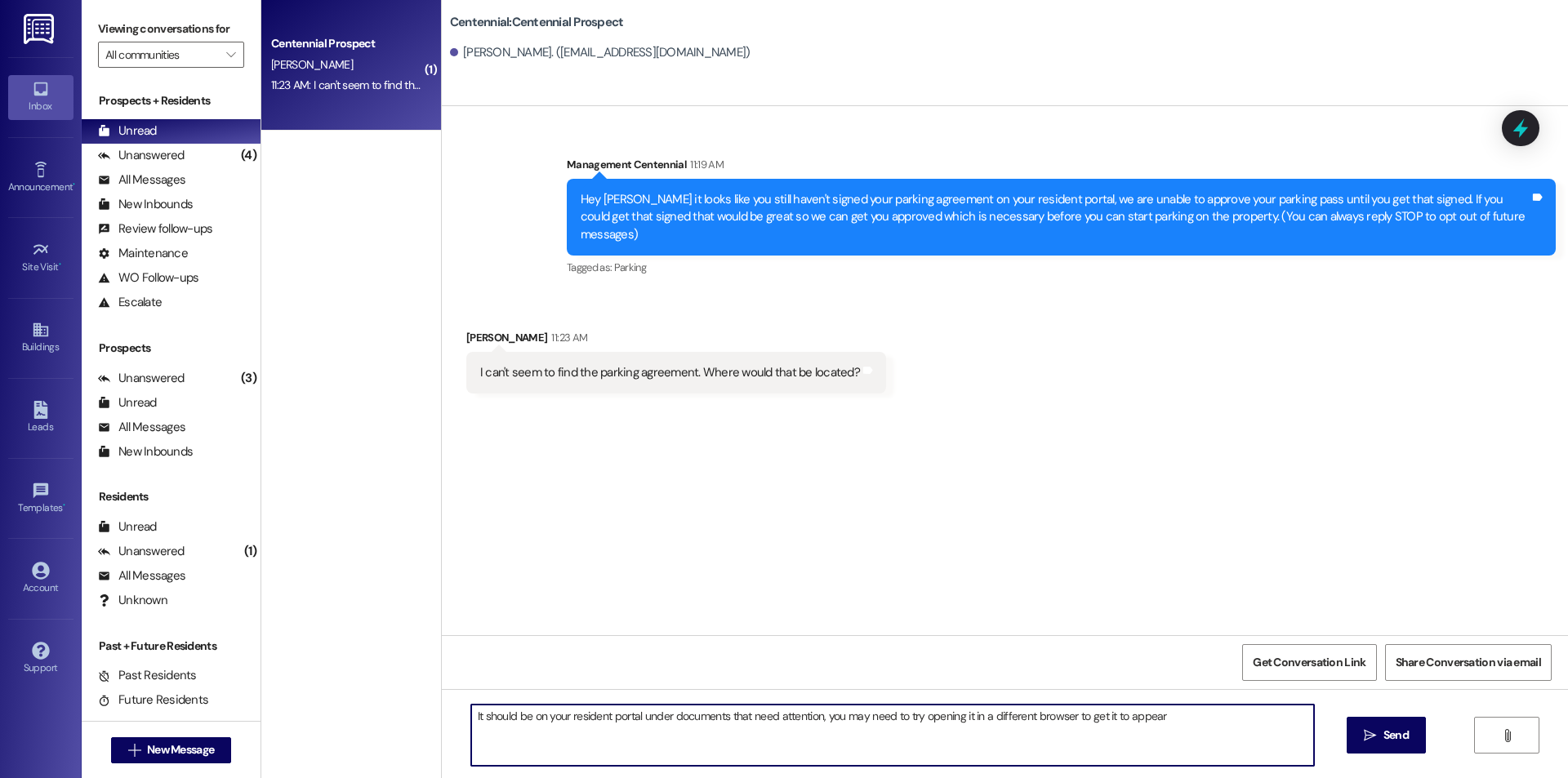
type textarea "It should be on your resident portal under documents that need attention, you m…"
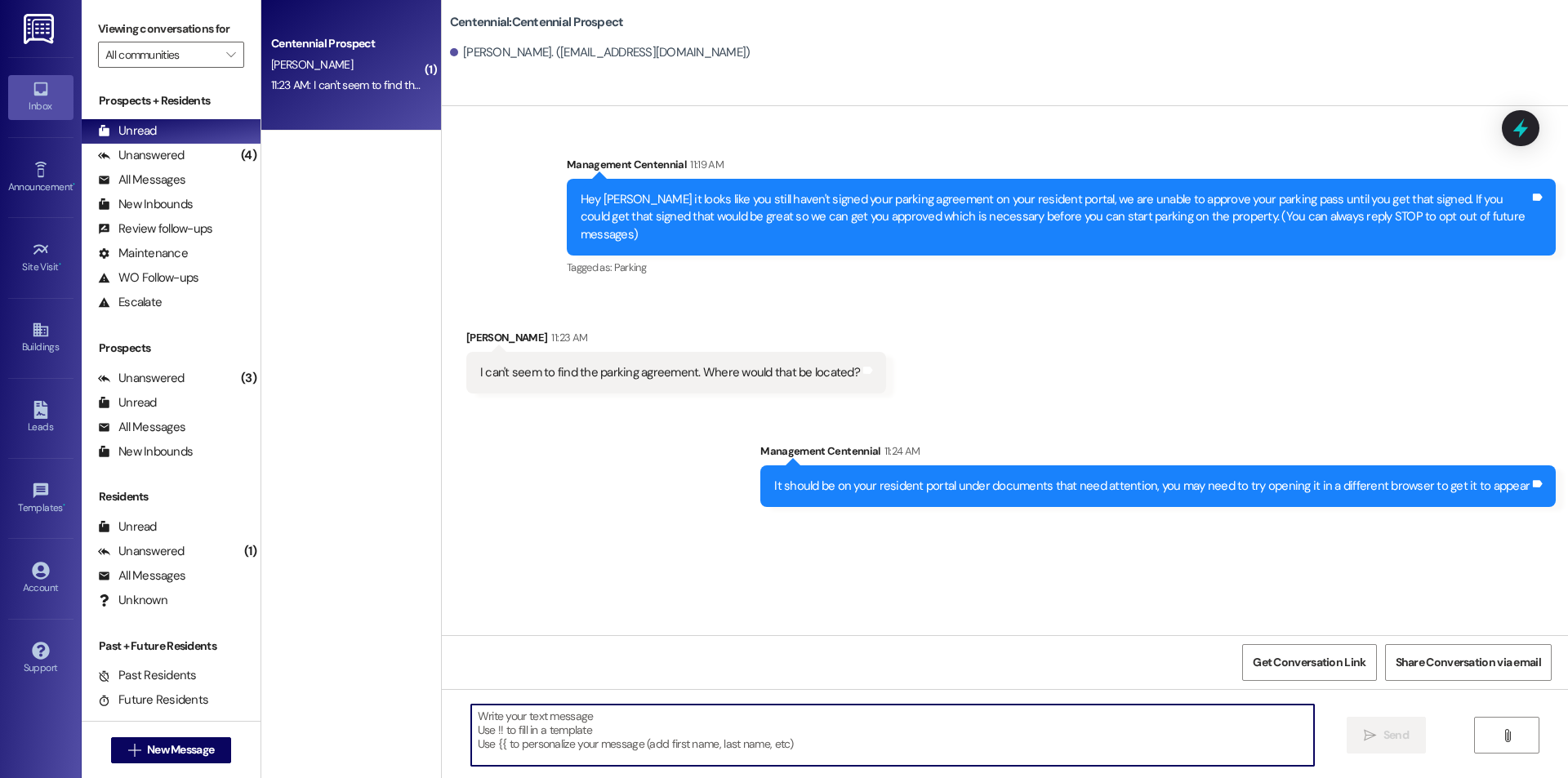
click at [732, 738] on textarea at bounding box center [892, 736] width 843 height 61
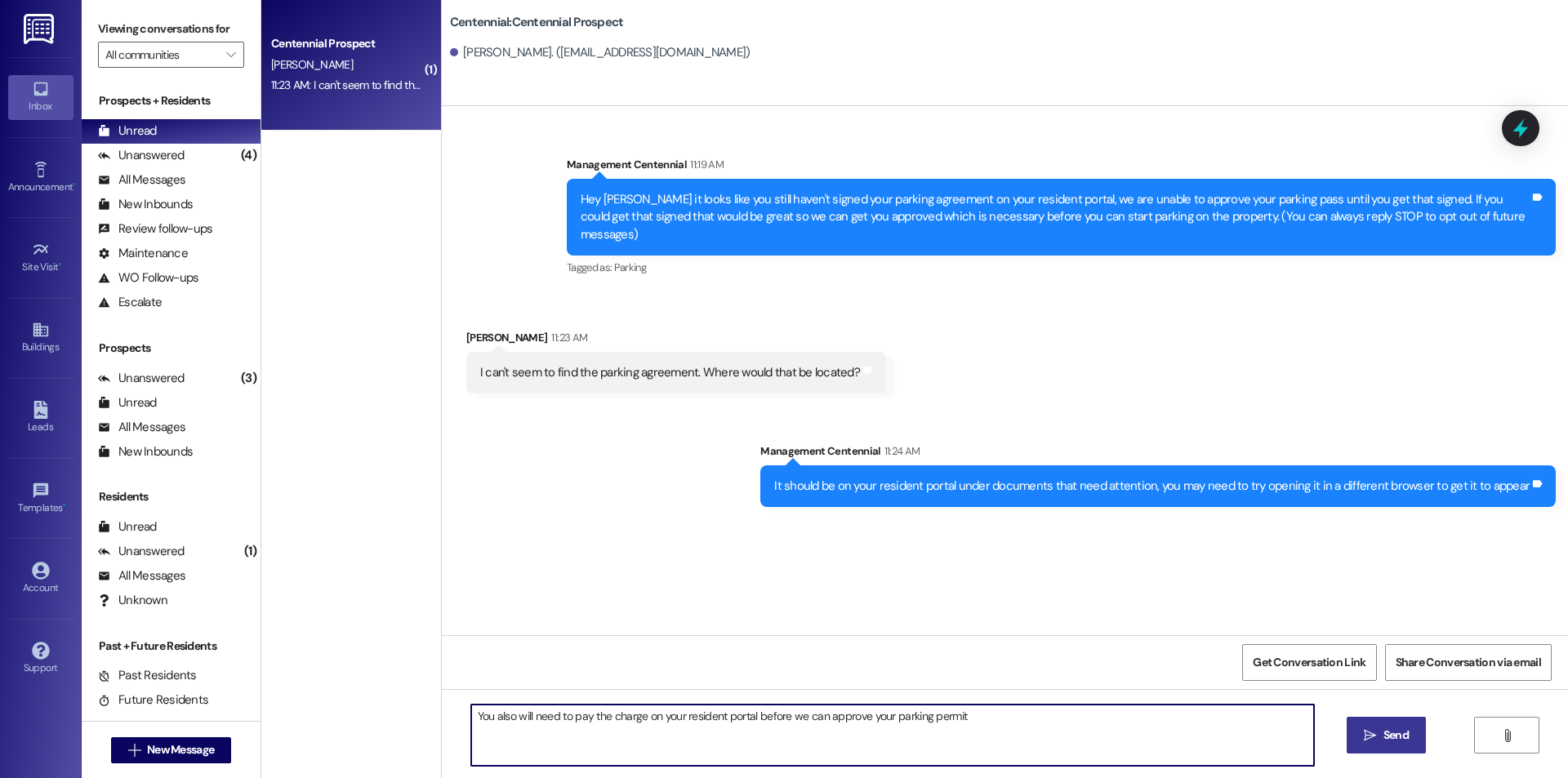
type textarea "You also will need to pay the charge on your resident portal before we can appr…"
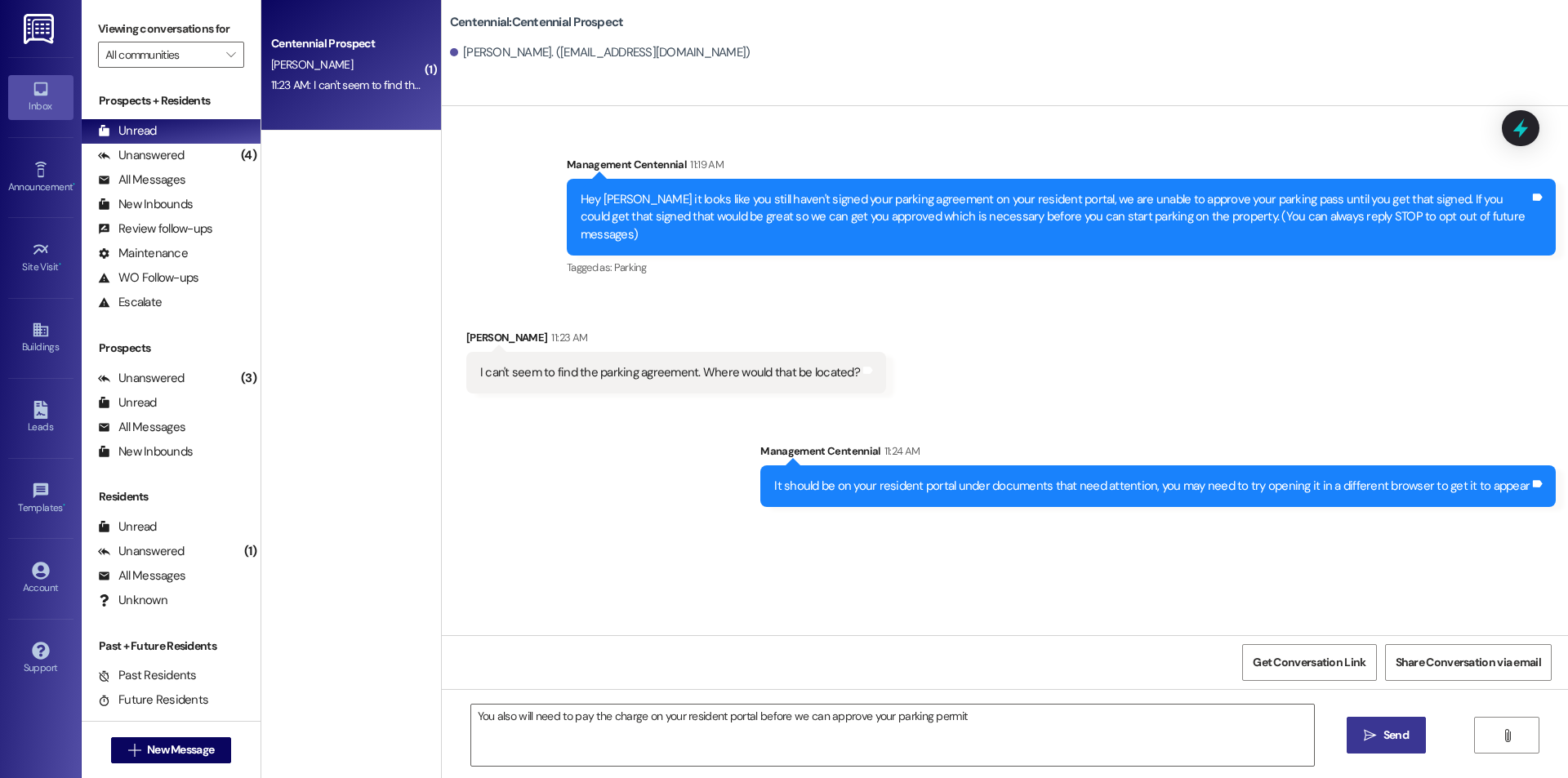
click at [1367, 735] on icon "" at bounding box center [1370, 736] width 12 height 13
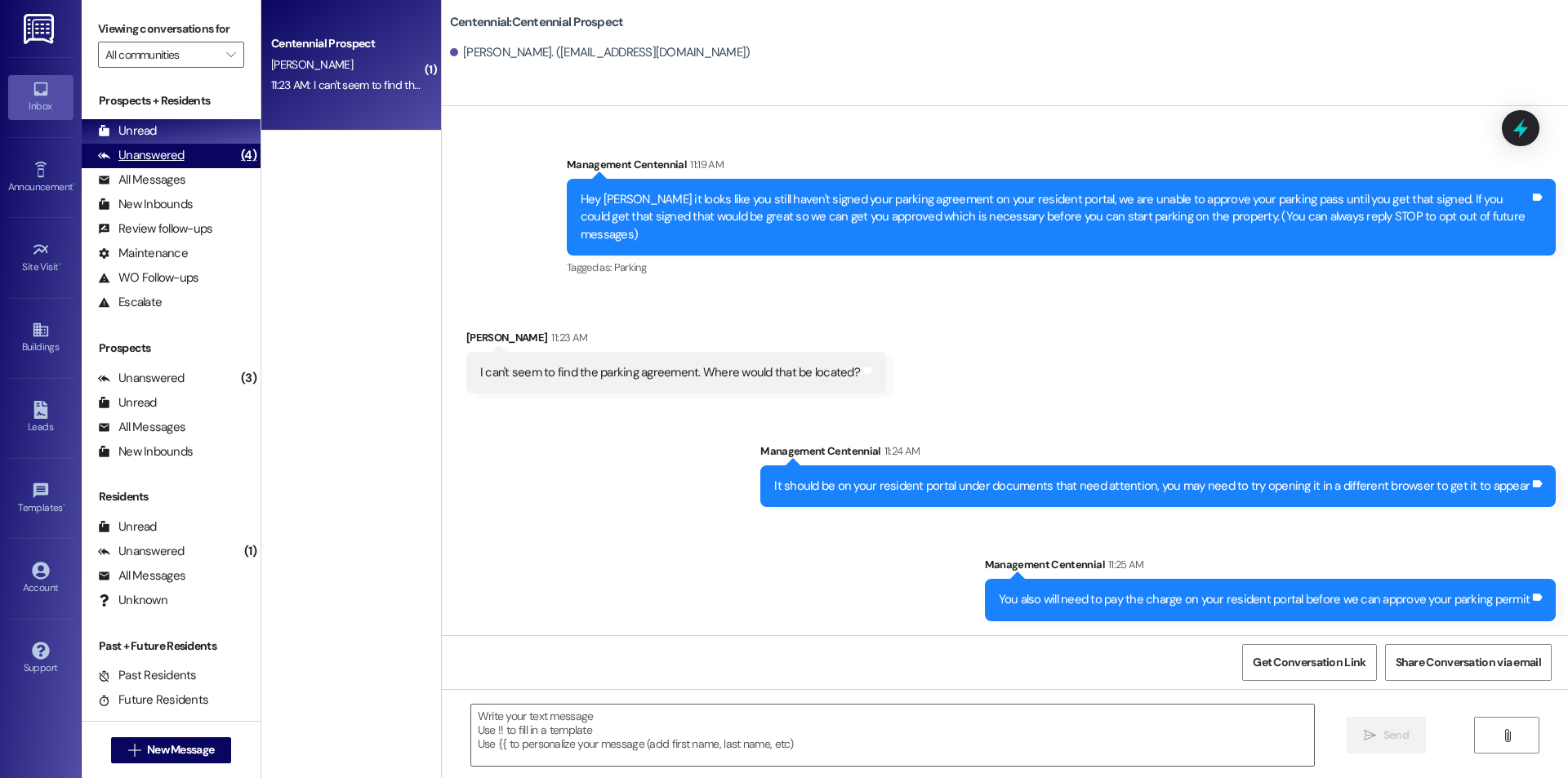
click at [154, 156] on div "Unanswered" at bounding box center [141, 155] width 87 height 17
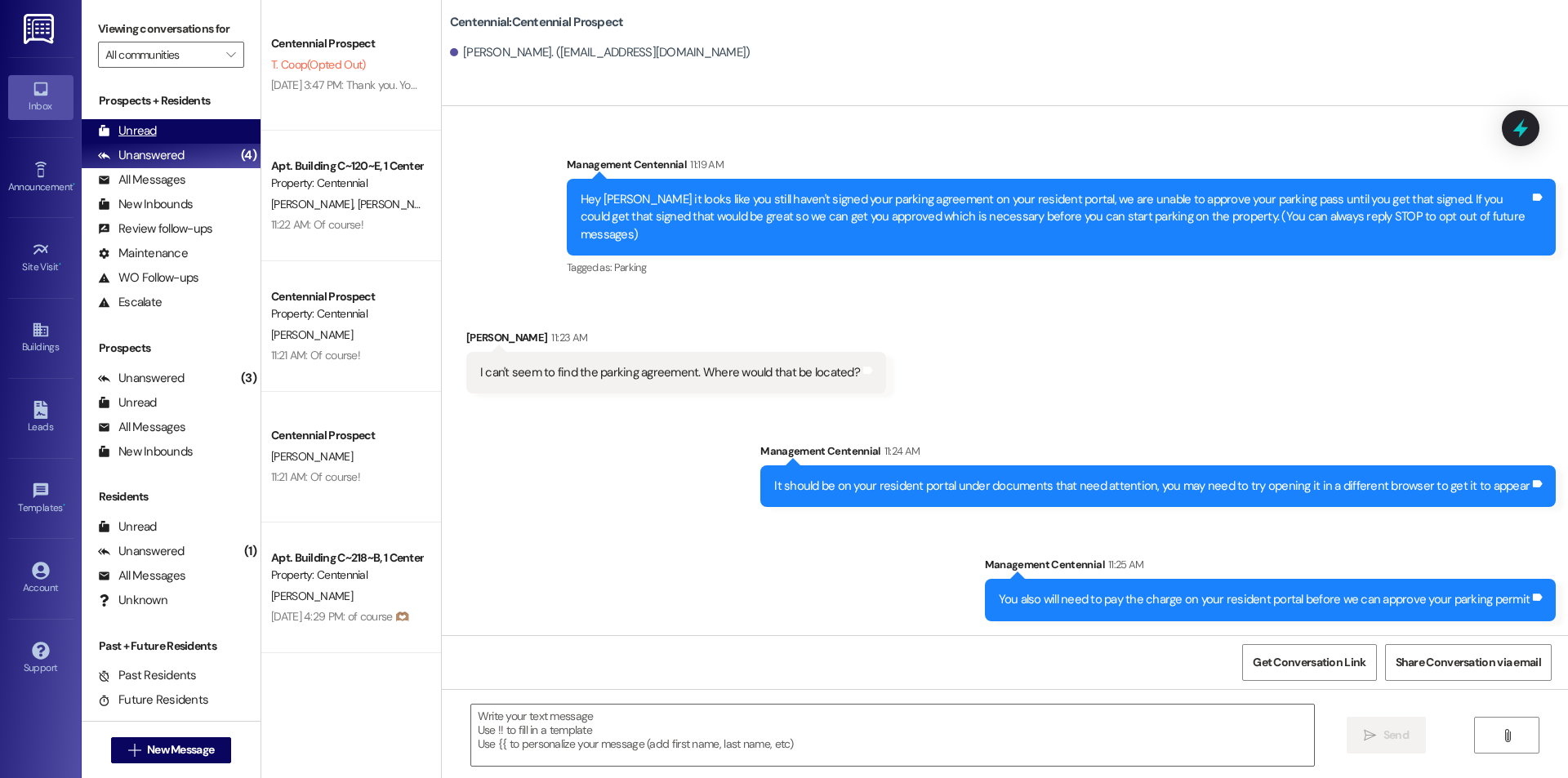
click at [147, 137] on div "Unread" at bounding box center [127, 130] width 59 height 17
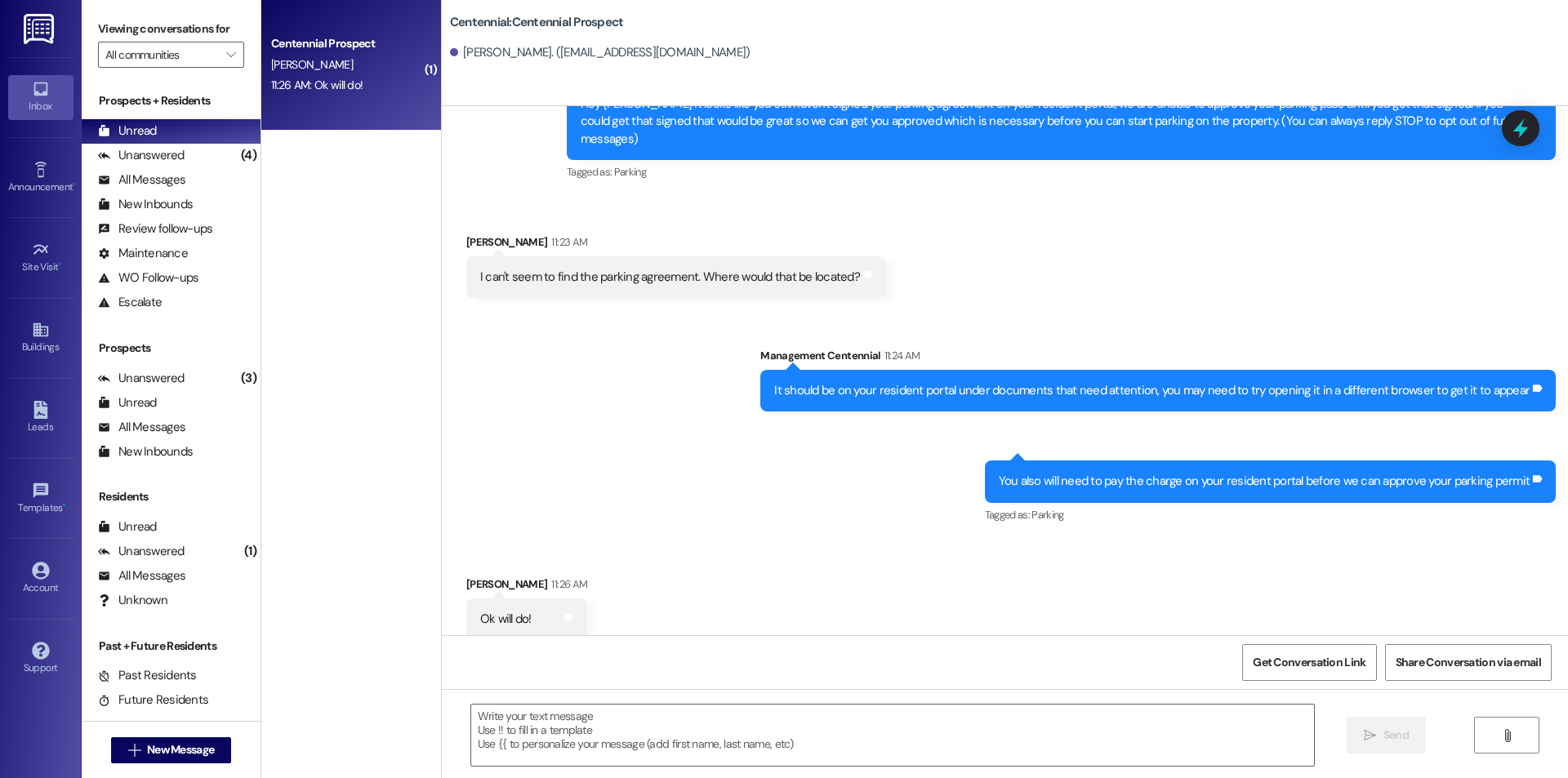
scroll to position [97, 0]
click at [621, 736] on textarea at bounding box center [892, 736] width 843 height 61
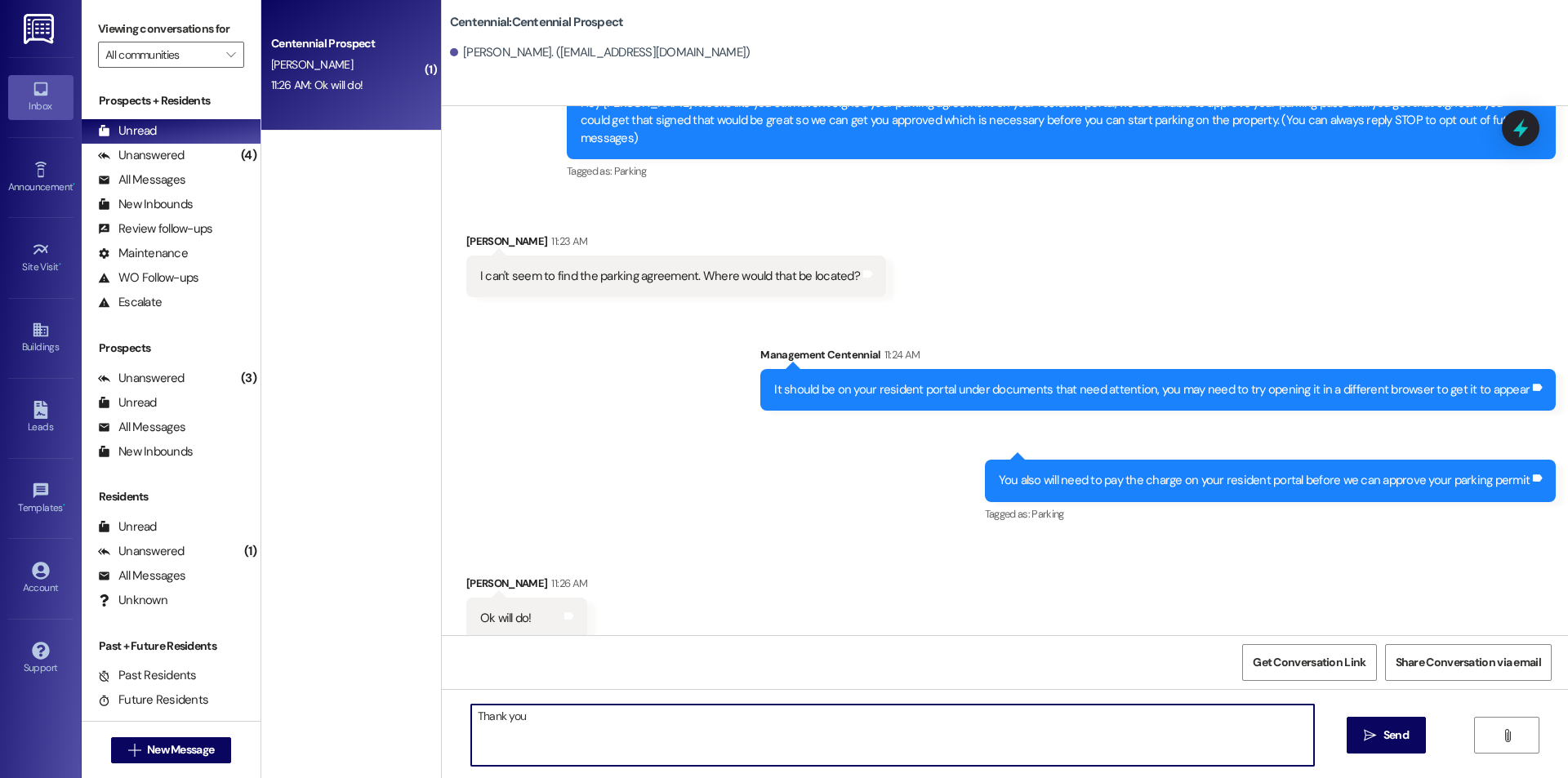
type textarea "Thank you!"
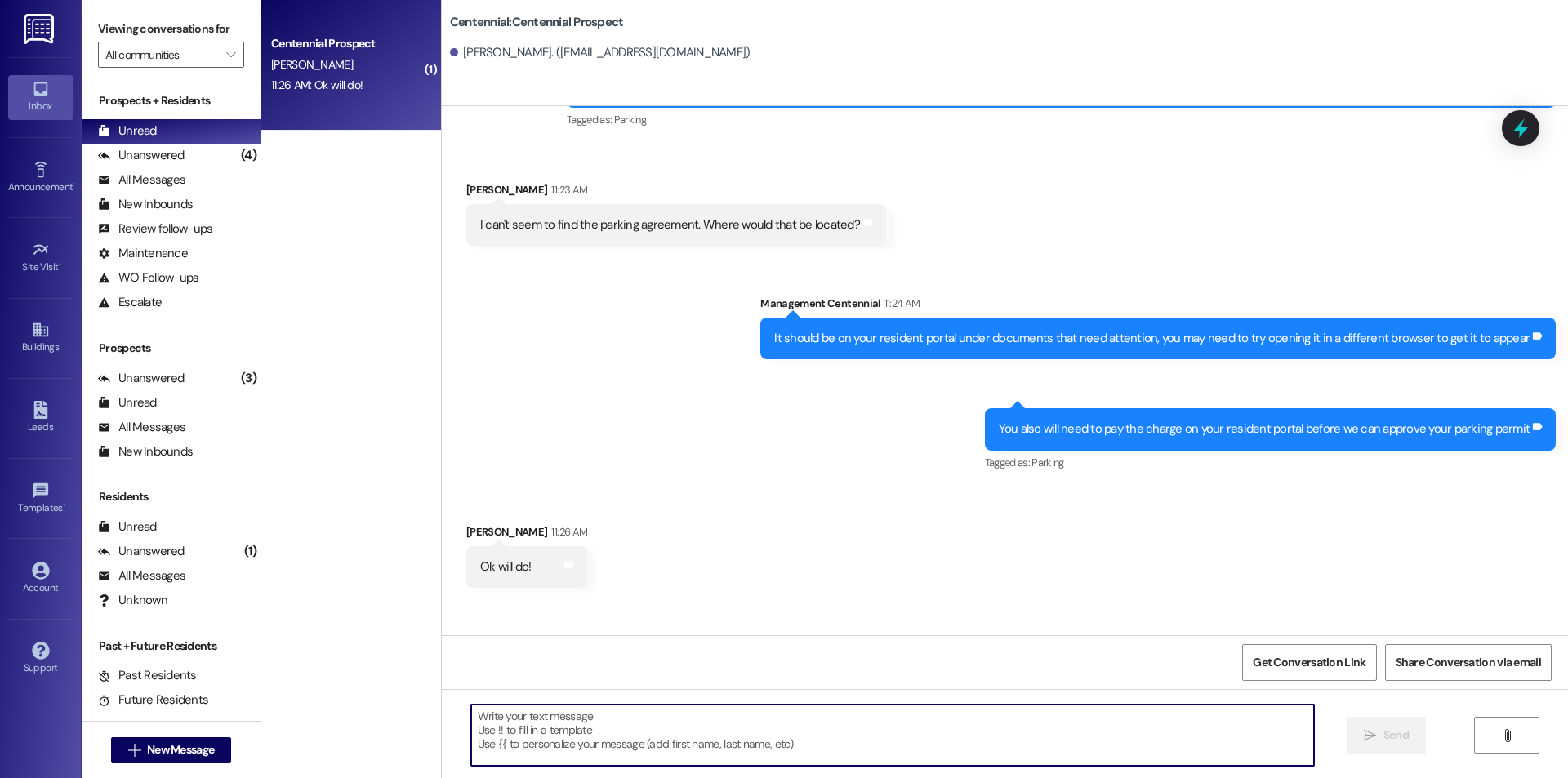
scroll to position [210, 0]
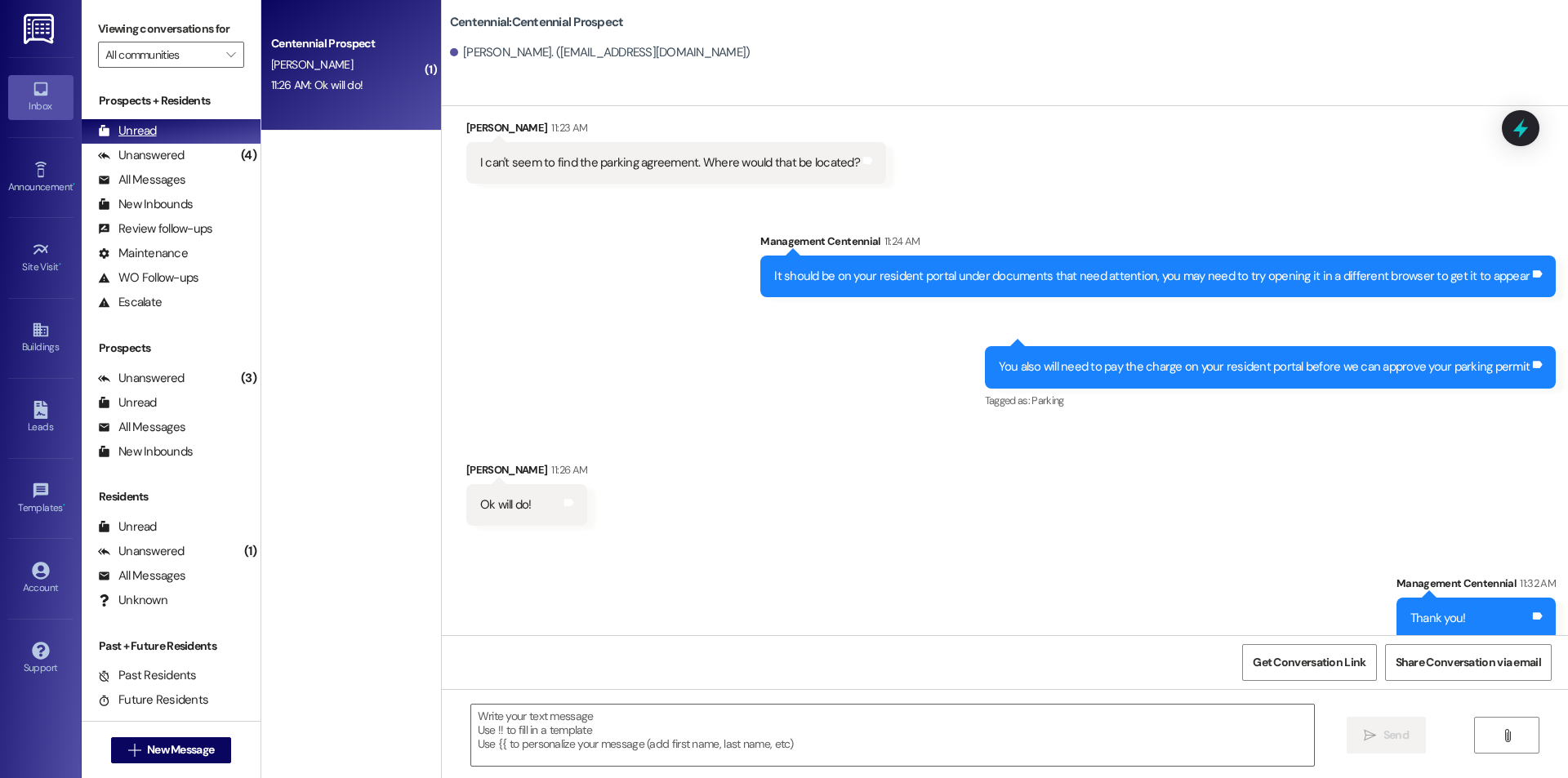
drag, startPoint x: 195, startPoint y: 159, endPoint x: 186, endPoint y: 136, distance: 24.7
click at [193, 158] on div "Unanswered (4)" at bounding box center [171, 156] width 178 height 25
click at [185, 134] on div "Unread (0)" at bounding box center [171, 131] width 178 height 25
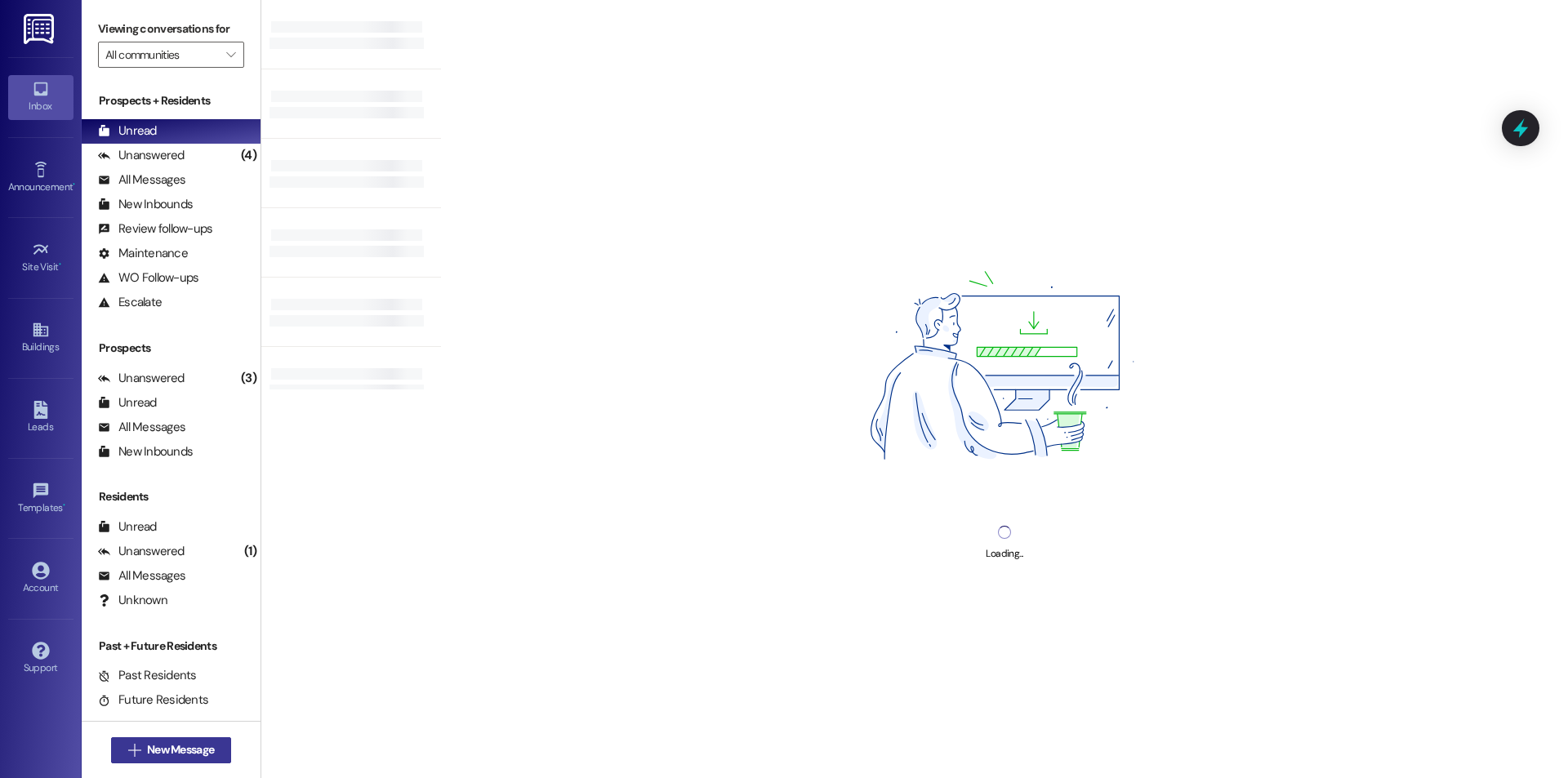
click at [194, 745] on span "New Message" at bounding box center [180, 749] width 67 height 17
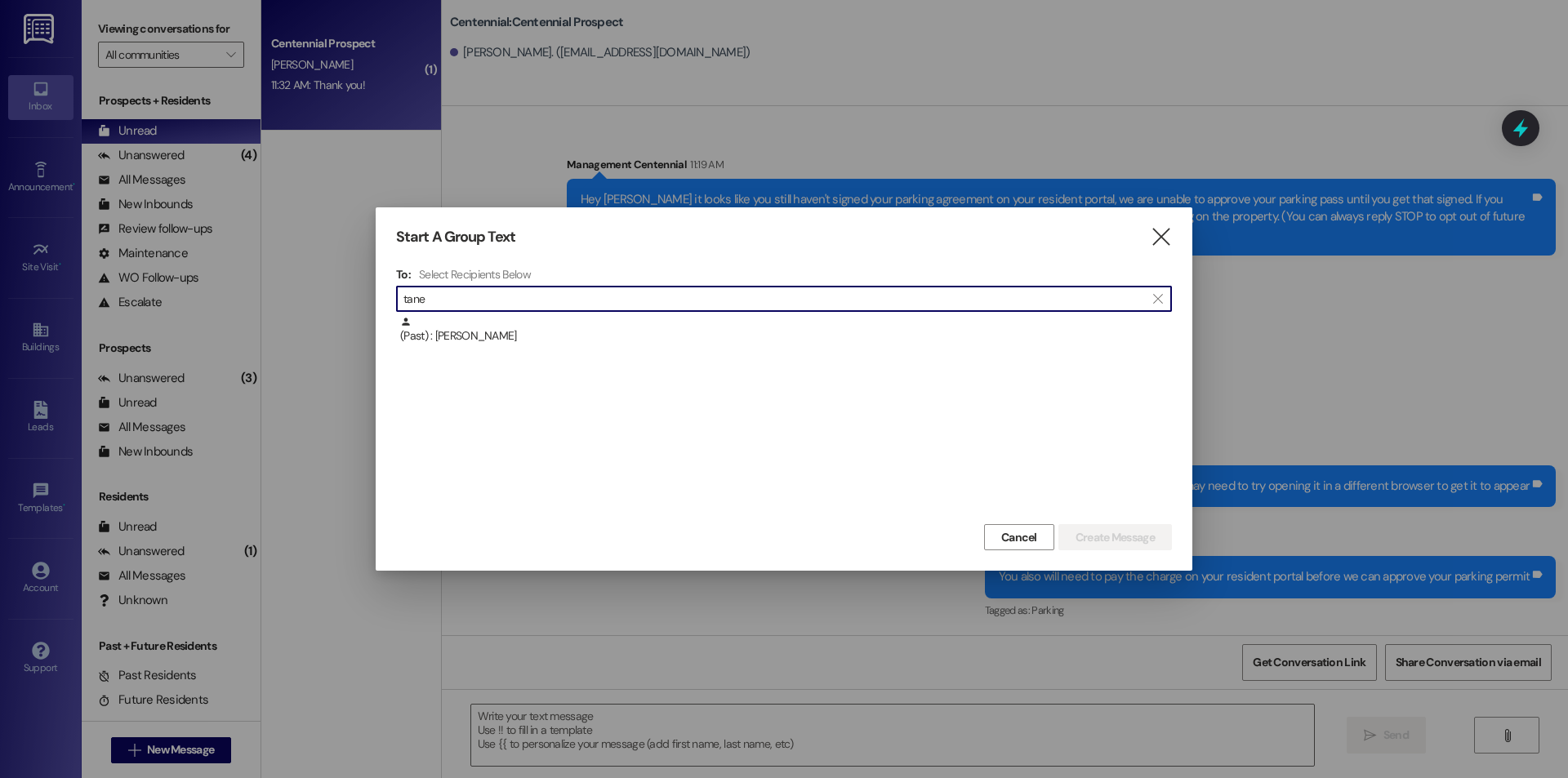
scroll to position [96, 0]
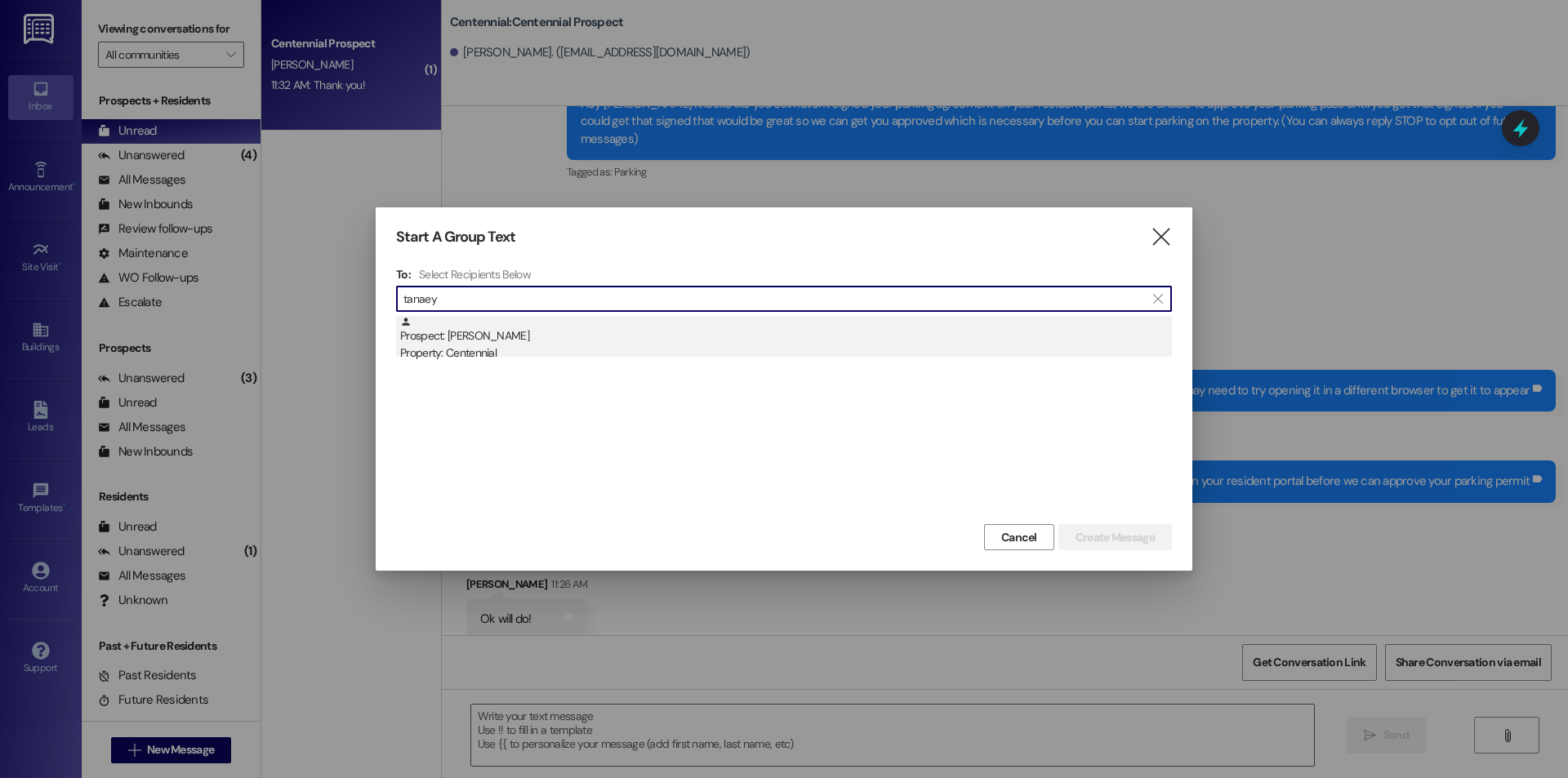
type input "tanaey"
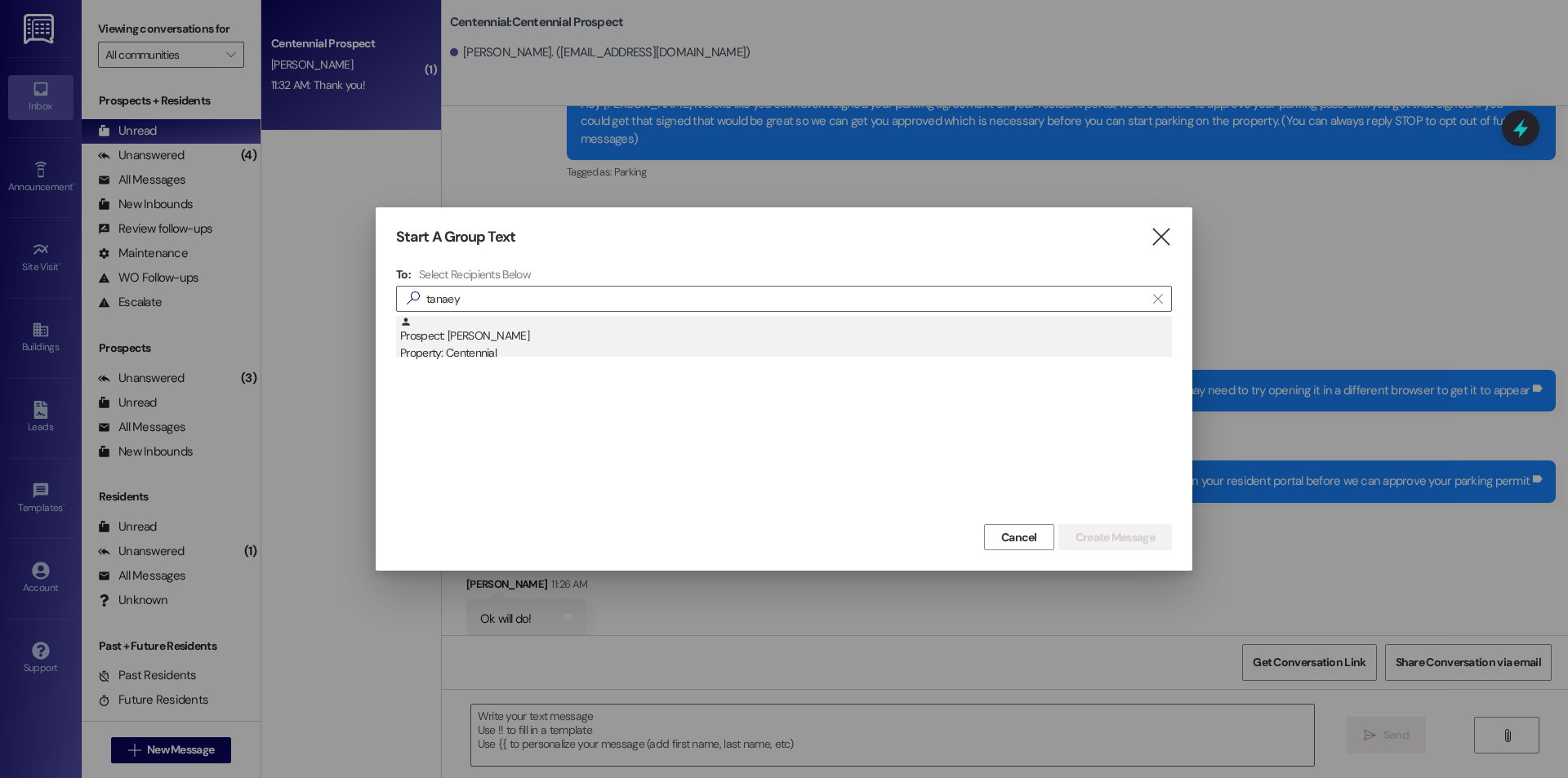
click at [449, 345] on div "Property: Centennial" at bounding box center [786, 353] width 772 height 17
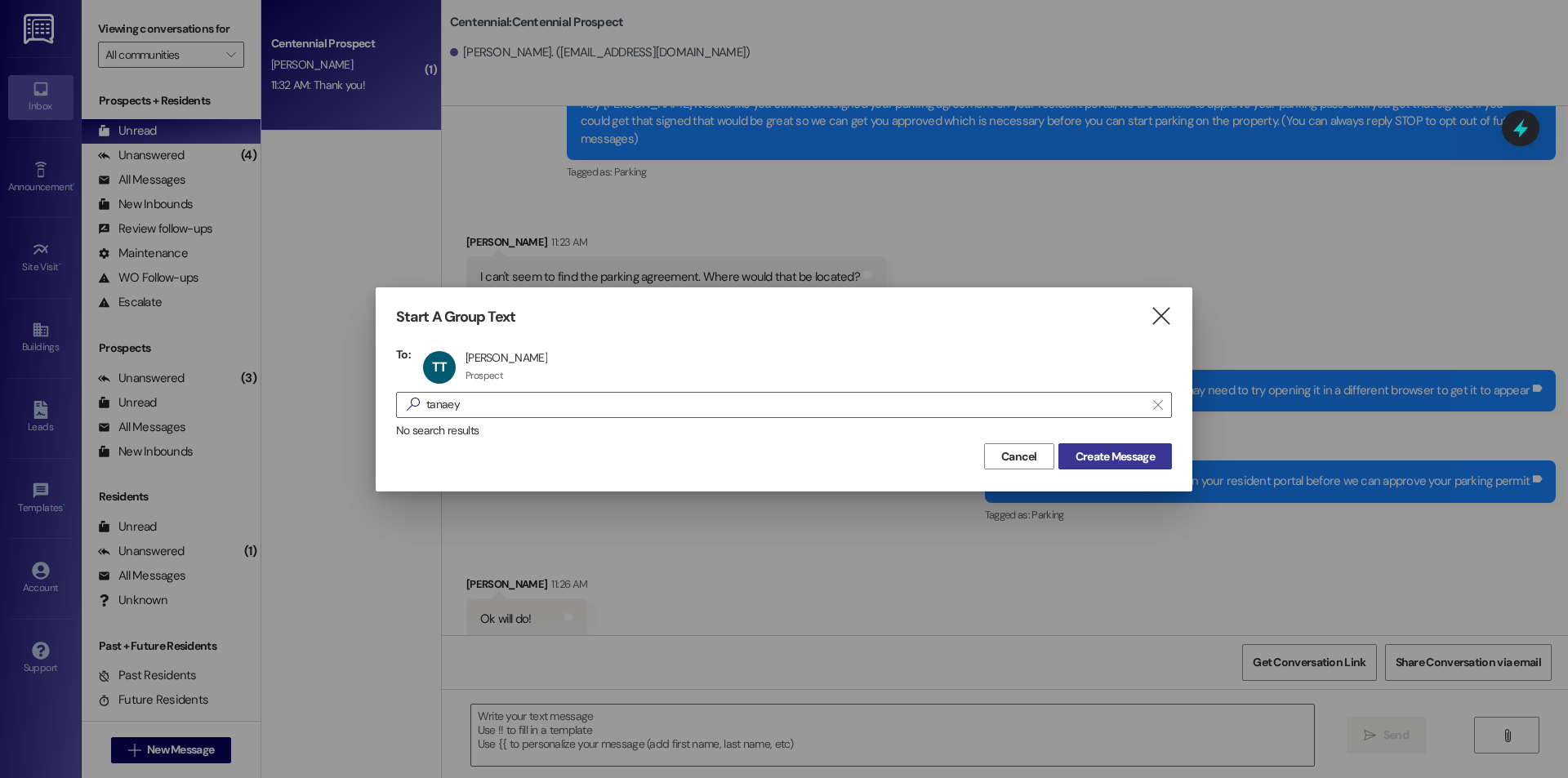
click at [1095, 459] on span "Create Message" at bounding box center [1115, 457] width 79 height 17
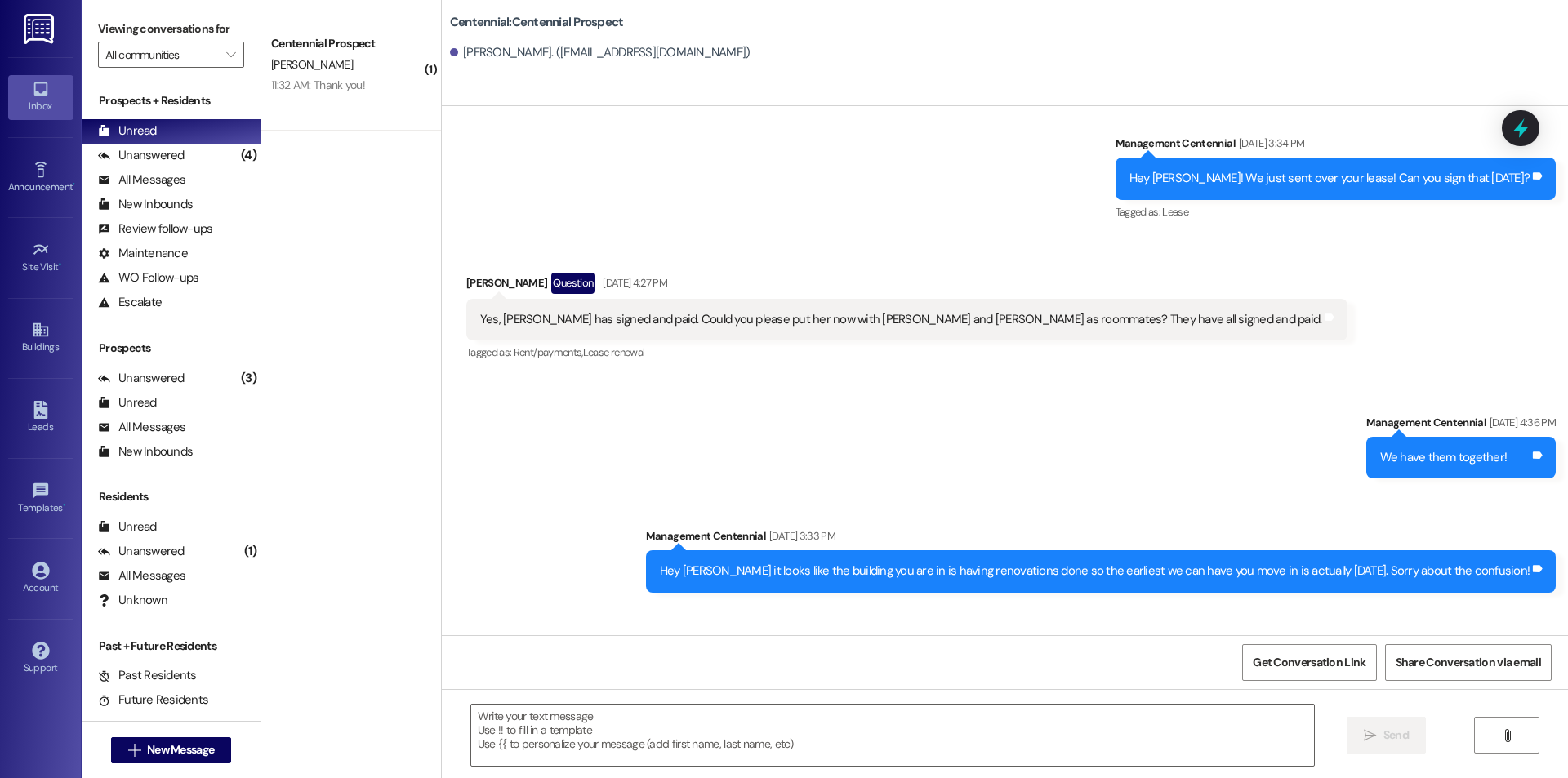
scroll to position [219, 0]
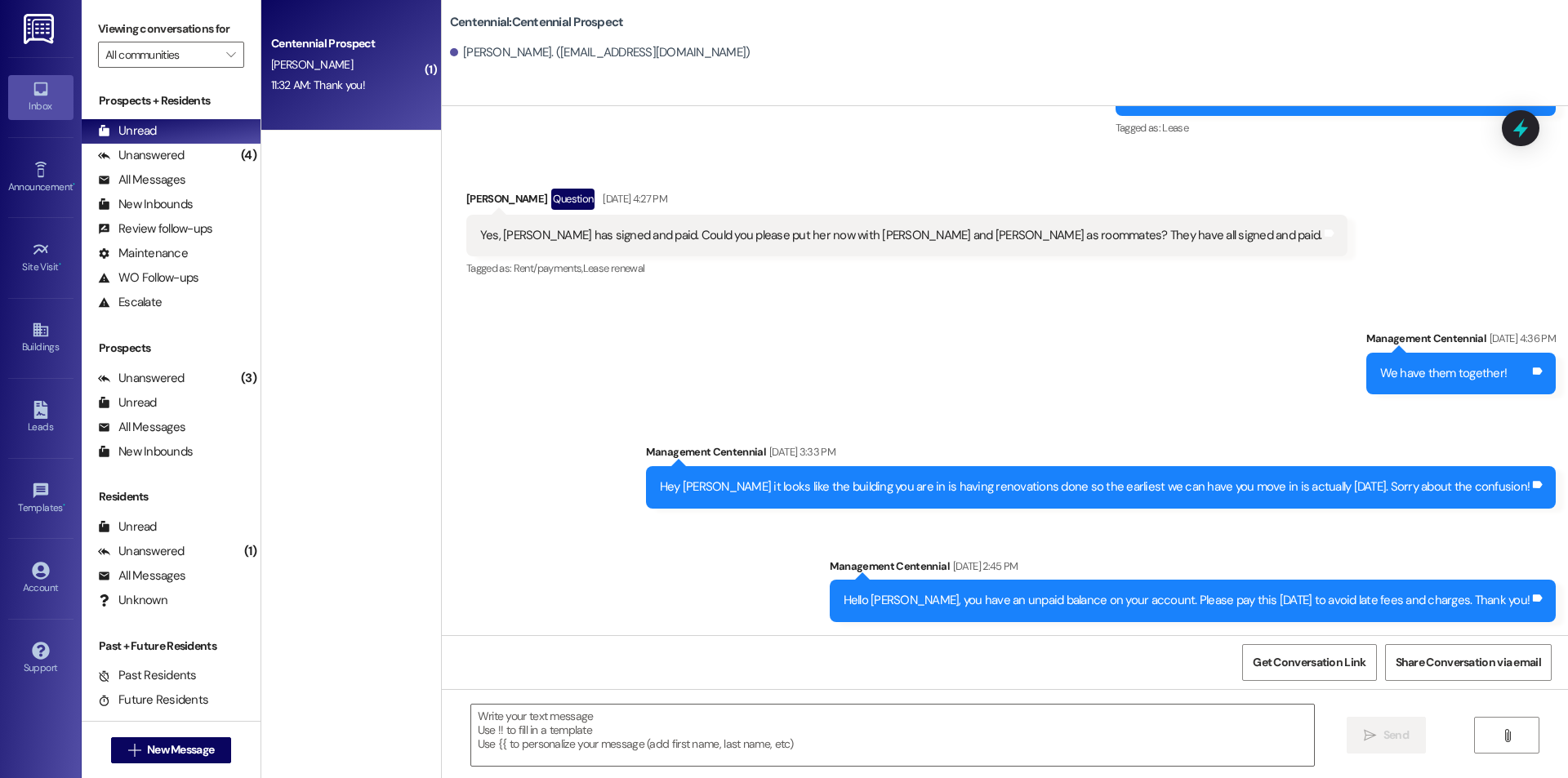
click at [352, 107] on div "Centennial Prospect J. Christopherson 11:32 AM: Thank you! 11:32 AM: Thank you!" at bounding box center [351, 65] width 179 height 131
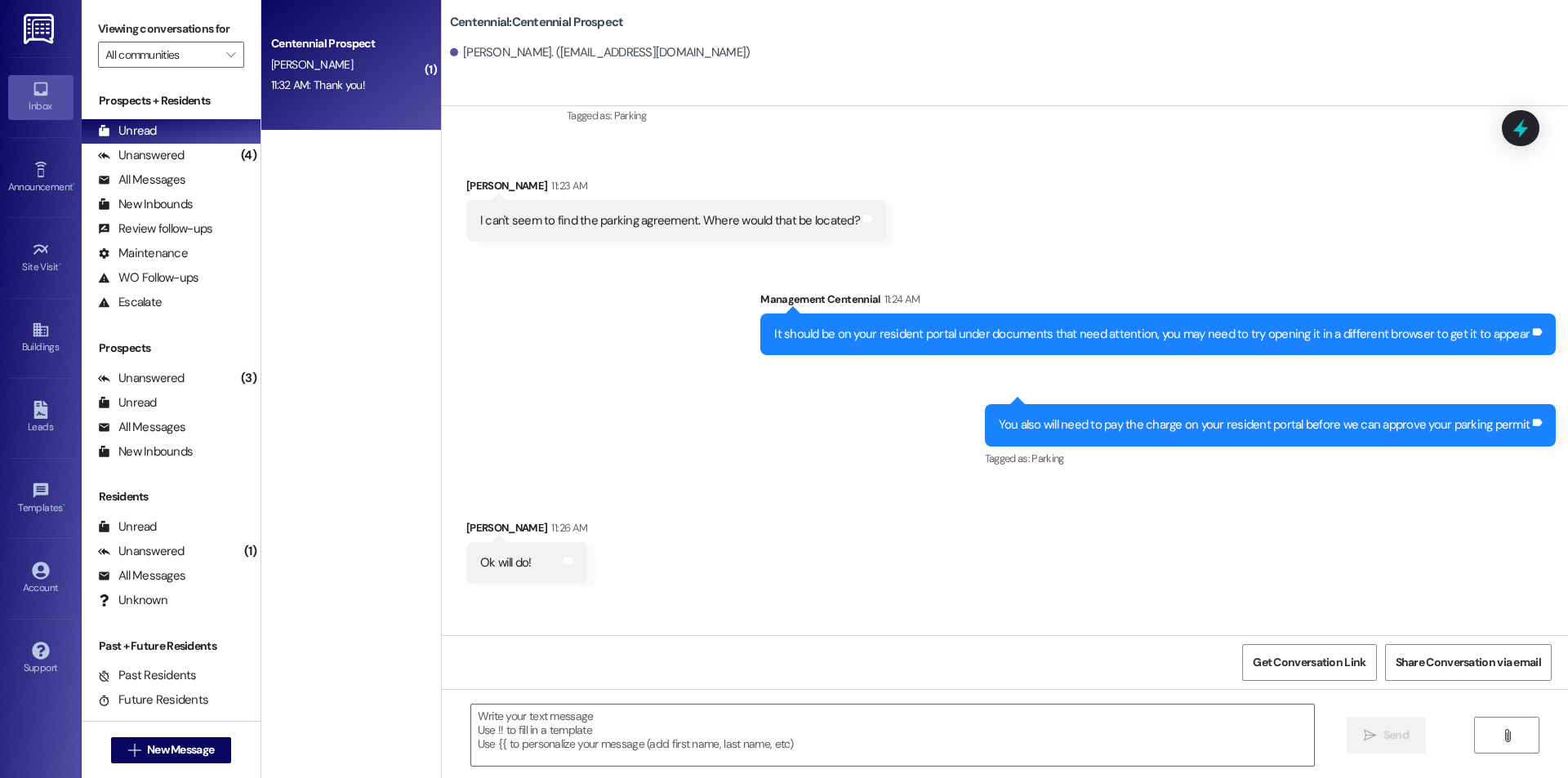
scroll to position [210, 0]
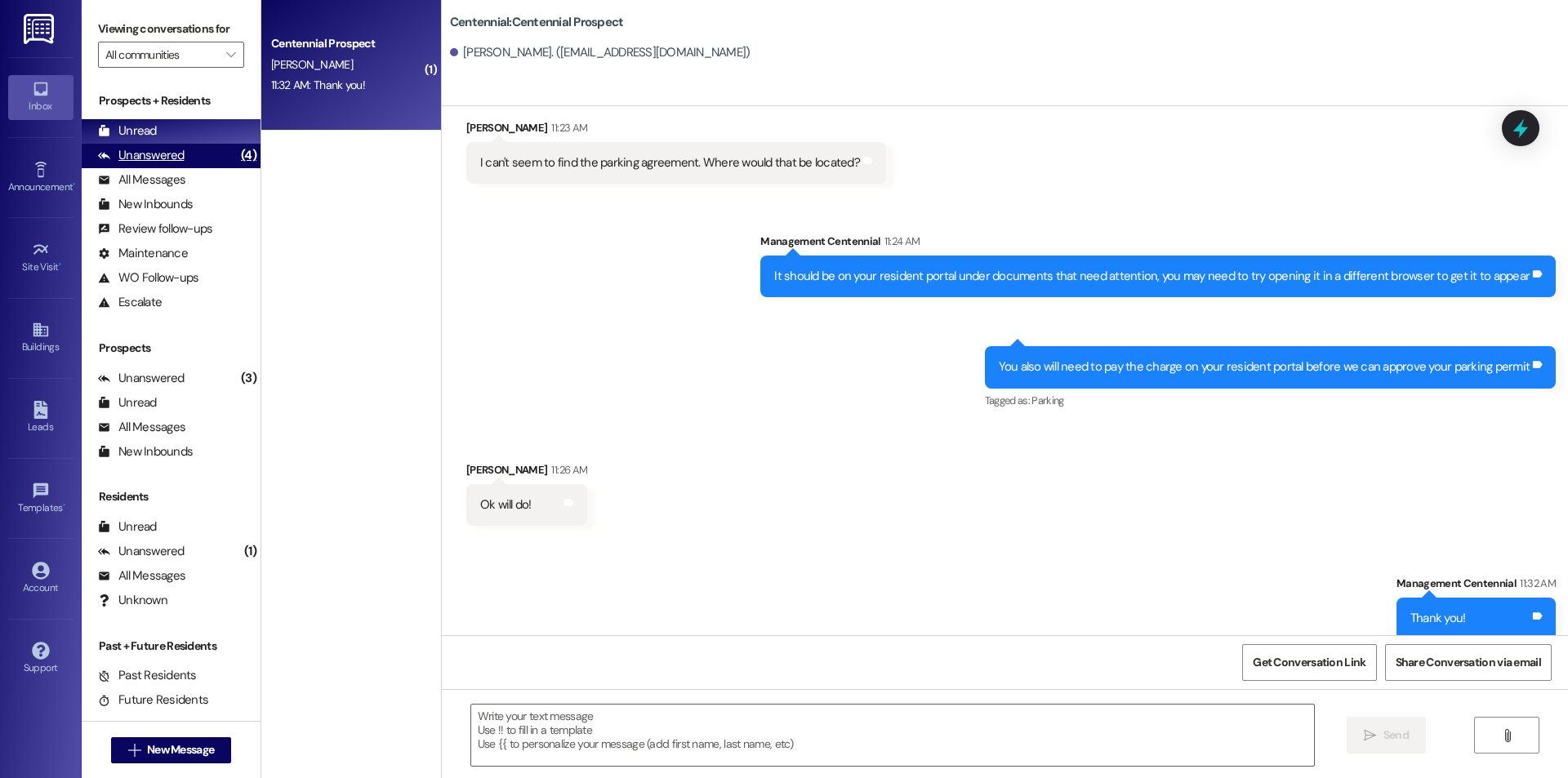
click at [192, 153] on div "Unanswered (4)" at bounding box center [171, 156] width 178 height 25
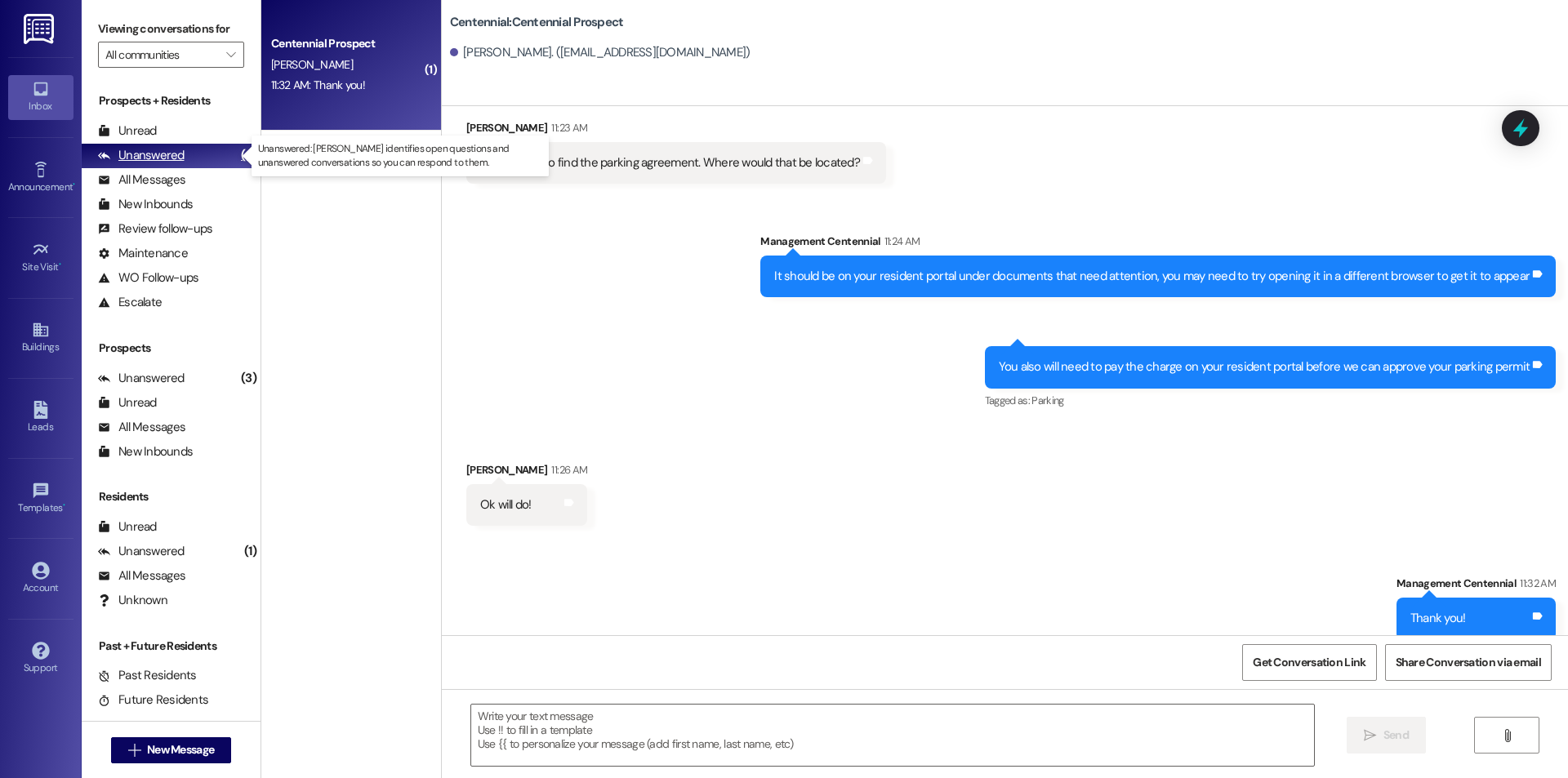
click at [195, 144] on div "Unanswered (4)" at bounding box center [171, 156] width 178 height 25
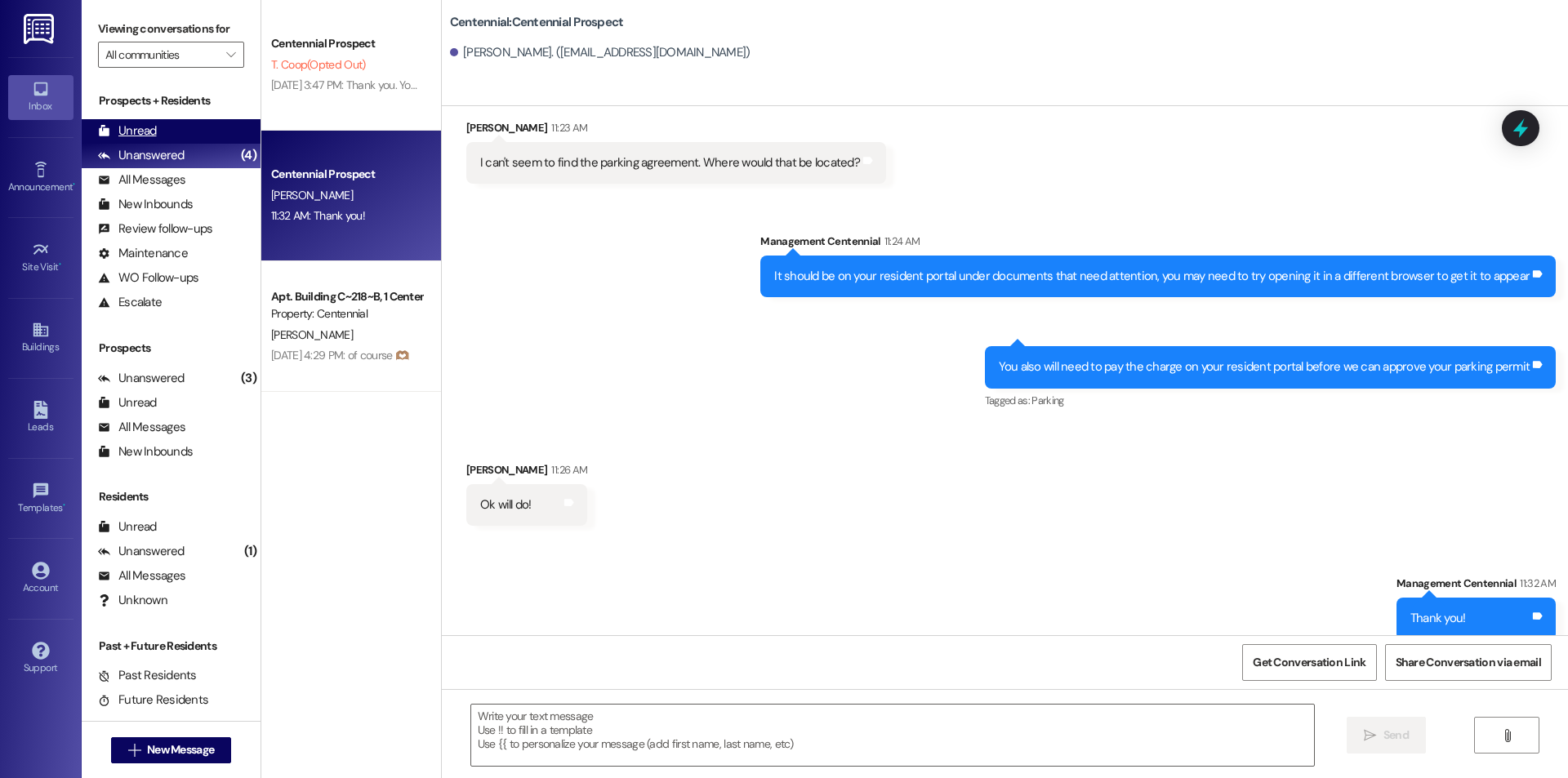
click at [197, 133] on div "Unread (0)" at bounding box center [171, 131] width 178 height 25
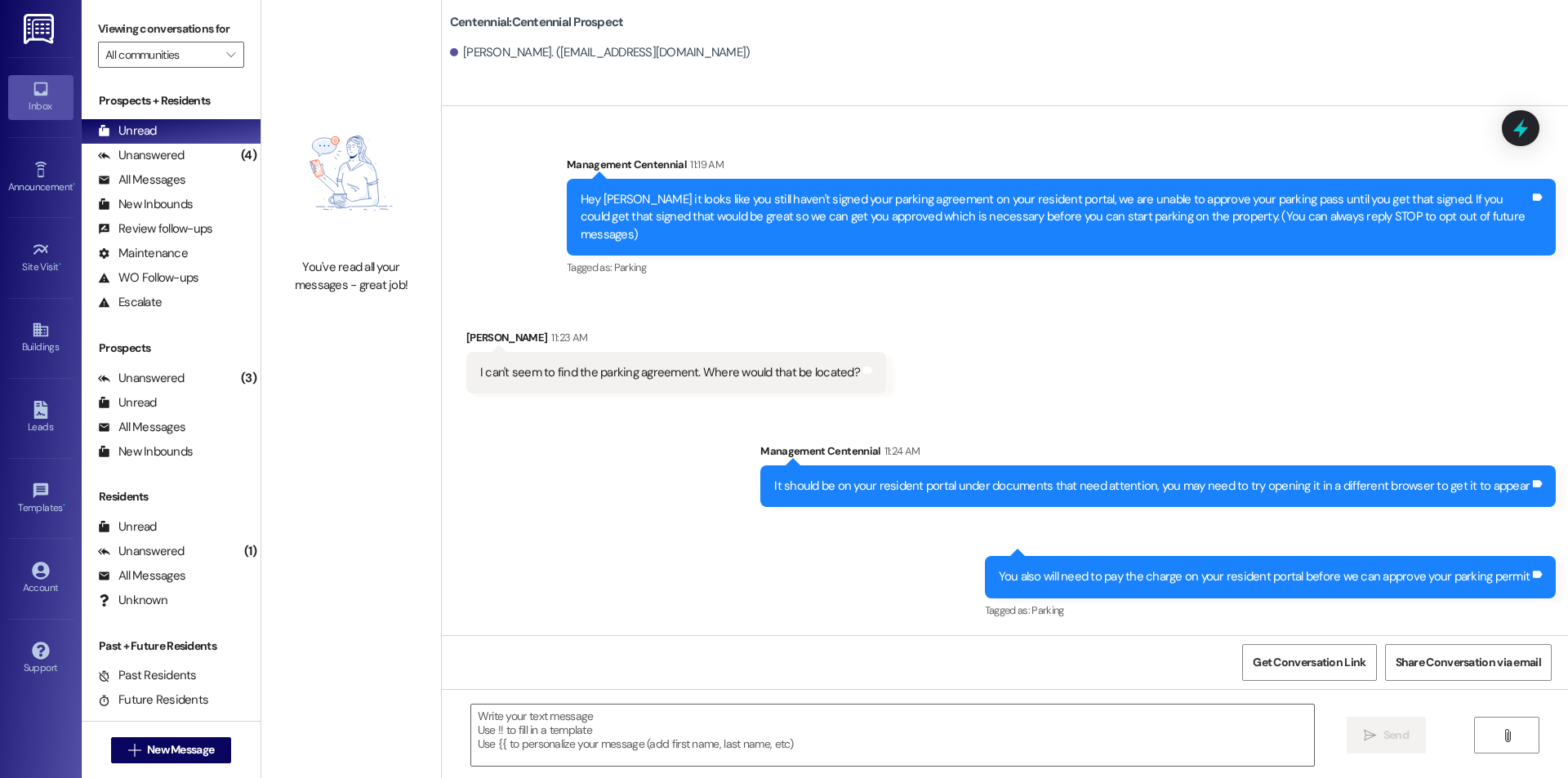
scroll to position [96, 0]
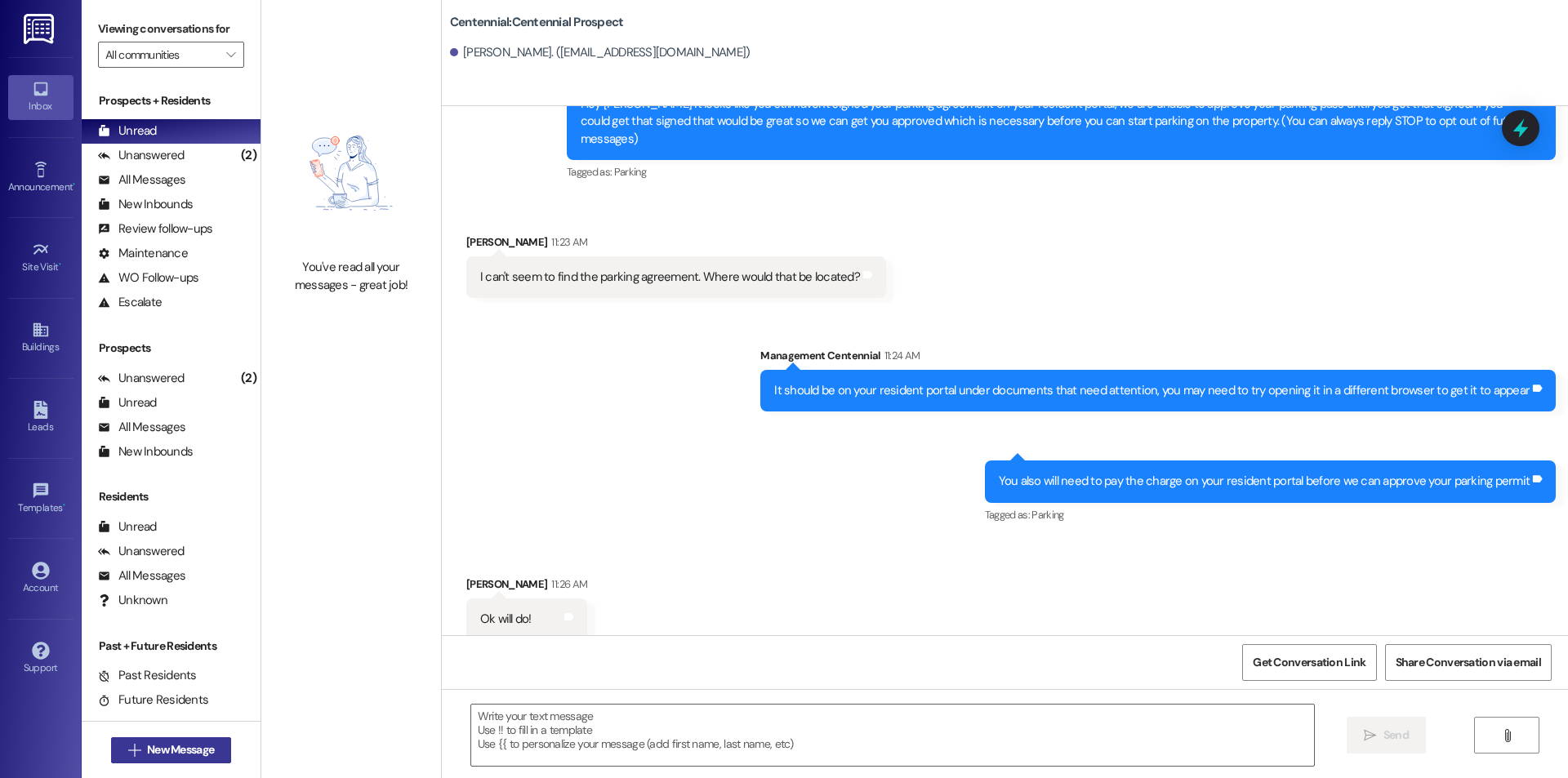
click at [148, 749] on span "New Message" at bounding box center [180, 749] width 67 height 17
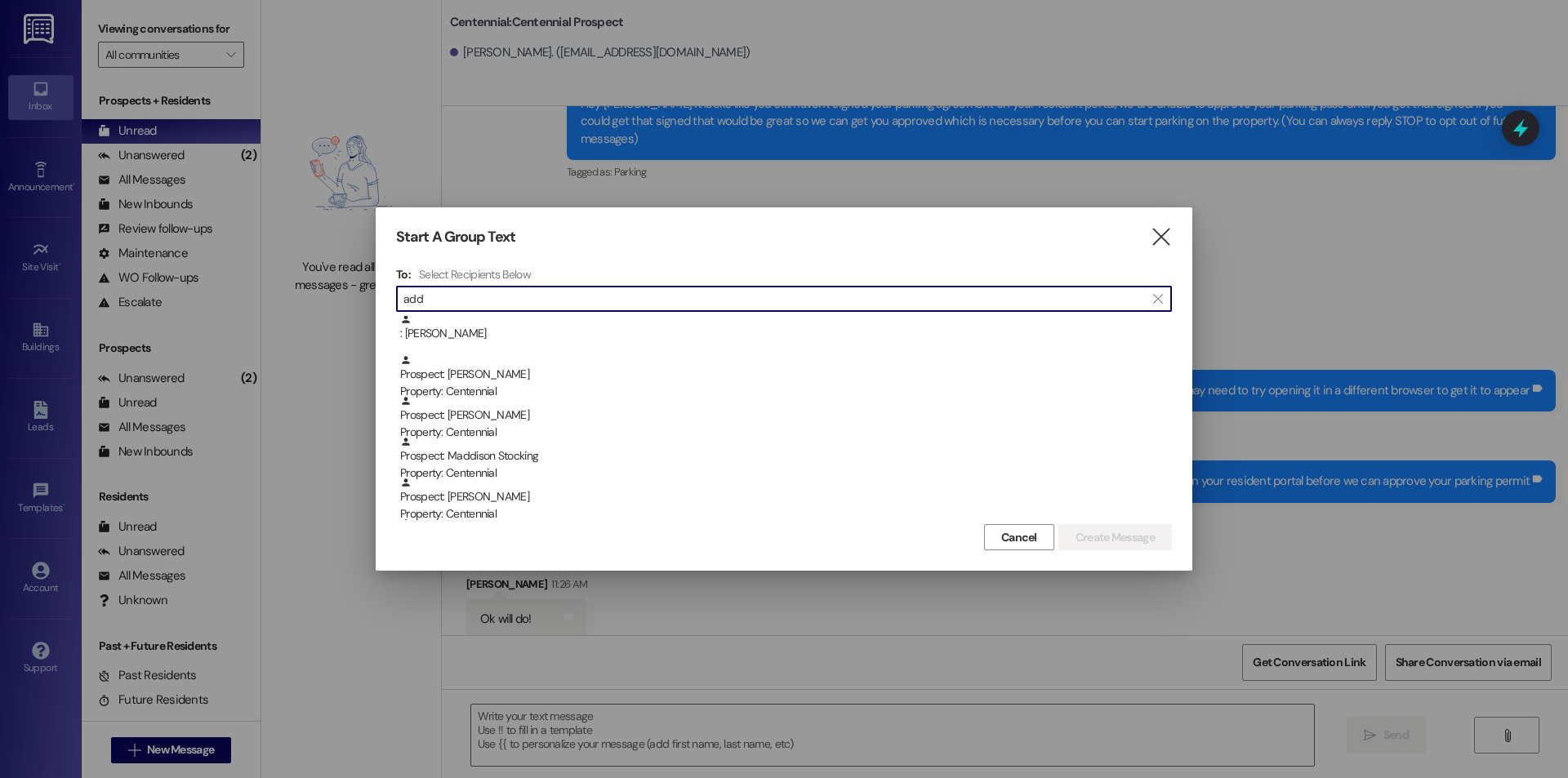
scroll to position [246, 0]
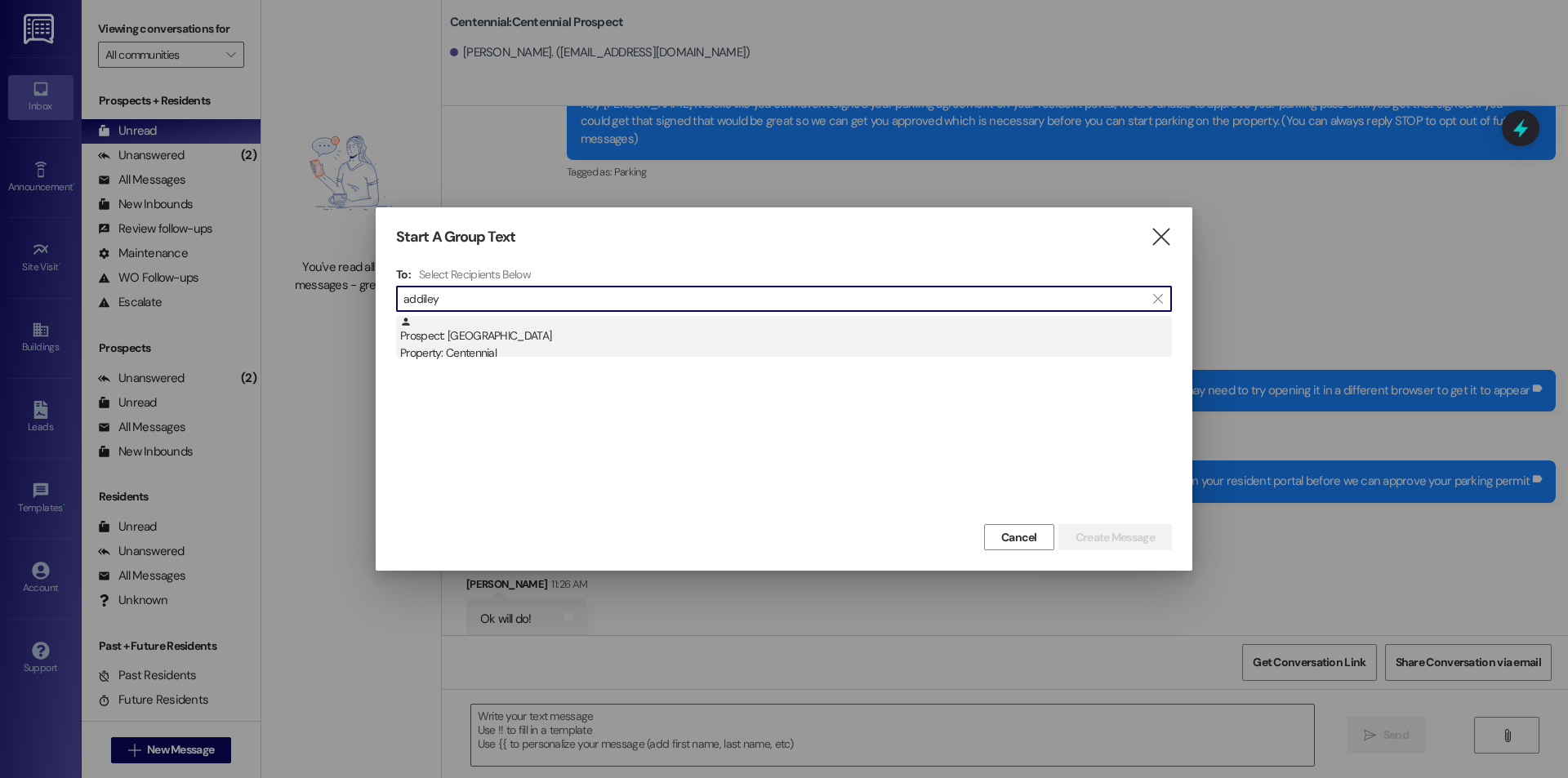
type input "addiley"
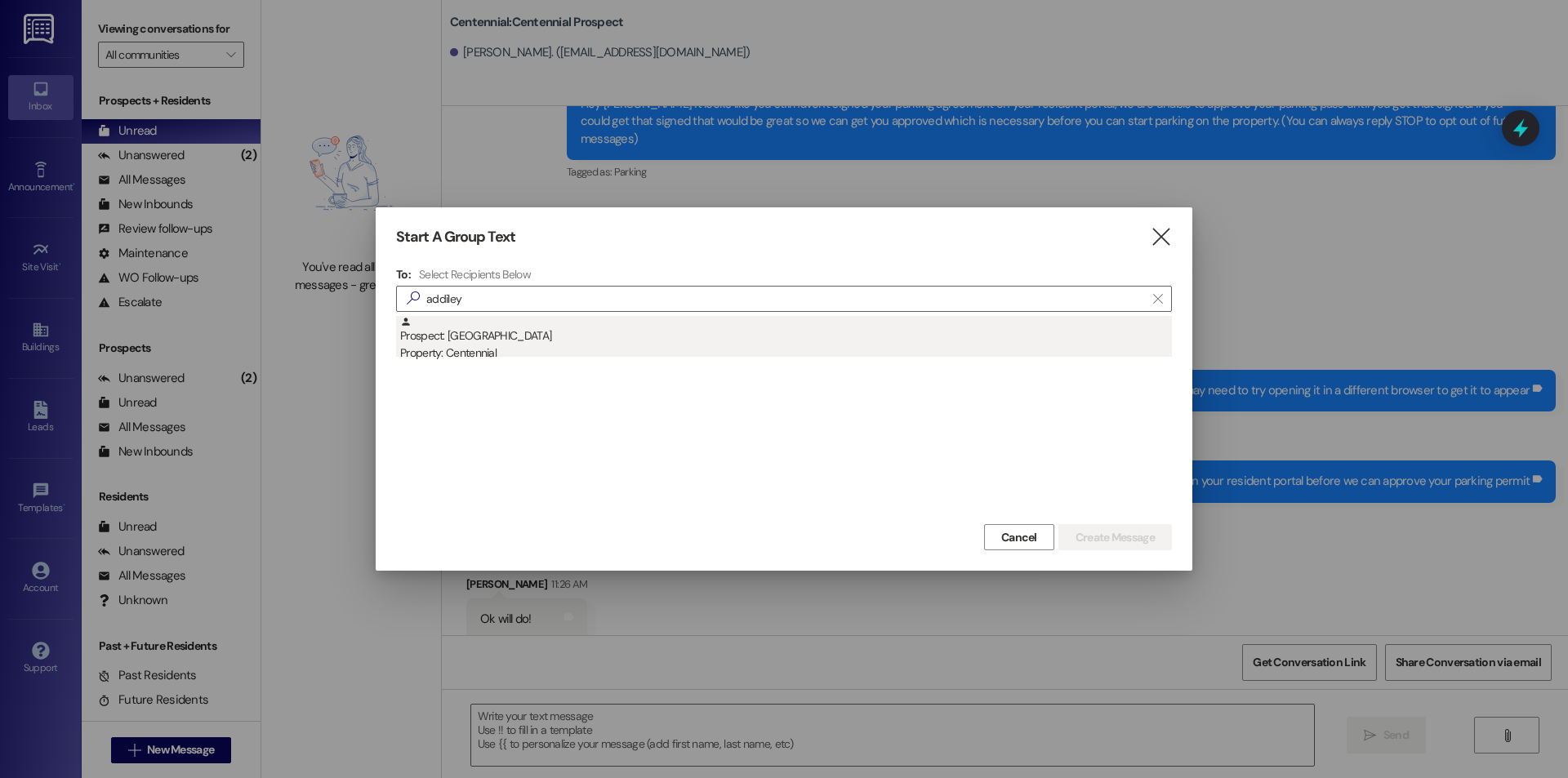
click at [529, 352] on div "Property: Centennial" at bounding box center [786, 353] width 772 height 17
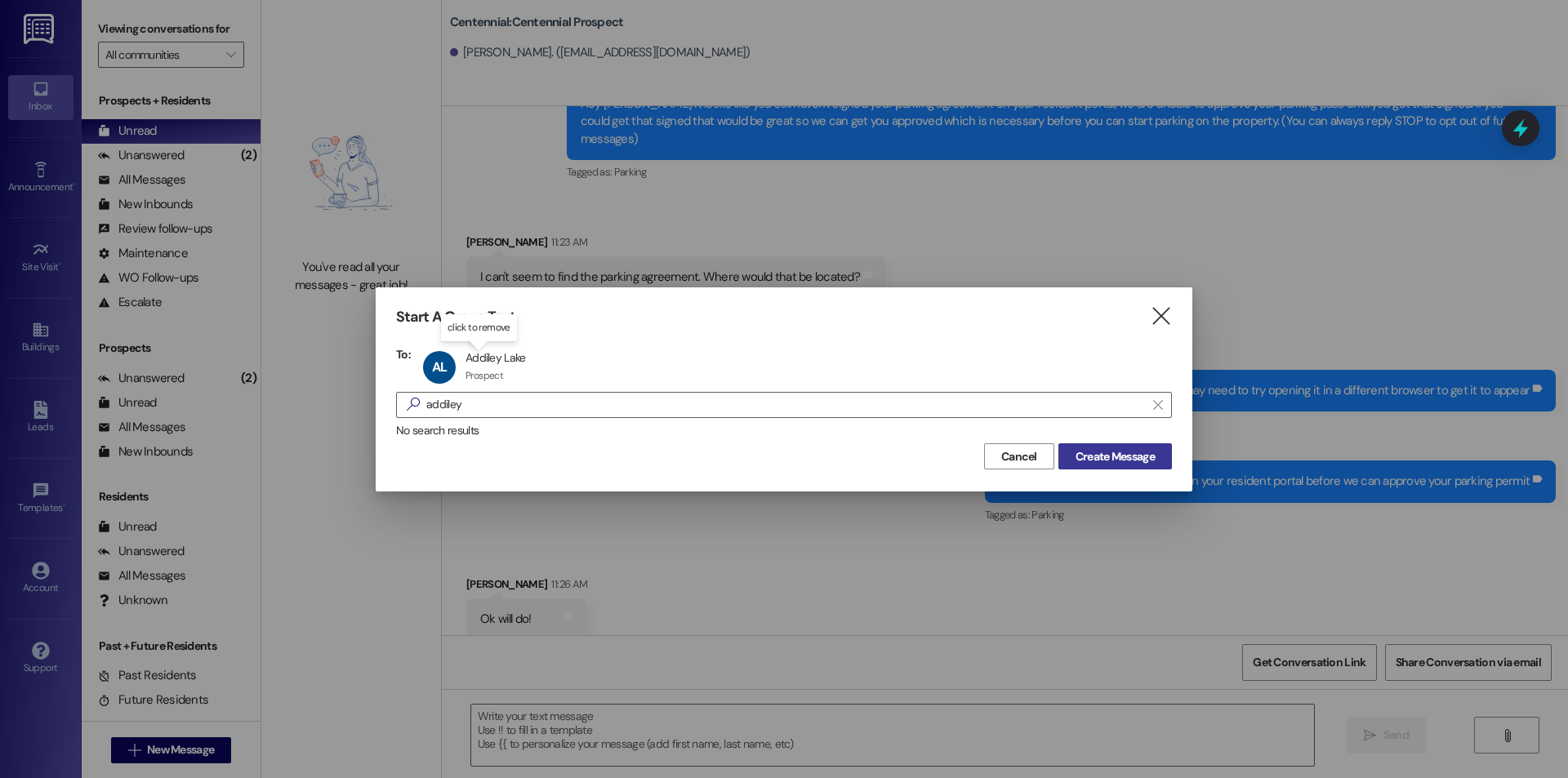
click at [1106, 464] on span "Create Message" at bounding box center [1115, 457] width 79 height 17
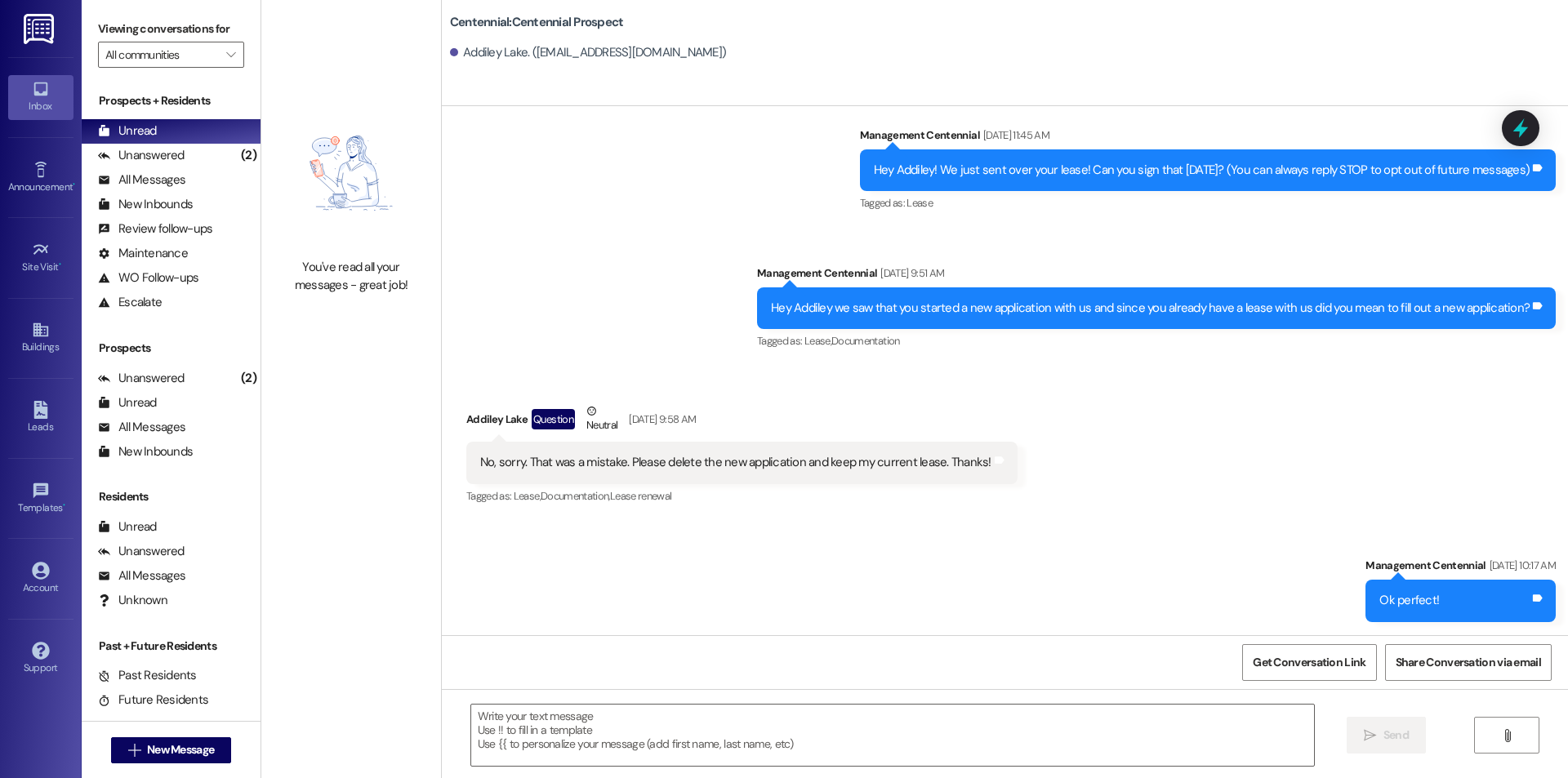
scroll to position [30, 0]
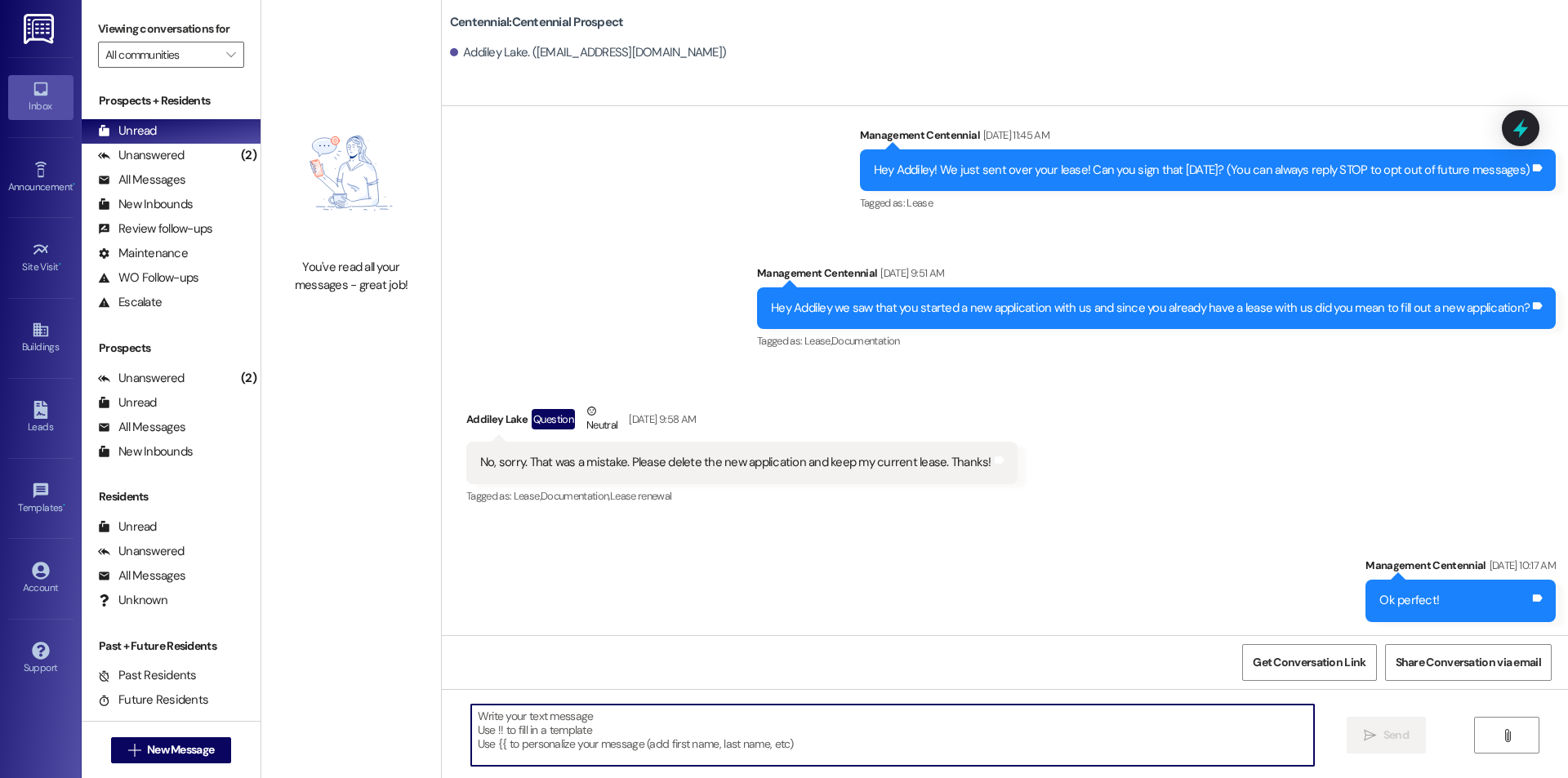
click at [677, 755] on textarea at bounding box center [892, 736] width 843 height 61
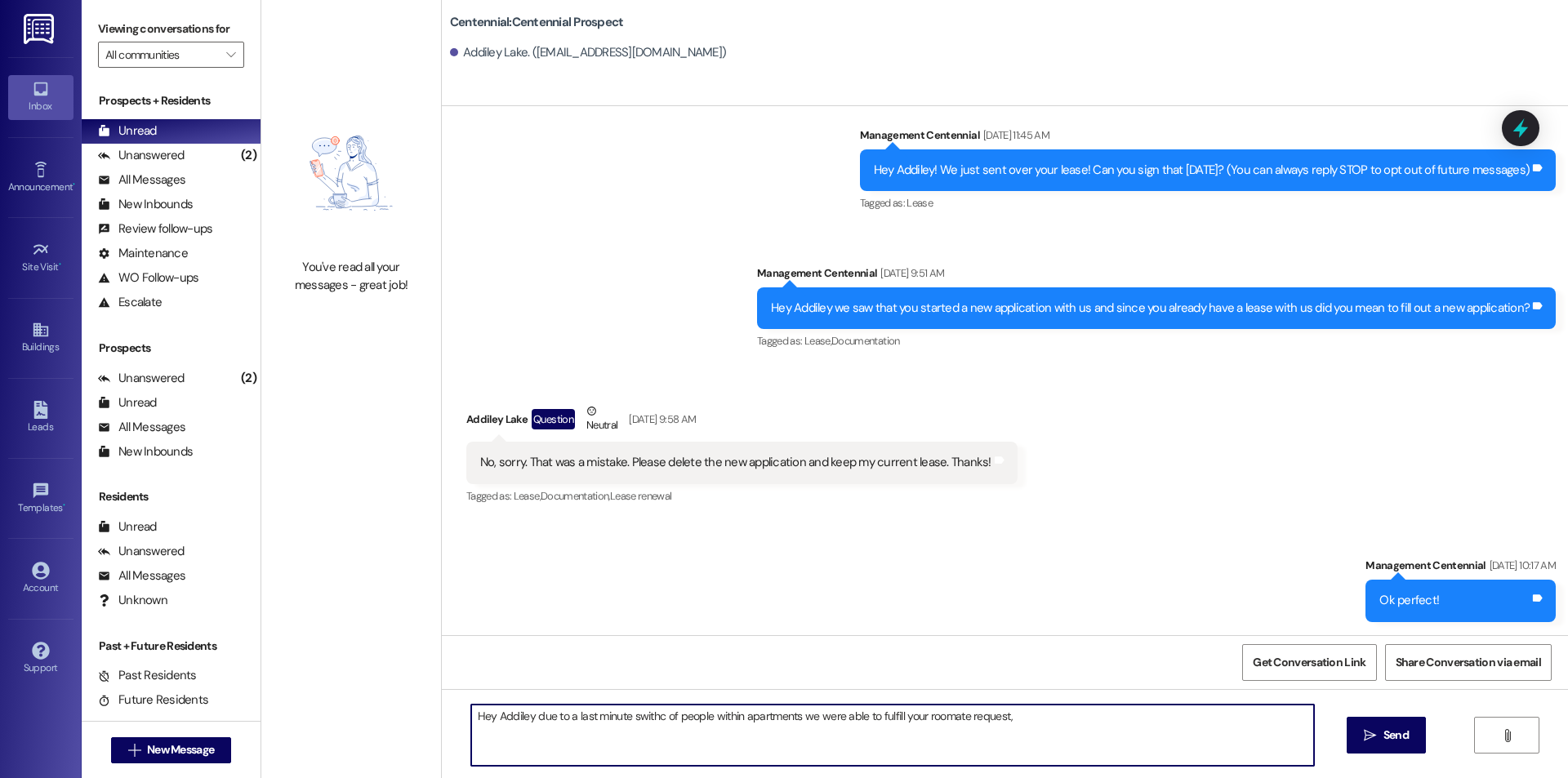
click at [935, 718] on textarea "Hey Addiley due to a last minute swithc of people within apartments we were abl…" at bounding box center [892, 736] width 843 height 61
drag, startPoint x: 623, startPoint y: 711, endPoint x: 665, endPoint y: 729, distance: 45.7
click at [669, 732] on textarea "Hey Addiley due to a last minute swithc of people within apartments we were abl…" at bounding box center [892, 736] width 843 height 61
click at [652, 720] on textarea "Hey Addiley due to a last minute swithc of people within apartments we were abl…" at bounding box center [892, 736] width 843 height 61
drag, startPoint x: 498, startPoint y: 714, endPoint x: 1020, endPoint y: 731, distance: 522.3
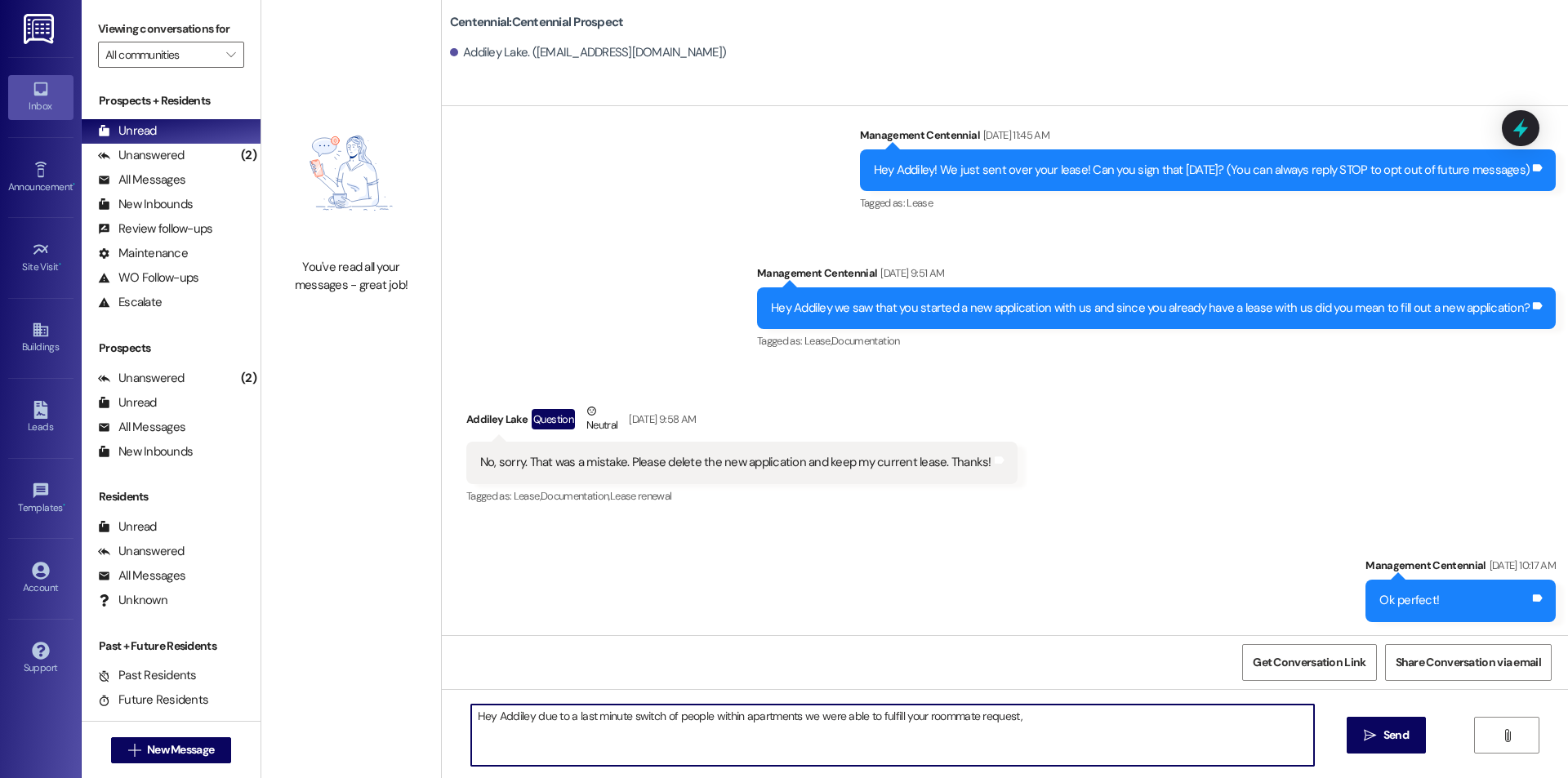
click at [1020, 731] on textarea "Hey Addiley due to a last minute switch of people within apartments we were abl…" at bounding box center [892, 736] width 843 height 61
click at [1173, 726] on textarea "Hey Addiley due to a last minute switch of people within apartments we were abl…" at bounding box center [892, 736] width 843 height 61
type textarea "Hey Addiley due to a last minute switch of people within apartments we were abl…"
click at [1364, 749] on button " Send" at bounding box center [1387, 735] width 79 height 36
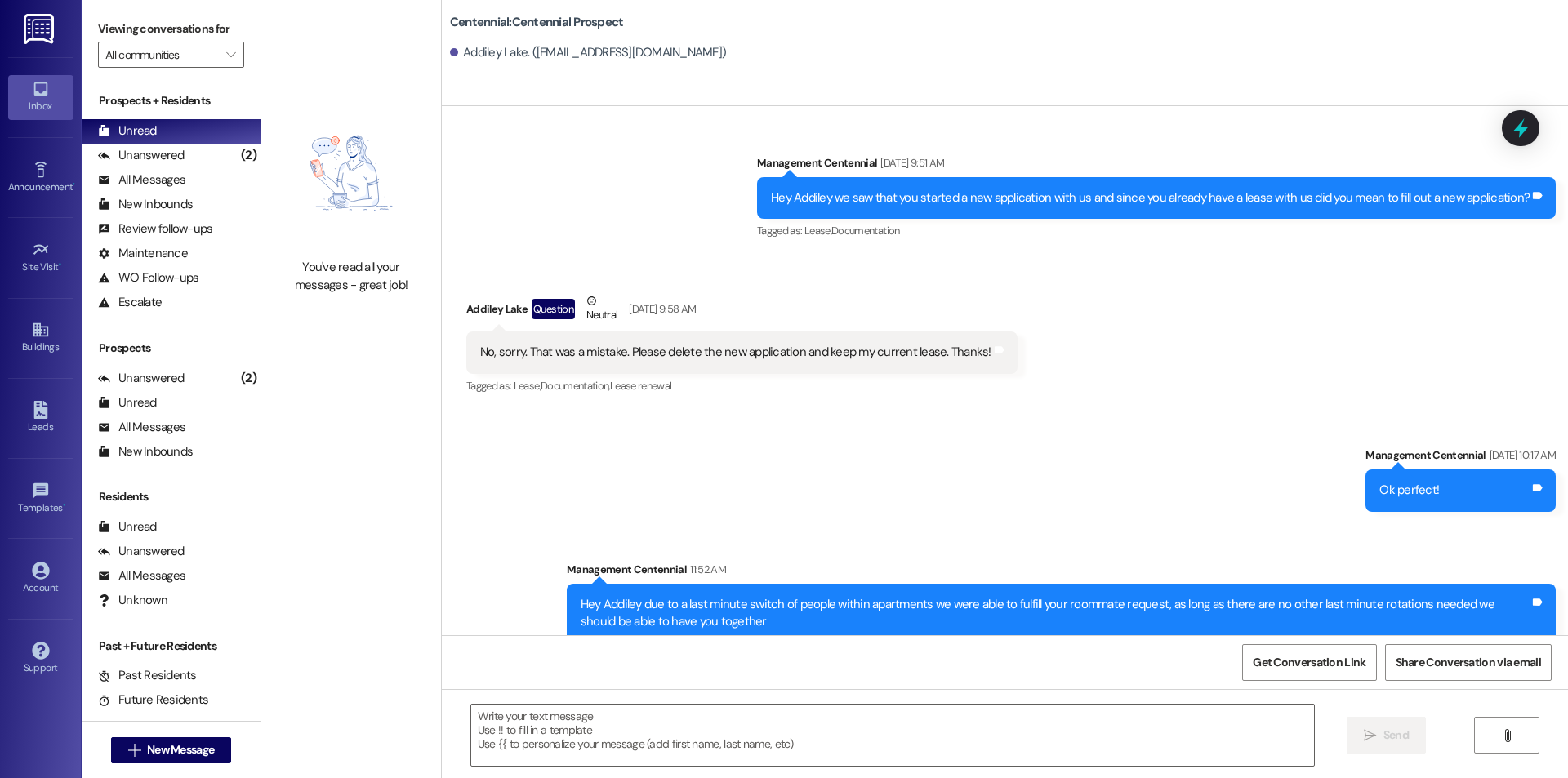
scroll to position [160, 0]
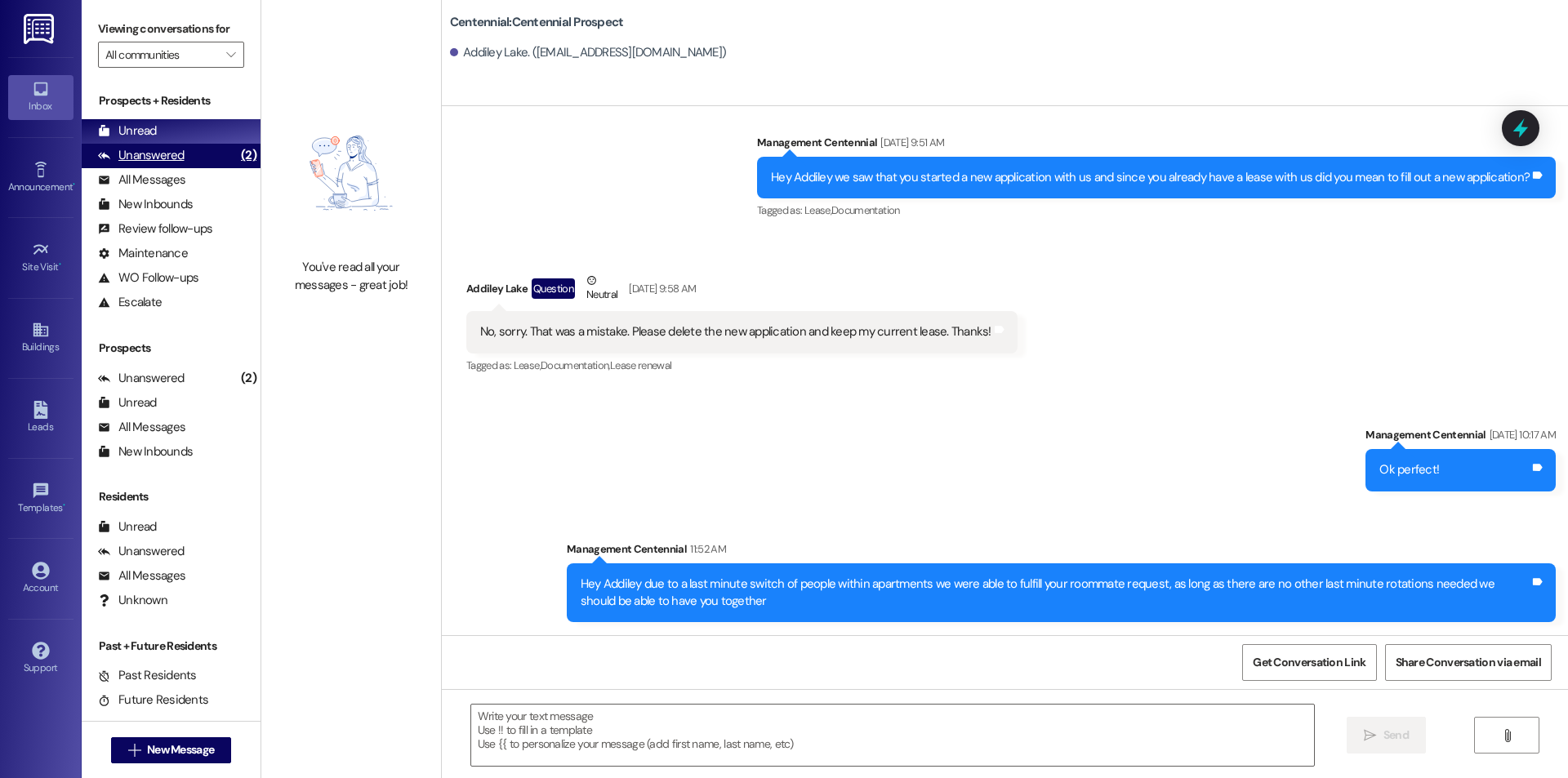
click at [174, 155] on div "Unanswered" at bounding box center [141, 155] width 87 height 17
drag, startPoint x: 172, startPoint y: 140, endPoint x: 164, endPoint y: 131, distance: 12.0
click at [169, 138] on div "Unread (0)" at bounding box center [171, 131] width 178 height 25
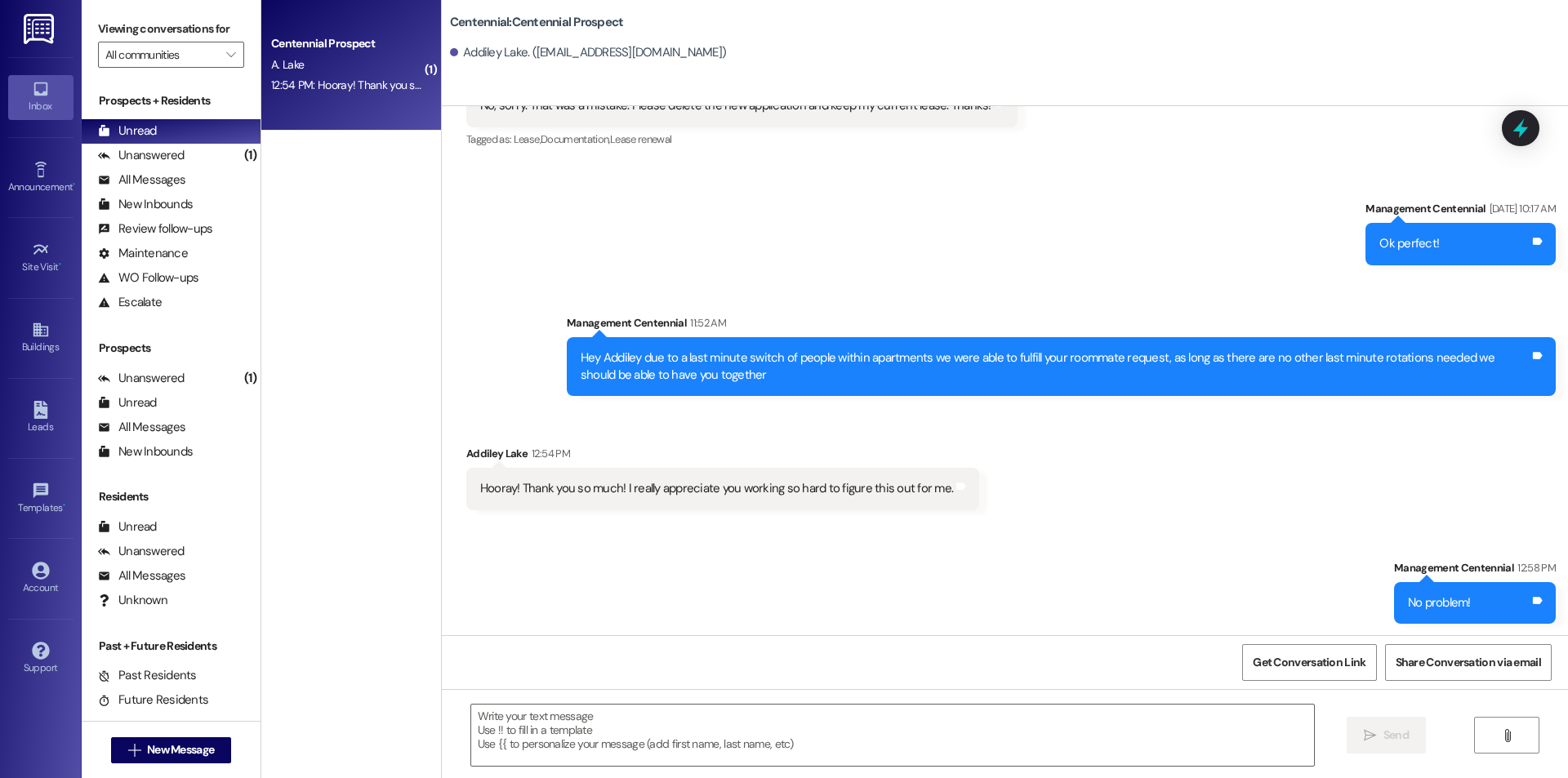
scroll to position [388, 0]
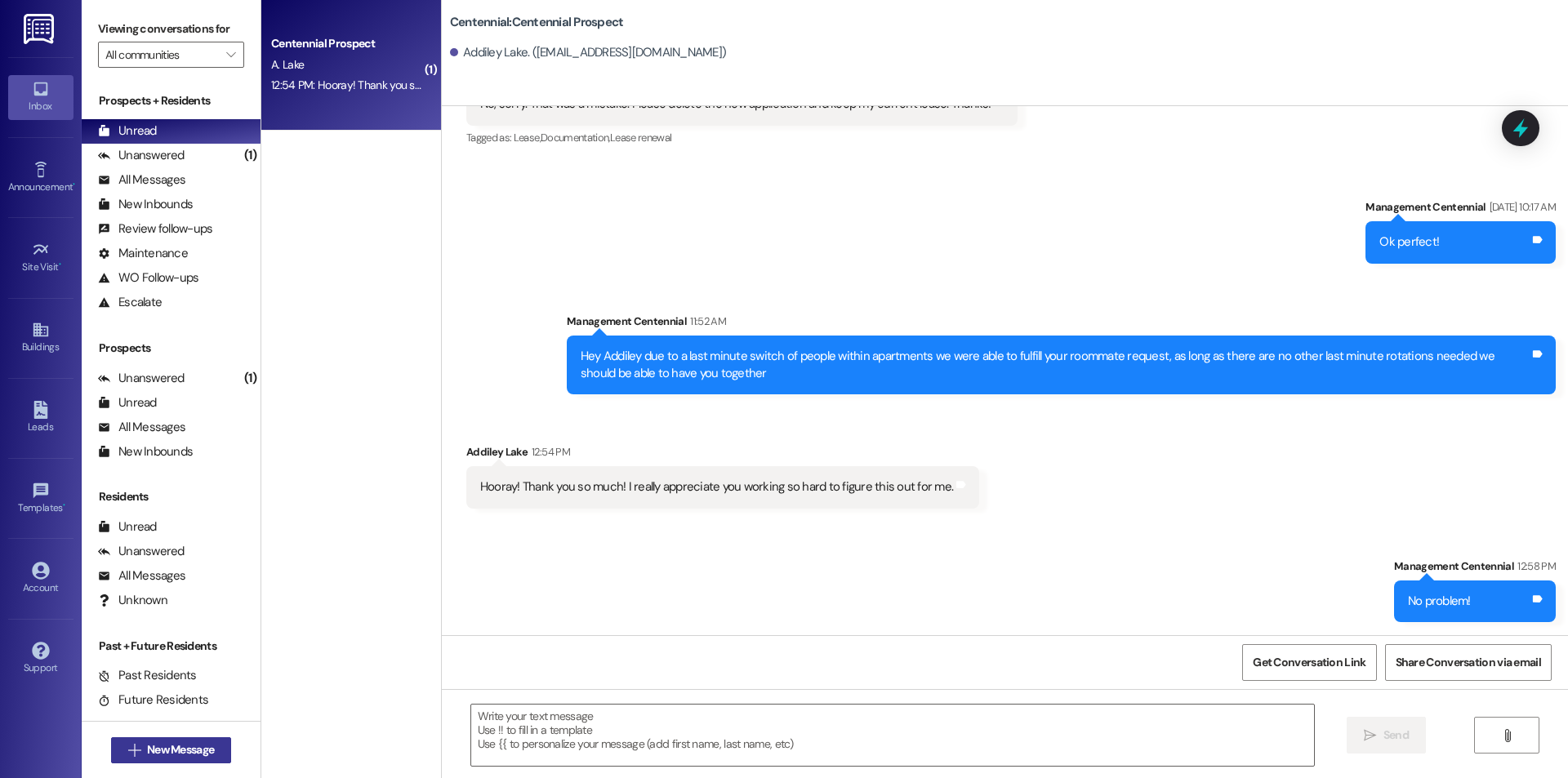
click at [173, 747] on span "New Message" at bounding box center [180, 749] width 67 height 17
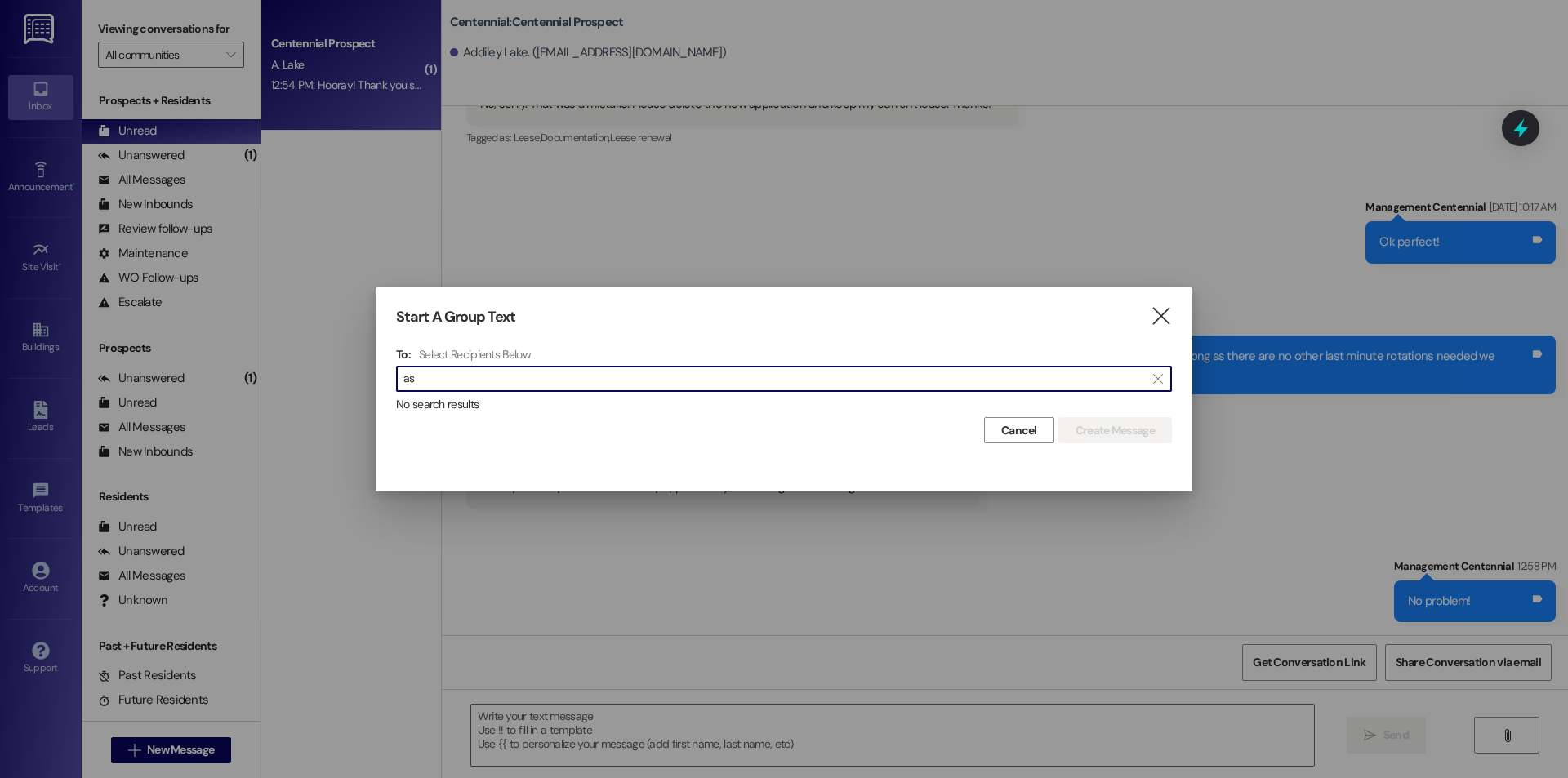
type input "a"
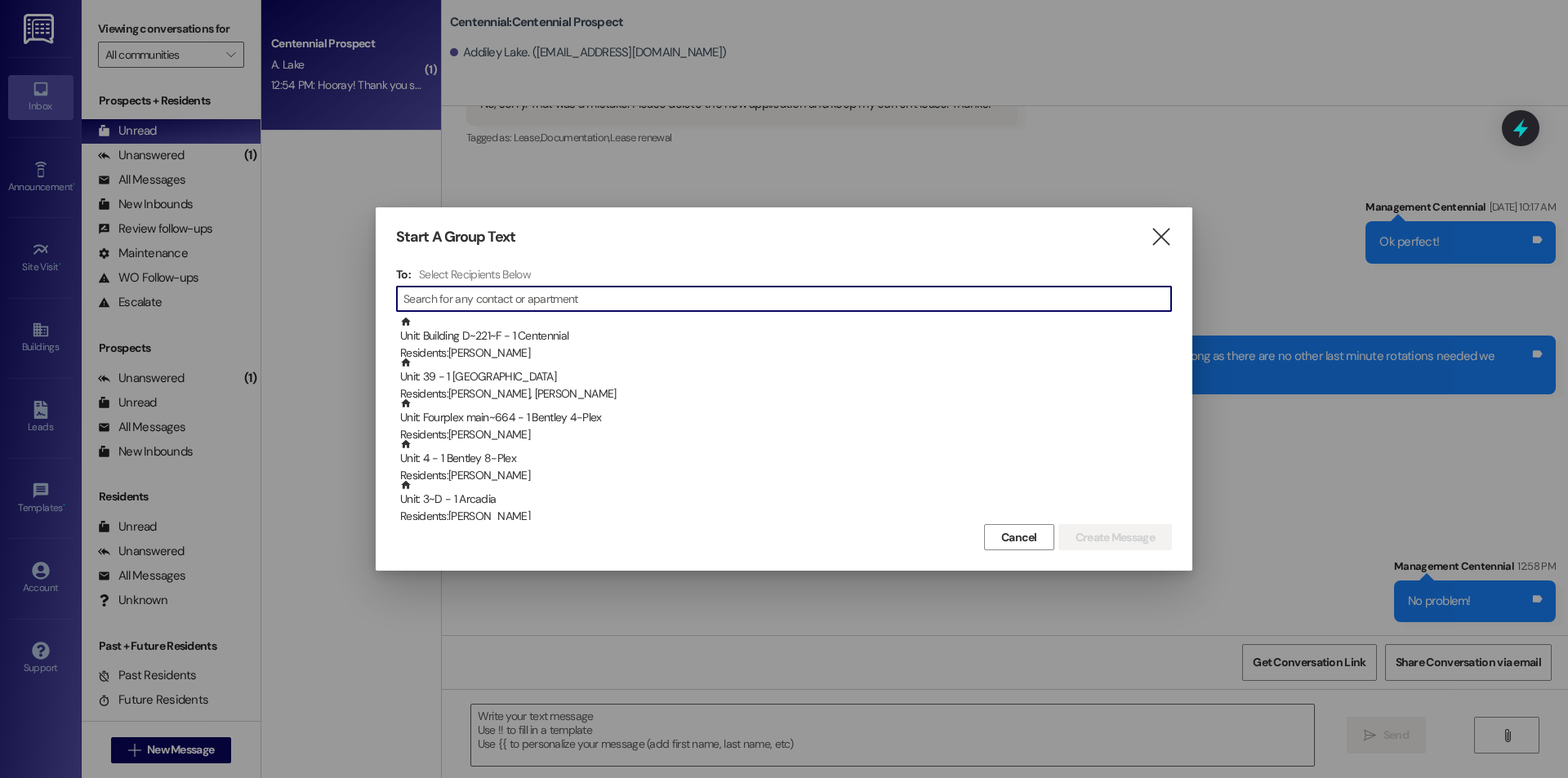
click at [0, 7] on div at bounding box center [784, 389] width 1568 height 778
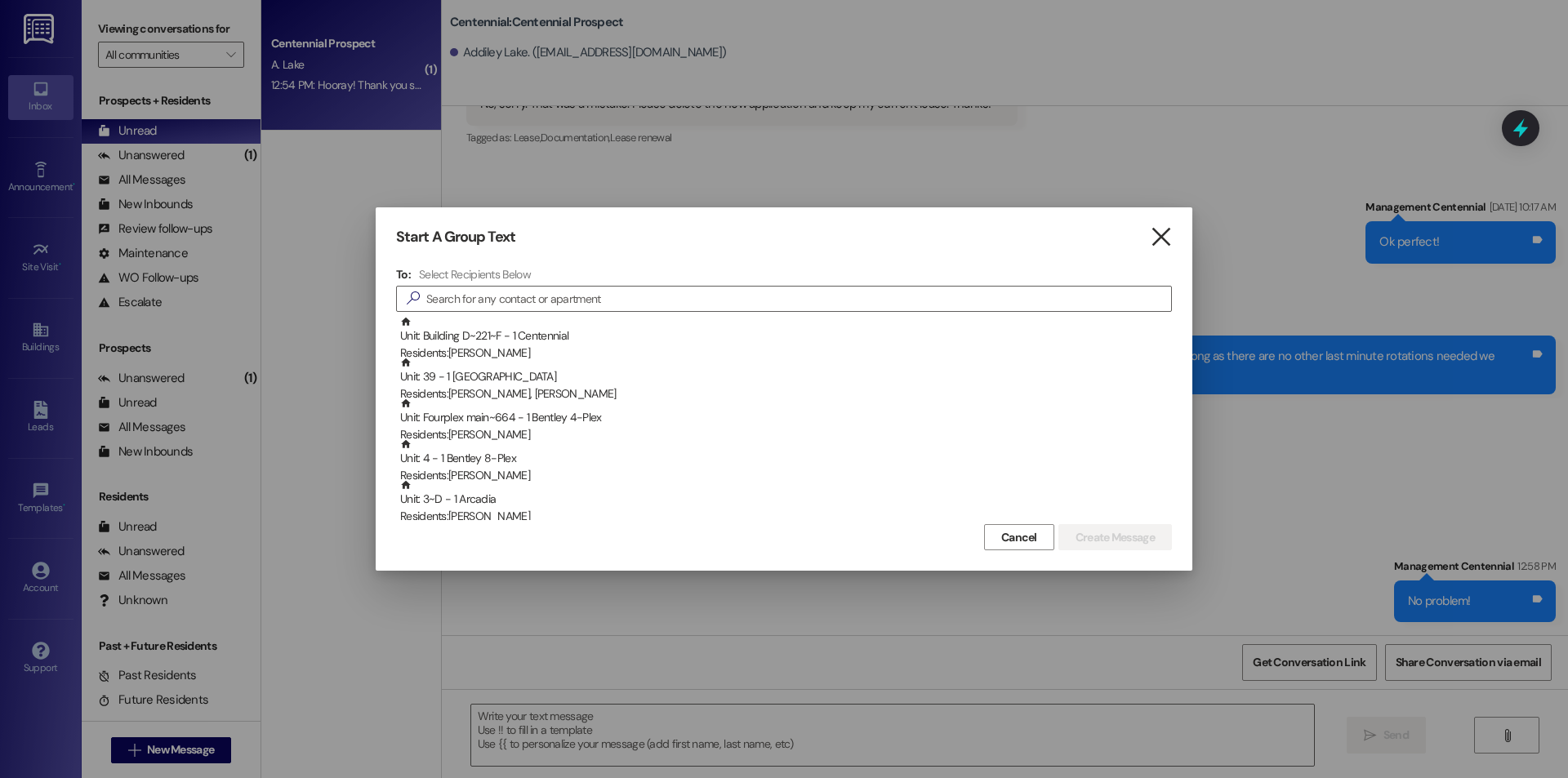
click at [1165, 244] on icon "" at bounding box center [1161, 237] width 22 height 17
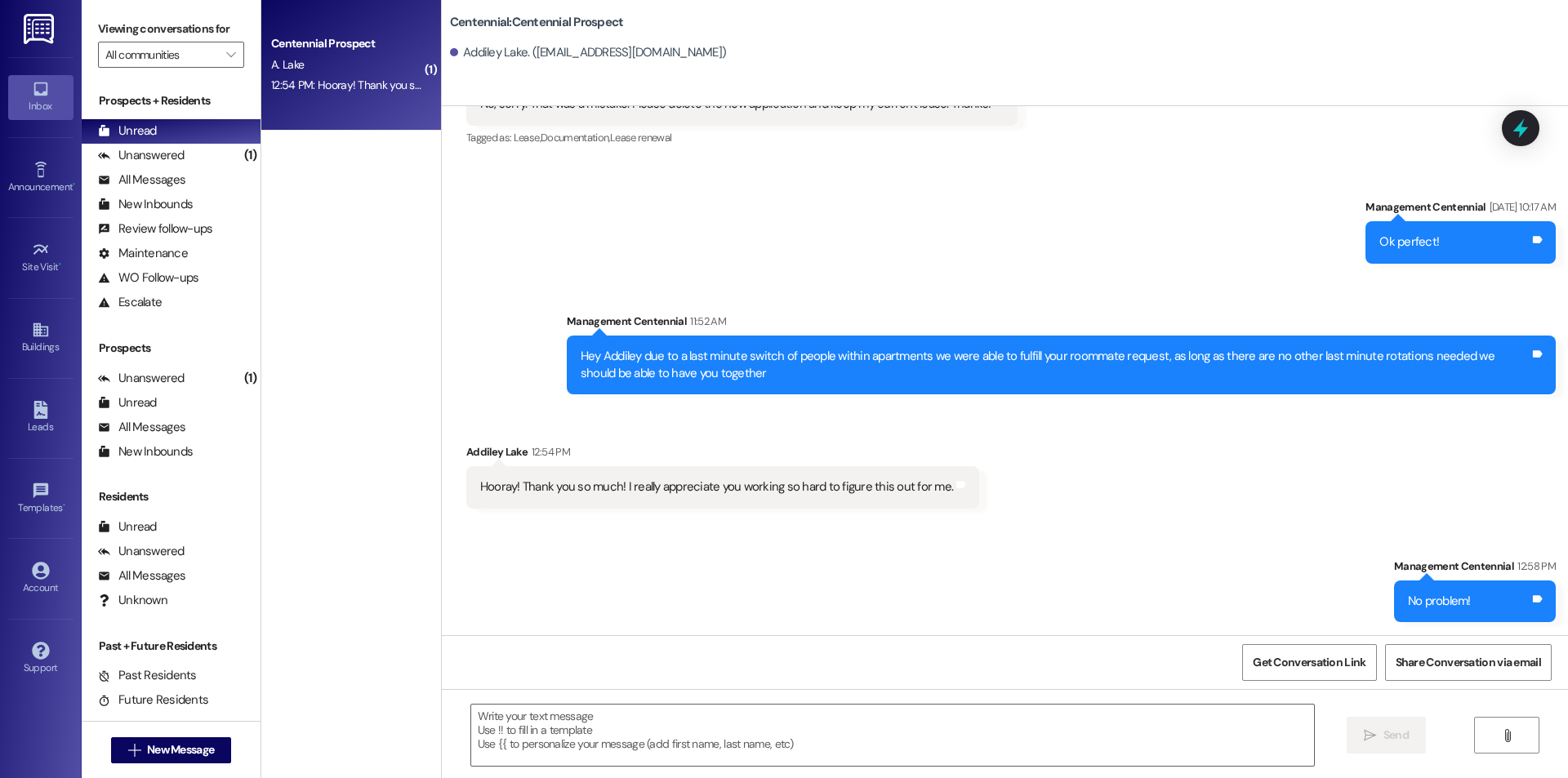
click at [353, 113] on div "Centennial Prospect A. Lake 12:54 PM: Hooray! Thank you so much! I really appre…" at bounding box center [351, 65] width 179 height 131
click at [194, 157] on div "Unanswered (1)" at bounding box center [171, 156] width 178 height 25
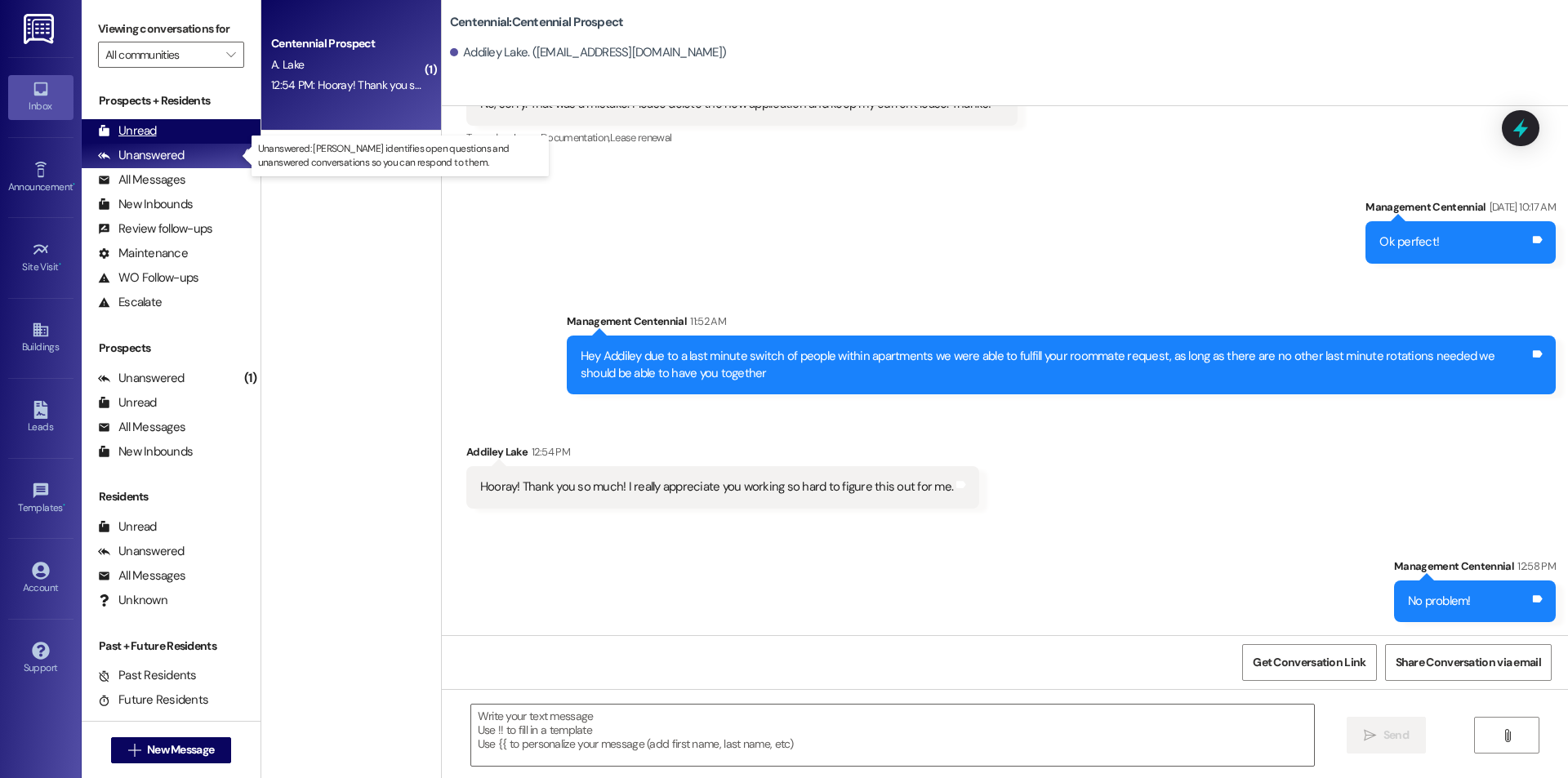
click at [189, 140] on div "Prospects + Residents Unread (0) Unread: Any message you haven't read yet will …" at bounding box center [171, 203] width 178 height 222
click at [191, 139] on div "Unread (0)" at bounding box center [171, 131] width 178 height 25
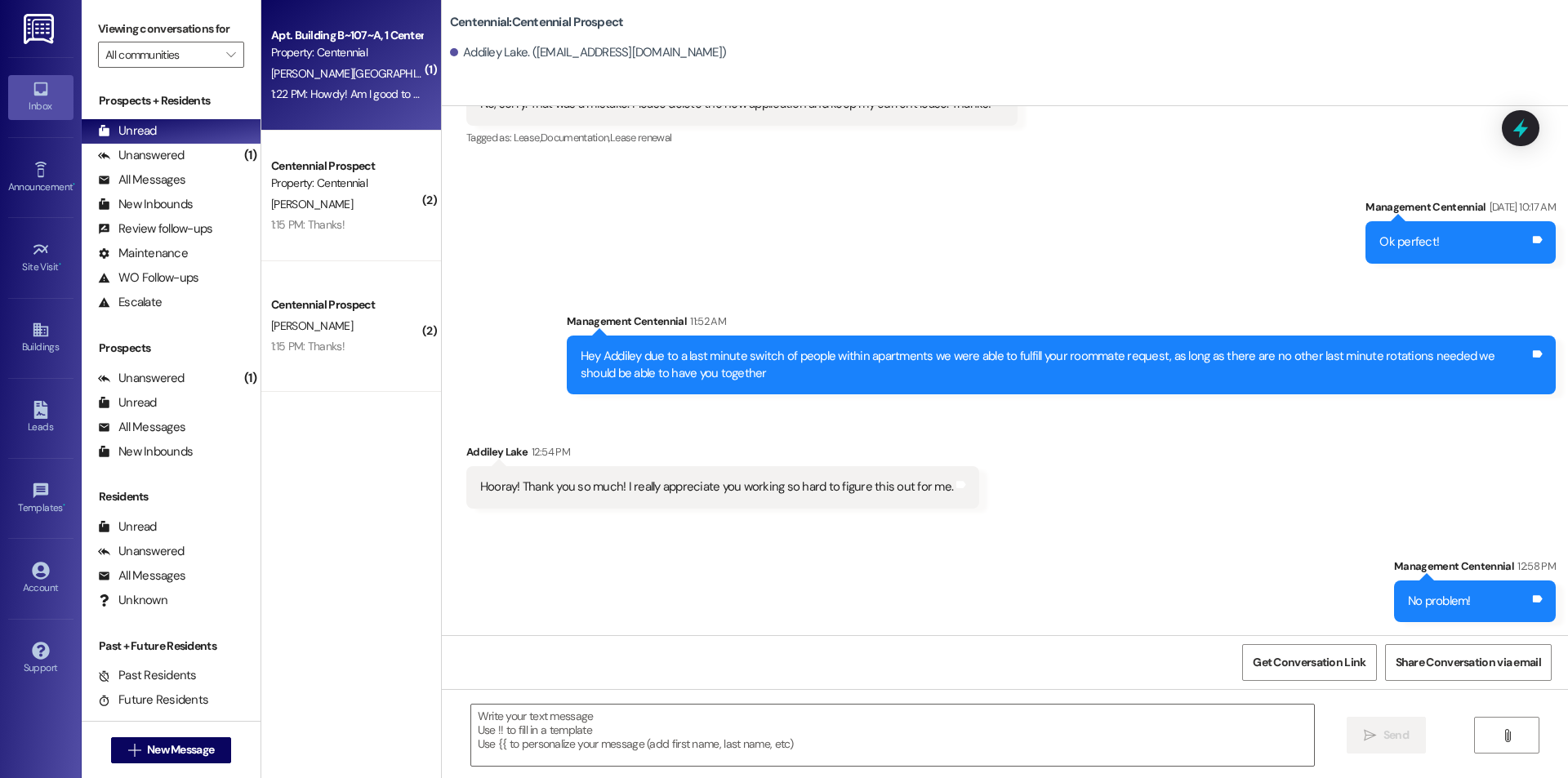
click at [360, 83] on div "Z. Sorensen" at bounding box center [346, 74] width 155 height 21
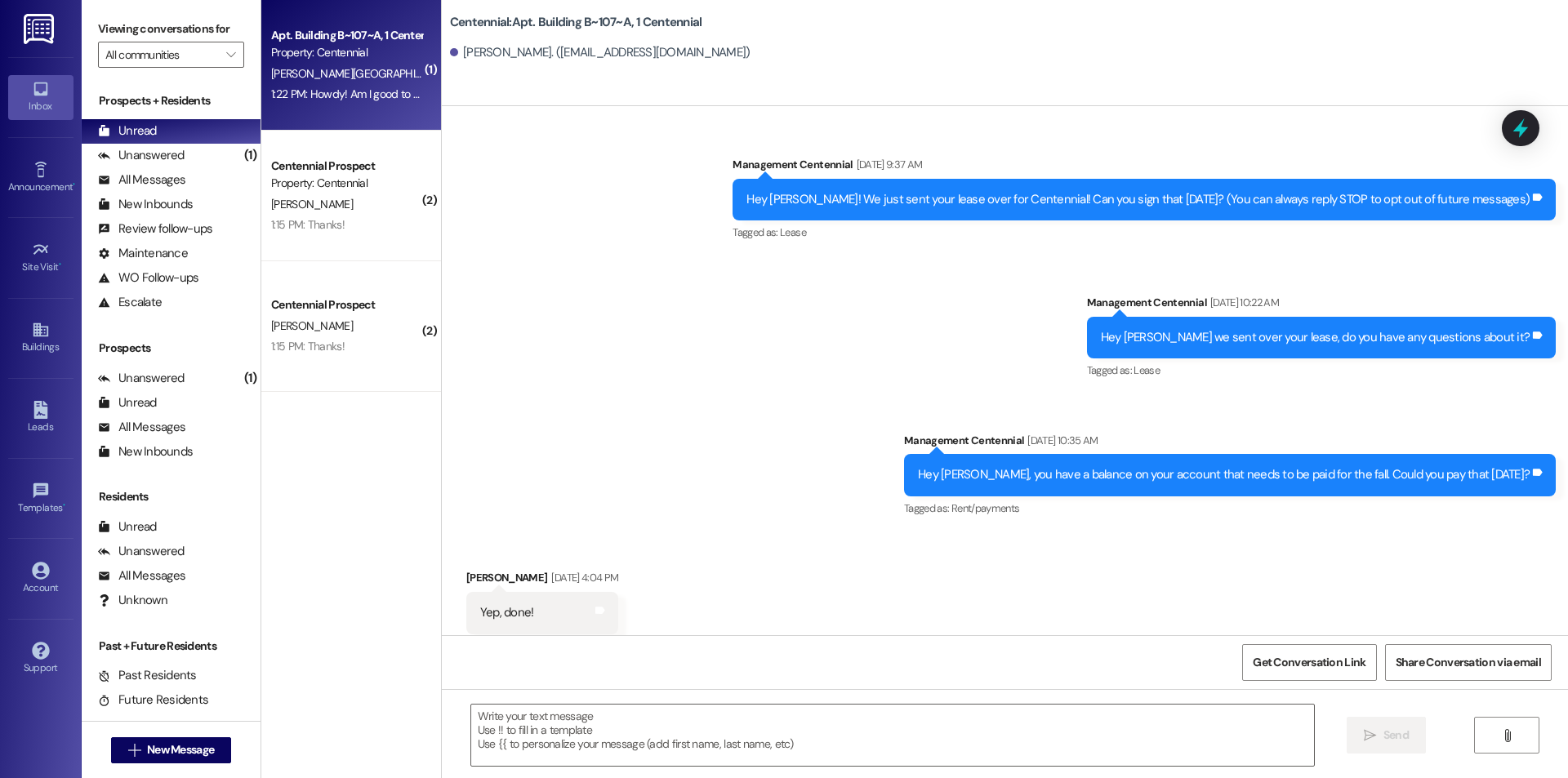
scroll to position [20658, 0]
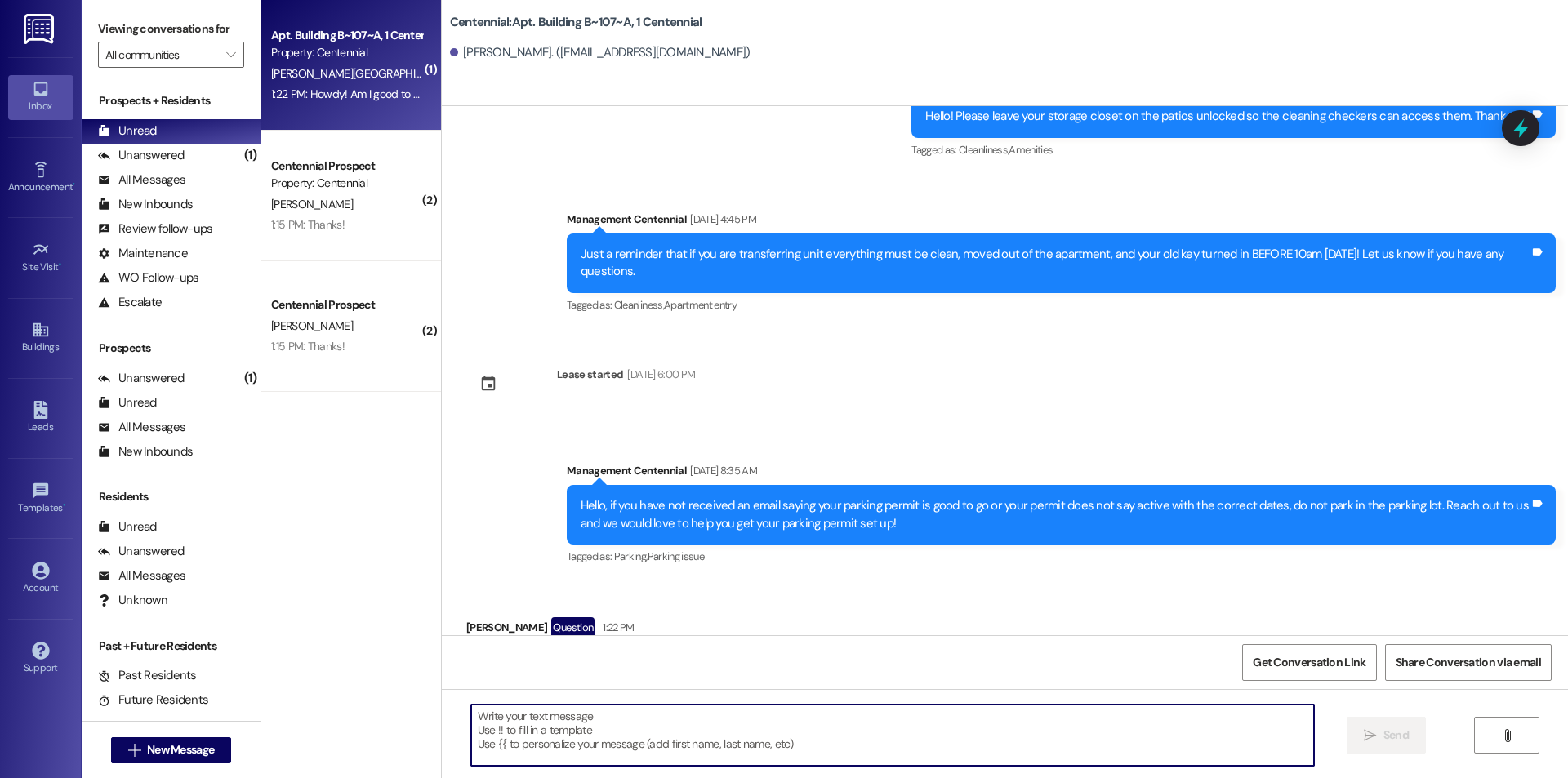
click at [671, 740] on textarea at bounding box center [892, 736] width 843 height 61
type textarea "Yes you are all good!"
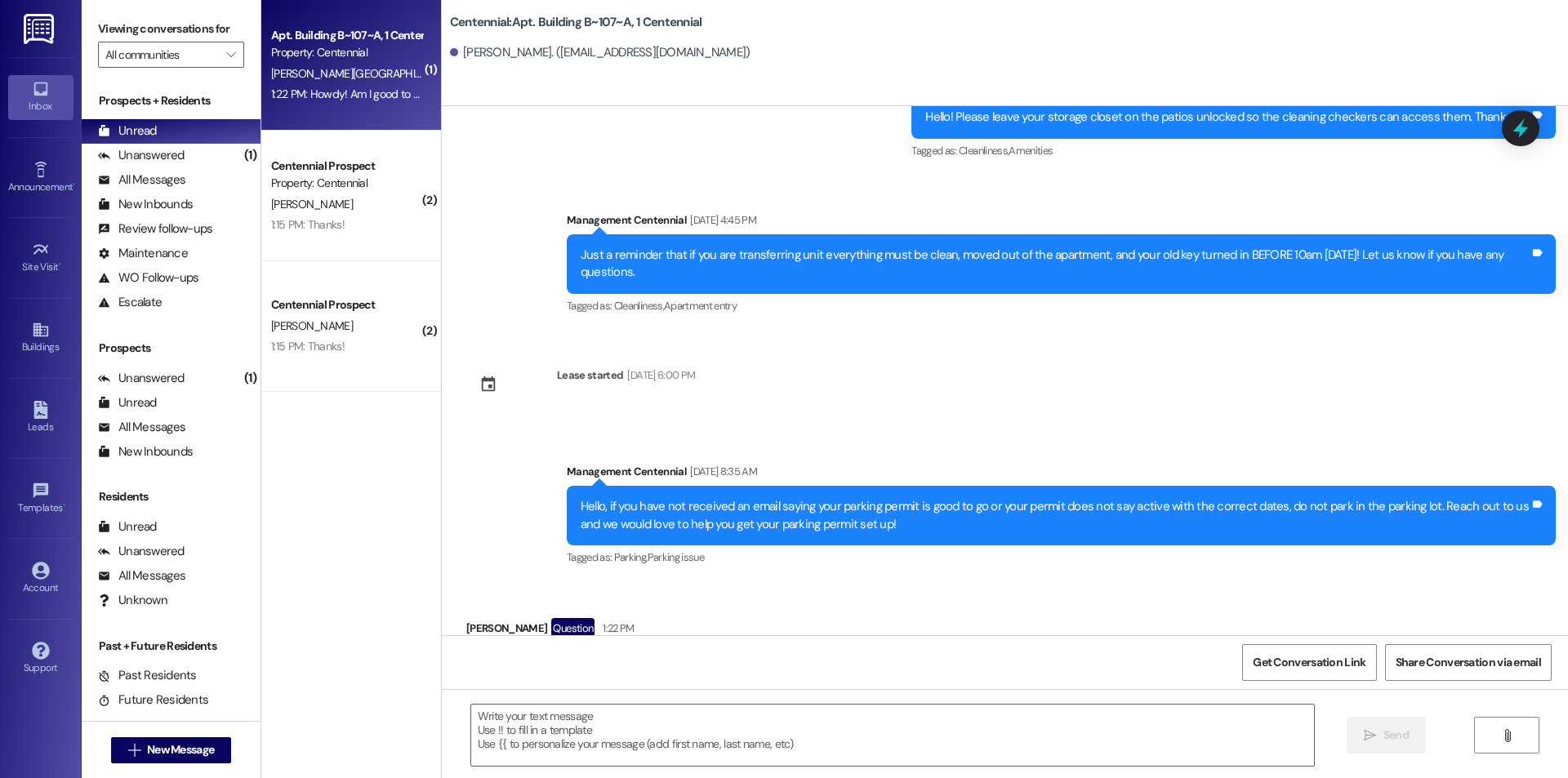
scroll to position [20771, 0]
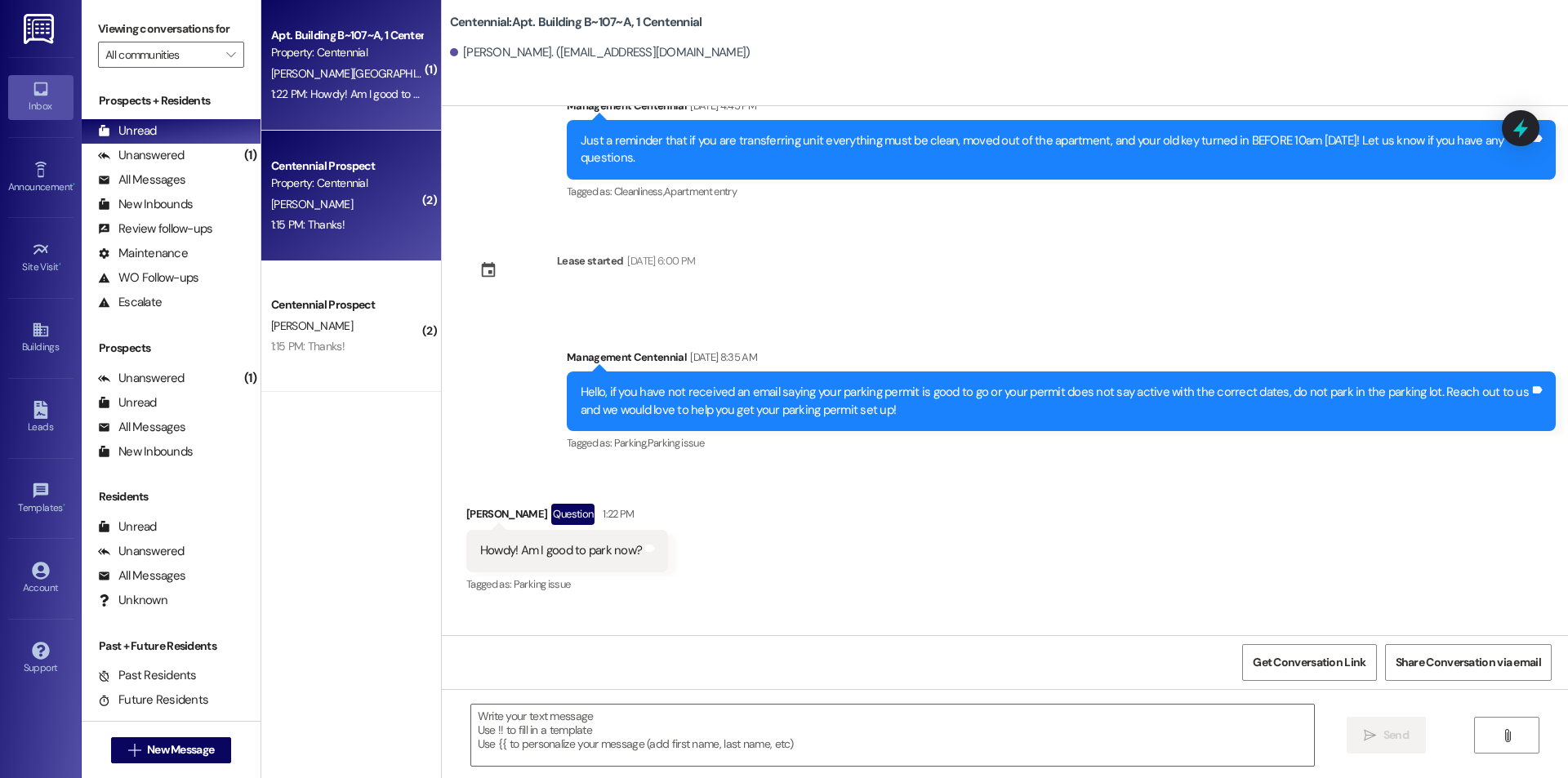
click at [364, 217] on div "1:15 PM: Thanks! 1:15 PM: Thanks!" at bounding box center [346, 225] width 155 height 21
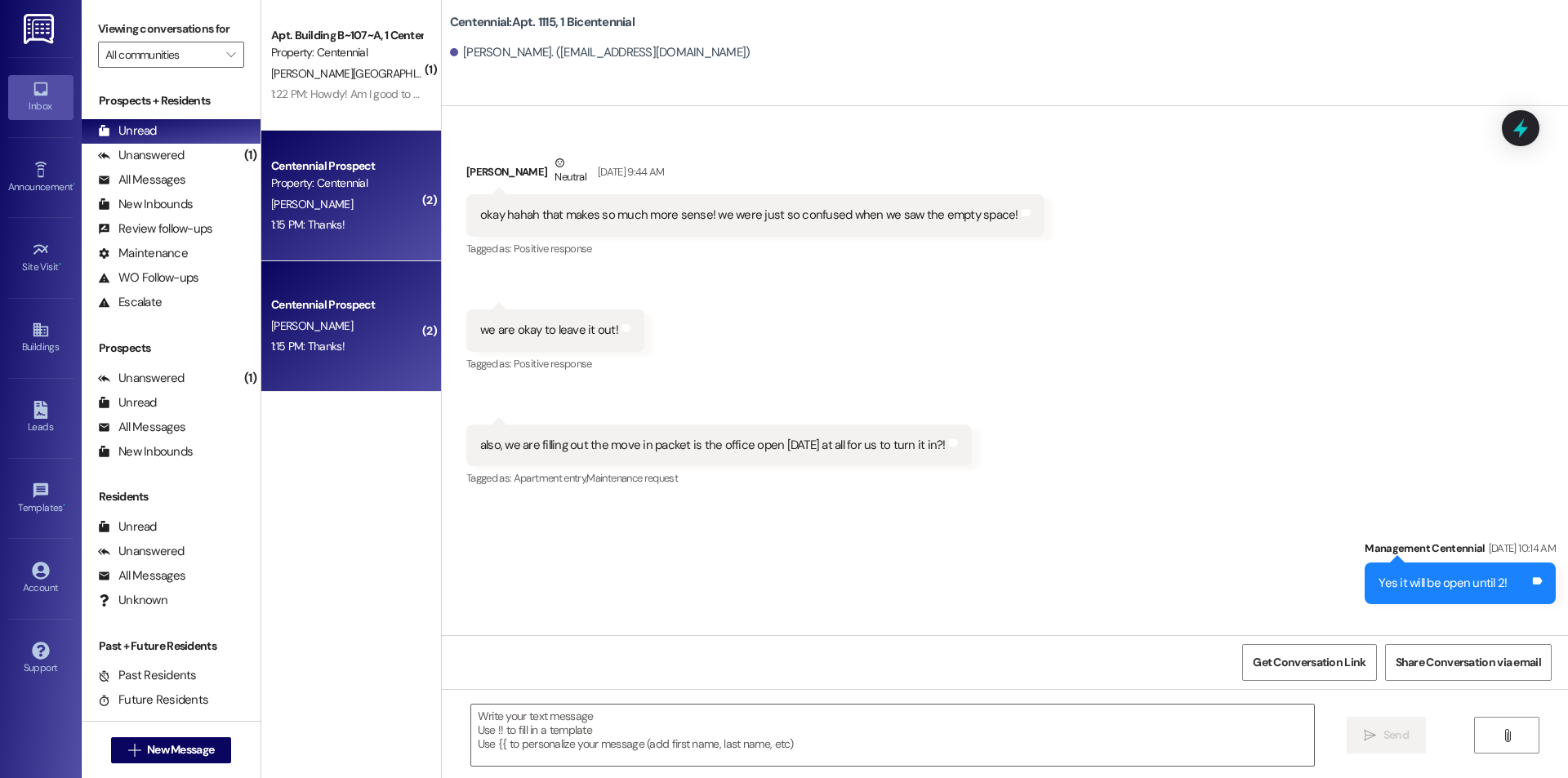
scroll to position [12170, 0]
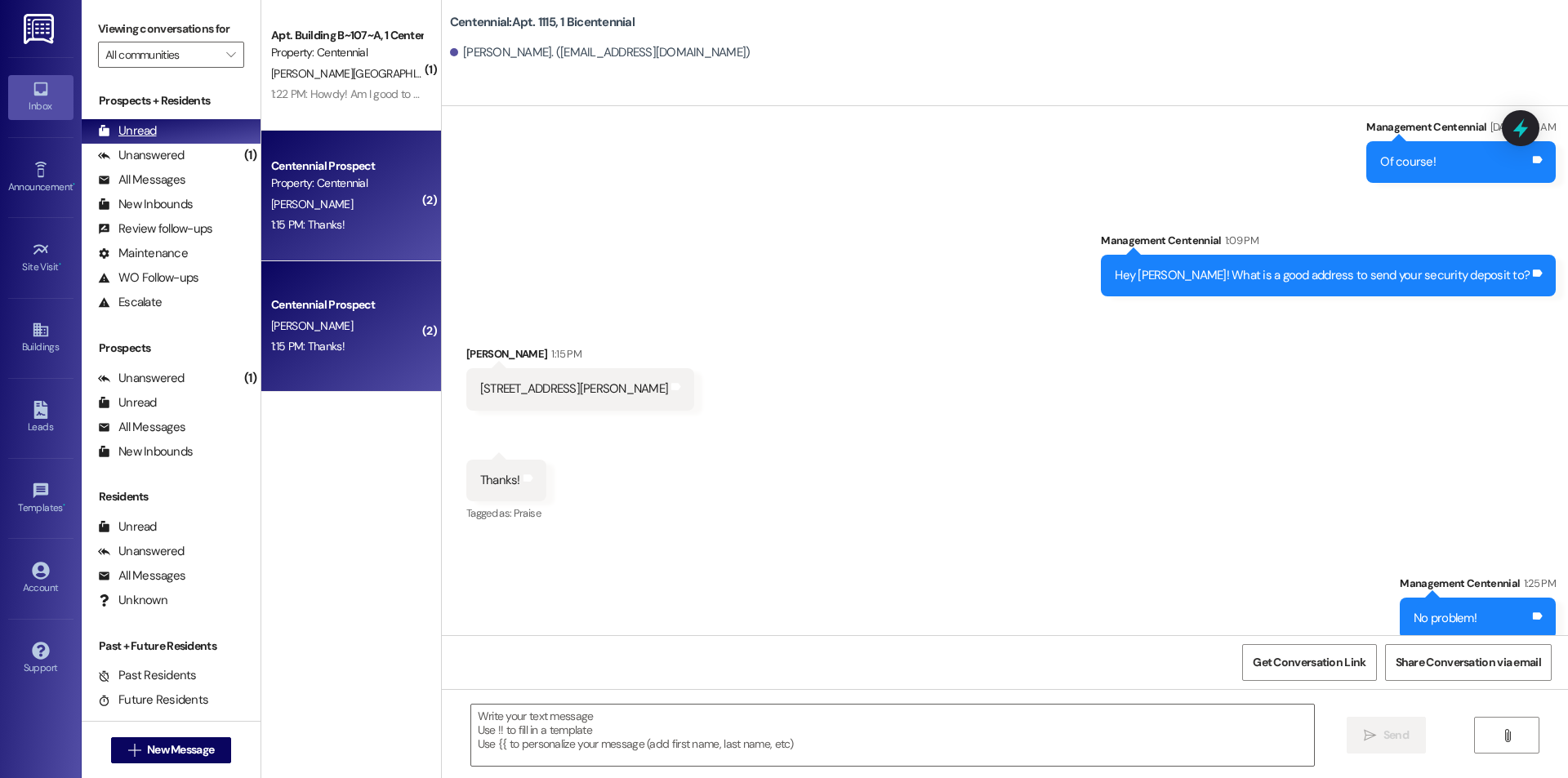
drag, startPoint x: 156, startPoint y: 150, endPoint x: 154, endPoint y: 126, distance: 24.1
click at [155, 148] on div "Unanswered" at bounding box center [141, 155] width 87 height 17
click at [154, 126] on div "Unread" at bounding box center [127, 130] width 59 height 17
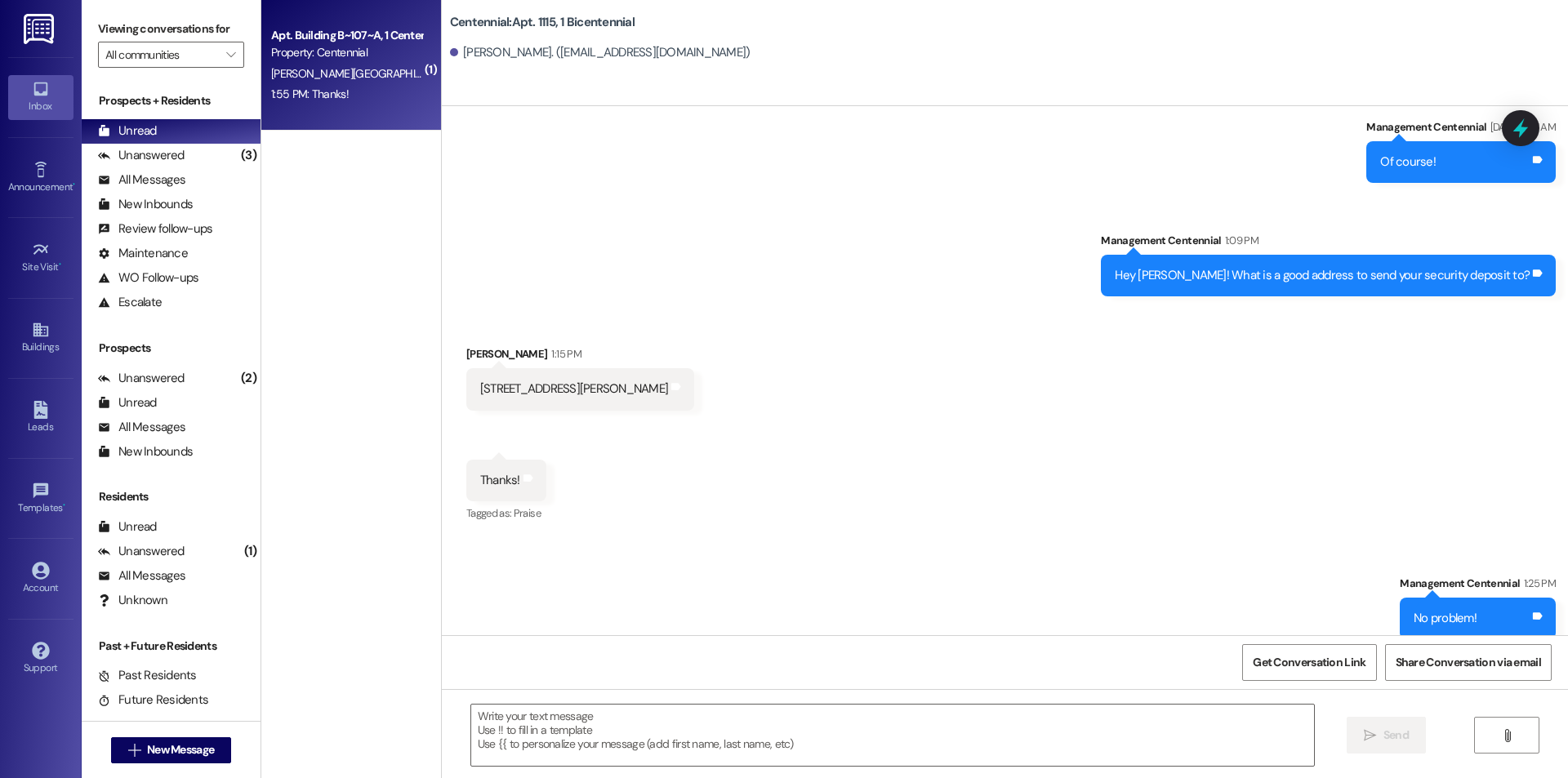
click at [292, 106] on div "Apt. Building B~107~A, 1 Centennial Property: Centennial Z. Sorensen 1:55 PM: T…" at bounding box center [351, 65] width 179 height 131
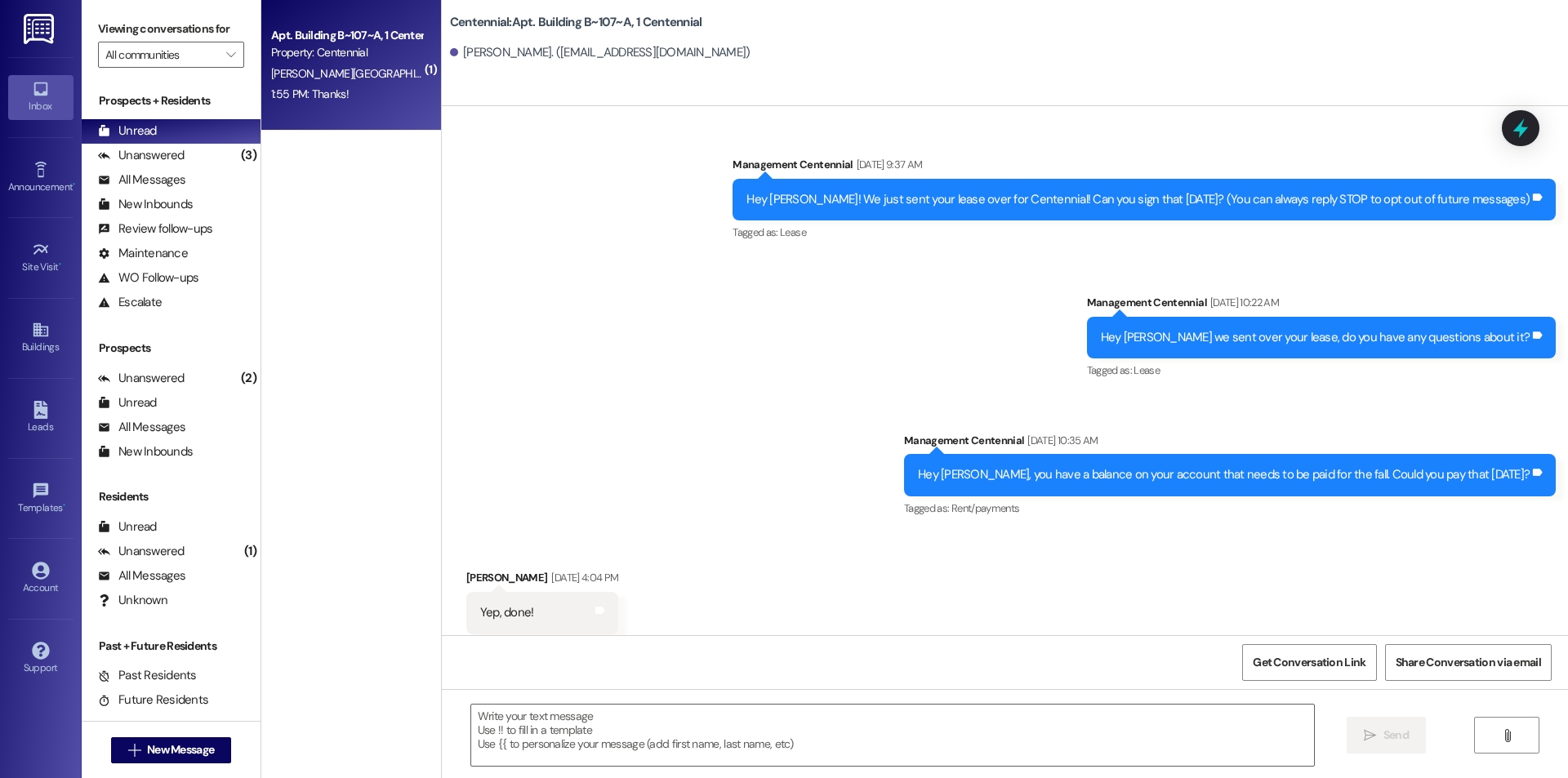
scroll to position [20909, 0]
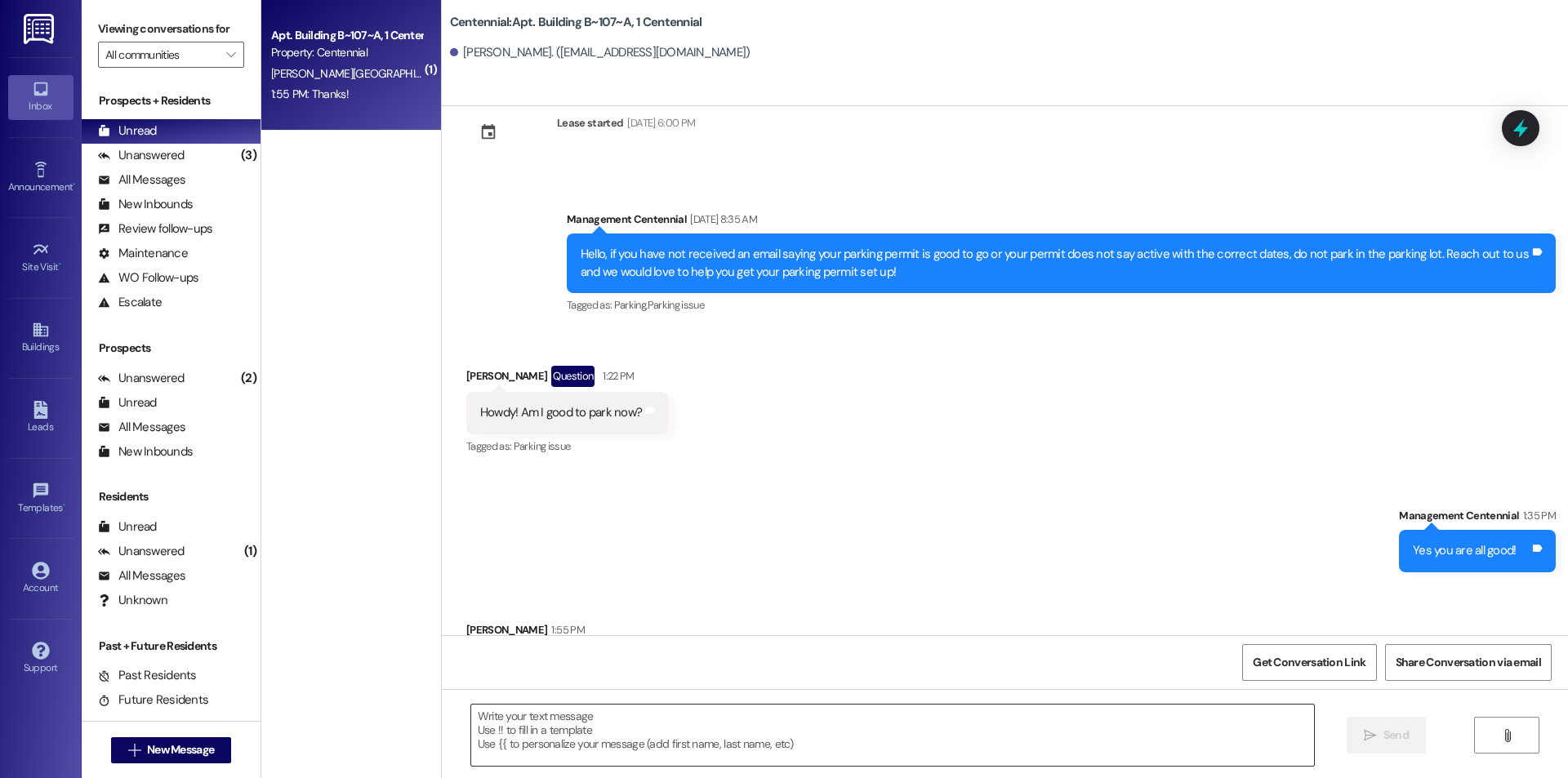
click at [635, 731] on textarea at bounding box center [892, 736] width 843 height 61
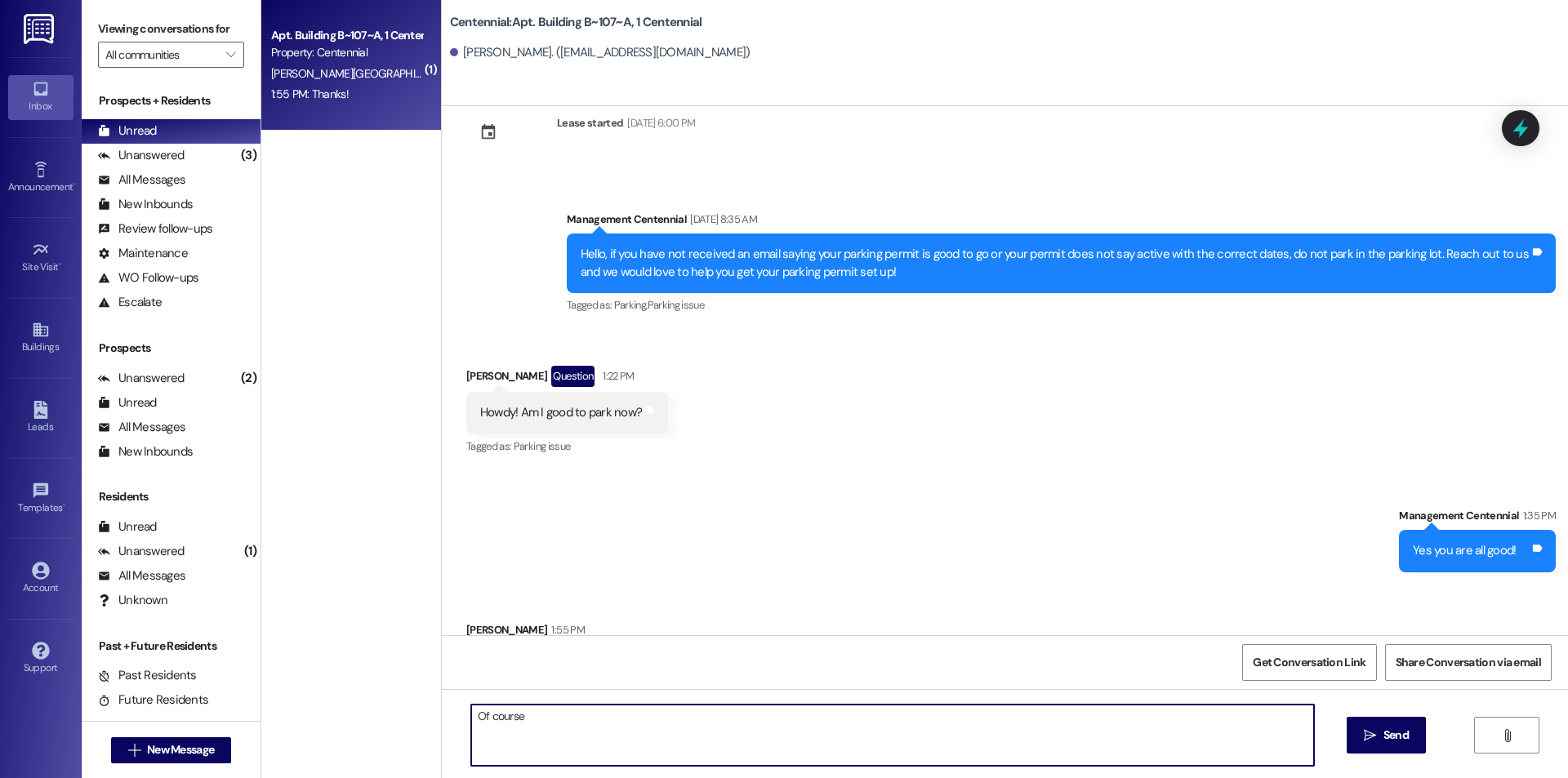
type textarea "Of course!"
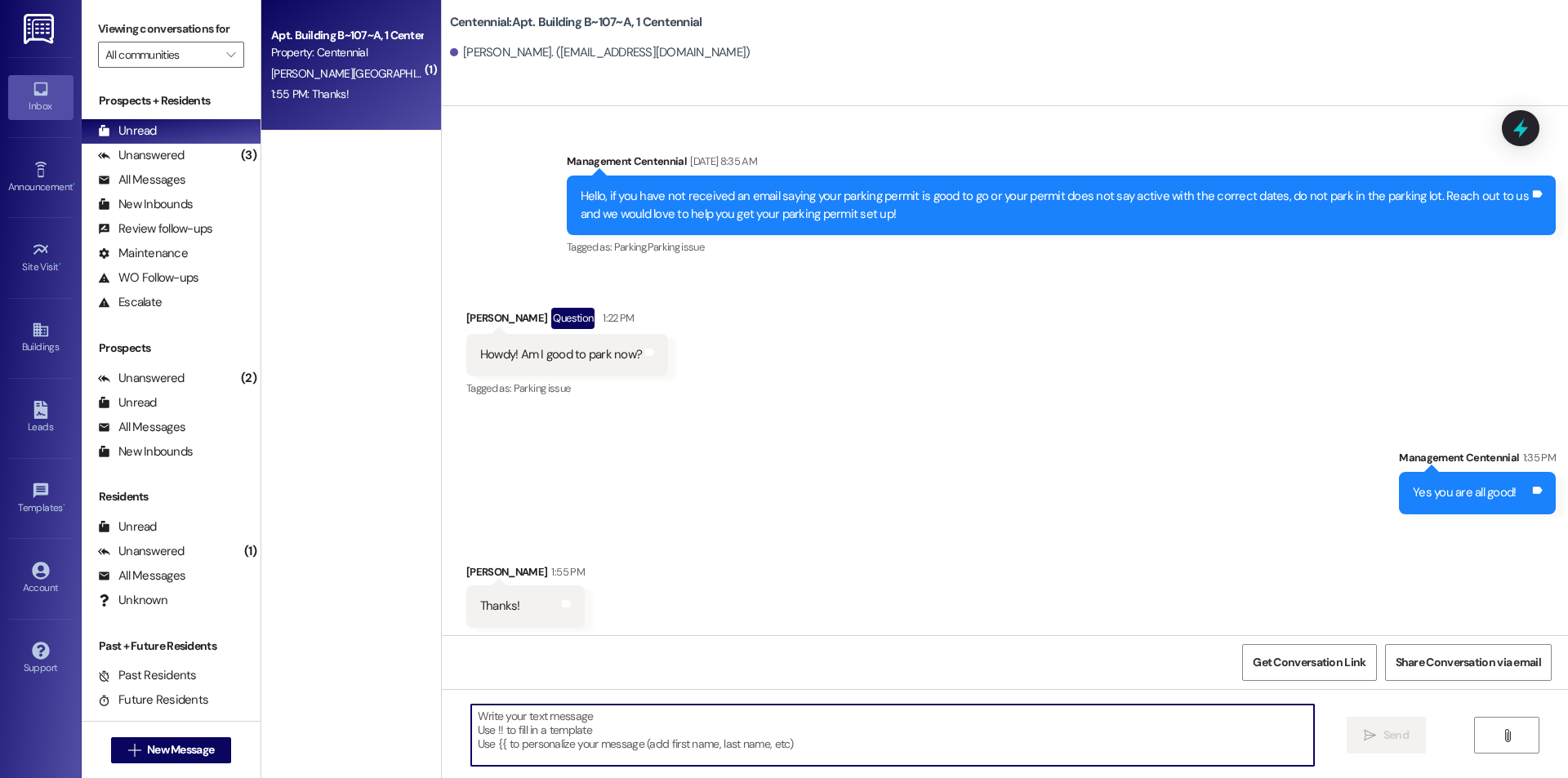
scroll to position [21024, 0]
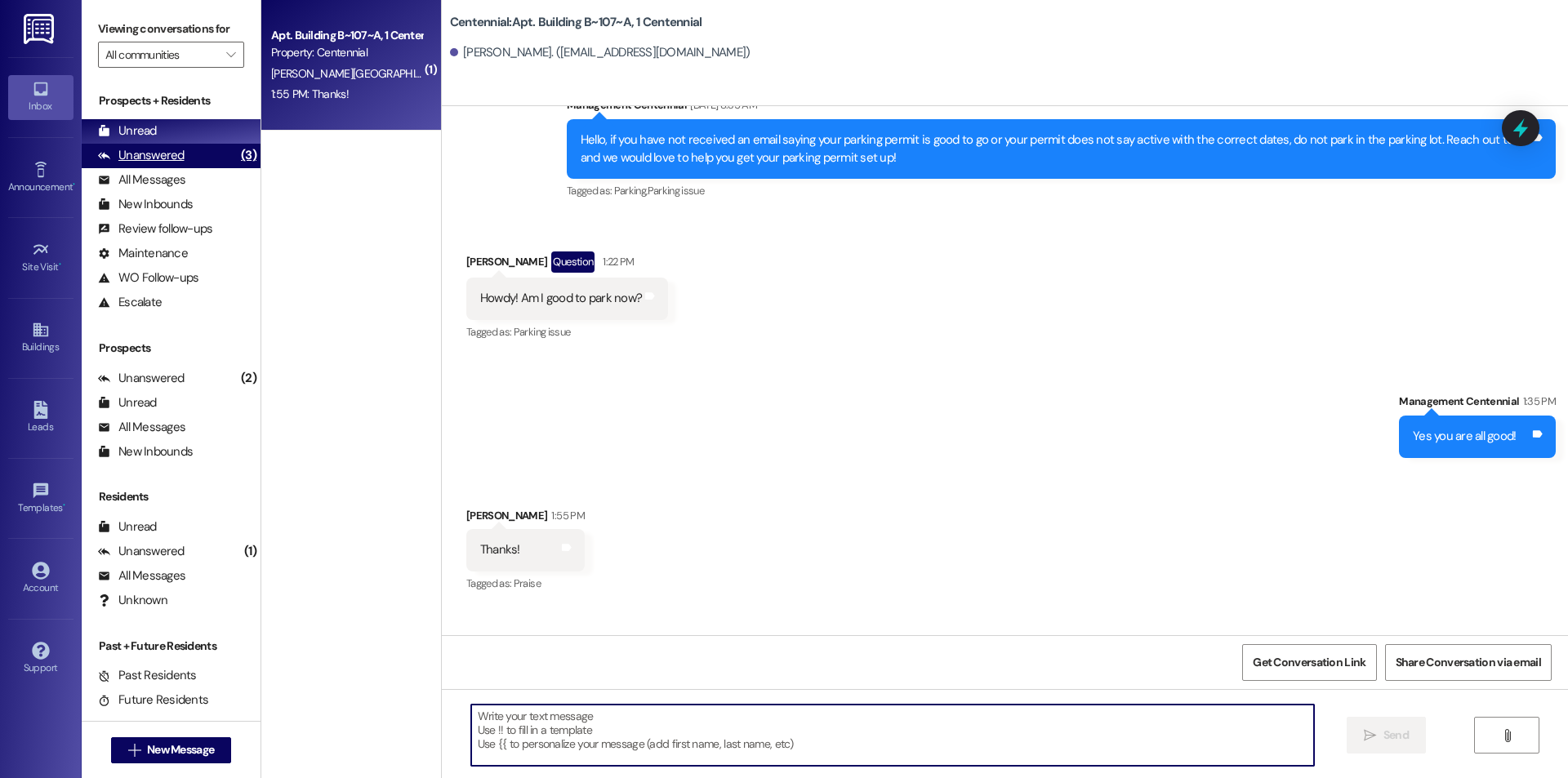
click at [154, 154] on div "Unanswered" at bounding box center [141, 155] width 87 height 17
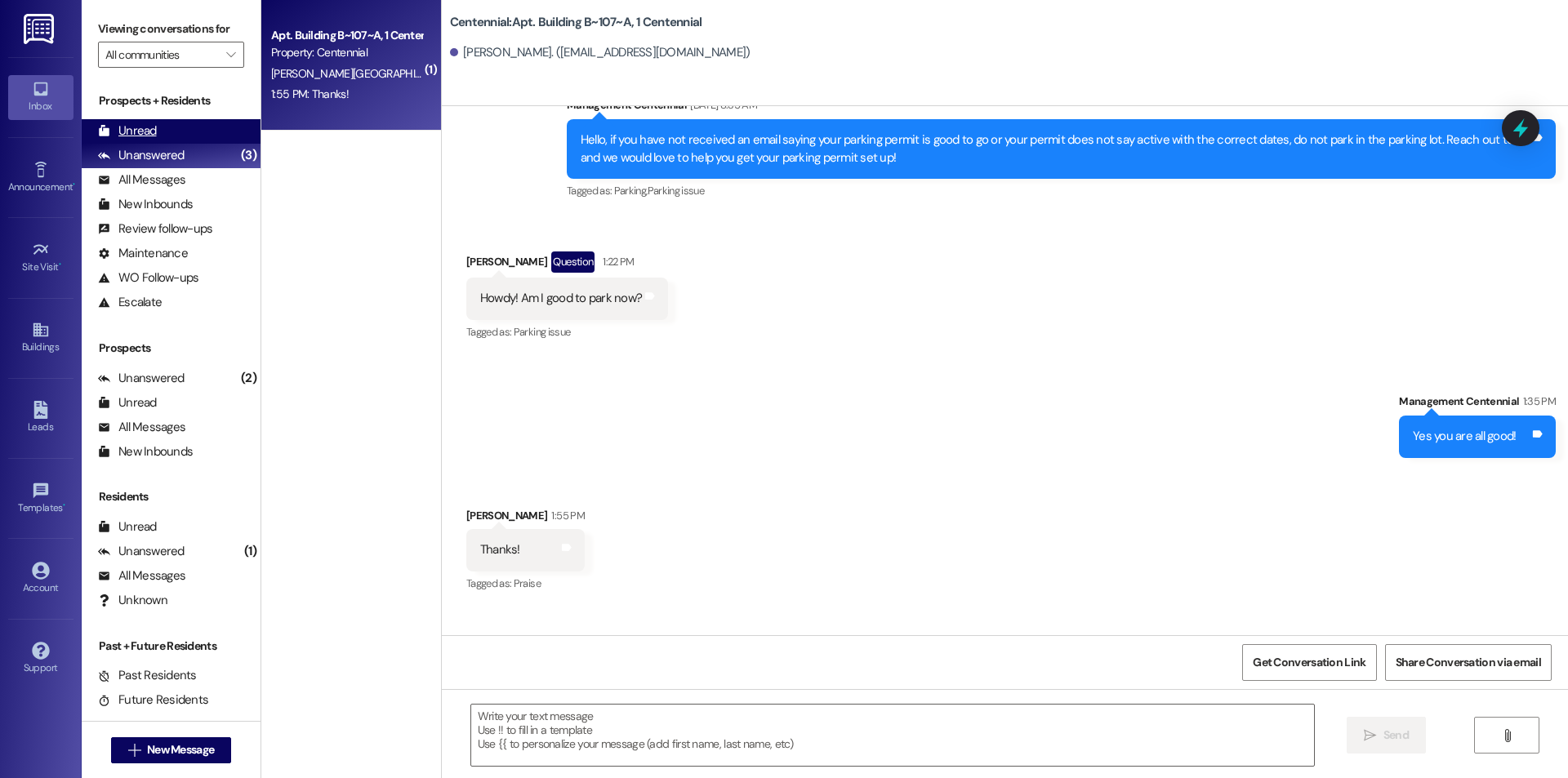
click at [157, 131] on div "Unread (0)" at bounding box center [171, 131] width 178 height 25
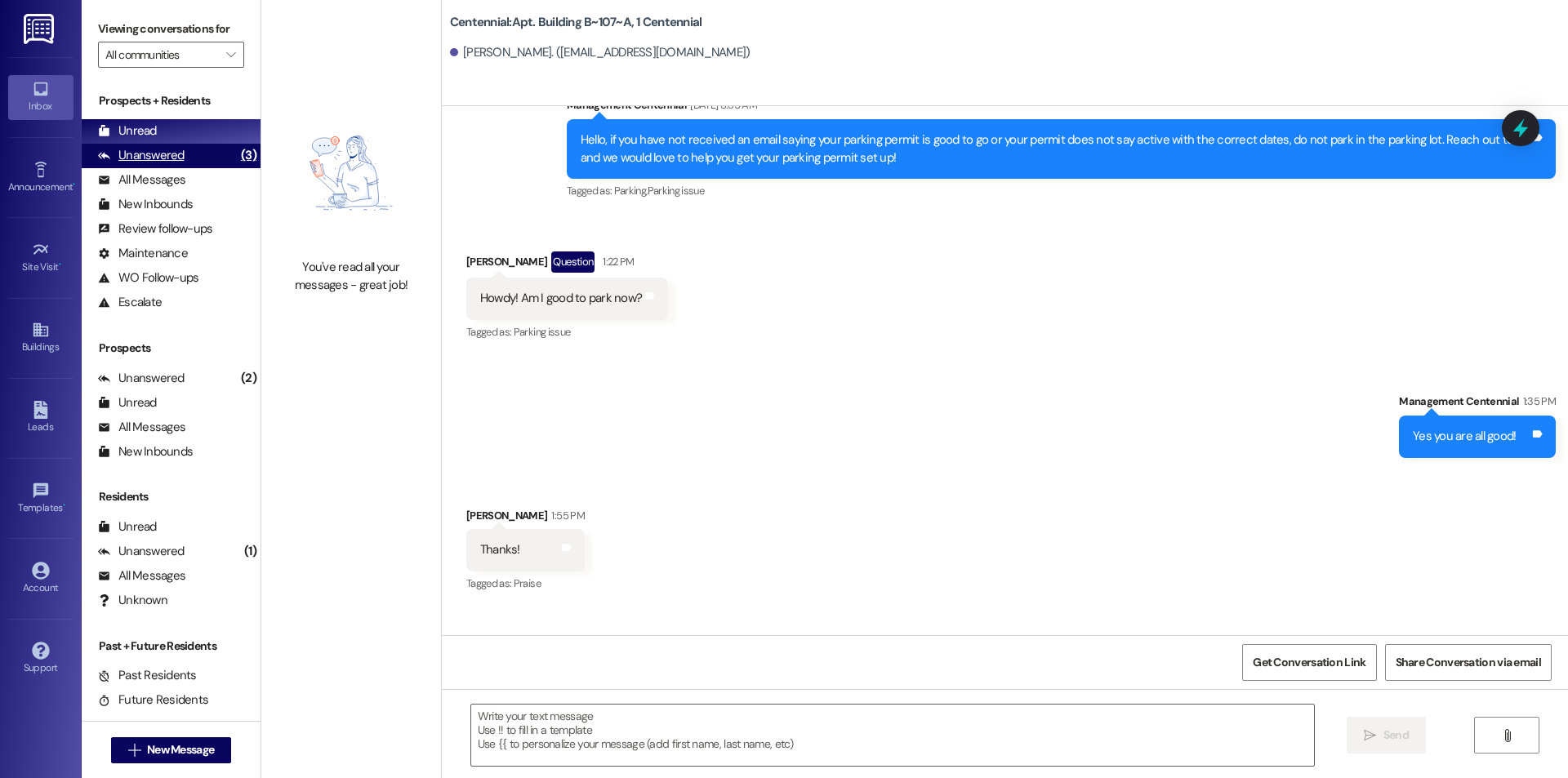
click at [205, 160] on div "Unanswered (3)" at bounding box center [171, 156] width 178 height 25
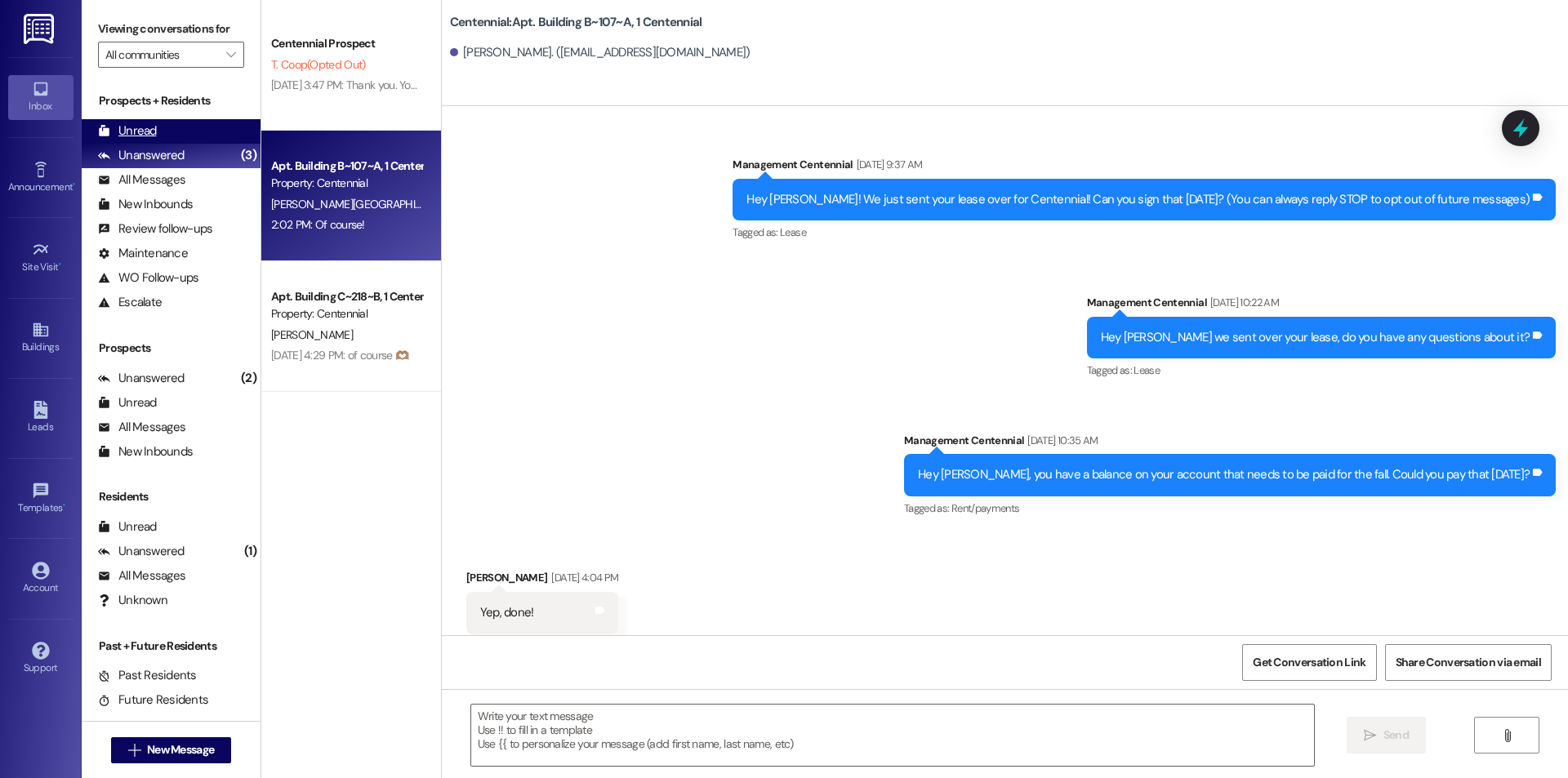
scroll to position [20909, 0]
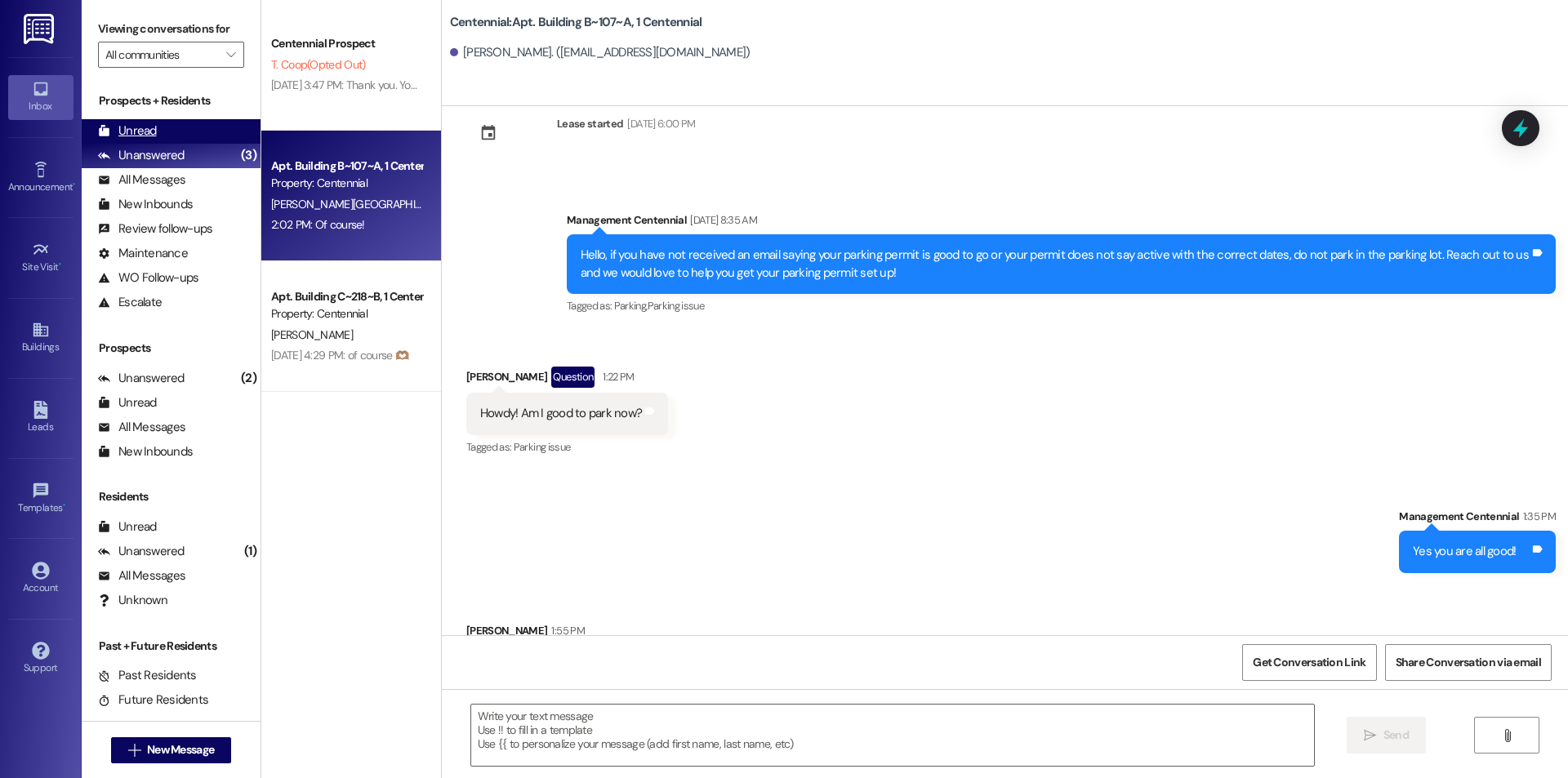
click at [188, 136] on div "Unread (0)" at bounding box center [171, 131] width 178 height 25
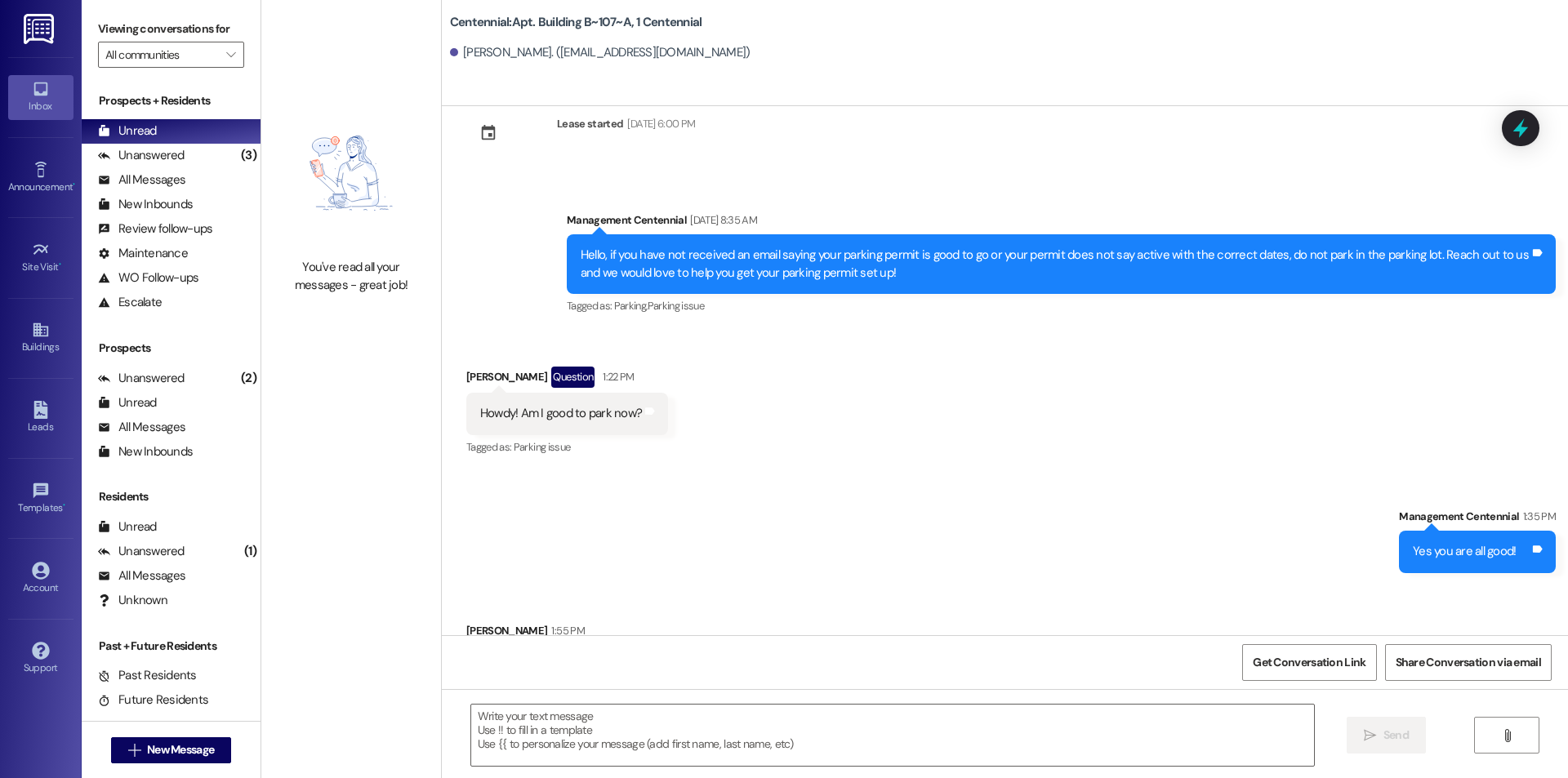
scroll to position [21024, 0]
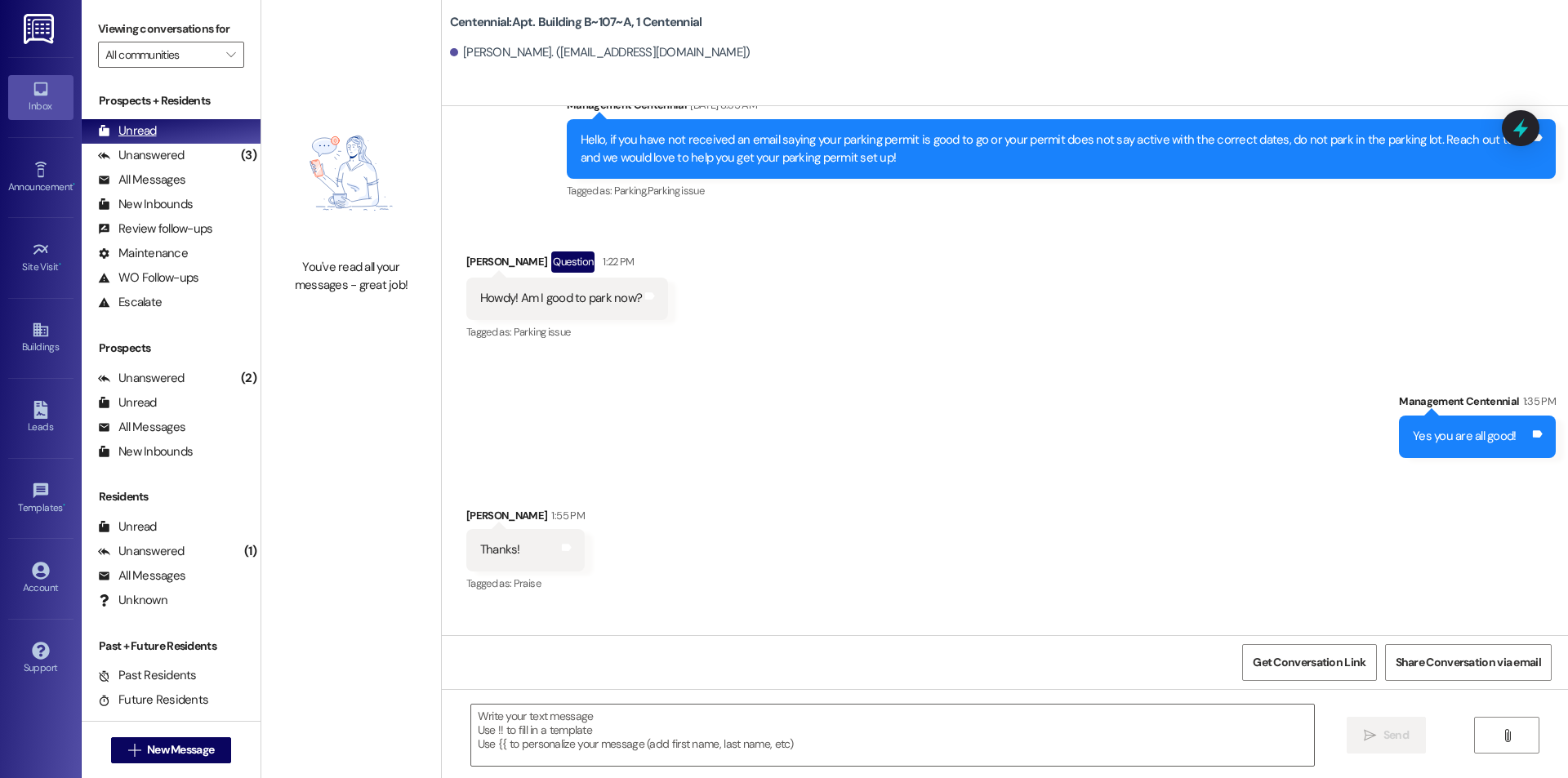
click at [155, 140] on div "Unread (0)" at bounding box center [171, 131] width 178 height 25
click at [156, 153] on div "Unanswered" at bounding box center [141, 155] width 87 height 17
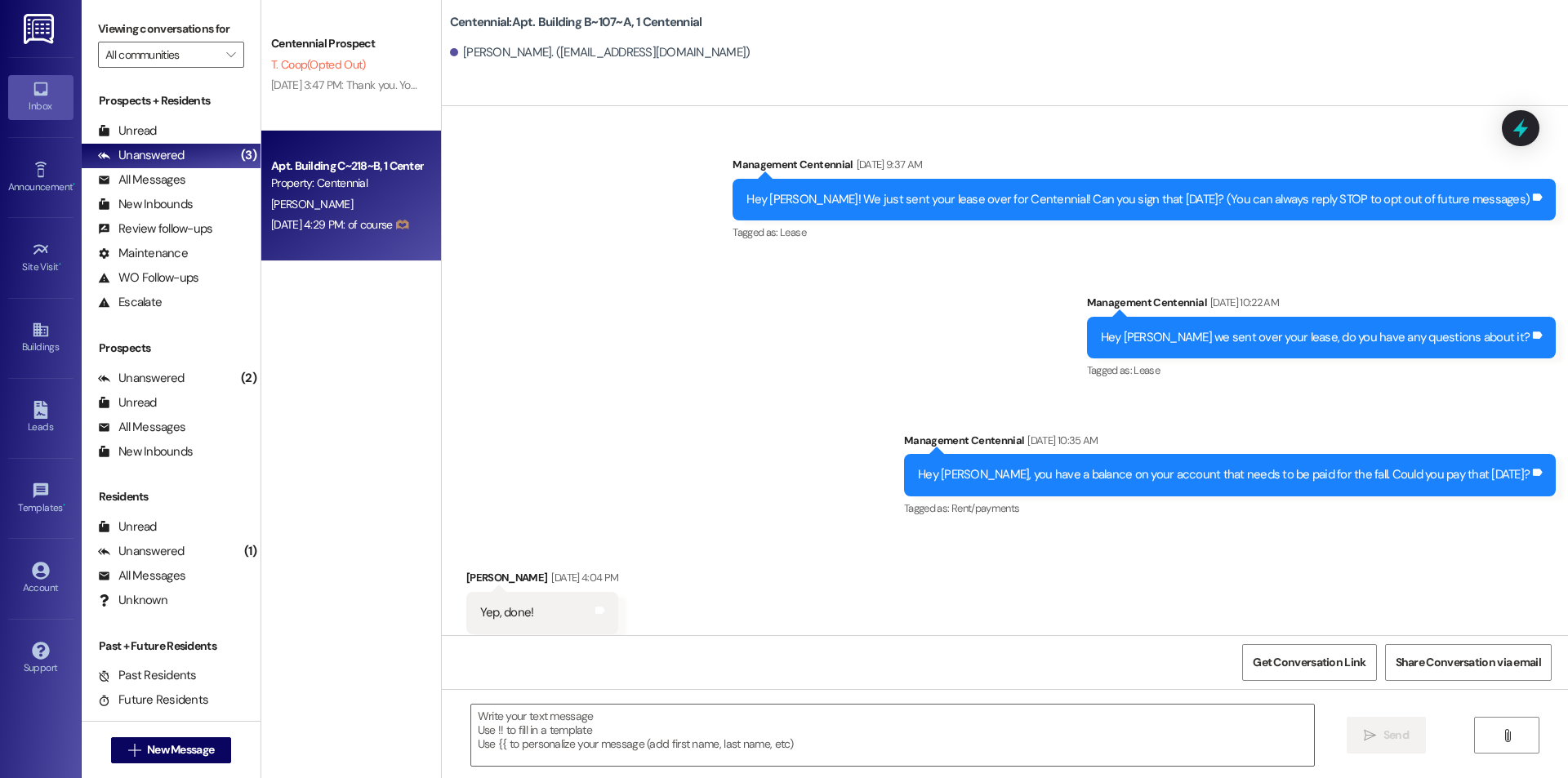
scroll to position [20909, 0]
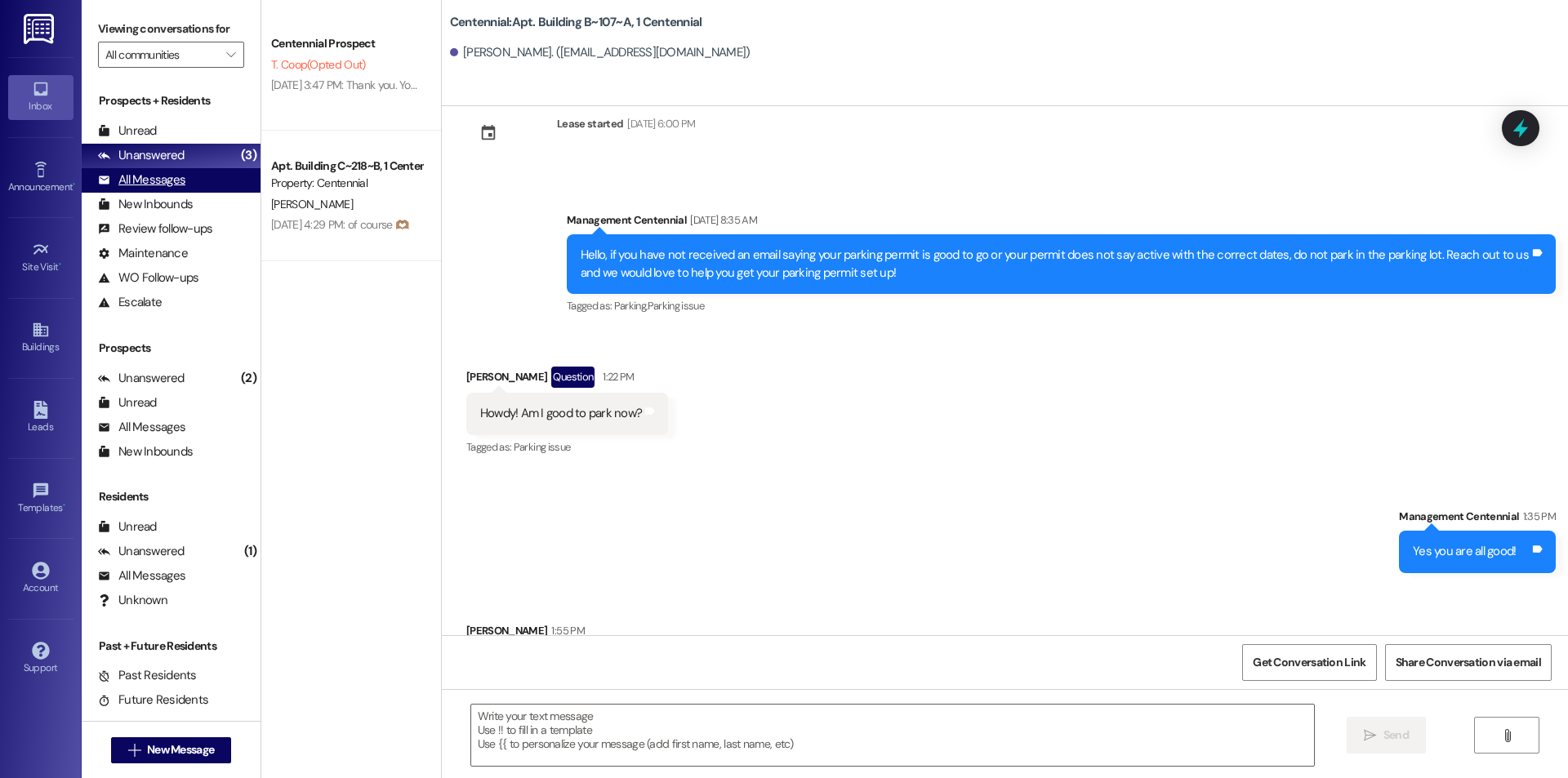
click at [197, 182] on div "All Messages (undefined)" at bounding box center [171, 180] width 178 height 25
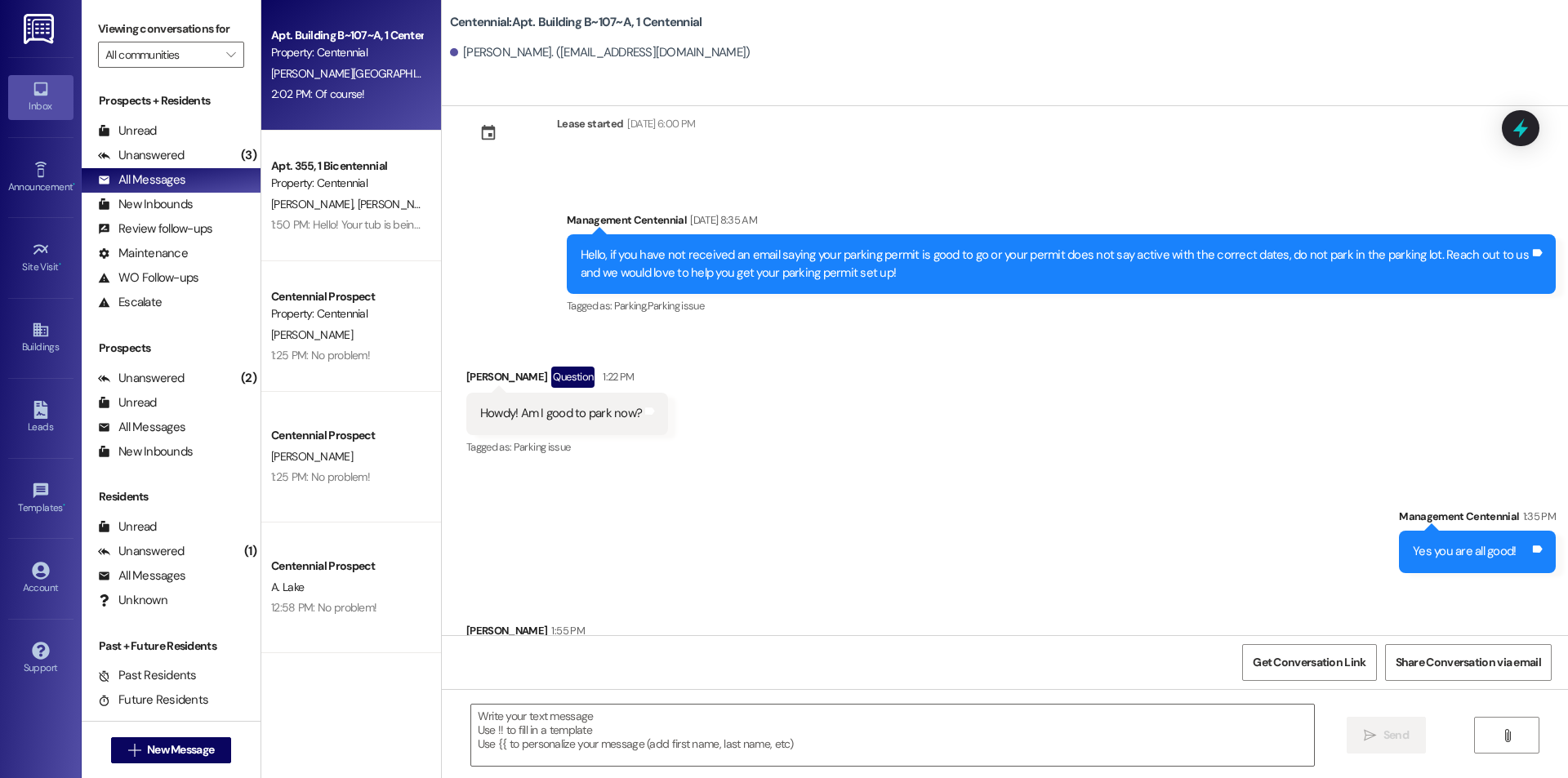
drag, startPoint x: 207, startPoint y: 125, endPoint x: 204, endPoint y: 3, distance: 122.0
click at [207, 126] on div "Unread (0)" at bounding box center [171, 131] width 178 height 25
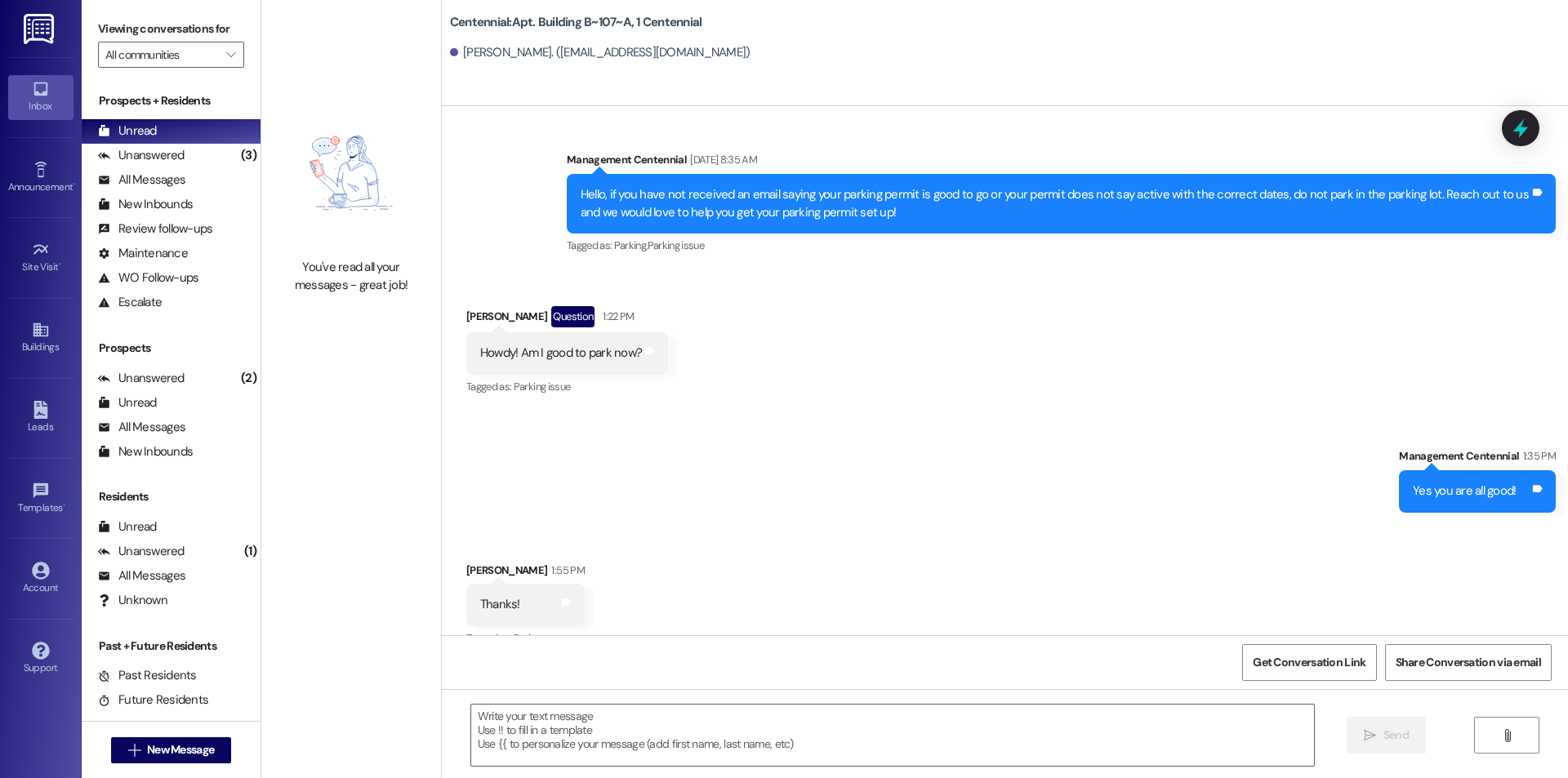
scroll to position [21024, 0]
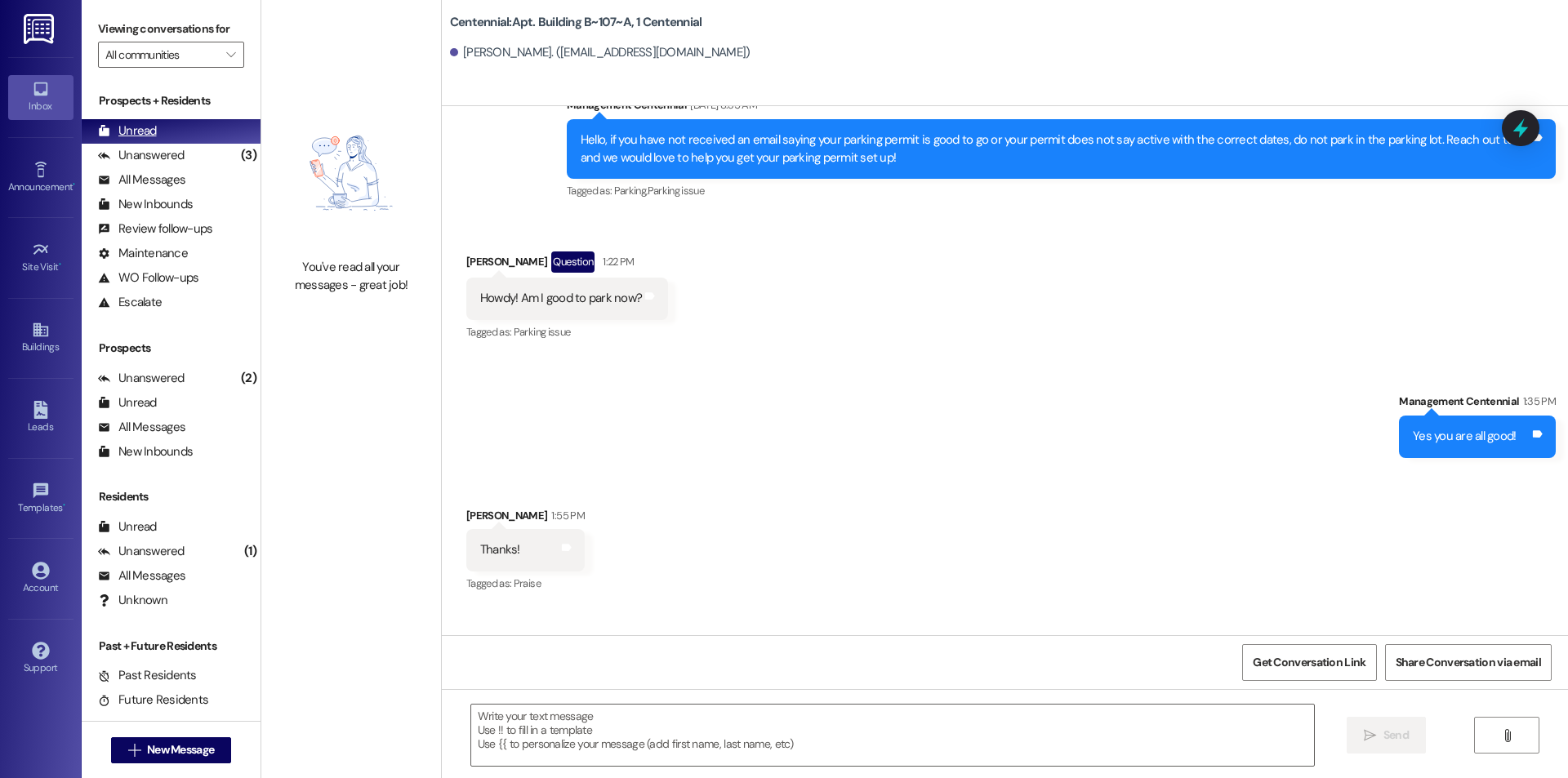
drag, startPoint x: 231, startPoint y: 166, endPoint x: 224, endPoint y: 131, distance: 35.7
click at [237, 163] on div "(3)" at bounding box center [249, 156] width 24 height 26
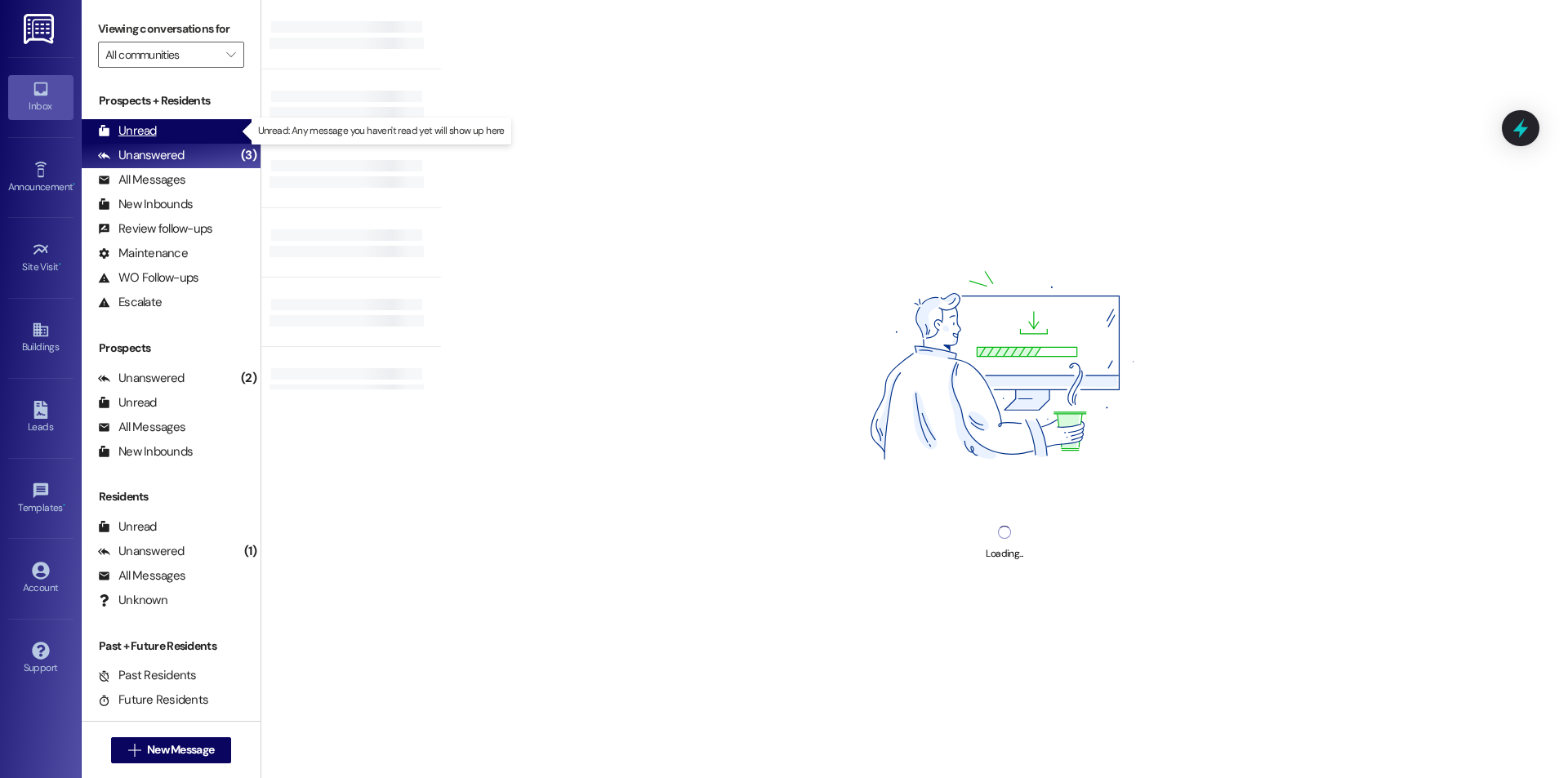
click at [224, 131] on div "Unread (0)" at bounding box center [171, 131] width 178 height 25
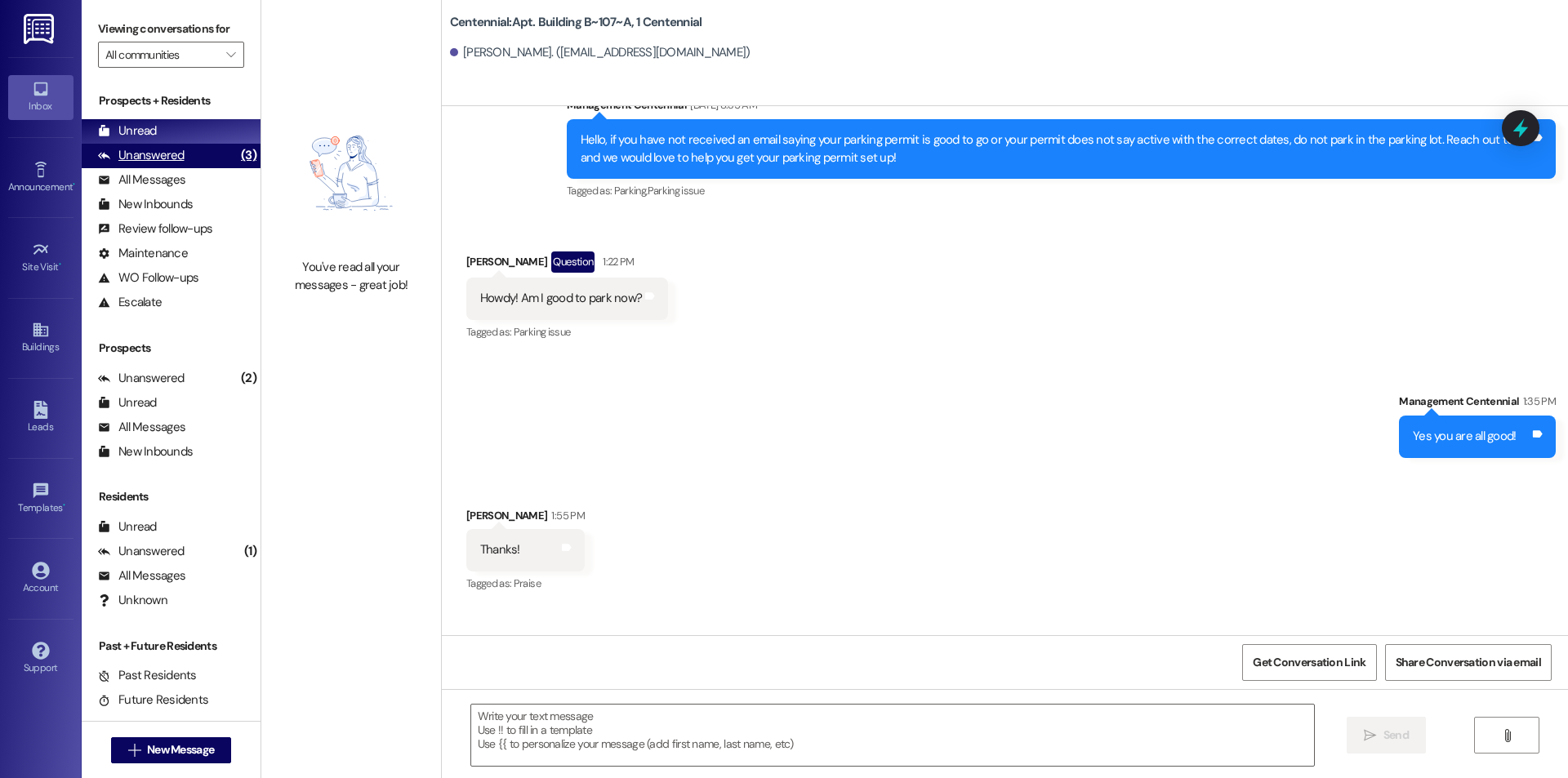
drag, startPoint x: 143, startPoint y: 162, endPoint x: 151, endPoint y: 145, distance: 18.8
click at [143, 164] on div "Unanswered" at bounding box center [141, 155] width 87 height 17
click at [154, 132] on div "Unread" at bounding box center [127, 130] width 59 height 17
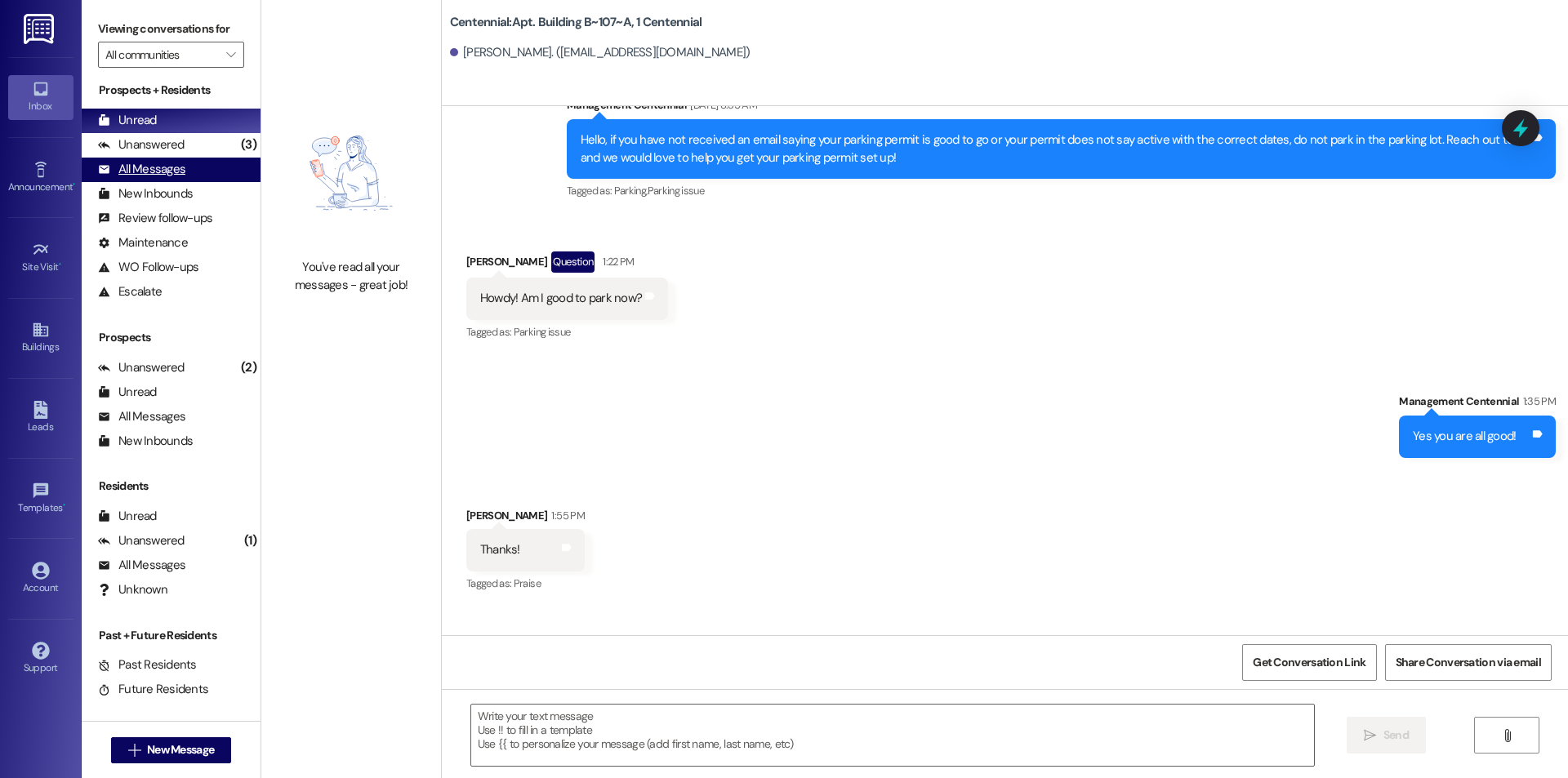
scroll to position [0, 0]
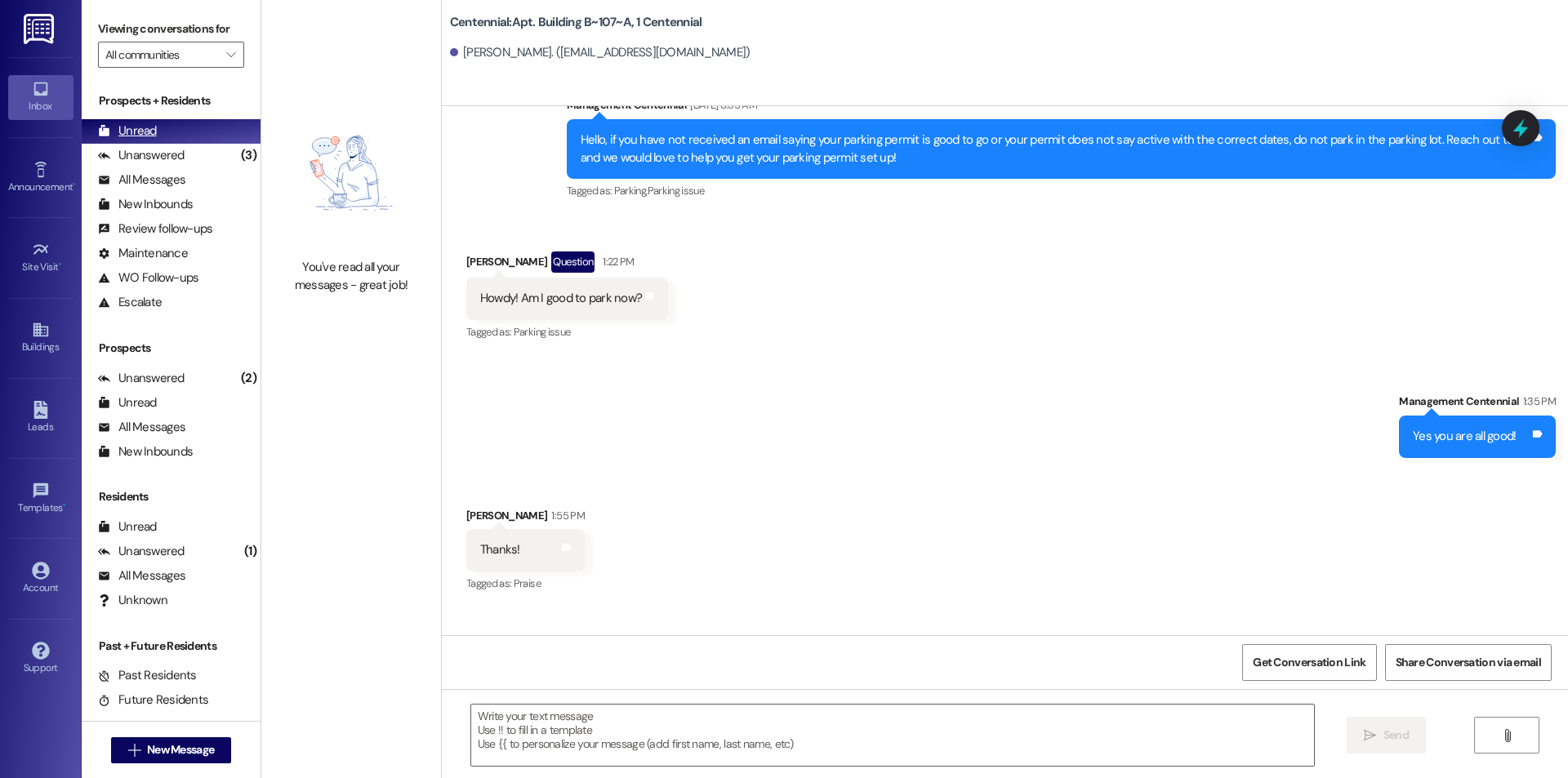
click at [177, 131] on div "Unread (0)" at bounding box center [171, 131] width 178 height 25
drag, startPoint x: 174, startPoint y: 161, endPoint x: 175, endPoint y: 129, distance: 32.0
click at [174, 160] on div "Unanswered" at bounding box center [141, 155] width 87 height 17
click at [175, 129] on div "Unread (0)" at bounding box center [171, 131] width 178 height 25
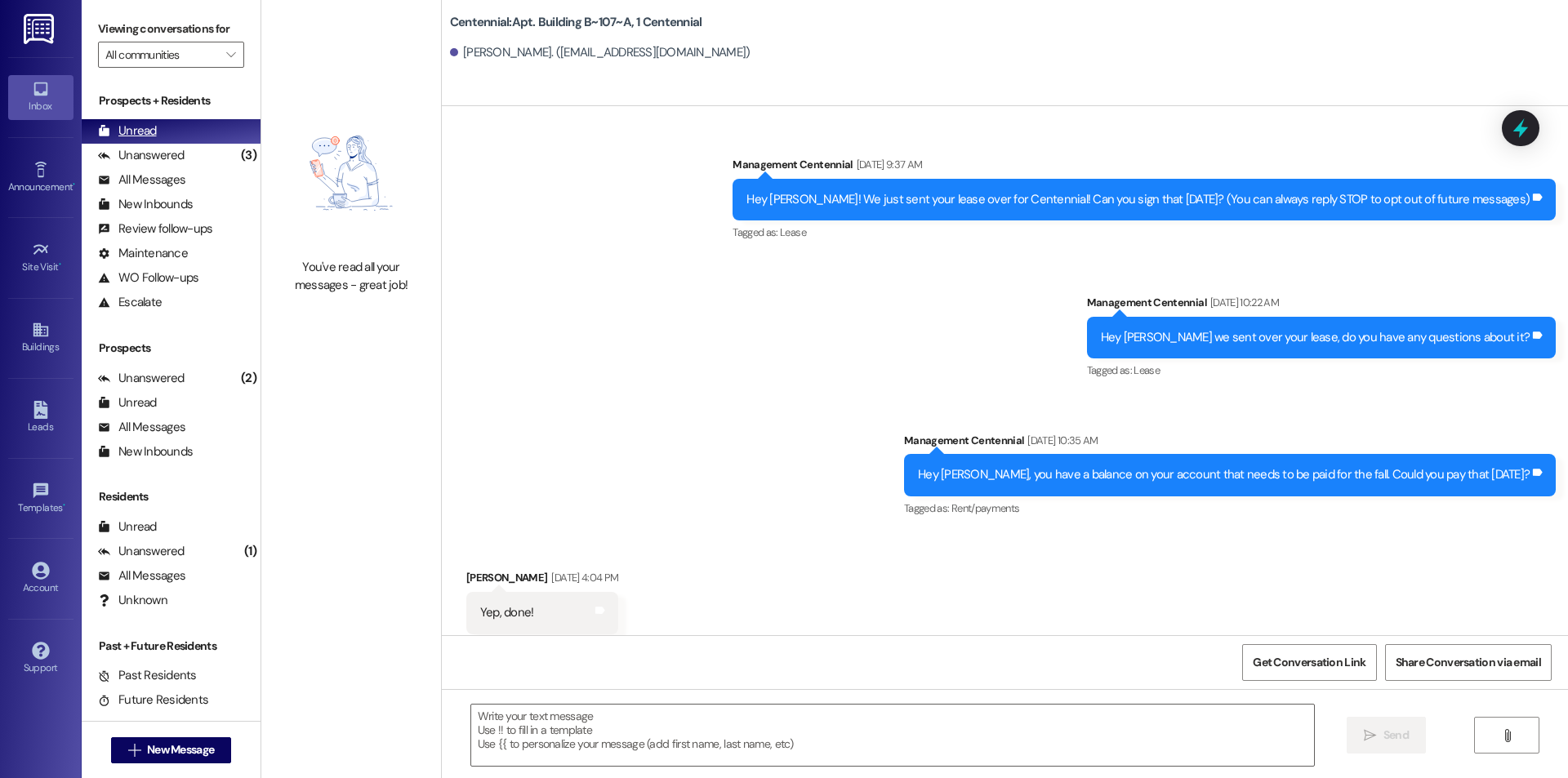
scroll to position [20909, 0]
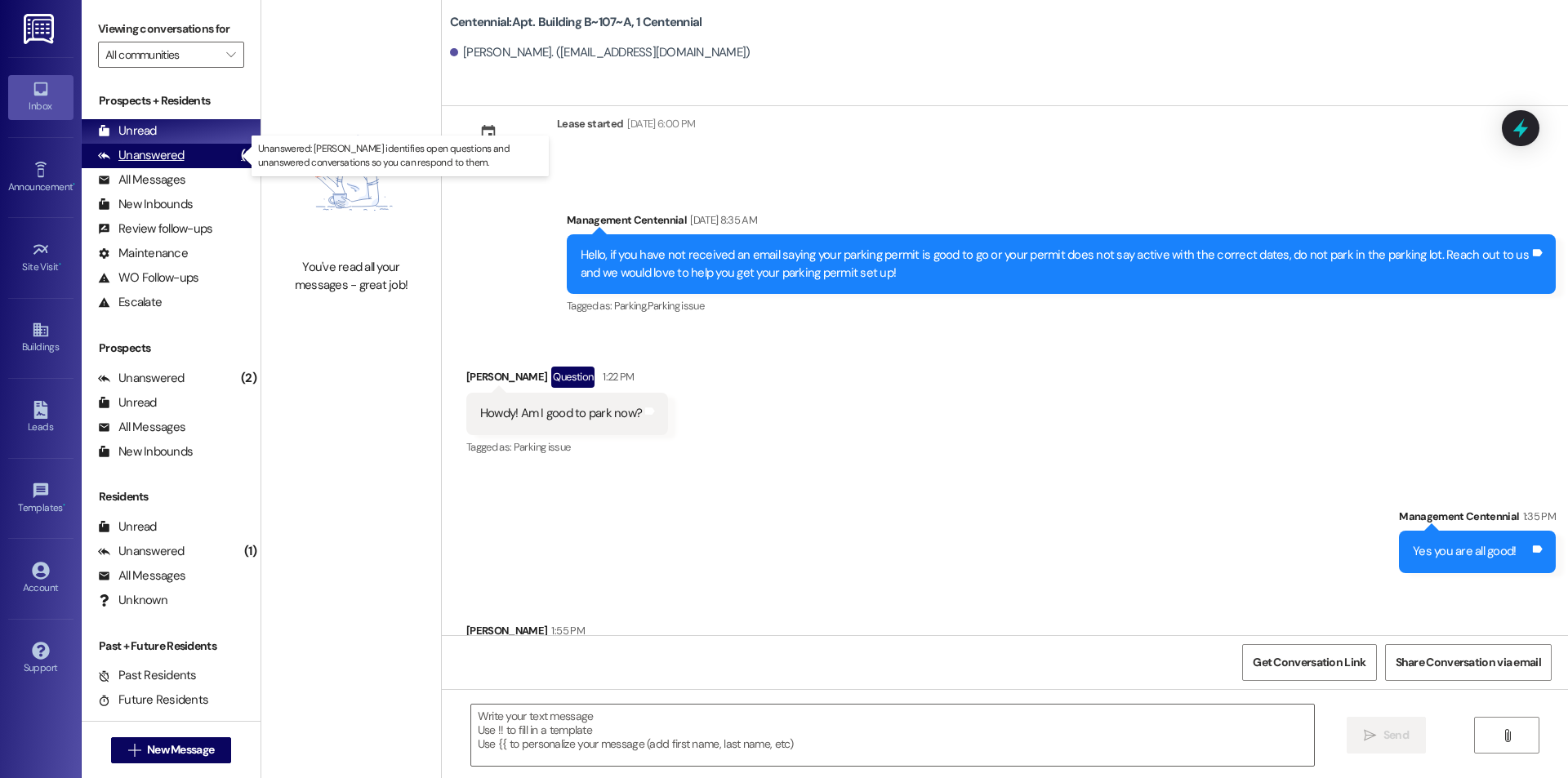
click at [170, 160] on div "Unanswered" at bounding box center [141, 155] width 87 height 17
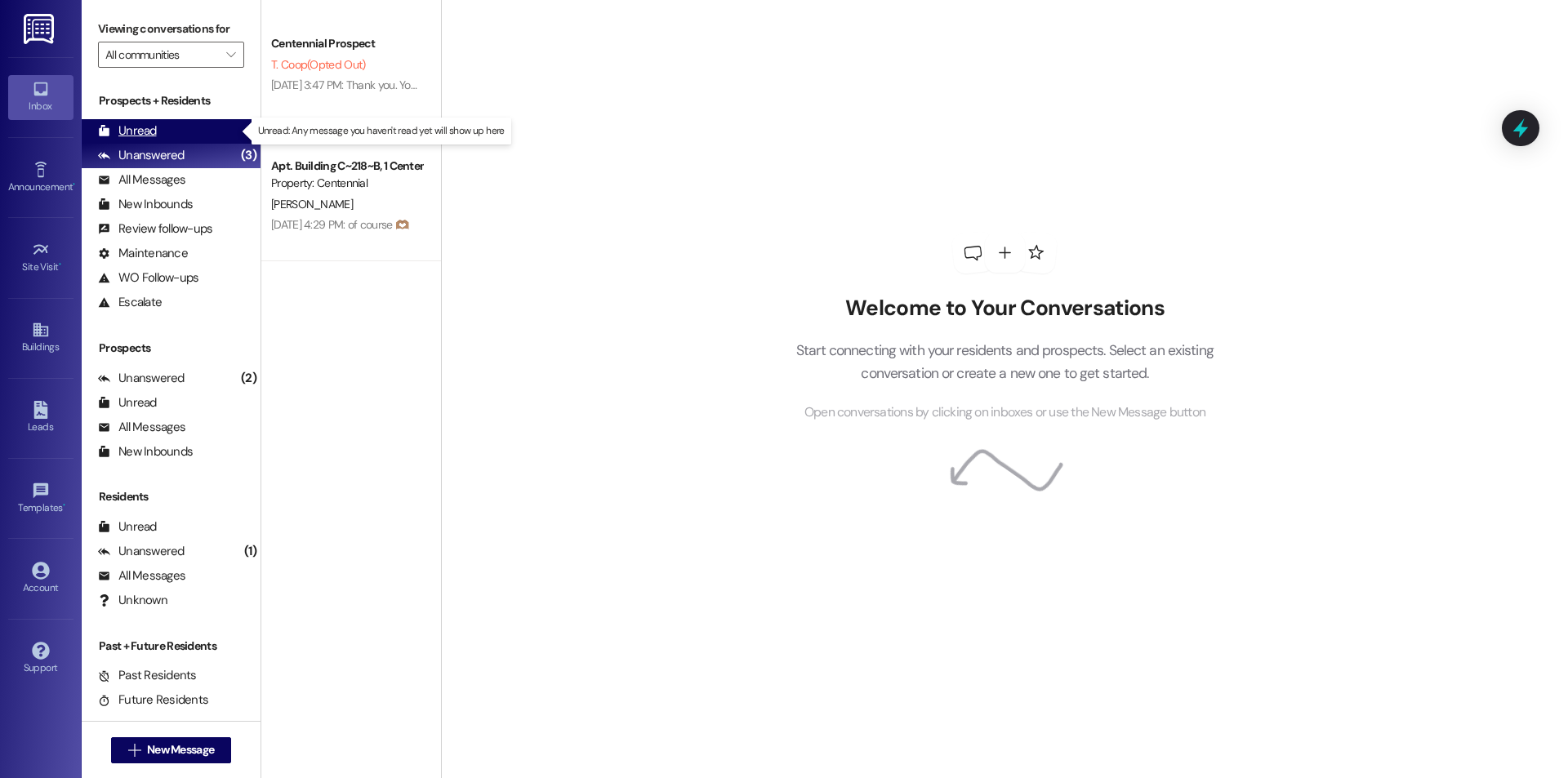
click at [163, 134] on div "Unread (0)" at bounding box center [171, 131] width 178 height 25
